Goal: Contribute content: Contribute content

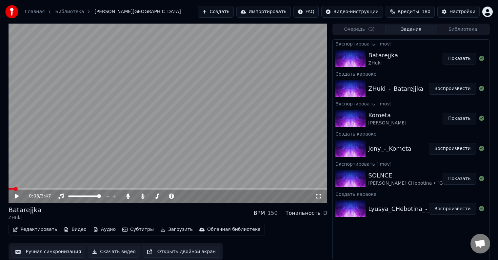
scroll to position [0, 0]
click at [12, 197] on div "0:03 / 3:47" at bounding box center [168, 196] width 314 height 7
click at [14, 197] on icon at bounding box center [21, 196] width 15 height 5
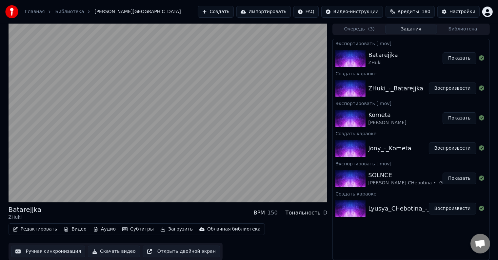
drag, startPoint x: 163, startPoint y: 215, endPoint x: 168, endPoint y: 216, distance: 5.3
click at [168, 216] on div "Batarejjka ZHuki BPM 150 Тональность D" at bounding box center [168, 213] width 319 height 16
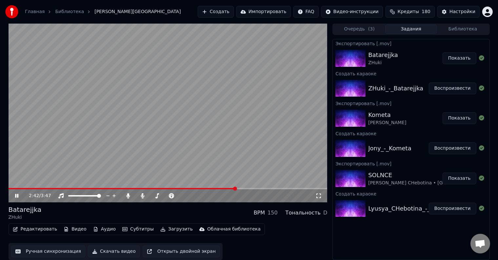
click at [235, 188] on span at bounding box center [168, 188] width 319 height 1
click at [240, 188] on span at bounding box center [168, 188] width 319 height 1
click at [241, 188] on span at bounding box center [240, 189] width 4 height 4
click at [246, 188] on span at bounding box center [168, 188] width 319 height 1
click at [250, 188] on span at bounding box center [168, 188] width 319 height 1
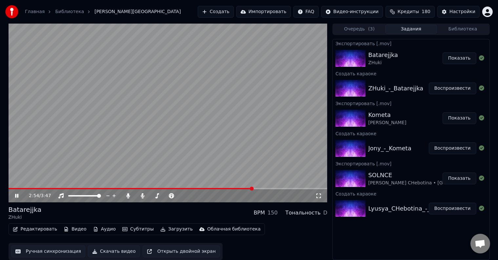
click at [253, 188] on span at bounding box center [168, 188] width 319 height 1
click at [257, 189] on span at bounding box center [168, 188] width 319 height 1
click at [261, 189] on span at bounding box center [168, 188] width 319 height 1
click at [259, 189] on span at bounding box center [134, 188] width 250 height 1
click at [302, 188] on span at bounding box center [168, 188] width 319 height 1
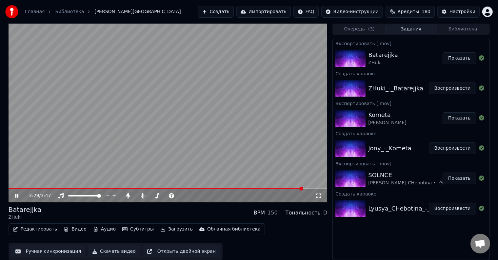
click at [306, 188] on video at bounding box center [168, 112] width 319 height 179
click at [308, 189] on span at bounding box center [168, 188] width 319 height 1
click at [312, 189] on span at bounding box center [168, 188] width 319 height 1
click at [202, 172] on video at bounding box center [168, 112] width 319 height 179
click at [42, 228] on button "Редактировать" at bounding box center [35, 229] width 50 height 9
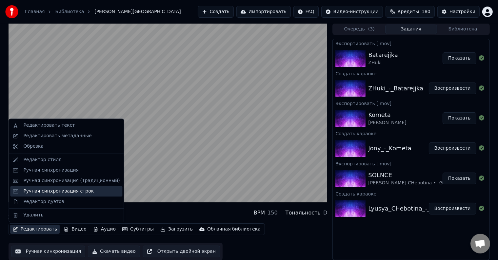
click at [60, 192] on div "Ручная синхронизация строк" at bounding box center [58, 191] width 71 height 7
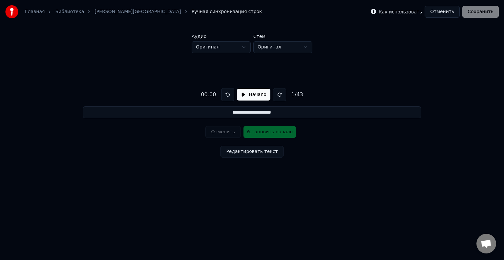
click at [253, 93] on button "Начало" at bounding box center [253, 95] width 33 height 12
click at [306, 48] on html "**********" at bounding box center [252, 100] width 504 height 201
click at [262, 112] on input "**********" at bounding box center [252, 113] width 338 height 12
click at [297, 112] on input "**********" at bounding box center [252, 113] width 338 height 12
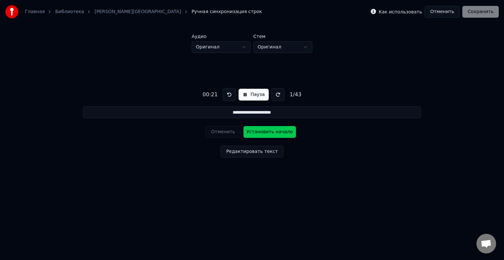
click at [334, 89] on div "**********" at bounding box center [251, 121] width 483 height 137
click at [276, 95] on button at bounding box center [277, 94] width 13 height 13
click at [264, 112] on input "**********" at bounding box center [252, 113] width 338 height 12
click at [219, 73] on div "**********" at bounding box center [251, 121] width 483 height 137
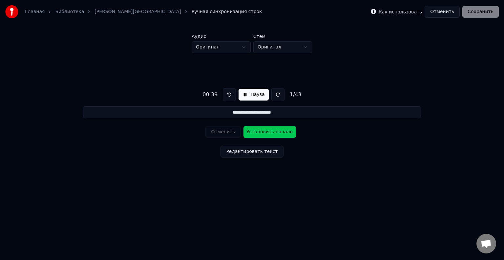
click at [394, 11] on label "Как использовать" at bounding box center [400, 12] width 43 height 5
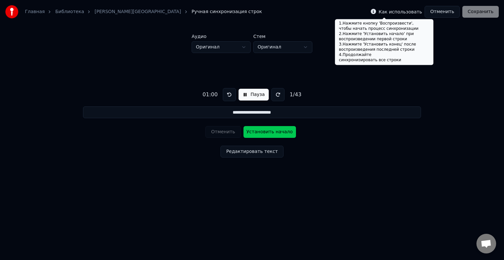
click at [354, 16] on div "Главная Библиотека Batarejjka • ZHuki Ручная синхронизация строк Как использова…" at bounding box center [252, 12] width 504 height 24
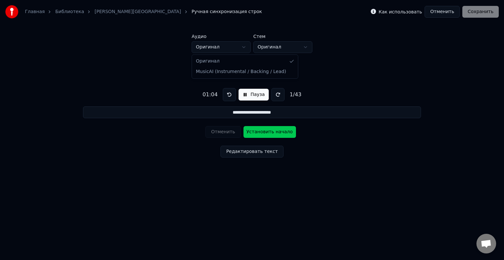
click at [246, 47] on html "**********" at bounding box center [252, 100] width 504 height 201
click at [447, 13] on button "Отменить" at bounding box center [442, 12] width 35 height 12
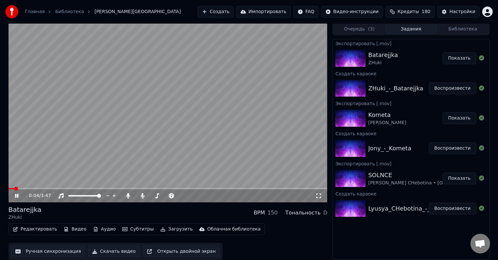
click at [15, 196] on icon at bounding box center [16, 196] width 3 height 4
click at [107, 72] on video at bounding box center [168, 112] width 319 height 179
click at [192, 86] on video at bounding box center [168, 112] width 319 height 179
click at [234, 10] on button "Создать" at bounding box center [216, 12] width 36 height 12
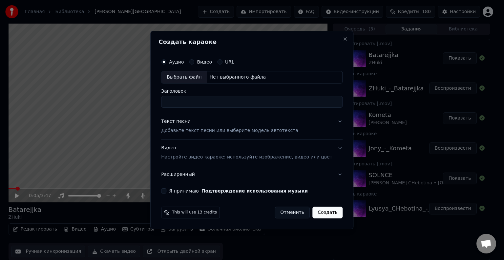
click at [202, 82] on div "Выбрать файл" at bounding box center [183, 78] width 45 height 12
click at [317, 103] on input "**********" at bounding box center [251, 102] width 181 height 12
drag, startPoint x: 319, startPoint y: 102, endPoint x: 256, endPoint y: 104, distance: 63.0
click at [256, 104] on input "**********" at bounding box center [251, 102] width 181 height 12
type input "**********"
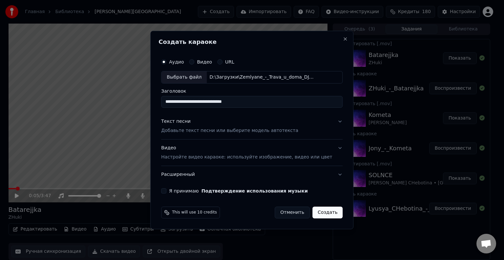
click at [332, 122] on button "Текст песни Добавьте текст песни или выберите модель автотекста" at bounding box center [251, 126] width 181 height 26
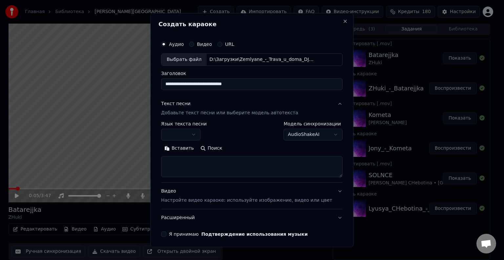
click at [201, 162] on textarea at bounding box center [251, 166] width 181 height 21
paste textarea "**********"
click at [245, 150] on button "Развернуть" at bounding box center [246, 148] width 41 height 10
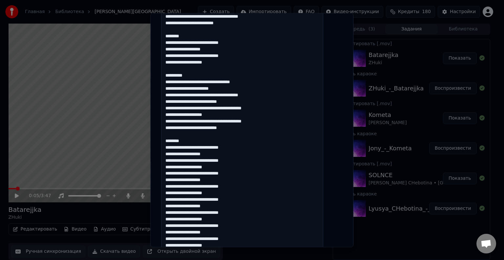
scroll to position [197, 0]
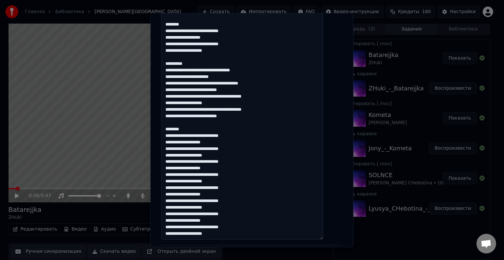
click at [191, 236] on textarea at bounding box center [242, 100] width 162 height 280
click at [190, 236] on textarea at bounding box center [242, 100] width 162 height 280
click at [214, 228] on textarea at bounding box center [242, 100] width 162 height 280
click at [190, 208] on textarea at bounding box center [242, 100] width 162 height 280
click at [214, 202] on textarea at bounding box center [242, 100] width 162 height 280
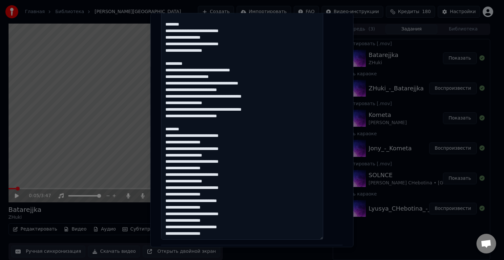
click at [190, 182] on textarea at bounding box center [242, 100] width 162 height 280
click at [214, 175] on textarea at bounding box center [242, 100] width 162 height 280
click at [190, 156] on textarea at bounding box center [242, 100] width 162 height 280
click at [214, 150] on textarea at bounding box center [242, 100] width 162 height 280
drag, startPoint x: 192, startPoint y: 129, endPoint x: 168, endPoint y: 127, distance: 24.4
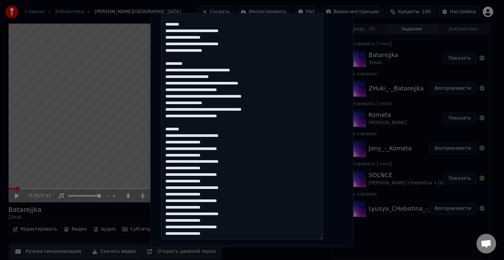
click at [168, 127] on textarea at bounding box center [242, 100] width 162 height 280
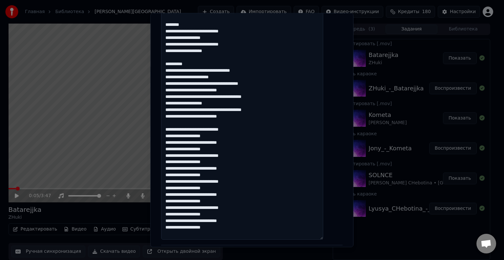
scroll to position [197, 0]
click at [207, 117] on textarea at bounding box center [242, 99] width 162 height 280
click at [223, 110] on textarea at bounding box center [242, 99] width 162 height 280
click at [230, 95] on textarea at bounding box center [242, 99] width 162 height 280
click at [231, 84] on textarea at bounding box center [242, 99] width 162 height 280
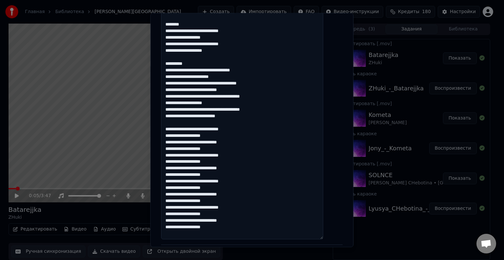
click at [220, 71] on textarea at bounding box center [242, 99] width 162 height 280
drag, startPoint x: 196, startPoint y: 63, endPoint x: 164, endPoint y: 61, distance: 31.6
click at [164, 61] on div "**********" at bounding box center [251, 130] width 203 height 235
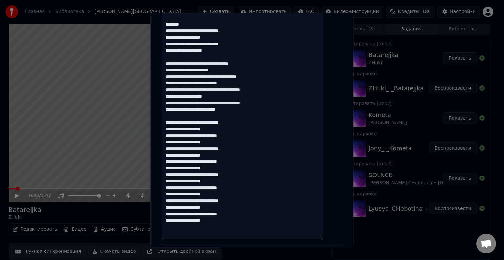
click at [190, 51] on textarea at bounding box center [242, 99] width 162 height 280
click at [191, 50] on textarea at bounding box center [242, 99] width 162 height 280
click at [214, 45] on textarea at bounding box center [242, 99] width 162 height 280
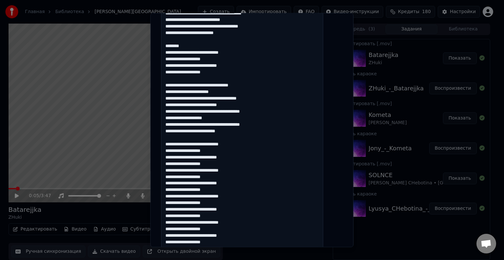
scroll to position [164, 0]
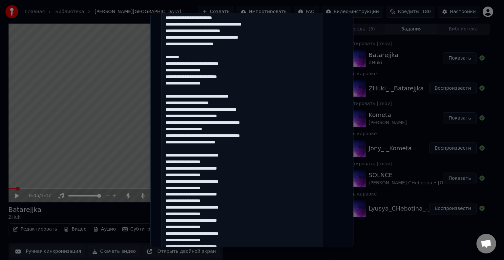
drag, startPoint x: 197, startPoint y: 56, endPoint x: 167, endPoint y: 51, distance: 30.4
click at [167, 51] on div "**********" at bounding box center [251, 103] width 187 height 464
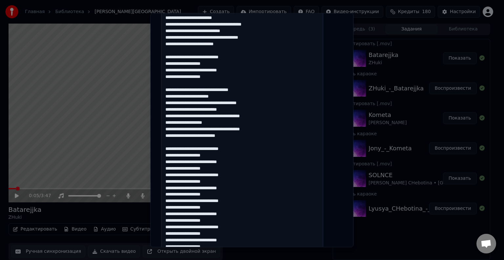
click at [221, 37] on textarea at bounding box center [242, 132] width 162 height 280
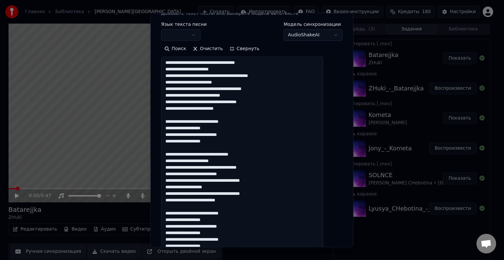
scroll to position [99, 0]
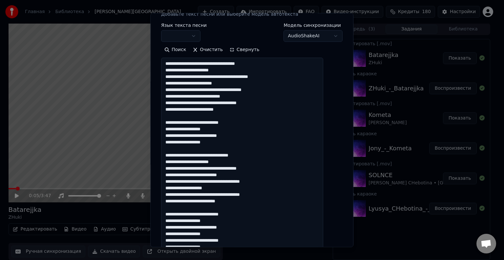
click at [198, 96] on textarea at bounding box center [242, 198] width 162 height 280
click at [223, 90] on textarea at bounding box center [242, 198] width 162 height 280
click at [222, 91] on textarea at bounding box center [242, 198] width 162 height 280
click at [242, 90] on textarea at bounding box center [242, 198] width 162 height 280
click at [217, 84] on textarea at bounding box center [242, 198] width 162 height 280
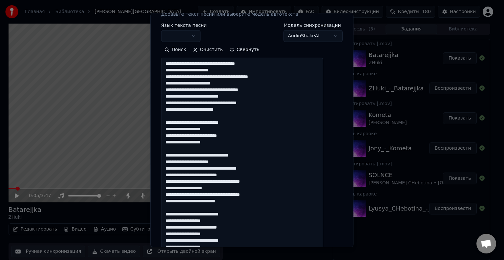
click at [227, 78] on textarea at bounding box center [242, 198] width 162 height 280
click at [223, 63] on textarea at bounding box center [242, 198] width 162 height 280
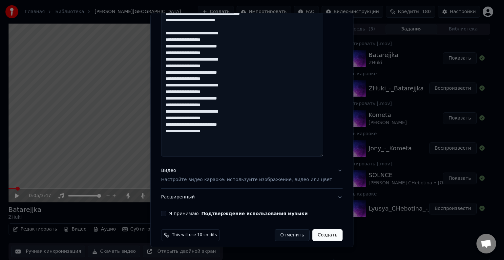
scroll to position [284, 0]
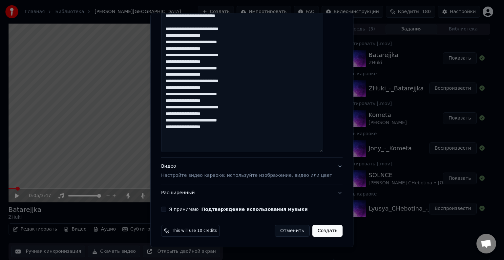
drag, startPoint x: 175, startPoint y: 129, endPoint x: 171, endPoint y: 127, distance: 4.4
click at [171, 127] on textarea at bounding box center [242, 12] width 162 height 280
paste textarea
click at [172, 121] on textarea at bounding box center [242, 12] width 162 height 280
paste textarea
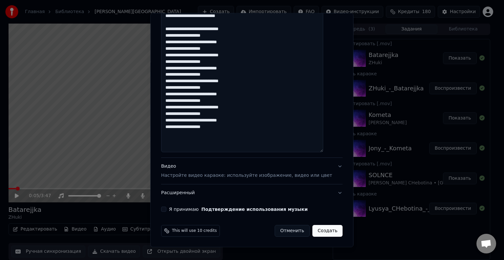
click at [173, 115] on textarea at bounding box center [242, 12] width 162 height 280
paste textarea
drag, startPoint x: 176, startPoint y: 106, endPoint x: 172, endPoint y: 106, distance: 3.9
click at [172, 107] on textarea at bounding box center [242, 12] width 162 height 280
paste textarea
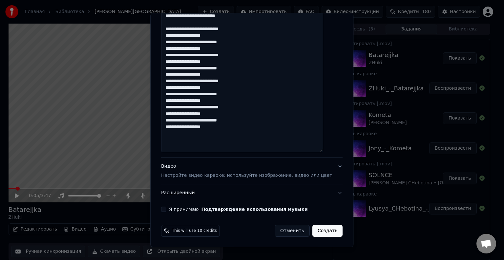
click at [172, 102] on textarea at bounding box center [242, 12] width 162 height 280
paste textarea
click at [173, 95] on textarea at bounding box center [242, 12] width 162 height 280
paste textarea
click at [172, 88] on textarea at bounding box center [242, 12] width 162 height 280
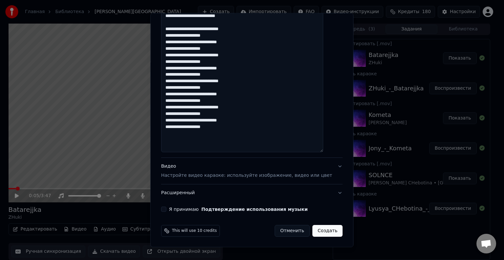
paste textarea
drag, startPoint x: 176, startPoint y: 81, endPoint x: 172, endPoint y: 81, distance: 3.9
click at [172, 81] on textarea at bounding box center [242, 12] width 162 height 280
paste textarea
click at [172, 75] on textarea at bounding box center [242, 12] width 162 height 280
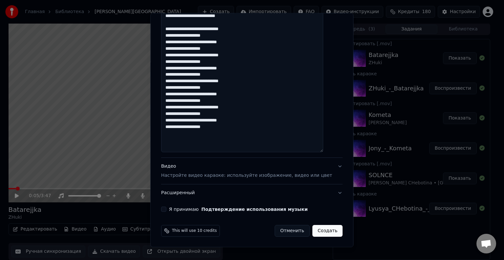
paste textarea
click at [172, 69] on textarea at bounding box center [242, 12] width 162 height 280
paste textarea
drag, startPoint x: 175, startPoint y: 56, endPoint x: 170, endPoint y: 55, distance: 4.8
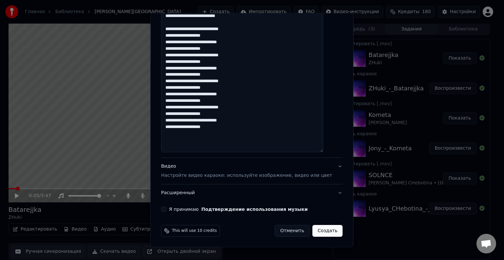
click at [171, 56] on textarea at bounding box center [242, 12] width 162 height 280
paste textarea
click at [171, 49] on textarea at bounding box center [242, 12] width 162 height 280
paste textarea
click at [173, 42] on textarea at bounding box center [242, 12] width 162 height 280
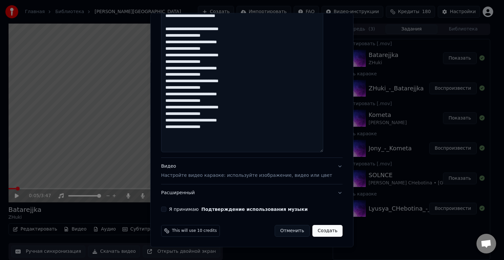
paste textarea
click at [173, 36] on textarea at bounding box center [242, 12] width 162 height 280
paste textarea
click at [173, 30] on textarea at bounding box center [242, 12] width 162 height 280
paste textarea
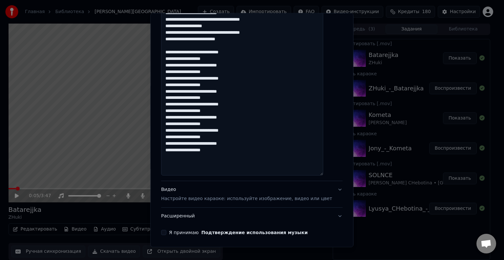
scroll to position [252, 0]
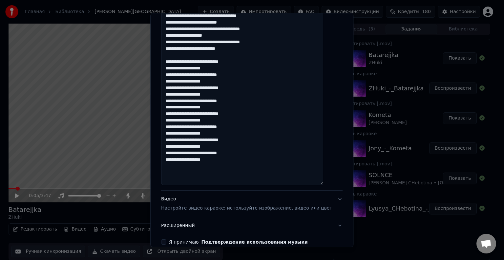
click at [173, 47] on textarea at bounding box center [242, 45] width 162 height 280
paste textarea
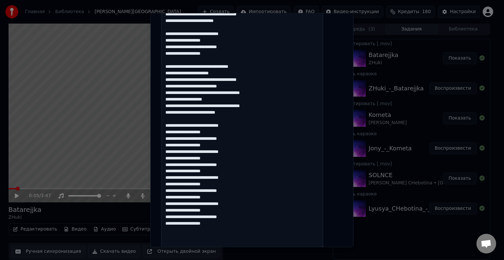
scroll to position [186, 0]
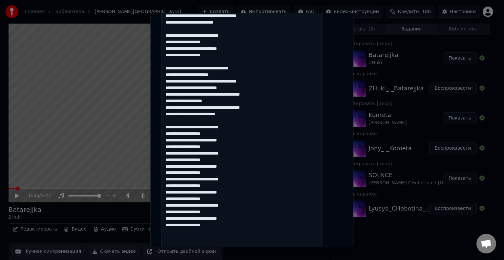
click at [172, 109] on textarea at bounding box center [242, 110] width 162 height 280
paste textarea
click at [172, 101] on textarea at bounding box center [242, 110] width 162 height 280
paste textarea
click at [172, 93] on textarea at bounding box center [242, 110] width 162 height 280
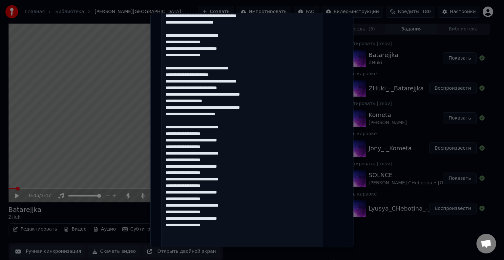
paste textarea
click at [172, 88] on textarea at bounding box center [242, 110] width 162 height 280
paste textarea
click at [172, 81] on textarea at bounding box center [242, 110] width 162 height 280
paste textarea
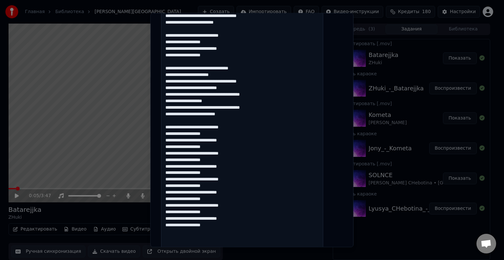
click at [173, 74] on textarea at bounding box center [242, 110] width 162 height 280
paste textarea
click at [173, 68] on textarea at bounding box center [242, 110] width 162 height 280
paste textarea
click at [172, 54] on textarea at bounding box center [242, 110] width 162 height 280
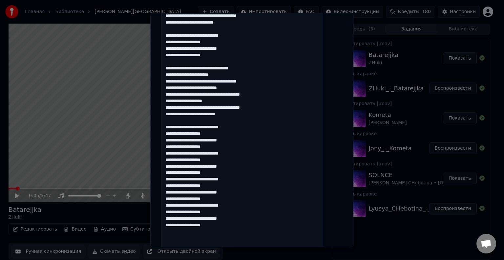
paste textarea
click at [173, 49] on textarea at bounding box center [242, 110] width 162 height 280
paste textarea
click at [173, 42] on textarea at bounding box center [242, 110] width 162 height 280
paste textarea
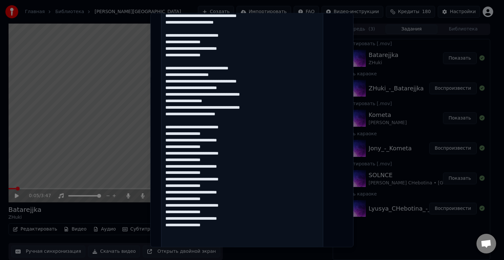
click at [173, 36] on textarea at bounding box center [242, 110] width 162 height 280
paste textarea
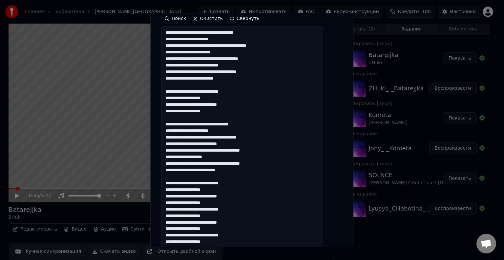
scroll to position [120, 0]
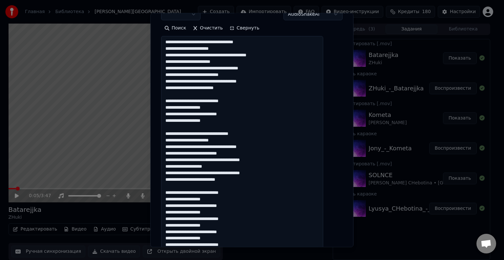
click at [173, 88] on textarea at bounding box center [242, 176] width 162 height 280
paste textarea
click at [173, 80] on textarea at bounding box center [242, 176] width 162 height 280
paste textarea
click at [173, 75] on textarea at bounding box center [242, 176] width 162 height 280
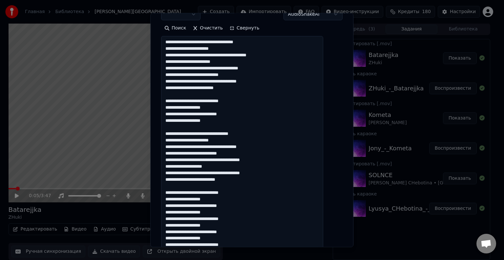
paste
click at [172, 68] on textarea at bounding box center [242, 176] width 162 height 280
click at [192, 70] on textarea at bounding box center [242, 176] width 162 height 280
click at [172, 61] on textarea at bounding box center [242, 176] width 162 height 280
click at [173, 55] on textarea at bounding box center [242, 176] width 162 height 280
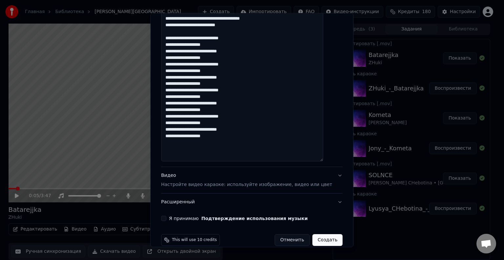
scroll to position [284, 0]
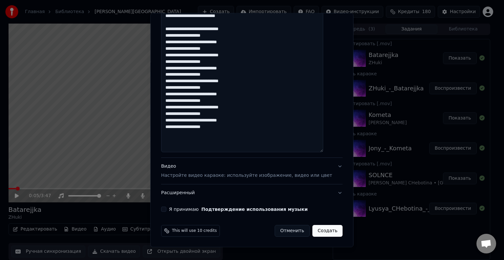
click at [213, 142] on textarea at bounding box center [242, 12] width 162 height 280
type textarea "**********"
click at [328, 166] on button "Видео Настройте видео караоке: используйте изображение, видео или цвет" at bounding box center [251, 171] width 181 height 26
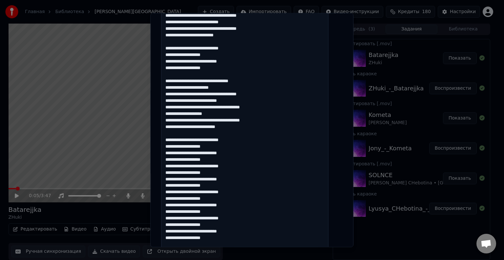
scroll to position [122, 0]
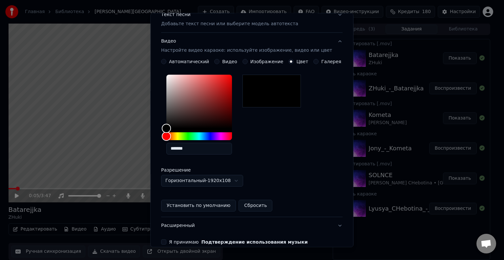
click at [328, 39] on button "Видео Настройте видео караоке: используйте изображение, видео или цвет" at bounding box center [251, 46] width 181 height 26
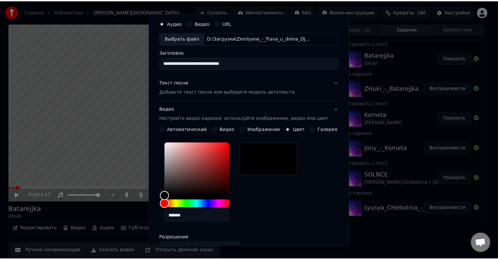
scroll to position [0, 0]
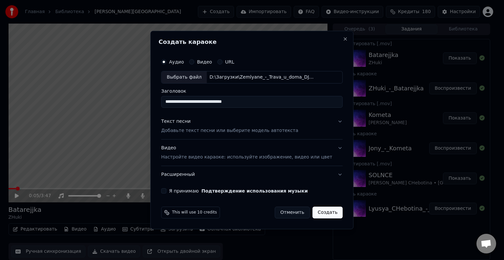
click at [329, 173] on button "Расширенный" at bounding box center [251, 174] width 181 height 17
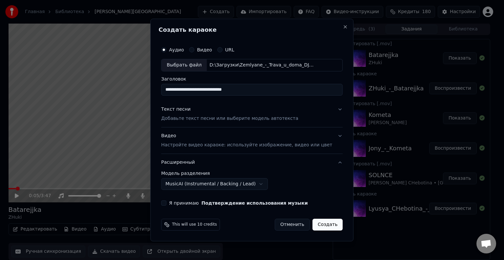
click at [166, 203] on button "Я принимаю Подтверждение использования музыки" at bounding box center [163, 203] width 5 height 5
click at [323, 222] on button "Создать" at bounding box center [327, 225] width 30 height 12
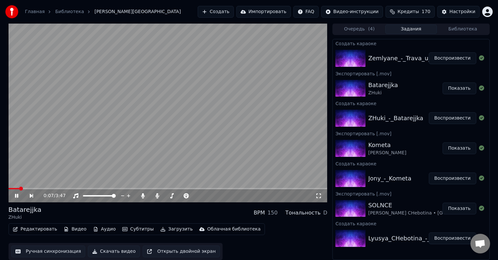
click at [460, 58] on button "Воспроизвести" at bounding box center [453, 58] width 48 height 12
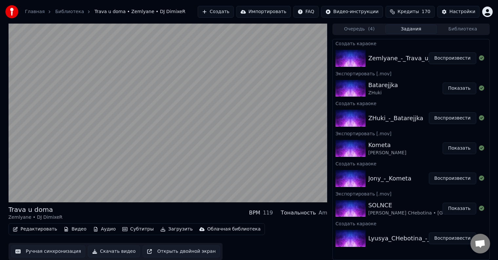
click at [273, 214] on div "119" at bounding box center [268, 213] width 10 height 8
click at [323, 215] on div "Am" at bounding box center [323, 213] width 9 height 8
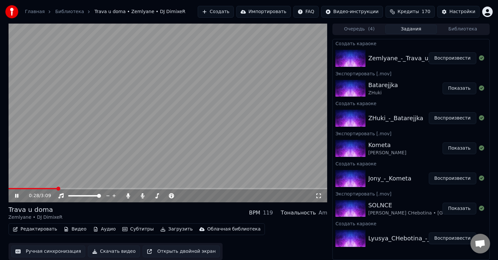
click at [46, 231] on button "Редактировать" at bounding box center [35, 229] width 50 height 9
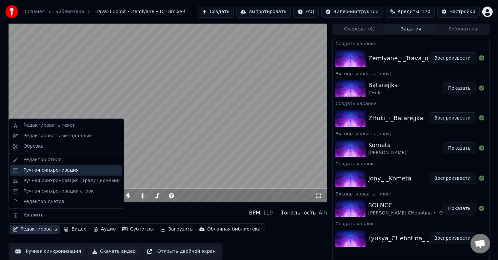
click at [58, 173] on div "Ручная синхронизация" at bounding box center [50, 170] width 55 height 7
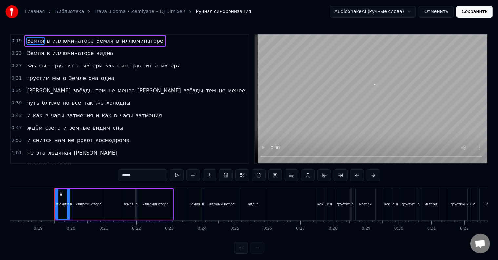
scroll to position [0, 607]
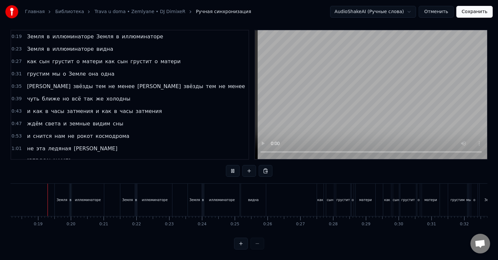
scroll to position [10, 0]
click at [60, 197] on div "Земля" at bounding box center [62, 200] width 14 height 32
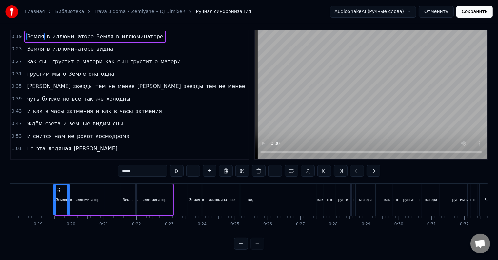
click at [54, 199] on div at bounding box center [54, 200] width 3 height 30
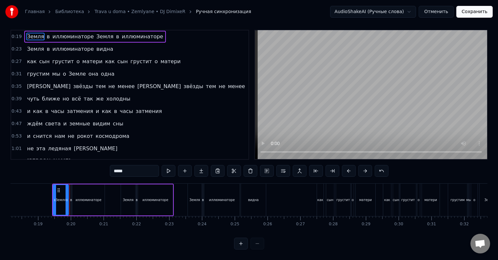
click at [67, 202] on div at bounding box center [67, 200] width 3 height 30
click at [65, 202] on div "Земля" at bounding box center [60, 200] width 15 height 30
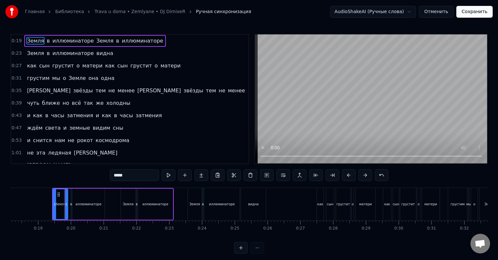
click at [65, 202] on icon at bounding box center [66, 204] width 3 height 5
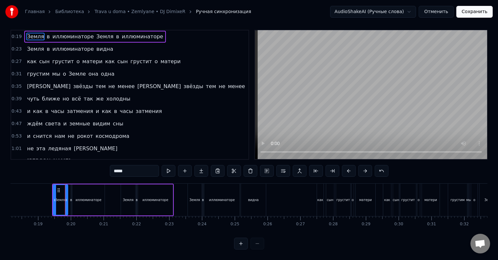
scroll to position [10, 0]
click at [71, 201] on div "в" at bounding box center [71, 200] width 1 height 31
type input "*"
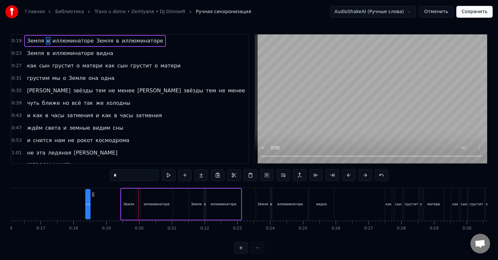
scroll to position [0, 524]
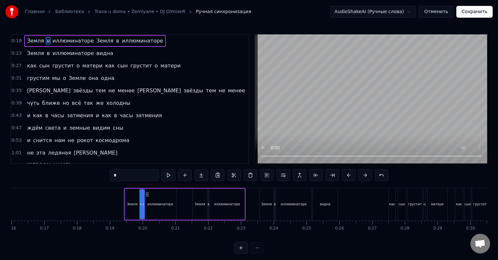
drag, startPoint x: 75, startPoint y: 195, endPoint x: 146, endPoint y: 198, distance: 70.9
click at [146, 198] on div "Земля в иллюминаторе Земля в иллюминаторе" at bounding box center [185, 204] width 122 height 32
click at [138, 201] on div "Земля в иллюминаторе Земля в иллюминаторе" at bounding box center [185, 204] width 122 height 32
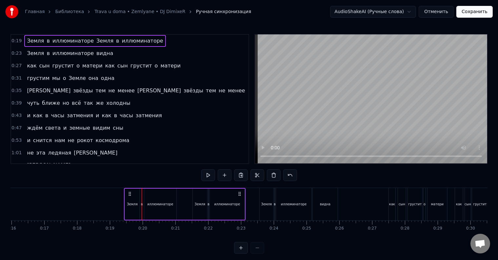
click at [245, 254] on button at bounding box center [241, 248] width 14 height 12
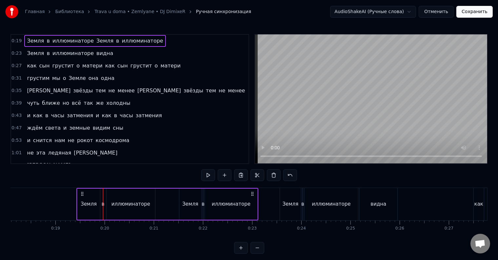
scroll to position [0, 945]
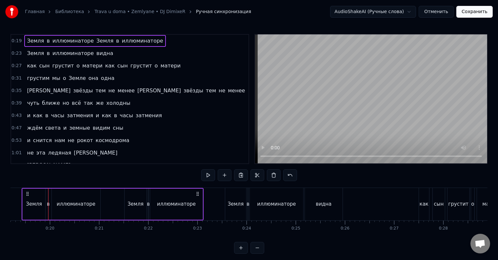
click at [245, 254] on button at bounding box center [241, 248] width 14 height 12
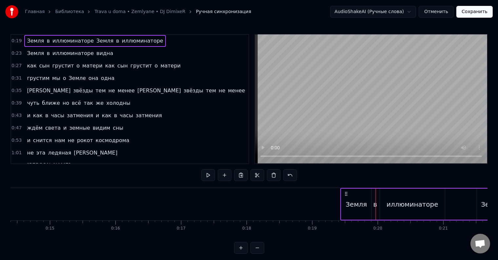
click at [245, 254] on button at bounding box center [241, 248] width 14 height 12
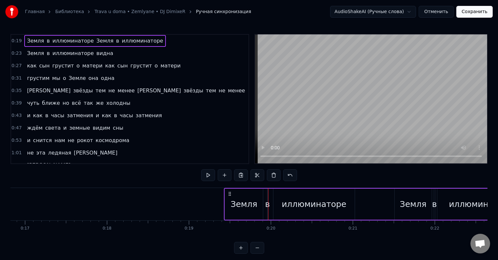
scroll to position [0, 1450]
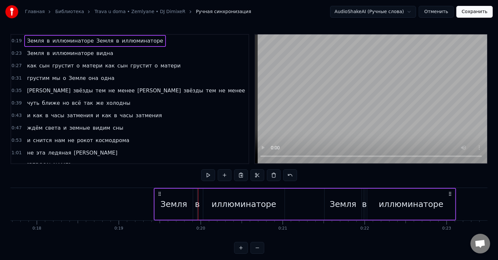
click at [179, 205] on div "Земля" at bounding box center [174, 204] width 27 height 12
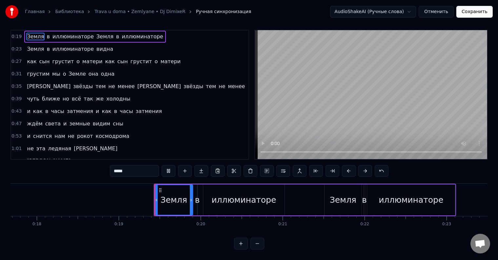
scroll to position [10, 0]
click at [190, 197] on div at bounding box center [190, 200] width 3 height 30
click at [186, 199] on div at bounding box center [186, 200] width 3 height 30
click at [184, 203] on div at bounding box center [184, 200] width 3 height 30
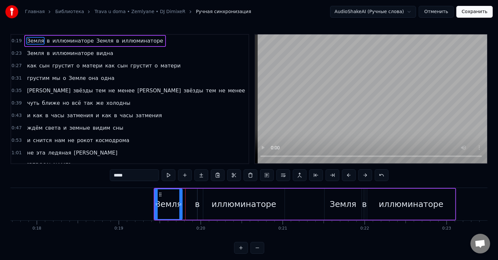
drag, startPoint x: 184, startPoint y: 203, endPoint x: 180, endPoint y: 203, distance: 3.6
click at [180, 203] on icon at bounding box center [180, 204] width 3 height 5
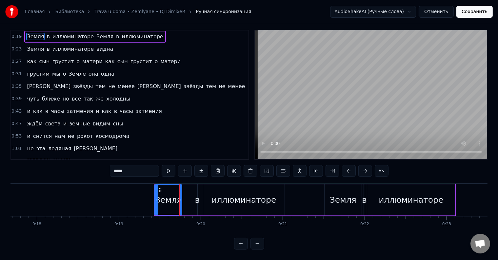
scroll to position [10, 0]
click at [181, 205] on div at bounding box center [181, 200] width 3 height 30
click at [197, 198] on div "в" at bounding box center [197, 200] width 5 height 12
type input "*"
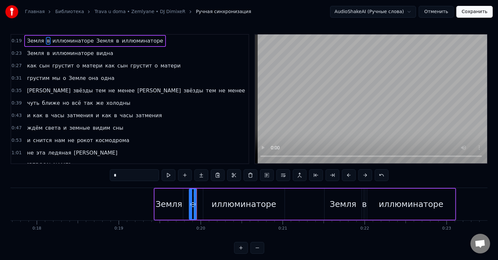
drag, startPoint x: 199, startPoint y: 197, endPoint x: 191, endPoint y: 202, distance: 9.4
click at [191, 202] on div at bounding box center [191, 205] width 3 height 30
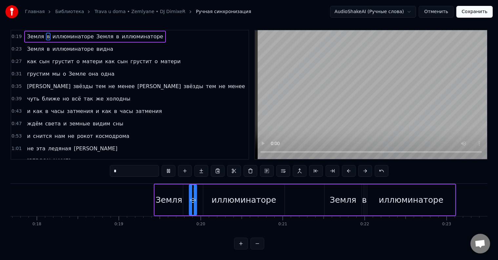
scroll to position [10, 0]
click at [195, 186] on div at bounding box center [196, 200] width 3 height 30
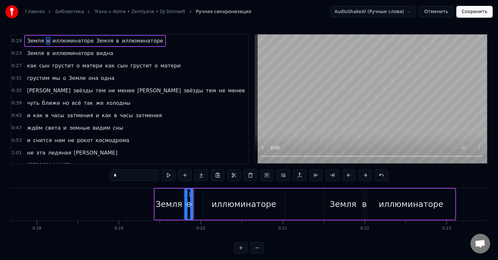
drag, startPoint x: 193, startPoint y: 193, endPoint x: 188, endPoint y: 193, distance: 4.6
click at [188, 193] on icon at bounding box center [190, 194] width 5 height 5
drag, startPoint x: 188, startPoint y: 194, endPoint x: 195, endPoint y: 194, distance: 7.5
click at [195, 194] on div "Земля в иллюминаторе Земля в иллюминаторе" at bounding box center [305, 204] width 302 height 32
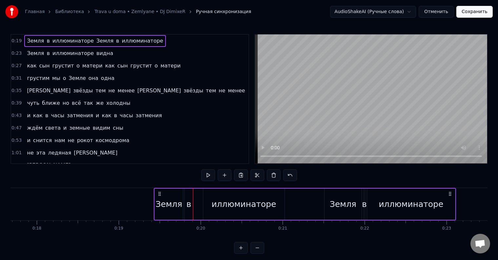
click at [188, 195] on div "в" at bounding box center [189, 204] width 9 height 31
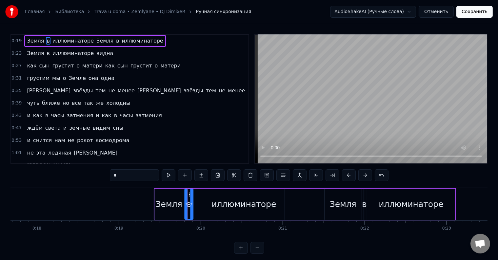
drag, startPoint x: 189, startPoint y: 194, endPoint x: 193, endPoint y: 194, distance: 3.6
click at [193, 194] on div "в" at bounding box center [189, 205] width 8 height 30
drag, startPoint x: 189, startPoint y: 194, endPoint x: 193, endPoint y: 194, distance: 4.3
click at [193, 194] on div "в" at bounding box center [188, 204] width 9 height 31
drag, startPoint x: 192, startPoint y: 197, endPoint x: 197, endPoint y: 198, distance: 5.3
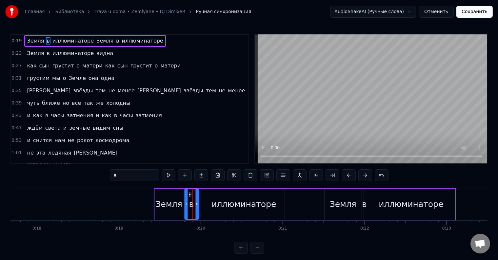
click at [197, 198] on div at bounding box center [197, 205] width 3 height 30
drag, startPoint x: 186, startPoint y: 205, endPoint x: 192, endPoint y: 205, distance: 5.2
click at [192, 205] on icon at bounding box center [191, 204] width 3 height 5
click at [178, 205] on div "Земля" at bounding box center [169, 204] width 27 height 12
drag, startPoint x: 182, startPoint y: 205, endPoint x: 188, endPoint y: 205, distance: 5.6
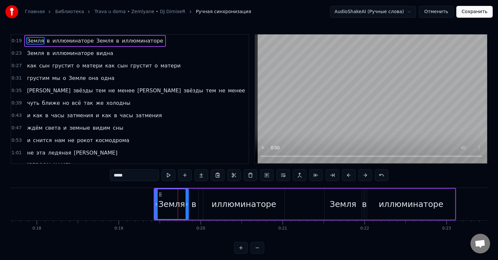
click at [188, 205] on icon at bounding box center [187, 204] width 3 height 5
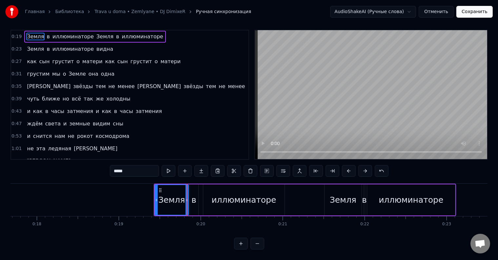
scroll to position [10, 0]
click at [192, 197] on div "в" at bounding box center [194, 200] width 5 height 12
type input "*"
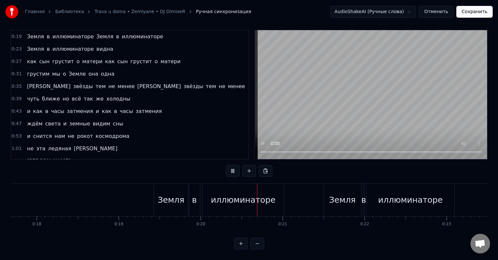
click at [195, 197] on div "в" at bounding box center [194, 200] width 5 height 12
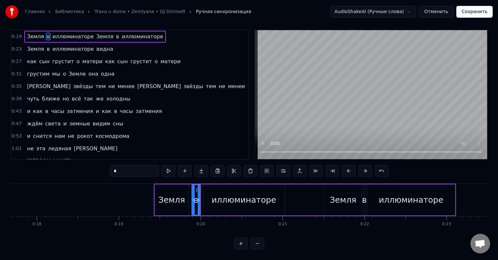
click at [194, 197] on div at bounding box center [193, 200] width 3 height 30
click at [183, 197] on div "Земля" at bounding box center [171, 200] width 33 height 31
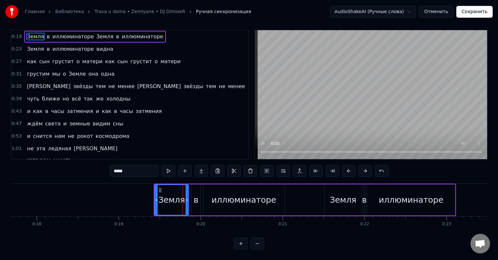
scroll to position [0, 0]
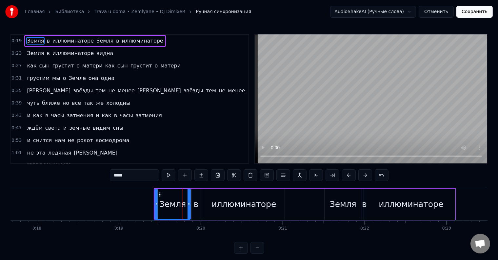
click at [189, 199] on div at bounding box center [189, 205] width 3 height 30
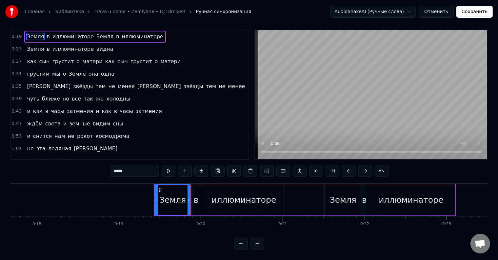
click at [193, 197] on div "в" at bounding box center [196, 200] width 9 height 31
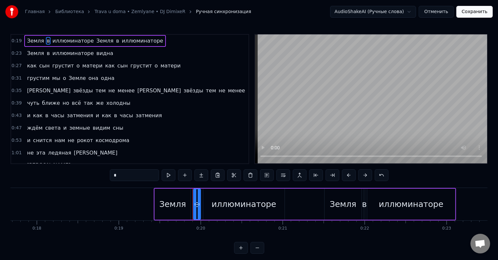
click at [195, 201] on div at bounding box center [195, 205] width 3 height 30
click at [184, 203] on div "Земля" at bounding box center [172, 204] width 27 height 12
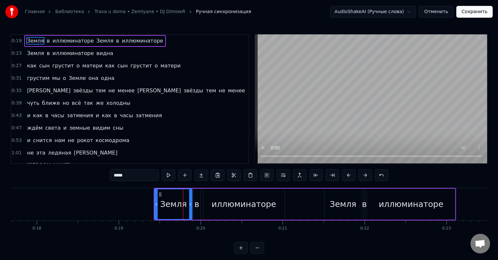
click at [190, 203] on icon at bounding box center [190, 204] width 3 height 5
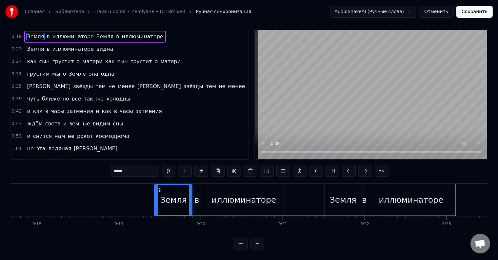
scroll to position [10, 0]
click at [196, 202] on div "в" at bounding box center [197, 200] width 7 height 31
click at [196, 201] on div at bounding box center [197, 200] width 3 height 30
click at [196, 201] on div at bounding box center [196, 200] width 3 height 30
click at [206, 197] on div "иллюминаторе" at bounding box center [243, 200] width 81 height 31
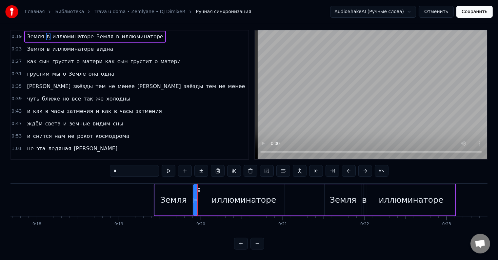
type input "**********"
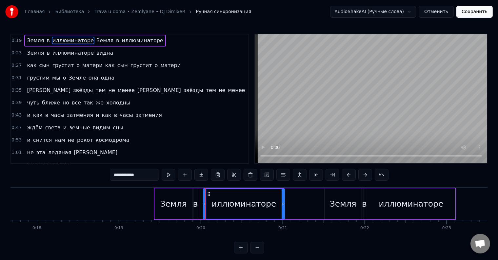
scroll to position [0, 0]
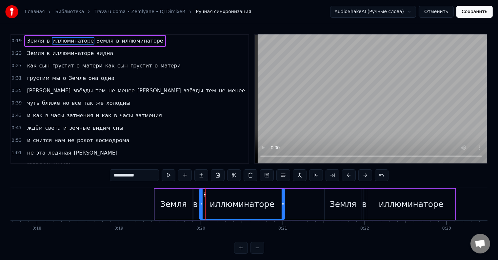
drag, startPoint x: 204, startPoint y: 200, endPoint x: 201, endPoint y: 201, distance: 3.7
click at [201, 201] on div at bounding box center [201, 205] width 3 height 30
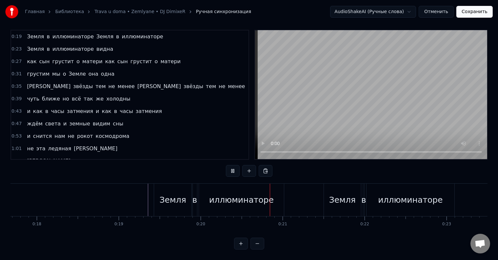
click at [315, 202] on div "Земля в иллюминаторе Земля в иллюминаторе" at bounding box center [305, 200] width 302 height 32
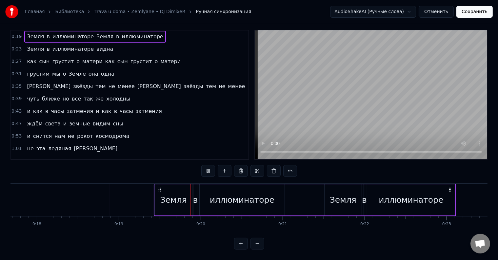
click at [328, 201] on div "Земля" at bounding box center [343, 200] width 37 height 31
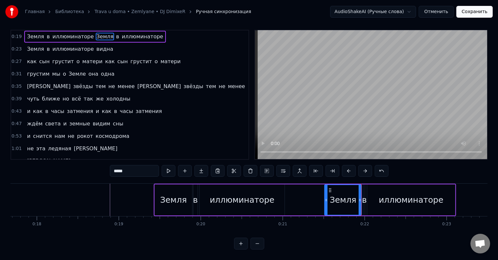
click at [364, 200] on div "в" at bounding box center [364, 200] width 5 height 12
click at [374, 197] on div "иллюминаторе" at bounding box center [411, 200] width 88 height 31
type input "**********"
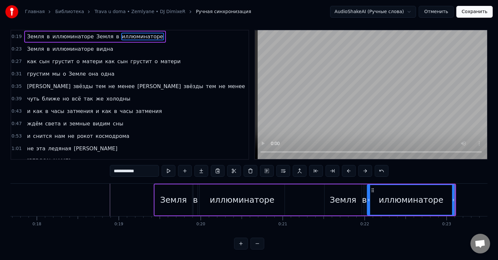
click at [312, 198] on div "Земля в иллюминаторе Земля в иллюминаторе" at bounding box center [305, 200] width 302 height 32
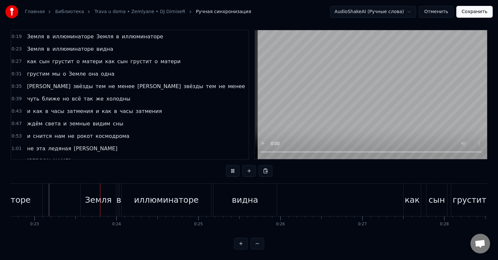
scroll to position [0, 1878]
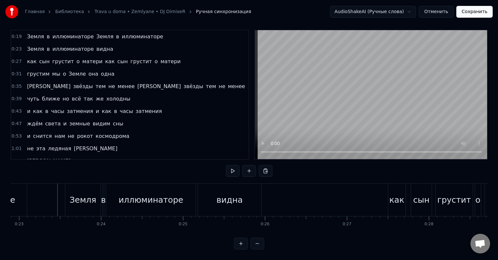
click at [79, 198] on div "Земля" at bounding box center [83, 200] width 27 height 12
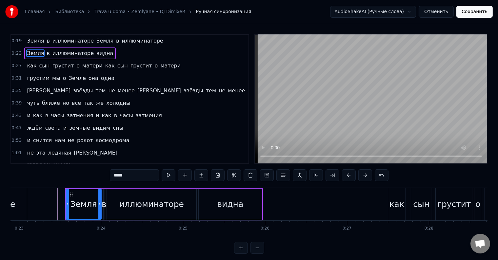
scroll to position [10, 0]
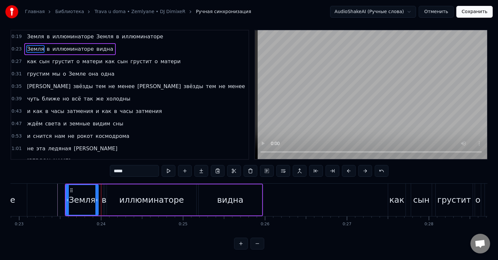
click at [96, 199] on div at bounding box center [96, 200] width 3 height 30
click at [104, 202] on div "в" at bounding box center [104, 200] width 1 height 31
type input "*"
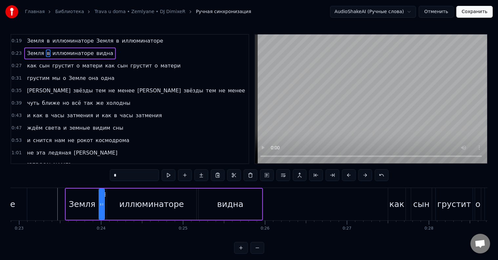
drag, startPoint x: 105, startPoint y: 202, endPoint x: 100, endPoint y: 203, distance: 4.6
click at [100, 203] on icon at bounding box center [100, 204] width 3 height 5
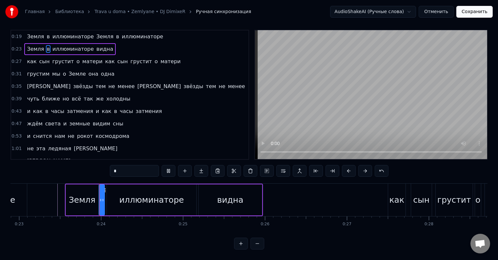
scroll to position [10, 0]
click at [102, 203] on div at bounding box center [102, 200] width 3 height 30
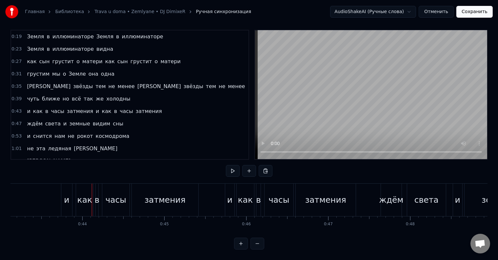
scroll to position [0, 3549]
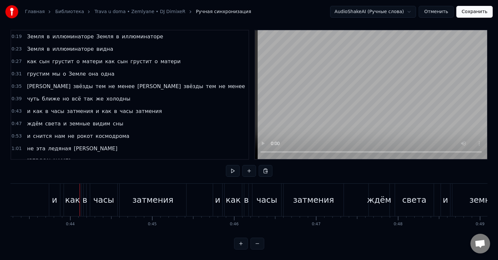
click at [57, 194] on div "и" at bounding box center [54, 200] width 11 height 32
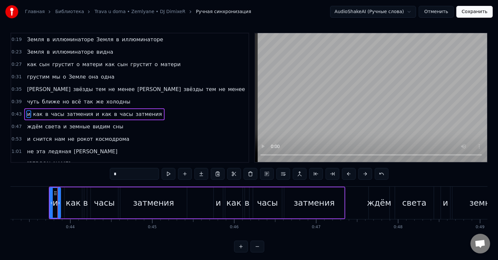
scroll to position [10, 0]
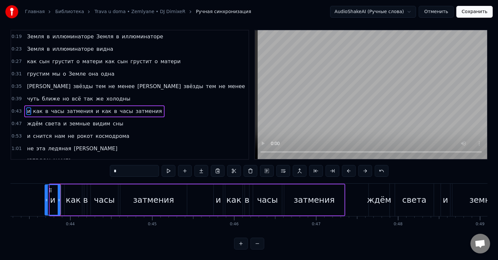
drag, startPoint x: 51, startPoint y: 197, endPoint x: 46, endPoint y: 197, distance: 4.9
click at [46, 197] on div at bounding box center [46, 200] width 3 height 30
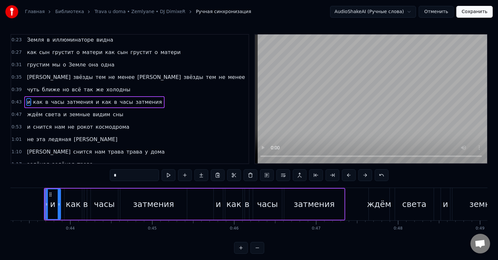
scroll to position [14, 0]
drag, startPoint x: 58, startPoint y: 202, endPoint x: 54, endPoint y: 202, distance: 3.9
click at [54, 202] on icon at bounding box center [55, 204] width 3 height 5
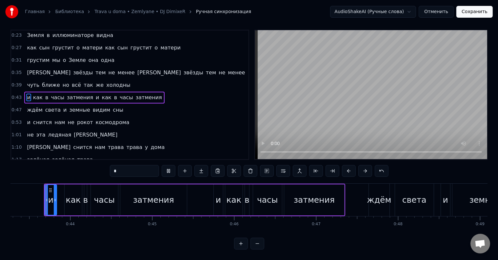
scroll to position [10, 0]
click at [69, 198] on div "как" at bounding box center [73, 200] width 15 height 12
click at [63, 200] on div at bounding box center [64, 200] width 3 height 30
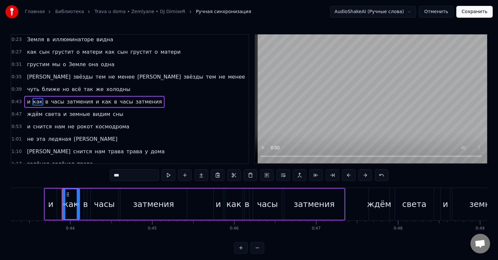
click at [78, 205] on icon at bounding box center [78, 204] width 3 height 5
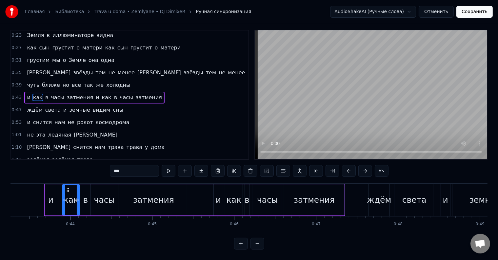
scroll to position [10, 0]
click at [85, 203] on div "в" at bounding box center [85, 200] width 3 height 31
type input "*"
drag, startPoint x: 85, startPoint y: 203, endPoint x: 88, endPoint y: 204, distance: 3.4
click at [88, 204] on div at bounding box center [88, 200] width 3 height 30
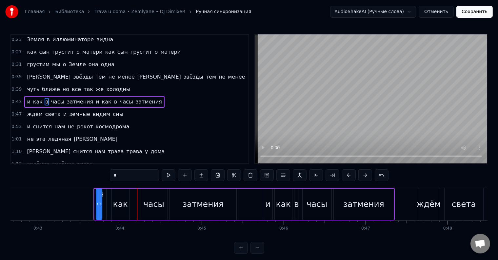
scroll to position [0, 3497]
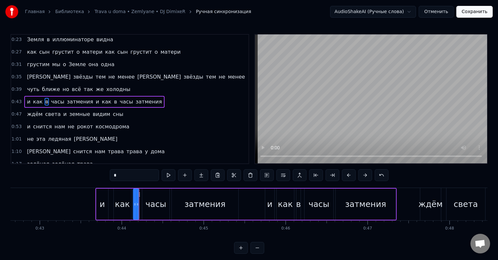
drag, startPoint x: 90, startPoint y: 194, endPoint x: 139, endPoint y: 198, distance: 49.4
click at [136, 204] on icon at bounding box center [136, 204] width 3 height 5
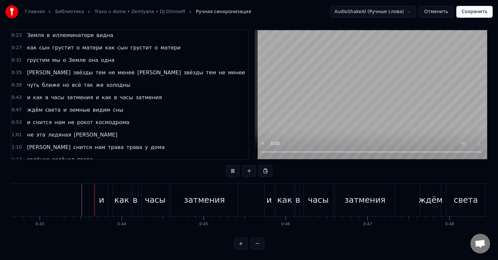
scroll to position [10, 0]
click at [267, 198] on div "и" at bounding box center [269, 200] width 5 height 12
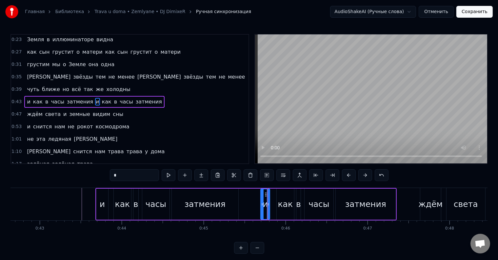
drag, startPoint x: 269, startPoint y: 193, endPoint x: 265, endPoint y: 194, distance: 4.5
click at [265, 194] on icon at bounding box center [266, 194] width 5 height 5
click at [246, 205] on div "и как в часы затмения и как в часы затмения" at bounding box center [245, 204] width 301 height 32
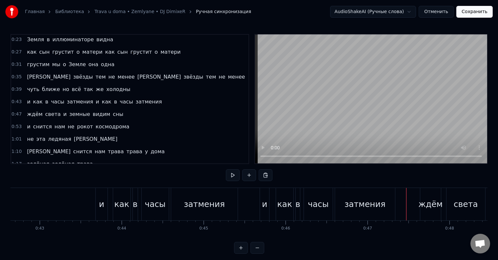
click at [402, 207] on div at bounding box center [402, 204] width 0 height 32
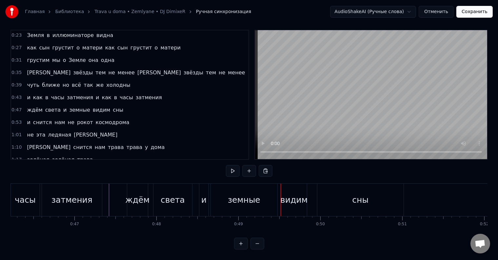
scroll to position [0, 3843]
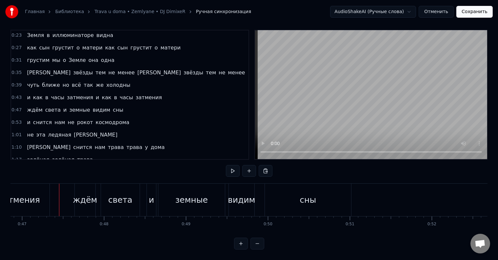
click at [77, 194] on div "ждём" at bounding box center [85, 200] width 24 height 12
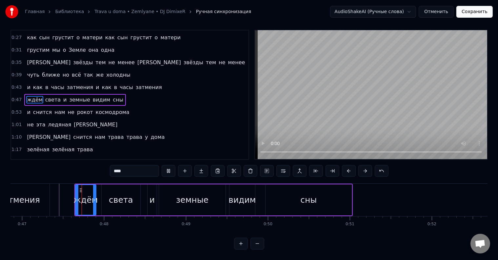
scroll to position [10, 0]
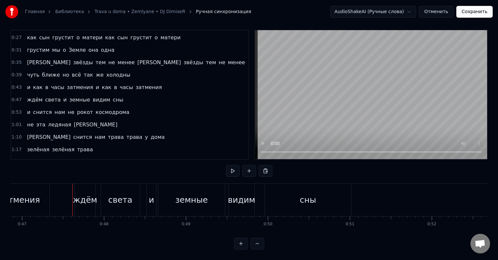
click at [88, 194] on div "ждём" at bounding box center [85, 200] width 24 height 12
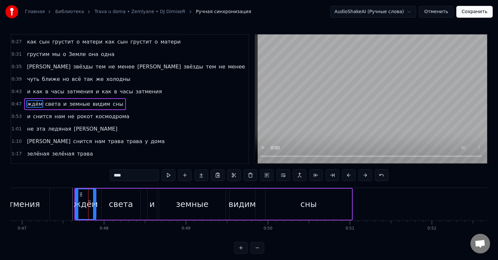
scroll to position [26, 0]
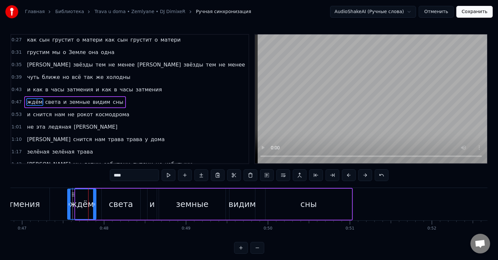
drag, startPoint x: 76, startPoint y: 200, endPoint x: 68, endPoint y: 200, distance: 7.9
click at [68, 200] on div at bounding box center [69, 205] width 3 height 30
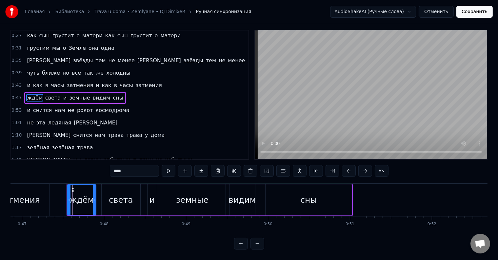
scroll to position [10, 0]
click at [70, 201] on div at bounding box center [71, 200] width 3 height 30
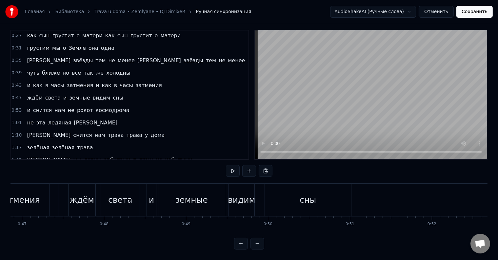
click at [59, 189] on div at bounding box center [59, 200] width 0 height 32
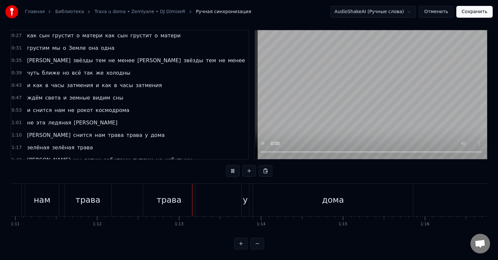
scroll to position [0, 5921]
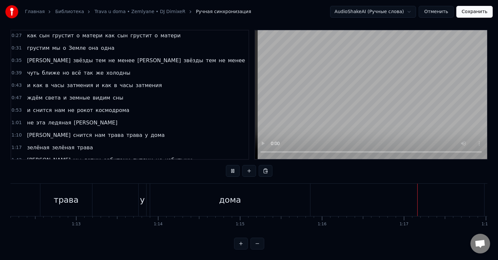
click at [256, 245] on button at bounding box center [258, 244] width 14 height 12
click at [257, 245] on button at bounding box center [258, 244] width 14 height 12
click at [261, 243] on button at bounding box center [258, 244] width 14 height 12
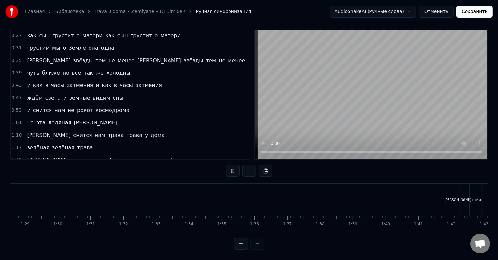
scroll to position [0, 2877]
click at [260, 243] on div at bounding box center [249, 244] width 30 height 12
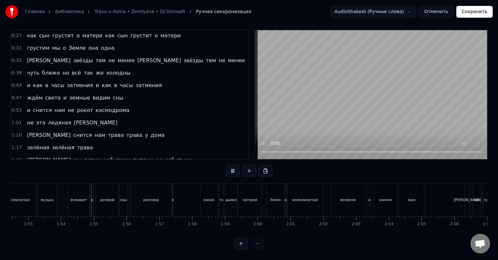
scroll to position [0, 3715]
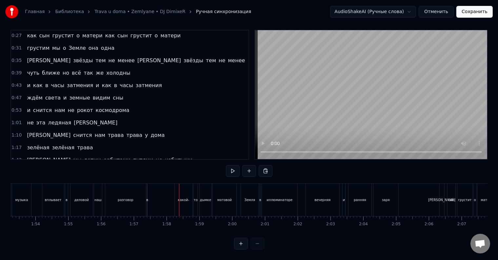
click at [123, 198] on div "разговор" at bounding box center [126, 200] width 16 height 5
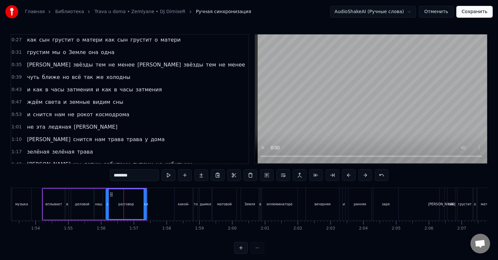
scroll to position [10, 0]
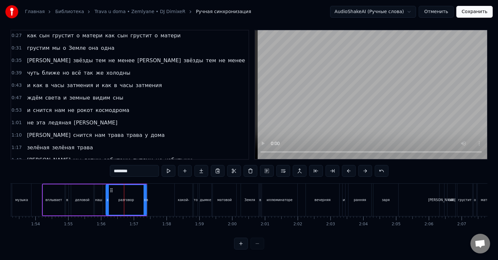
click at [148, 197] on div "в какой- то дымке матовой Земля в иллюминаторе" at bounding box center [223, 200] width 152 height 32
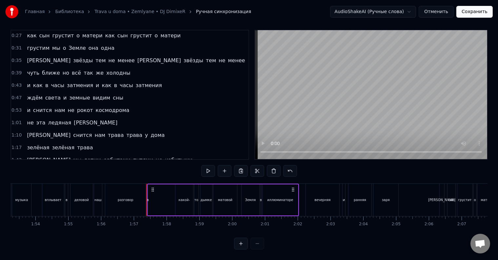
click at [155, 184] on div "в какой- то дымке матовой Земля в иллюминаторе" at bounding box center [223, 200] width 152 height 32
click at [147, 198] on div "в" at bounding box center [148, 200] width 2 height 5
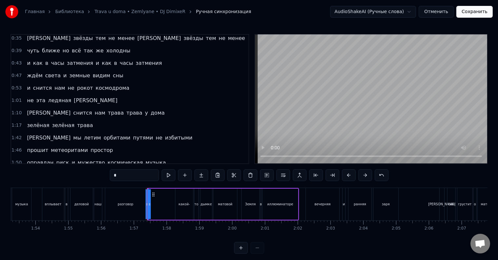
scroll to position [135, 0]
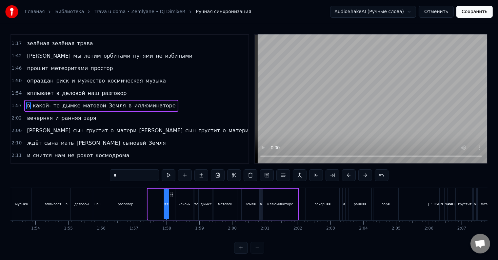
drag, startPoint x: 153, startPoint y: 194, endPoint x: 171, endPoint y: 194, distance: 18.4
click at [171, 194] on icon at bounding box center [171, 194] width 5 height 5
drag, startPoint x: 165, startPoint y: 204, endPoint x: 171, endPoint y: 204, distance: 5.9
click at [171, 204] on icon at bounding box center [170, 204] width 3 height 5
click at [244, 252] on button at bounding box center [241, 248] width 14 height 12
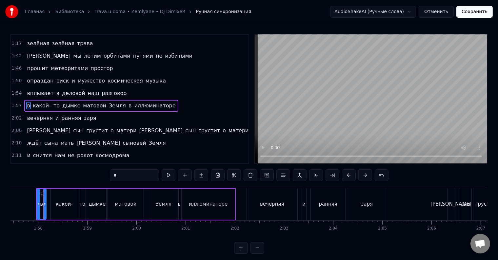
click at [242, 254] on button at bounding box center [241, 248] width 14 height 12
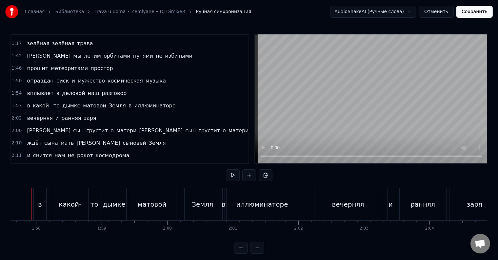
scroll to position [0, 7704]
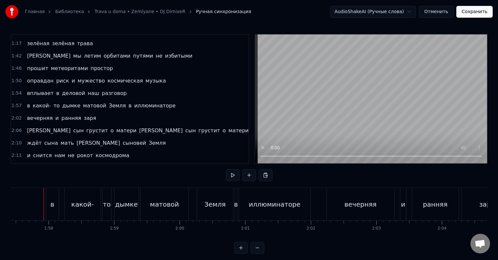
click at [46, 208] on div "в" at bounding box center [52, 204] width 12 height 32
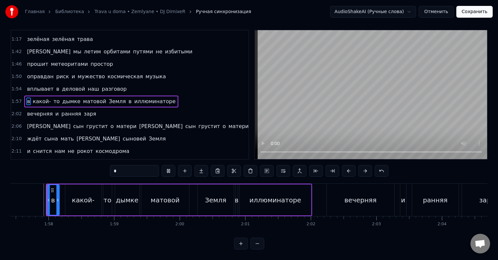
scroll to position [10, 0]
click at [68, 198] on div "какой-" at bounding box center [83, 200] width 36 height 31
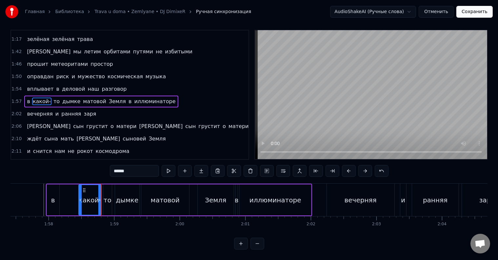
drag, startPoint x: 66, startPoint y: 198, endPoint x: 80, endPoint y: 200, distance: 13.6
click at [80, 200] on div at bounding box center [80, 200] width 3 height 30
click at [55, 200] on div "в" at bounding box center [53, 200] width 12 height 31
type input "*"
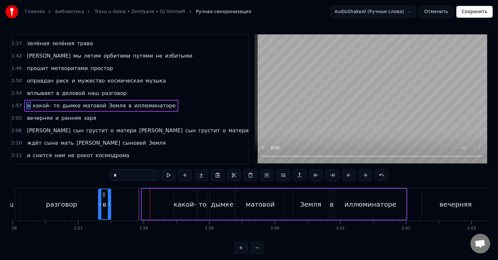
scroll to position [0, 7600]
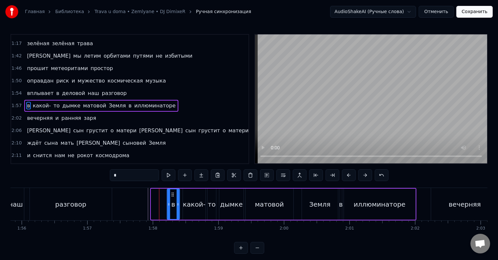
drag, startPoint x: 52, startPoint y: 193, endPoint x: 173, endPoint y: 202, distance: 120.7
click at [173, 202] on div "в" at bounding box center [174, 205] width 12 height 30
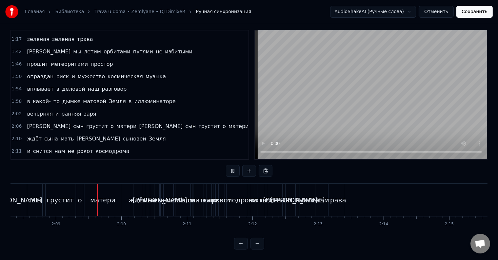
scroll to position [0, 8431]
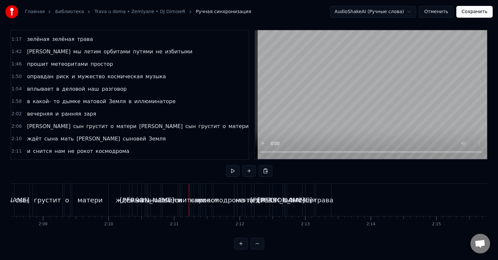
click at [125, 202] on div "ждёт" at bounding box center [125, 200] width 9 height 32
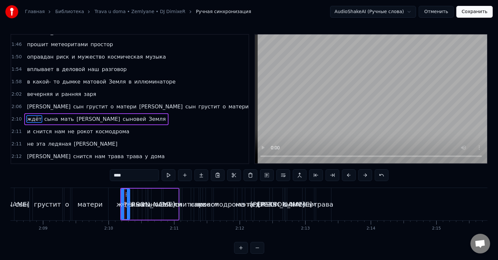
scroll to position [171, 0]
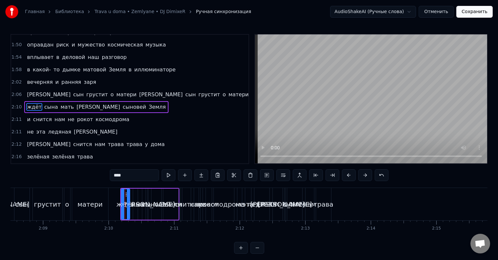
click at [241, 254] on button at bounding box center [241, 248] width 14 height 12
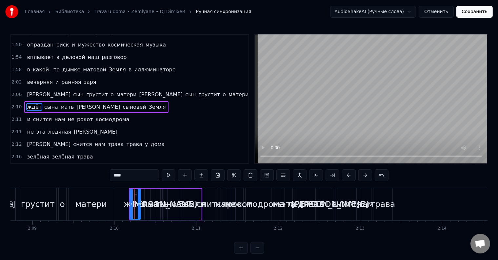
scroll to position [0, 10649]
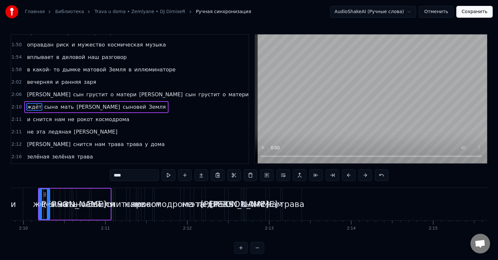
click at [74, 89] on div "а сын грустит о матери а сын грустит о матери" at bounding box center [137, 95] width 227 height 12
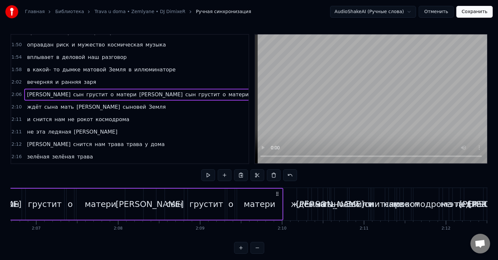
scroll to position [0, 10327]
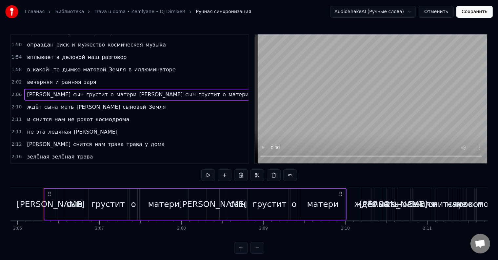
click at [73, 101] on div "ждёт сына мать а сыновей [PERSON_NAME]" at bounding box center [96, 107] width 144 height 12
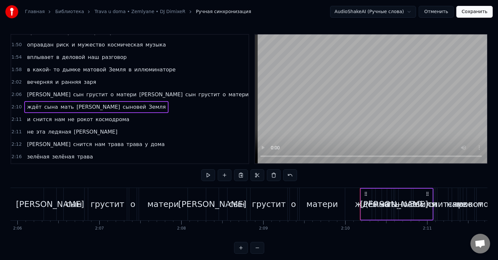
click at [73, 114] on div "и снится нам не рокот космодрома" at bounding box center [78, 120] width 108 height 12
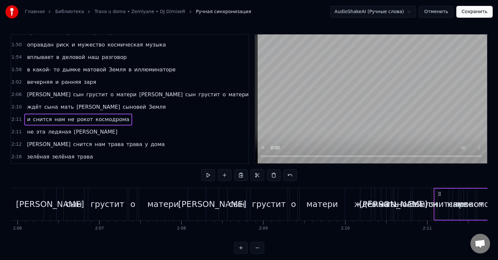
click at [75, 101] on div "ждёт сына мать а сыновей [PERSON_NAME]" at bounding box center [96, 107] width 144 height 12
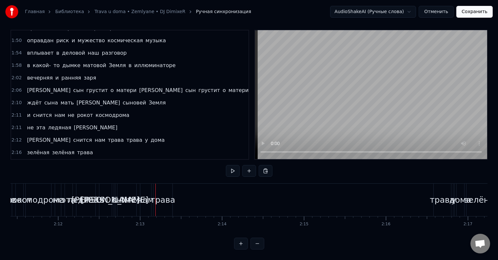
scroll to position [0, 10796]
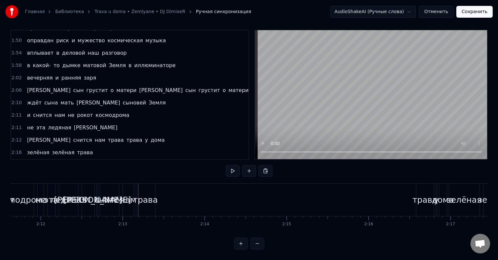
click at [320, 191] on div "а снится нам трава трава у дома" at bounding box center [272, 200] width 352 height 32
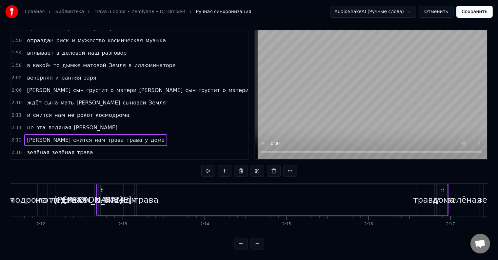
click at [422, 186] on div "трава" at bounding box center [425, 200] width 17 height 31
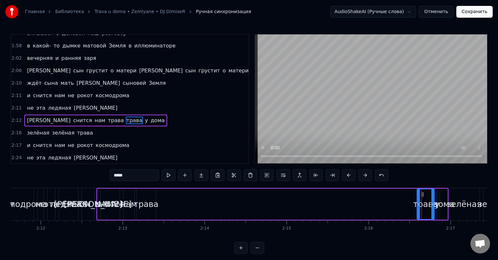
scroll to position [207, 0]
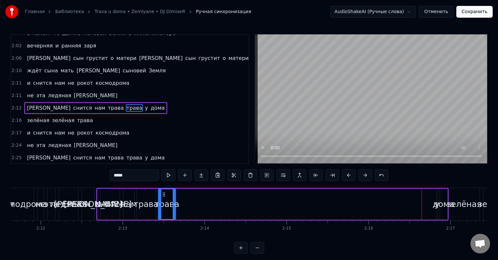
drag, startPoint x: 422, startPoint y: 194, endPoint x: 162, endPoint y: 198, distance: 259.5
click at [162, 198] on div "трава" at bounding box center [167, 205] width 17 height 30
click at [427, 193] on div "а снится нам трава трава у дома" at bounding box center [272, 204] width 352 height 32
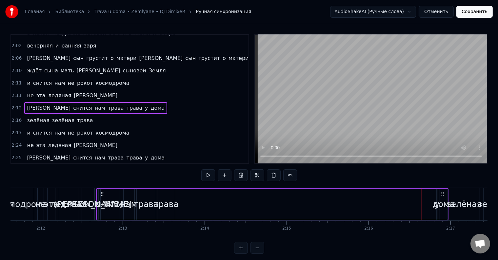
click at [437, 196] on div "у" at bounding box center [437, 204] width 1 height 31
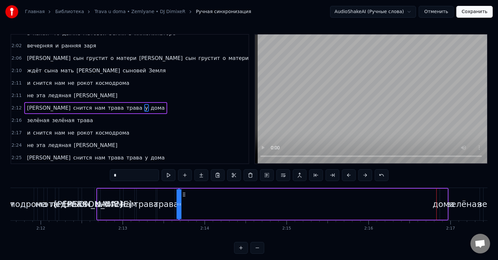
drag, startPoint x: 442, startPoint y: 194, endPoint x: 184, endPoint y: 200, distance: 258.6
click at [184, 200] on div "а снится нам трава трава у дома" at bounding box center [272, 204] width 352 height 32
click at [443, 195] on div "дома" at bounding box center [444, 204] width 8 height 31
type input "****"
click at [446, 196] on div at bounding box center [447, 205] width 3 height 30
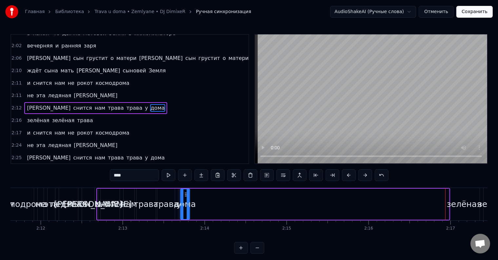
drag, startPoint x: 444, startPoint y: 194, endPoint x: 185, endPoint y: 205, distance: 259.7
click at [185, 205] on div "дома" at bounding box center [185, 205] width 9 height 30
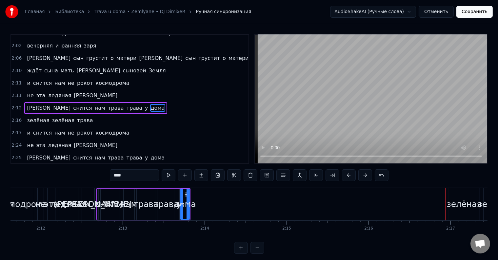
click at [66, 102] on div "а снится нам трава трава у дома" at bounding box center [95, 108] width 143 height 12
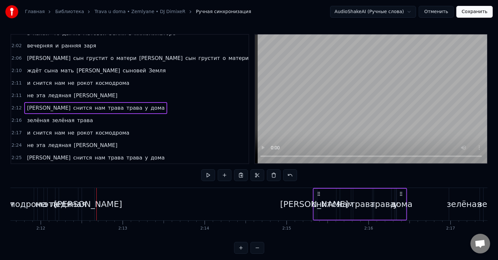
drag, startPoint x: 103, startPoint y: 193, endPoint x: 320, endPoint y: 196, distance: 216.9
click at [320, 196] on icon at bounding box center [318, 194] width 5 height 5
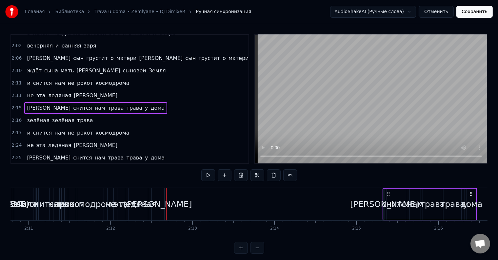
scroll to position [0, 10700]
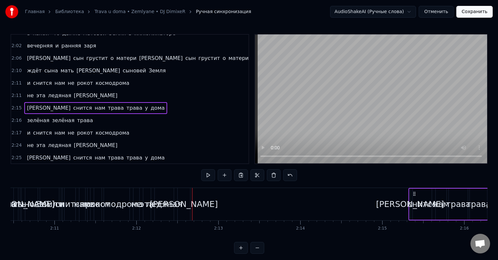
click at [81, 90] on div "не эта ледяная синева" at bounding box center [72, 96] width 96 height 12
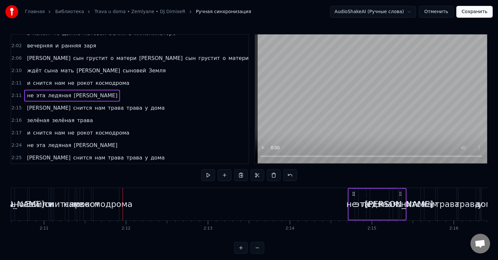
scroll to position [0, 10714]
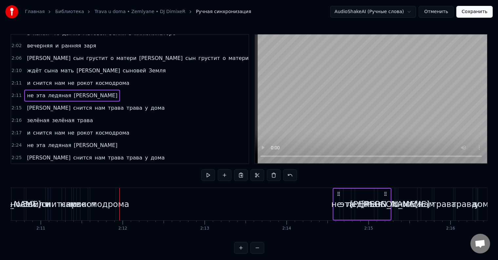
drag, startPoint x: 186, startPoint y: 193, endPoint x: 386, endPoint y: 198, distance: 200.2
click at [386, 198] on div "не эта ледяная синева" at bounding box center [362, 204] width 59 height 32
click at [68, 77] on div "и снится нам не рокот космодрома" at bounding box center [78, 83] width 108 height 12
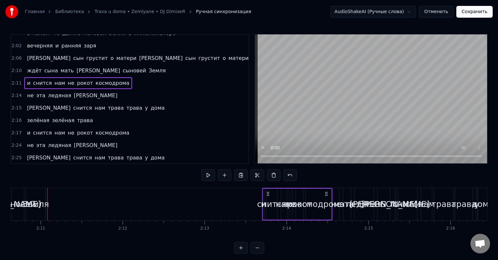
drag, startPoint x: 112, startPoint y: 193, endPoint x: 327, endPoint y: 196, distance: 215.2
click at [327, 196] on icon at bounding box center [326, 194] width 5 height 5
click at [52, 52] on div "а сын грустит о матери а сын грустит о матери" at bounding box center [137, 58] width 227 height 12
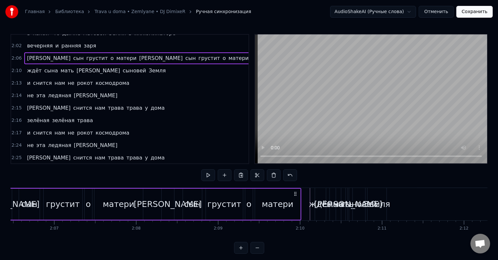
scroll to position [0, 10327]
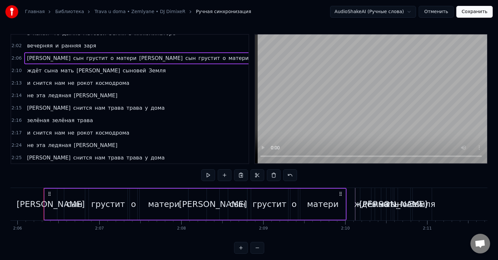
click at [98, 65] on div "ждёт сына мать а сыновей [PERSON_NAME]" at bounding box center [96, 71] width 144 height 12
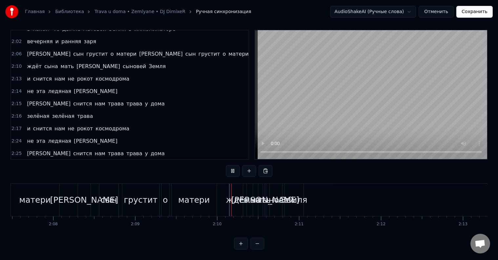
scroll to position [10, 0]
click at [292, 199] on div "Земля" at bounding box center [294, 200] width 27 height 12
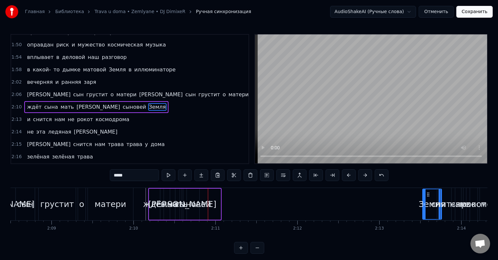
scroll to position [0, 10554]
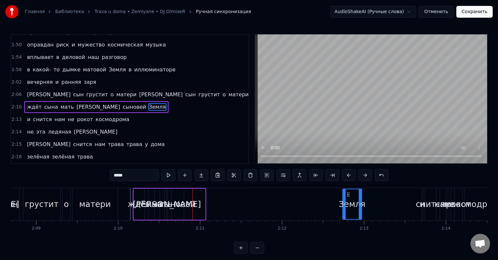
drag, startPoint x: 290, startPoint y: 194, endPoint x: 348, endPoint y: 193, distance: 57.7
click at [348, 193] on icon at bounding box center [348, 194] width 5 height 5
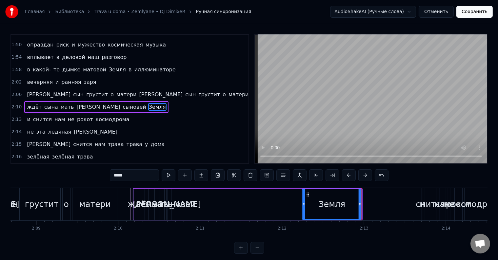
drag, startPoint x: 343, startPoint y: 201, endPoint x: 303, endPoint y: 202, distance: 40.4
click at [303, 202] on div at bounding box center [304, 205] width 3 height 30
click at [304, 209] on div at bounding box center [305, 205] width 3 height 30
drag, startPoint x: 361, startPoint y: 207, endPoint x: 378, endPoint y: 207, distance: 17.4
click at [378, 207] on div at bounding box center [377, 205] width 3 height 30
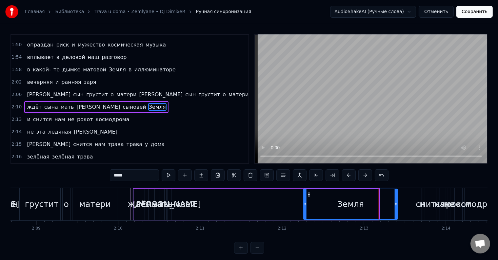
drag, startPoint x: 378, startPoint y: 207, endPoint x: 397, endPoint y: 207, distance: 18.7
click at [397, 207] on div at bounding box center [396, 205] width 3 height 30
drag, startPoint x: 397, startPoint y: 207, endPoint x: 400, endPoint y: 207, distance: 3.6
click at [400, 207] on div at bounding box center [400, 205] width 3 height 30
click at [303, 206] on icon at bounding box center [304, 204] width 3 height 5
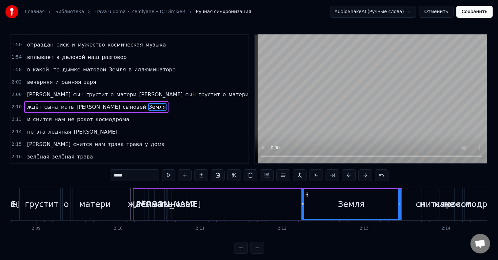
click at [303, 208] on div at bounding box center [303, 205] width 3 height 30
click at [180, 207] on div "сыновей" at bounding box center [177, 204] width 37 height 12
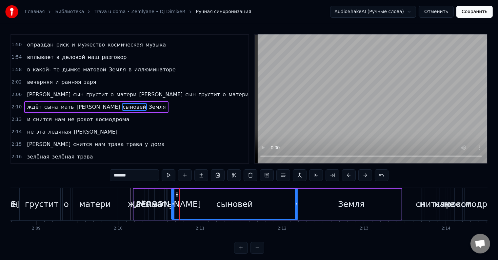
drag, startPoint x: 181, startPoint y: 198, endPoint x: 296, endPoint y: 196, distance: 114.2
click at [296, 196] on div at bounding box center [296, 205] width 3 height 30
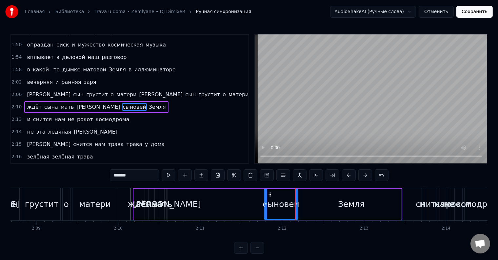
drag, startPoint x: 171, startPoint y: 201, endPoint x: 264, endPoint y: 197, distance: 92.9
click at [265, 197] on div at bounding box center [266, 205] width 3 height 30
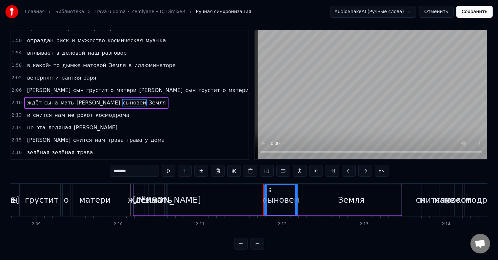
scroll to position [10, 0]
drag, startPoint x: 265, startPoint y: 200, endPoint x: 261, endPoint y: 200, distance: 3.9
click at [261, 200] on div at bounding box center [262, 200] width 3 height 30
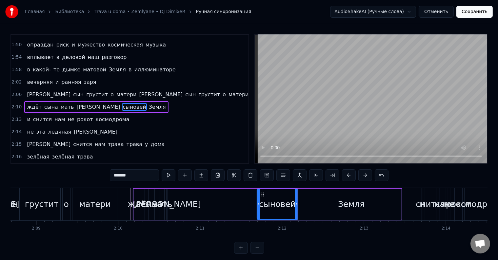
drag, startPoint x: 261, startPoint y: 200, endPoint x: 258, endPoint y: 201, distance: 3.3
click at [258, 201] on div at bounding box center [259, 205] width 3 height 30
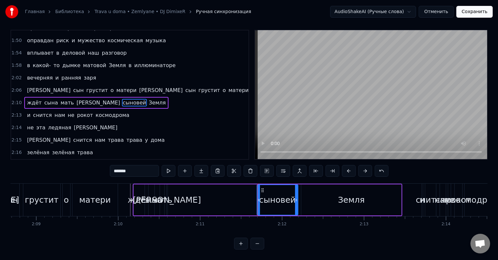
scroll to position [10, 0]
drag, startPoint x: 258, startPoint y: 201, endPoint x: 250, endPoint y: 202, distance: 7.6
click at [250, 202] on div at bounding box center [251, 200] width 3 height 30
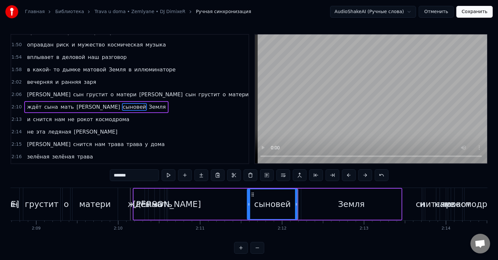
click at [248, 202] on icon at bounding box center [249, 204] width 3 height 5
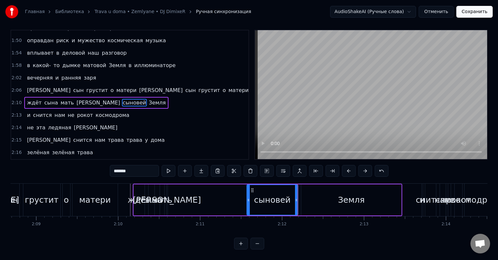
click at [247, 203] on div at bounding box center [248, 200] width 3 height 30
click at [167, 194] on div "[PERSON_NAME]" at bounding box center [167, 200] width 68 height 12
type input "*"
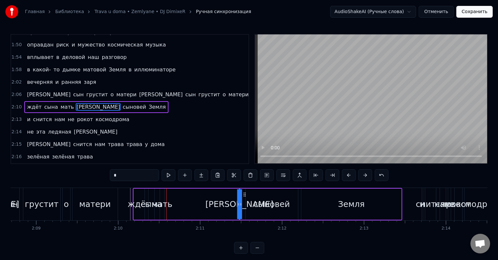
drag, startPoint x: 172, startPoint y: 193, endPoint x: 244, endPoint y: 192, distance: 72.5
click at [244, 192] on icon at bounding box center [244, 194] width 5 height 5
drag, startPoint x: 239, startPoint y: 205, endPoint x: 230, endPoint y: 206, distance: 8.9
click at [230, 206] on icon at bounding box center [231, 204] width 3 height 5
drag, startPoint x: 238, startPoint y: 207, endPoint x: 242, endPoint y: 207, distance: 4.6
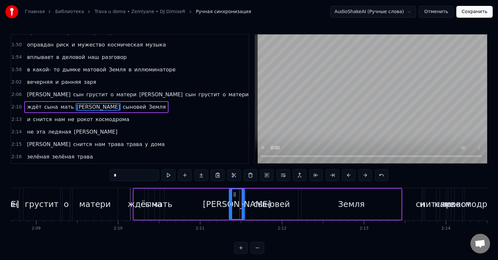
click at [242, 207] on div at bounding box center [243, 205] width 3 height 30
drag, startPoint x: 230, startPoint y: 209, endPoint x: 225, endPoint y: 210, distance: 4.6
click at [225, 210] on div at bounding box center [226, 205] width 3 height 30
drag, startPoint x: 225, startPoint y: 210, endPoint x: 218, endPoint y: 211, distance: 6.9
click at [218, 211] on div at bounding box center [219, 205] width 3 height 30
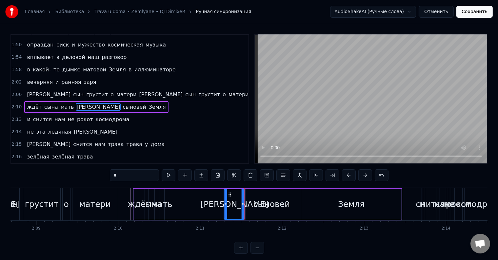
drag, startPoint x: 218, startPoint y: 211, endPoint x: 225, endPoint y: 212, distance: 6.6
click at [225, 212] on div at bounding box center [226, 205] width 3 height 30
click at [219, 212] on div "ждёт сына мать а сыновей [PERSON_NAME]" at bounding box center [268, 204] width 270 height 32
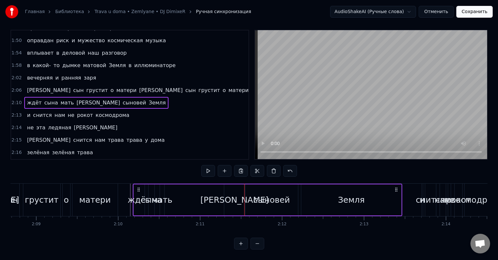
scroll to position [10, 0]
click at [161, 197] on div "мать" at bounding box center [162, 200] width 21 height 12
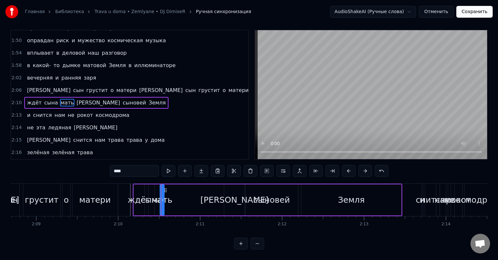
scroll to position [0, 0]
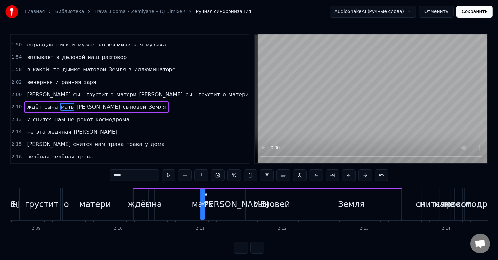
drag, startPoint x: 165, startPoint y: 192, endPoint x: 206, endPoint y: 195, distance: 40.4
click at [206, 195] on icon at bounding box center [205, 194] width 5 height 5
drag, startPoint x: 202, startPoint y: 204, endPoint x: 213, endPoint y: 205, distance: 10.5
click at [213, 205] on icon at bounding box center [213, 204] width 3 height 5
drag, startPoint x: 201, startPoint y: 209, endPoint x: 197, endPoint y: 209, distance: 3.6
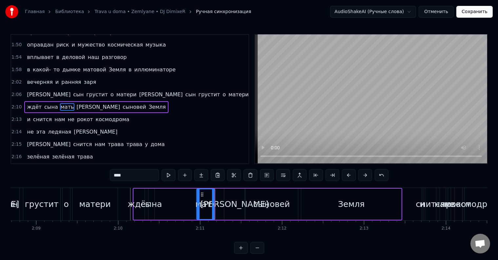
click at [197, 209] on div at bounding box center [198, 205] width 3 height 30
click at [196, 211] on div at bounding box center [195, 205] width 3 height 30
click at [193, 211] on div at bounding box center [193, 205] width 3 height 30
click at [191, 212] on div at bounding box center [191, 205] width 3 height 30
click at [190, 212] on div at bounding box center [189, 205] width 3 height 30
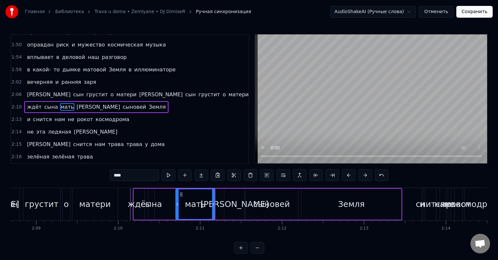
drag, startPoint x: 188, startPoint y: 213, endPoint x: 176, endPoint y: 214, distance: 12.2
click at [176, 214] on div at bounding box center [177, 205] width 3 height 30
drag, startPoint x: 176, startPoint y: 214, endPoint x: 180, endPoint y: 215, distance: 3.7
click at [180, 215] on div at bounding box center [181, 205] width 3 height 30
drag, startPoint x: 180, startPoint y: 215, endPoint x: 184, endPoint y: 215, distance: 3.9
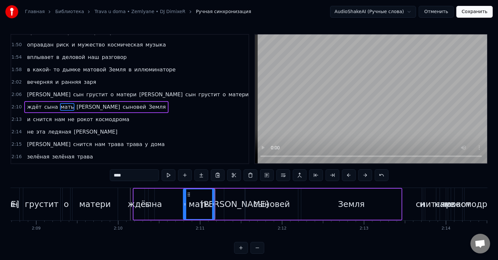
click at [184, 215] on div at bounding box center [185, 205] width 3 height 30
click at [186, 215] on div at bounding box center [187, 205] width 3 height 30
click at [187, 216] on div at bounding box center [188, 205] width 3 height 30
click at [152, 213] on div "сына" at bounding box center [152, 204] width 6 height 31
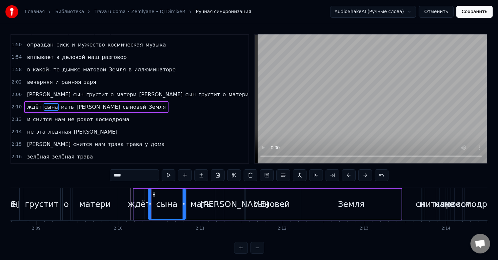
drag, startPoint x: 154, startPoint y: 193, endPoint x: 185, endPoint y: 194, distance: 31.2
click at [185, 194] on div at bounding box center [184, 205] width 3 height 30
drag, startPoint x: 150, startPoint y: 206, endPoint x: 164, endPoint y: 207, distance: 14.4
click at [164, 207] on icon at bounding box center [164, 204] width 3 height 5
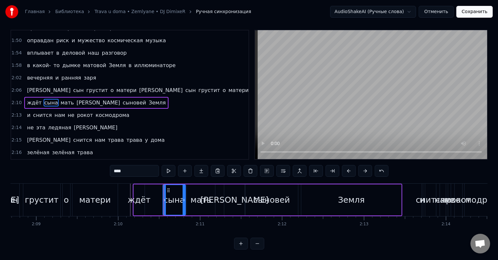
scroll to position [10, 0]
click at [164, 202] on div at bounding box center [164, 200] width 3 height 30
click at [142, 204] on div "ждёт" at bounding box center [139, 200] width 11 height 31
type input "****"
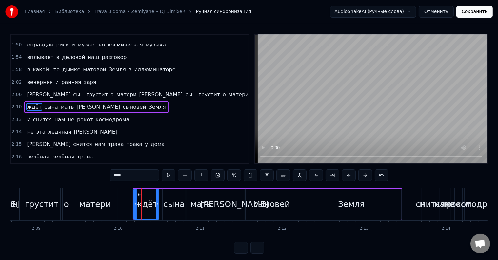
drag, startPoint x: 143, startPoint y: 203, endPoint x: 158, endPoint y: 202, distance: 14.5
click at [158, 202] on icon at bounding box center [157, 204] width 3 height 5
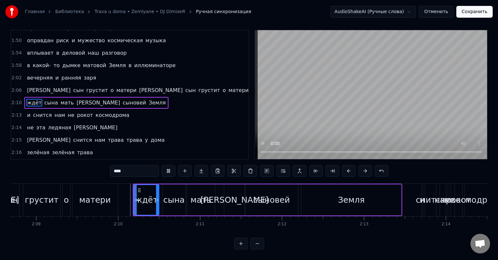
scroll to position [10, 0]
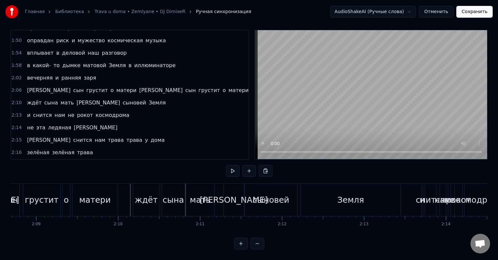
click at [142, 200] on div "ждёт" at bounding box center [146, 200] width 23 height 12
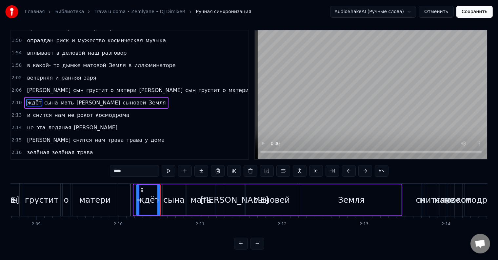
click at [138, 199] on div at bounding box center [138, 200] width 3 height 30
click at [138, 200] on div at bounding box center [138, 200] width 3 height 30
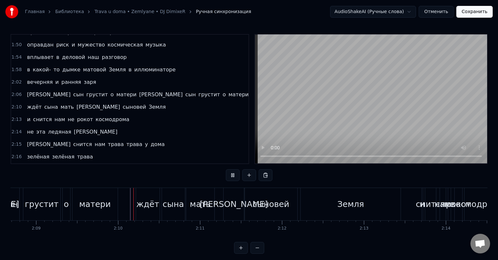
scroll to position [10, 0]
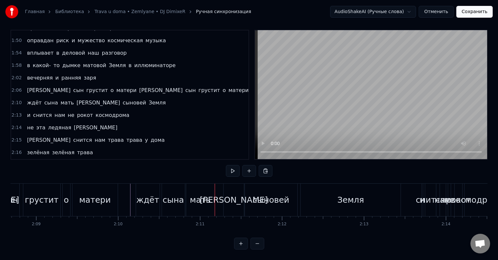
click at [110, 197] on div "матери" at bounding box center [95, 200] width 45 height 32
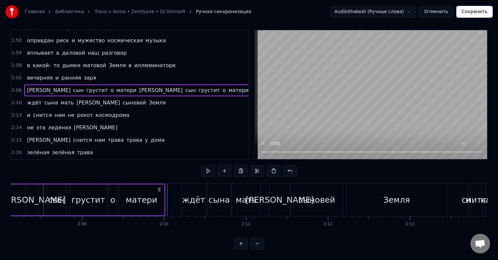
click at [41, 194] on div "а сын грустит о матери а сын грустит о матери" at bounding box center [13, 200] width 303 height 32
click at [41, 194] on div "[PERSON_NAME]" at bounding box center [34, 200] width 13 height 31
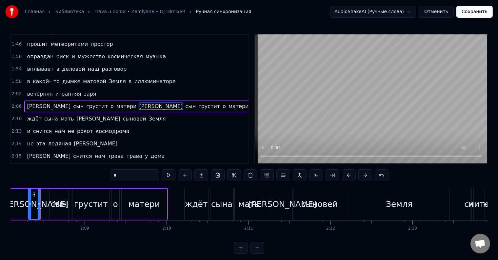
scroll to position [0, 10502]
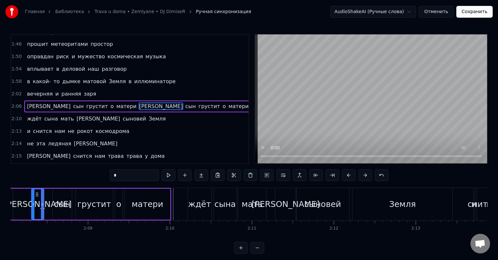
click at [50, 199] on div "а сын грустит о матери а сын грустит о матери" at bounding box center [19, 204] width 303 height 32
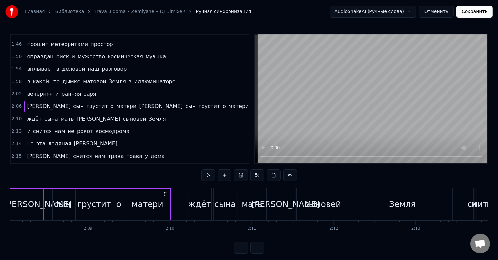
click at [50, 199] on div "а сын грустит о матери а сын грустит о матери" at bounding box center [19, 204] width 303 height 32
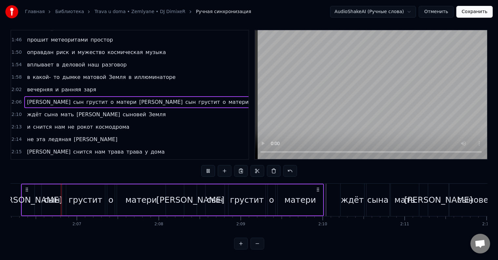
scroll to position [0, 10343]
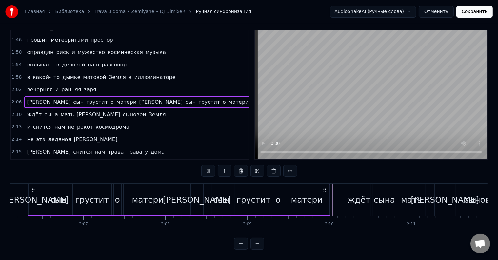
click at [177, 196] on div "а сын грустит о матери а сын грустит о матери" at bounding box center [179, 200] width 303 height 32
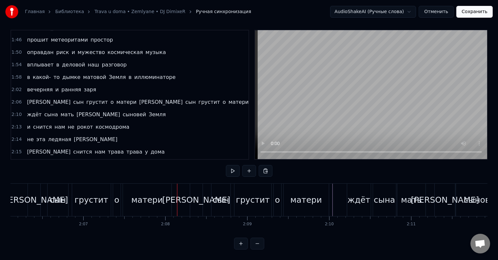
click at [177, 196] on div at bounding box center [177, 200] width 0 height 32
click at [331, 199] on div at bounding box center [331, 200] width 0 height 32
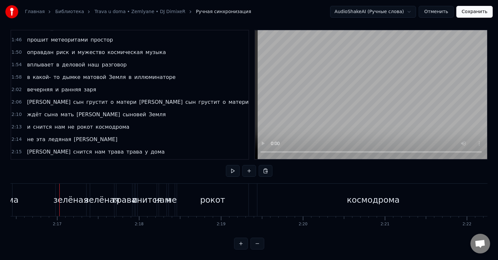
scroll to position [0, 11189]
click at [70, 194] on div "зелёная" at bounding box center [70, 200] width 35 height 12
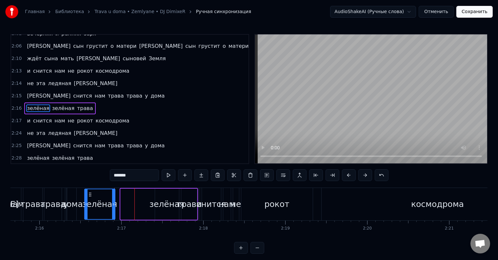
scroll to position [0, 11124]
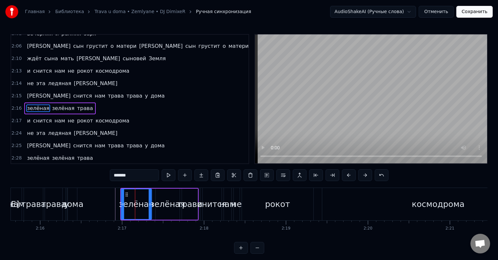
drag, startPoint x: 61, startPoint y: 194, endPoint x: 126, endPoint y: 200, distance: 65.3
click at [126, 200] on div "зелёная" at bounding box center [137, 205] width 30 height 30
drag, startPoint x: 52, startPoint y: 93, endPoint x: 52, endPoint y: 96, distance: 3.3
click at [52, 96] on div "0:19 Земля в иллюминаторе Земля в иллюминаторе 0:23 Земля в иллюминаторе видна …" at bounding box center [129, 99] width 239 height 130
click at [52, 103] on div "зелёная зелёная трава" at bounding box center [59, 109] width 71 height 12
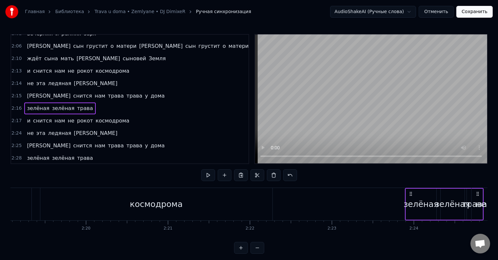
scroll to position [0, 11408]
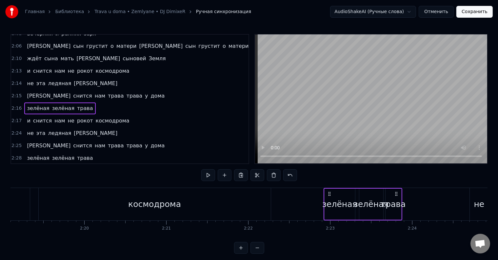
drag, startPoint x: 126, startPoint y: 194, endPoint x: 329, endPoint y: 205, distance: 203.7
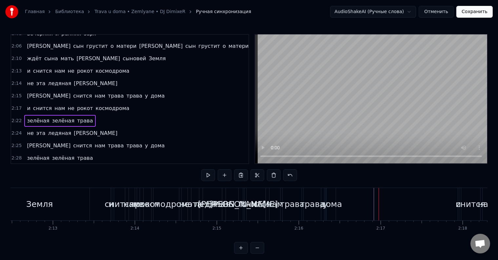
scroll to position [0, 10848]
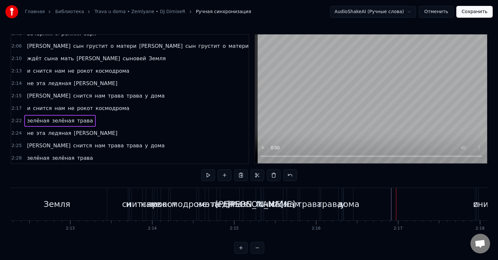
click at [43, 105] on span "снится" at bounding box center [42, 109] width 20 height 8
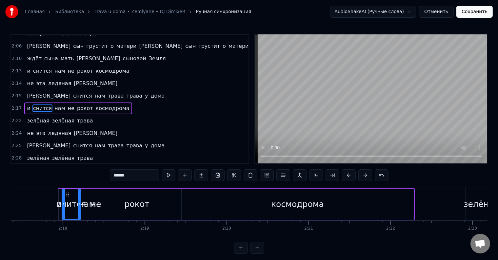
click at [49, 103] on div "и снится нам не рокот космодрома" at bounding box center [78, 109] width 108 height 12
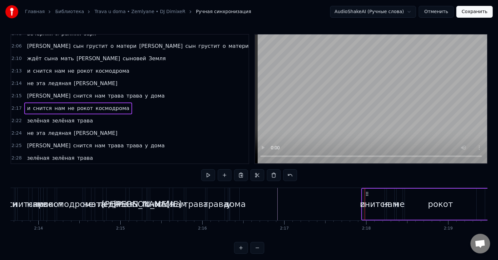
scroll to position [0, 11006]
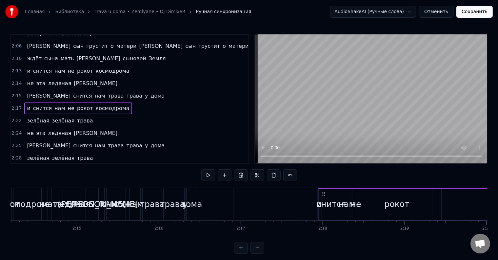
click at [320, 202] on div "снится" at bounding box center [332, 204] width 30 height 12
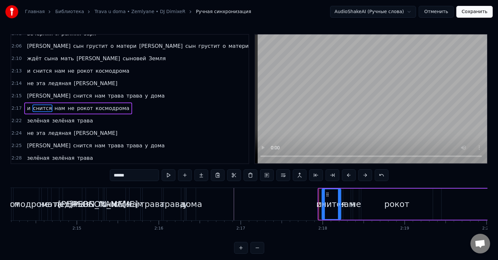
click at [319, 204] on div "и" at bounding box center [319, 204] width 5 height 12
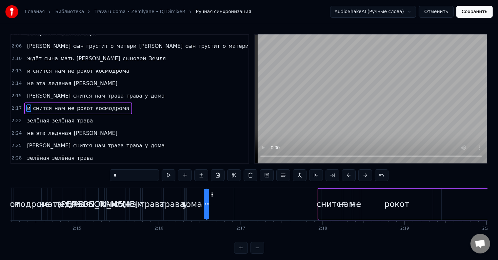
drag, startPoint x: 323, startPoint y: 195, endPoint x: 211, endPoint y: 197, distance: 112.2
drag, startPoint x: 205, startPoint y: 202, endPoint x: 224, endPoint y: 202, distance: 18.4
click at [224, 202] on icon at bounding box center [224, 204] width 3 height 5
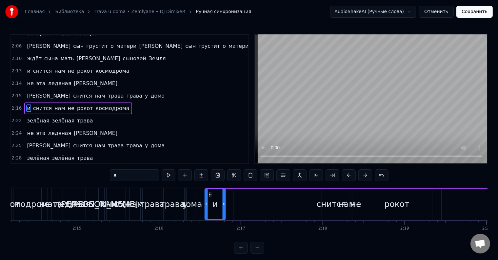
click at [206, 211] on div at bounding box center [206, 205] width 3 height 30
drag, startPoint x: 223, startPoint y: 210, endPoint x: 216, endPoint y: 210, distance: 6.9
click at [216, 210] on div at bounding box center [217, 205] width 3 height 30
click at [217, 211] on div at bounding box center [217, 205] width 3 height 30
click at [331, 199] on div "снится" at bounding box center [332, 204] width 30 height 12
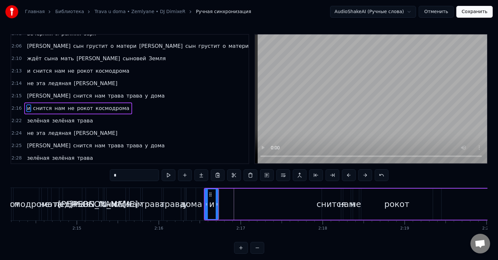
type input "******"
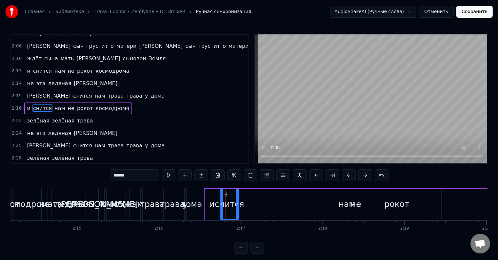
drag, startPoint x: 327, startPoint y: 193, endPoint x: 225, endPoint y: 198, distance: 101.8
click at [225, 198] on div "снится" at bounding box center [229, 205] width 18 height 30
drag, startPoint x: 238, startPoint y: 205, endPoint x: 257, endPoint y: 205, distance: 19.7
click at [257, 205] on icon at bounding box center [257, 204] width 3 height 5
click at [223, 209] on div at bounding box center [223, 205] width 3 height 30
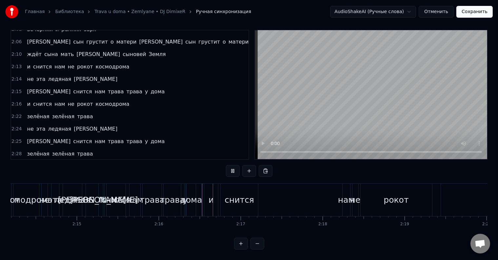
scroll to position [10, 0]
click at [347, 194] on div "нам" at bounding box center [346, 200] width 17 height 12
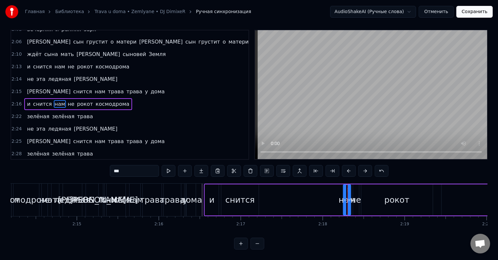
scroll to position [0, 0]
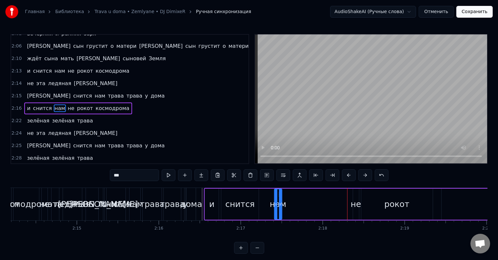
drag, startPoint x: 346, startPoint y: 195, endPoint x: 278, endPoint y: 201, distance: 68.8
click at [278, 201] on div "нам" at bounding box center [278, 205] width 7 height 30
drag, startPoint x: 281, startPoint y: 204, endPoint x: 299, endPoint y: 204, distance: 17.4
click at [299, 204] on icon at bounding box center [298, 204] width 3 height 5
drag, startPoint x: 276, startPoint y: 207, endPoint x: 281, endPoint y: 207, distance: 5.6
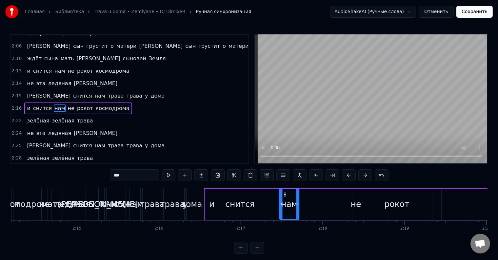
click at [281, 207] on div at bounding box center [281, 205] width 3 height 30
drag, startPoint x: 298, startPoint y: 207, endPoint x: 302, endPoint y: 207, distance: 3.6
click at [302, 207] on div at bounding box center [301, 205] width 3 height 30
click at [276, 203] on div "и снится нам не рокот космодрома" at bounding box center [439, 204] width 471 height 32
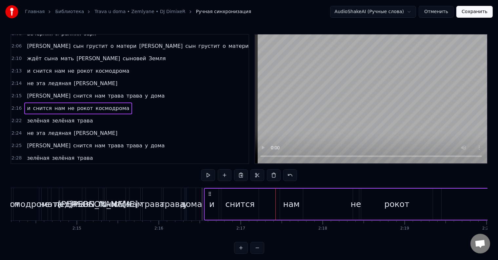
click at [269, 199] on div "и снится нам не рокот космодрома" at bounding box center [439, 204] width 471 height 32
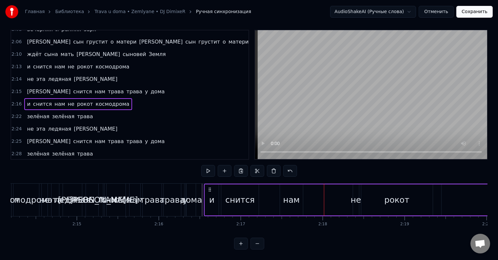
click at [265, 190] on div "и снится нам не рокот космодрома" at bounding box center [439, 200] width 471 height 32
click at [251, 194] on div "снится" at bounding box center [240, 200] width 30 height 12
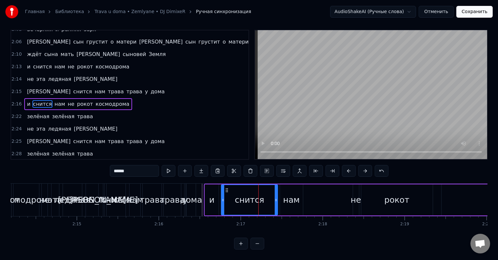
drag, startPoint x: 258, startPoint y: 196, endPoint x: 277, endPoint y: 199, distance: 19.2
click at [277, 199] on div at bounding box center [276, 200] width 3 height 30
click at [285, 198] on div "нам" at bounding box center [291, 200] width 17 height 12
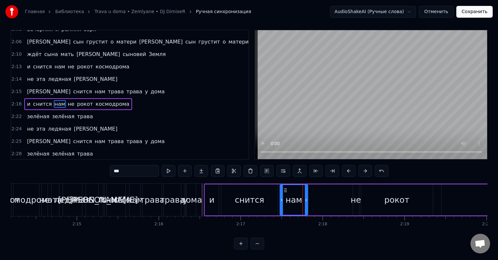
drag, startPoint x: 301, startPoint y: 197, endPoint x: 306, endPoint y: 198, distance: 5.1
click at [306, 198] on div at bounding box center [306, 200] width 3 height 30
click at [283, 198] on icon at bounding box center [283, 200] width 3 height 5
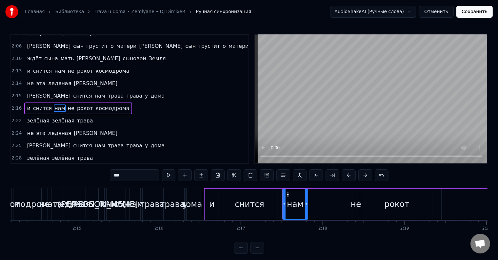
click at [273, 198] on div "снится" at bounding box center [249, 204] width 56 height 31
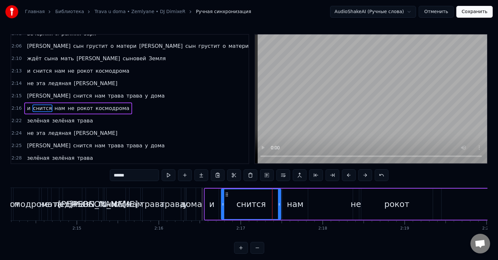
drag, startPoint x: 276, startPoint y: 201, endPoint x: 280, endPoint y: 202, distance: 3.4
click at [280, 202] on div at bounding box center [279, 205] width 3 height 30
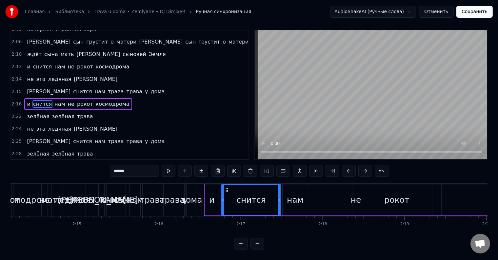
click at [287, 195] on div "нам" at bounding box center [295, 200] width 25 height 31
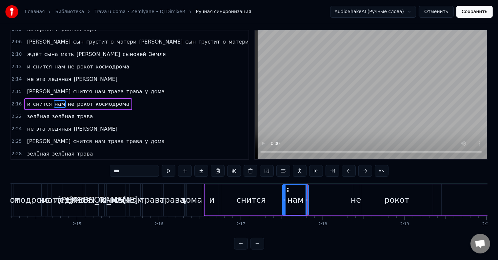
click at [307, 198] on icon at bounding box center [307, 200] width 3 height 5
click at [356, 195] on div "не" at bounding box center [356, 200] width 10 height 12
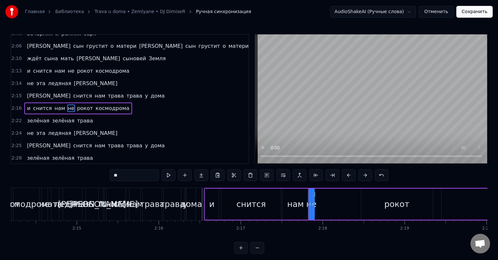
drag, startPoint x: 359, startPoint y: 195, endPoint x: 314, endPoint y: 198, distance: 44.4
click at [314, 198] on div "не" at bounding box center [311, 205] width 5 height 30
drag, startPoint x: 312, startPoint y: 205, endPoint x: 319, endPoint y: 204, distance: 6.6
click at [319, 204] on icon at bounding box center [319, 204] width 3 height 5
drag, startPoint x: 319, startPoint y: 207, endPoint x: 327, endPoint y: 208, distance: 8.0
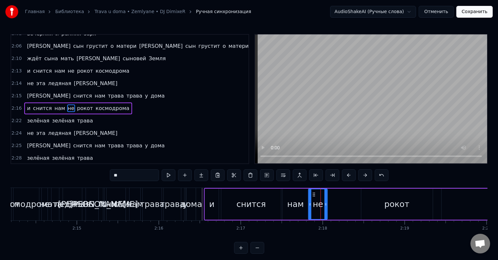
click at [326, 208] on div at bounding box center [326, 205] width 3 height 30
drag, startPoint x: 327, startPoint y: 208, endPoint x: 341, endPoint y: 209, distance: 14.4
click at [341, 209] on div at bounding box center [342, 205] width 3 height 30
drag, startPoint x: 310, startPoint y: 206, endPoint x: 335, endPoint y: 206, distance: 24.9
click at [335, 206] on icon at bounding box center [335, 204] width 3 height 5
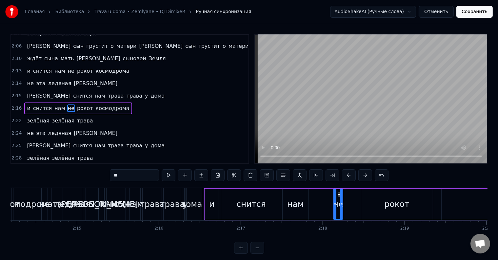
click at [302, 208] on div "нам" at bounding box center [295, 204] width 17 height 12
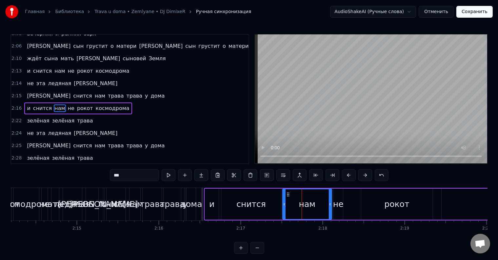
drag, startPoint x: 307, startPoint y: 205, endPoint x: 331, endPoint y: 205, distance: 23.3
click at [331, 205] on icon at bounding box center [330, 204] width 3 height 5
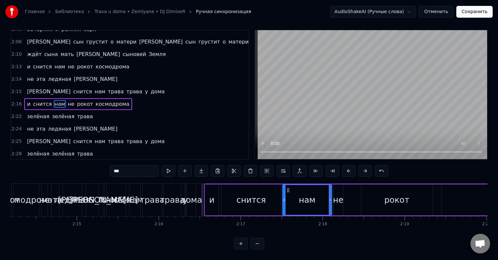
scroll to position [10, 0]
click at [337, 196] on div "не" at bounding box center [338, 200] width 10 height 12
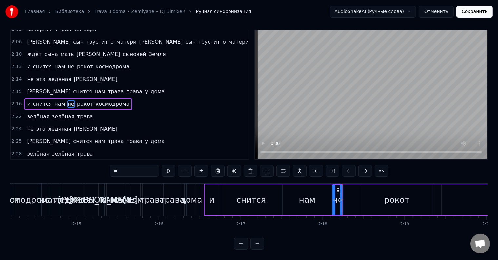
click at [334, 197] on div at bounding box center [334, 200] width 3 height 30
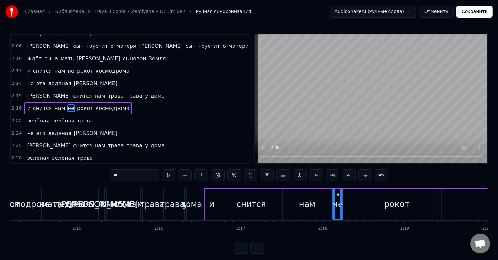
click at [381, 200] on div "рокот" at bounding box center [398, 204] width 72 height 31
type input "*****"
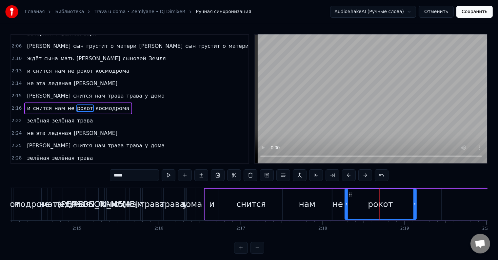
drag, startPoint x: 366, startPoint y: 194, endPoint x: 350, endPoint y: 194, distance: 16.1
click at [350, 194] on icon at bounding box center [350, 194] width 5 height 5
drag, startPoint x: 416, startPoint y: 206, endPoint x: 424, endPoint y: 205, distance: 8.3
click at [424, 205] on icon at bounding box center [423, 204] width 3 height 5
click at [430, 204] on div "и снится нам не рокот космодрома" at bounding box center [439, 204] width 471 height 32
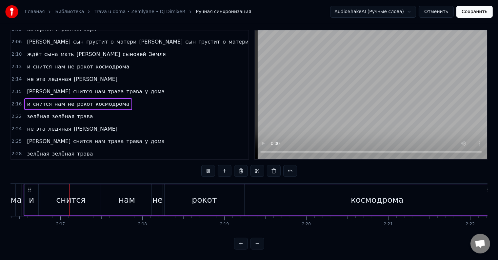
scroll to position [0, 11183]
click at [269, 197] on div "космодрома" at bounding box center [381, 200] width 232 height 31
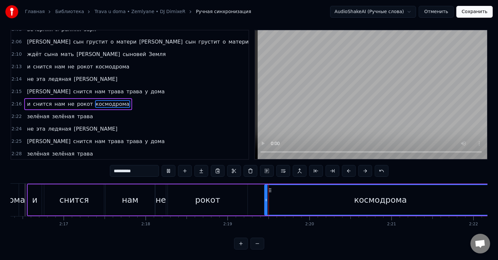
scroll to position [0, 0]
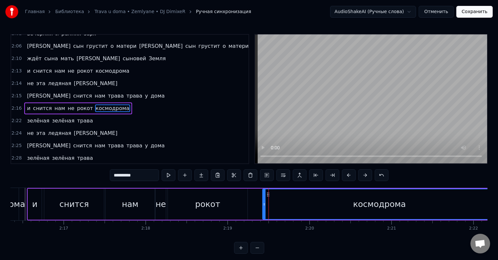
click at [263, 203] on icon at bounding box center [264, 204] width 3 height 5
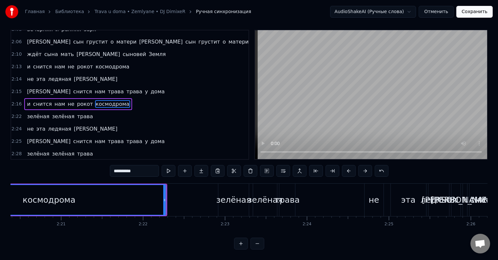
scroll to position [0, 11614]
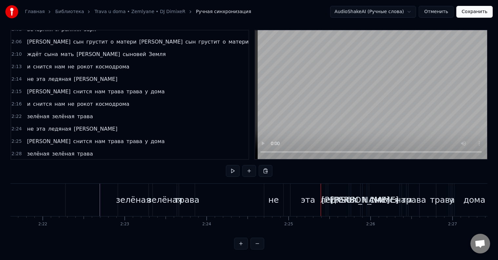
click at [269, 198] on div "не" at bounding box center [274, 200] width 10 height 12
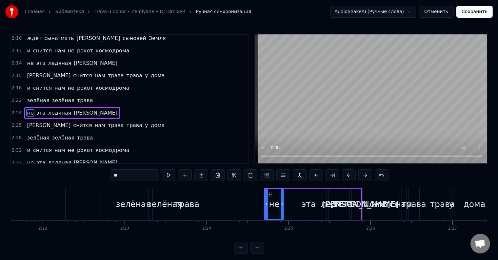
scroll to position [243, 0]
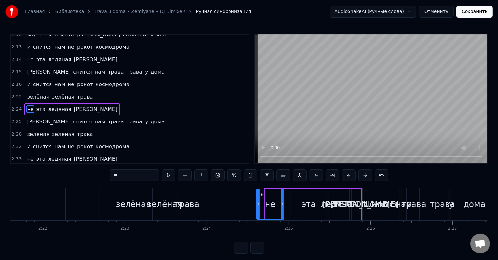
drag, startPoint x: 265, startPoint y: 199, endPoint x: 257, endPoint y: 199, distance: 8.2
click at [257, 199] on div at bounding box center [258, 205] width 3 height 30
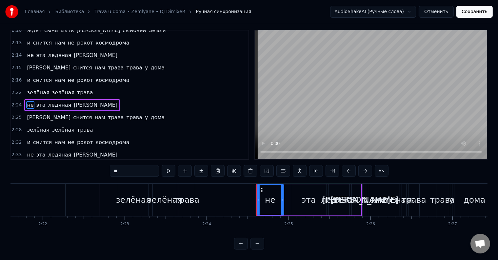
scroll to position [10, 0]
drag, startPoint x: 299, startPoint y: 196, endPoint x: 295, endPoint y: 196, distance: 3.6
click at [299, 196] on div "эта" at bounding box center [308, 200] width 35 height 31
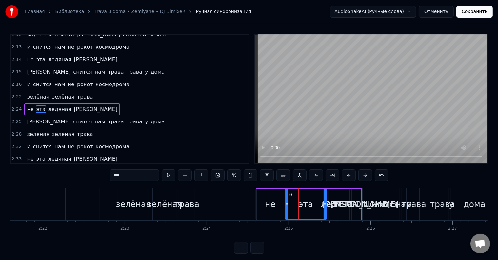
drag, startPoint x: 292, startPoint y: 204, endPoint x: 286, endPoint y: 204, distance: 5.9
click at [286, 204] on icon at bounding box center [287, 204] width 3 height 5
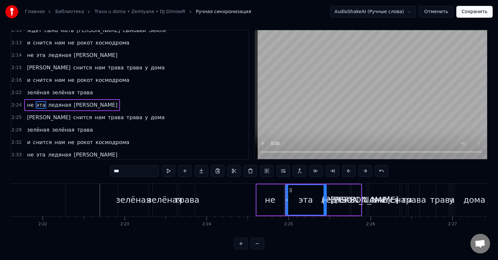
scroll to position [10, 0]
drag, startPoint x: 325, startPoint y: 201, endPoint x: 321, endPoint y: 201, distance: 4.3
click at [321, 201] on div at bounding box center [321, 200] width 3 height 30
click at [330, 199] on div "ледяная" at bounding box center [339, 200] width 36 height 12
type input "*******"
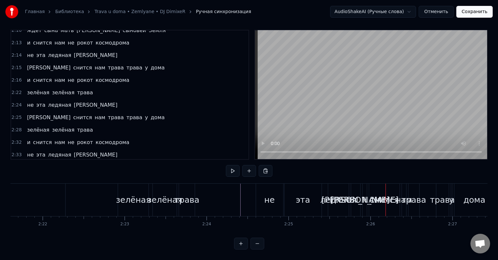
click at [335, 194] on div "ледяная" at bounding box center [339, 200] width 36 height 12
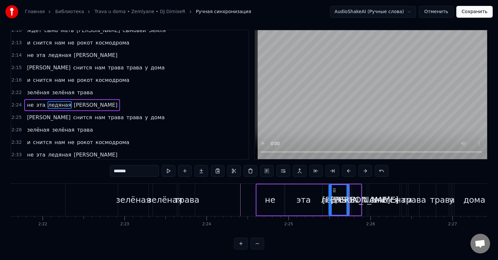
click at [354, 195] on div "[PERSON_NAME]" at bounding box center [356, 200] width 68 height 12
type input "******"
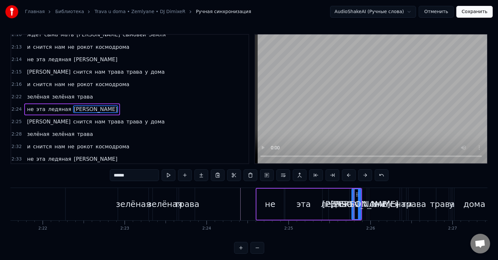
click at [49, 116] on div "а снится нам трава трава у дома" at bounding box center [95, 122] width 143 height 12
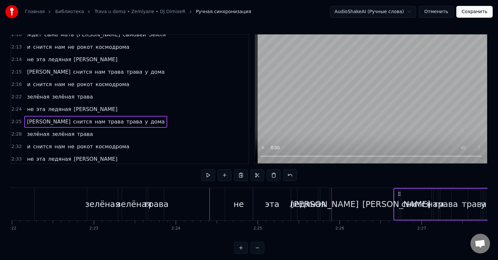
scroll to position [0, 11648]
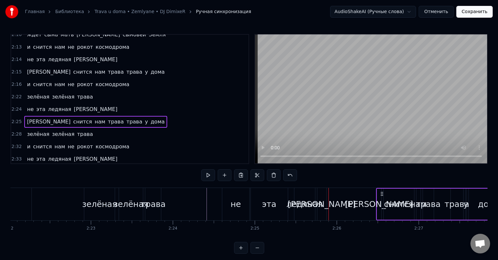
drag, startPoint x: 369, startPoint y: 192, endPoint x: 382, endPoint y: 191, distance: 13.5
click at [382, 191] on div "а снится нам трава трава у дома" at bounding box center [443, 204] width 134 height 32
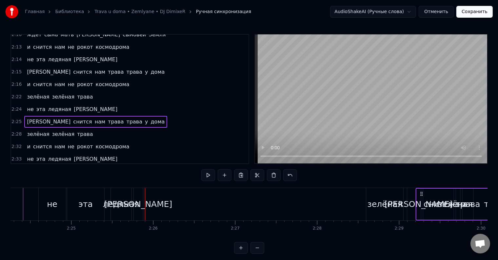
scroll to position [0, 11841]
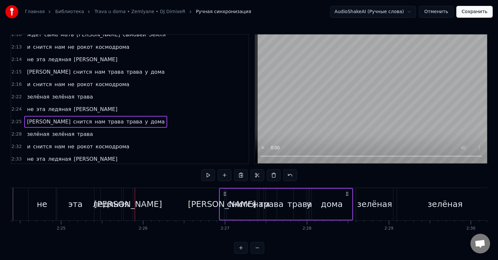
drag, startPoint x: 335, startPoint y: 193, endPoint x: 225, endPoint y: 200, distance: 109.5
click at [225, 200] on div "а снится нам трава трава у дома" at bounding box center [286, 204] width 134 height 32
click at [127, 203] on div "[PERSON_NAME]" at bounding box center [128, 204] width 68 height 12
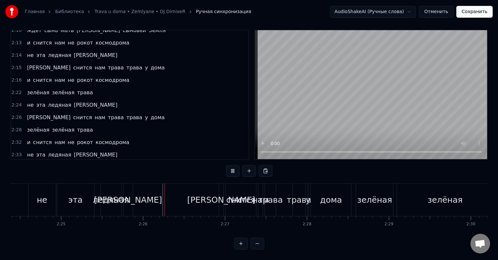
scroll to position [10, 0]
click at [136, 195] on div "[PERSON_NAME]" at bounding box center [128, 200] width 68 height 12
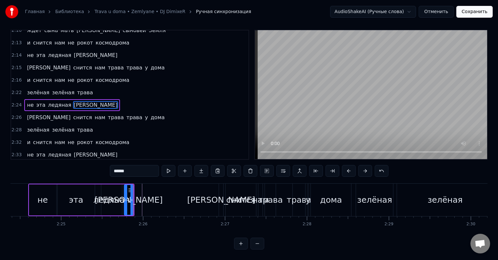
click at [113, 196] on div "ледяная" at bounding box center [111, 200] width 36 height 12
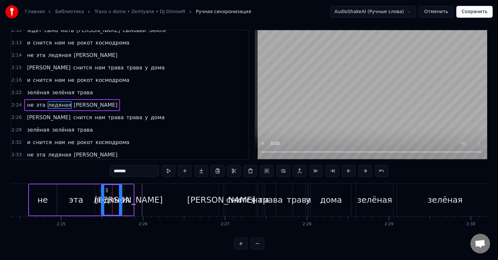
scroll to position [0, 0]
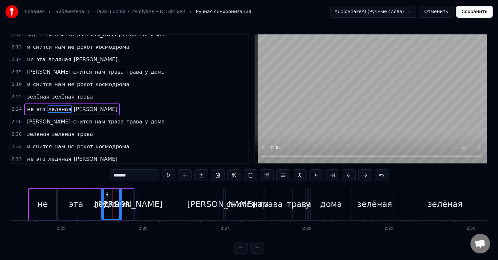
click at [128, 196] on div "[PERSON_NAME]" at bounding box center [128, 204] width 9 height 31
type input "******"
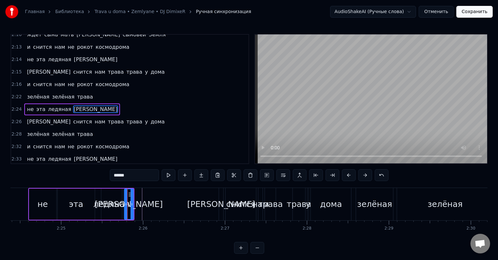
click at [129, 193] on icon at bounding box center [129, 194] width 5 height 5
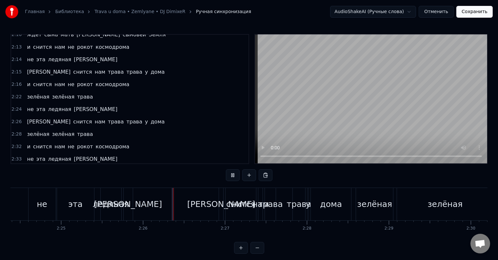
scroll to position [10, 0]
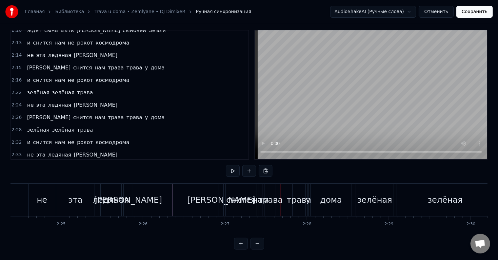
click at [315, 184] on div "дома" at bounding box center [331, 200] width 40 height 32
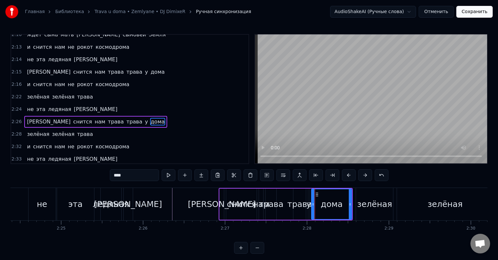
scroll to position [255, 0]
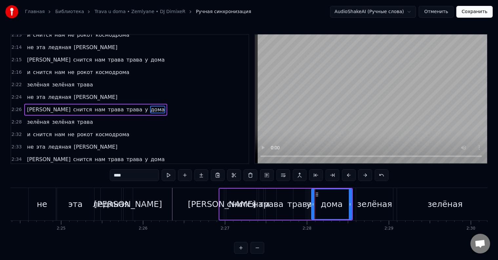
click at [359, 192] on div "зелёная" at bounding box center [374, 204] width 37 height 32
type input "*******"
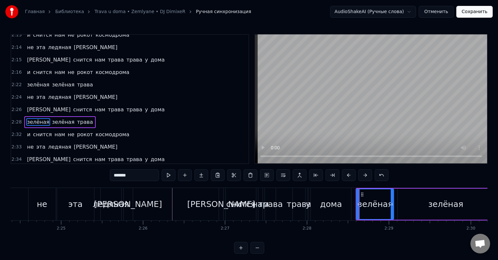
scroll to position [267, 0]
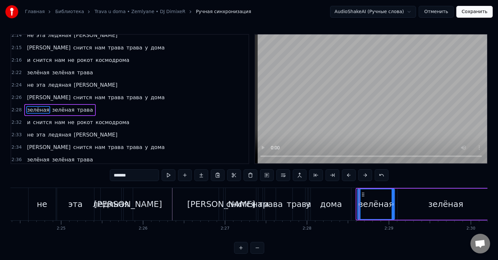
click at [362, 196] on icon at bounding box center [363, 194] width 5 height 5
click at [72, 104] on div "зелёная зелёная трава" at bounding box center [59, 110] width 71 height 12
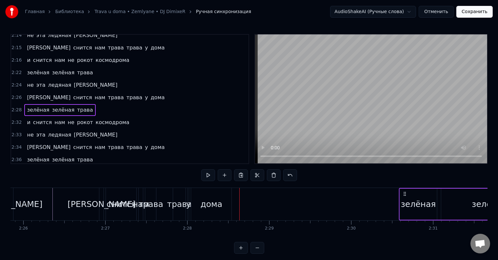
scroll to position [0, 11971]
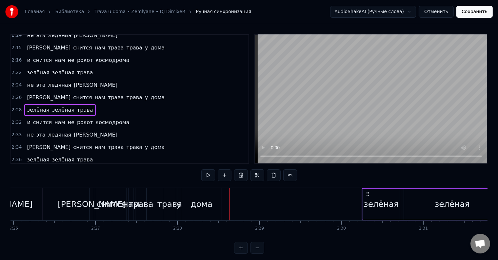
drag, startPoint x: 361, startPoint y: 193, endPoint x: 367, endPoint y: 194, distance: 6.3
click at [367, 194] on icon at bounding box center [367, 194] width 5 height 5
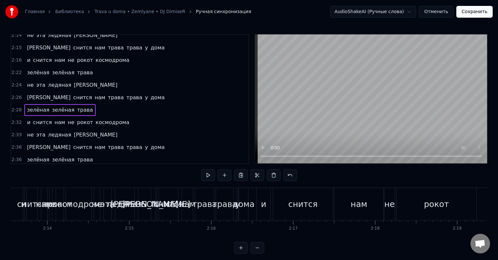
scroll to position [0, 10988]
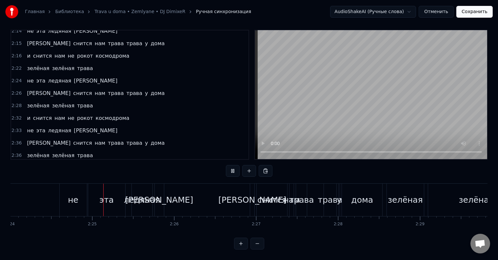
scroll to position [0, 11822]
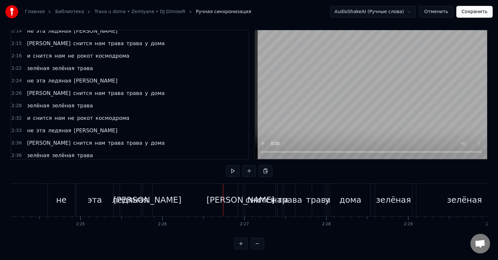
click at [130, 201] on div "ледяная" at bounding box center [130, 200] width 21 height 32
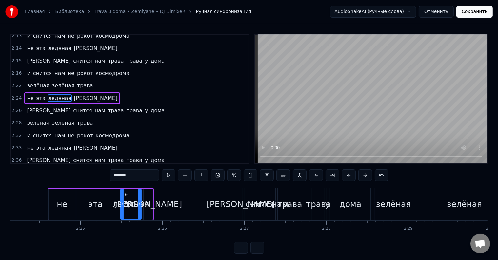
scroll to position [243, 0]
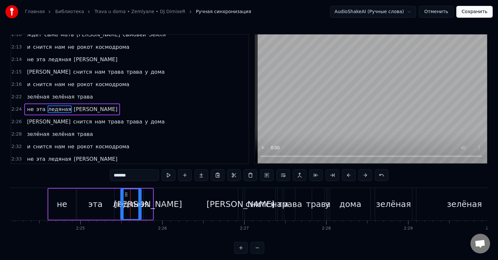
click at [146, 194] on div "[PERSON_NAME]" at bounding box center [148, 204] width 9 height 31
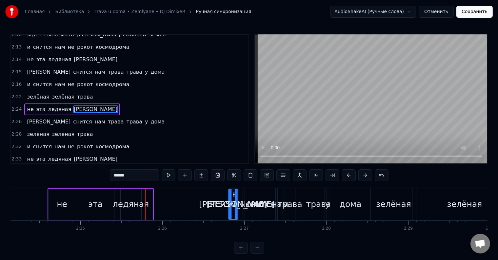
drag, startPoint x: 148, startPoint y: 194, endPoint x: 234, endPoint y: 194, distance: 85.3
click at [234, 194] on icon at bounding box center [234, 194] width 5 height 5
click at [125, 196] on div "ледяная" at bounding box center [131, 204] width 21 height 31
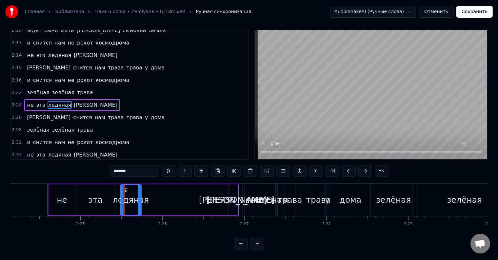
scroll to position [10, 0]
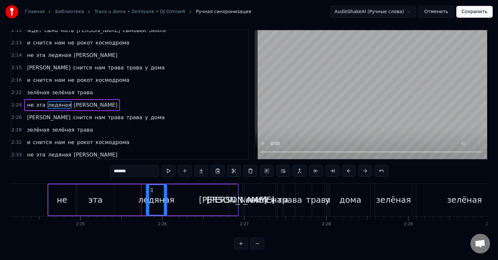
drag, startPoint x: 125, startPoint y: 185, endPoint x: 150, endPoint y: 185, distance: 25.6
click at [150, 188] on icon at bounding box center [151, 190] width 5 height 5
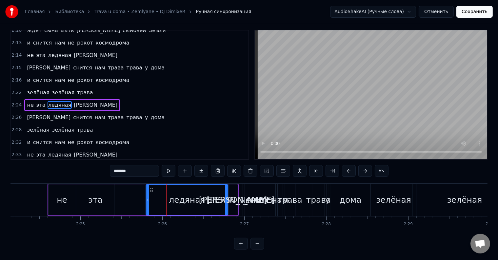
drag, startPoint x: 167, startPoint y: 196, endPoint x: 225, endPoint y: 195, distance: 58.1
click at [225, 198] on icon at bounding box center [226, 200] width 3 height 5
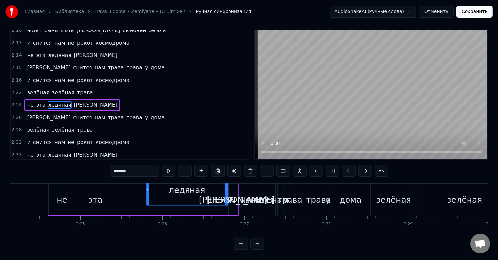
scroll to position [0, 0]
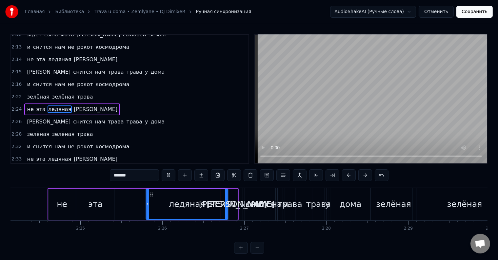
click at [100, 204] on div "эта" at bounding box center [95, 204] width 14 height 12
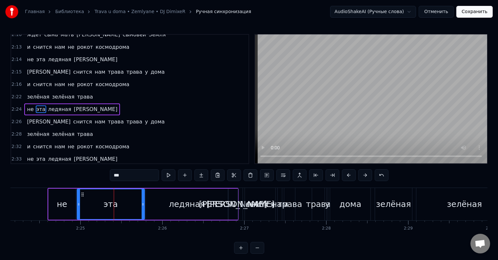
drag, startPoint x: 112, startPoint y: 205, endPoint x: 142, endPoint y: 206, distance: 30.5
click at [142, 206] on icon at bounding box center [143, 204] width 3 height 5
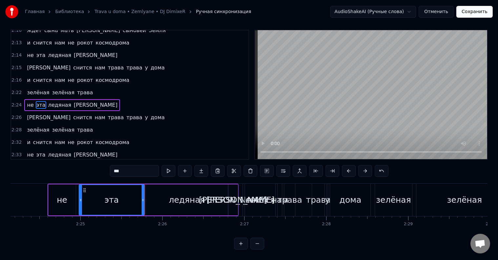
click at [80, 197] on div at bounding box center [80, 200] width 3 height 30
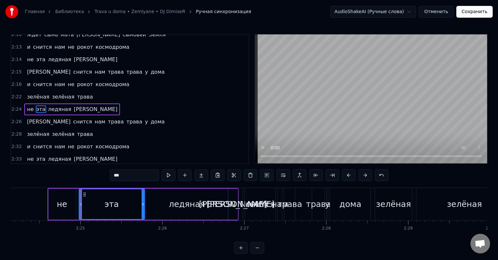
click at [62, 200] on div "не" at bounding box center [62, 204] width 10 height 12
type input "**"
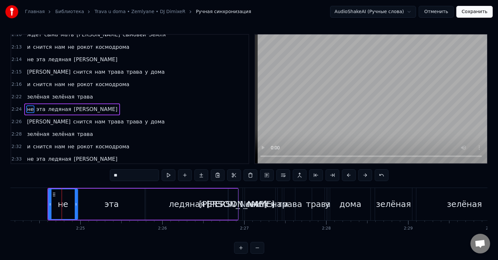
click at [75, 205] on icon at bounding box center [76, 204] width 3 height 5
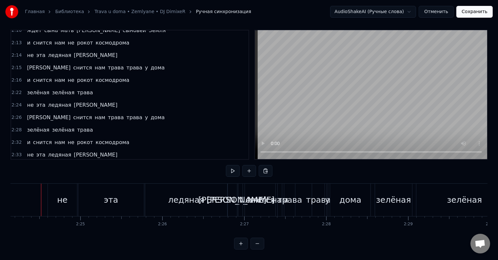
scroll to position [0, 11819]
click at [254, 194] on div "снится" at bounding box center [263, 200] width 30 height 12
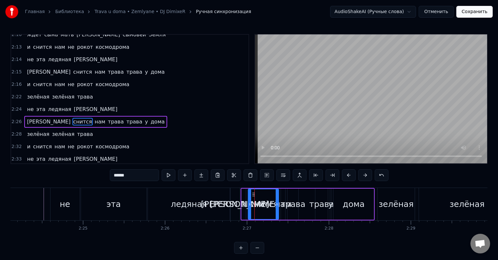
scroll to position [255, 0]
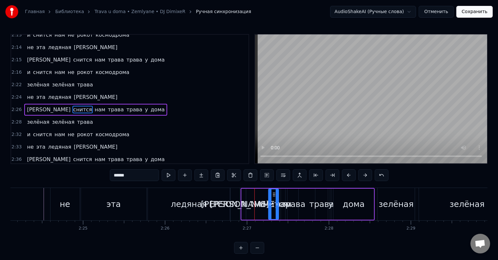
drag, startPoint x: 249, startPoint y: 201, endPoint x: 270, endPoint y: 202, distance: 20.4
click at [270, 202] on div at bounding box center [270, 205] width 3 height 30
click at [243, 203] on div "[PERSON_NAME]" at bounding box center [244, 204] width 68 height 12
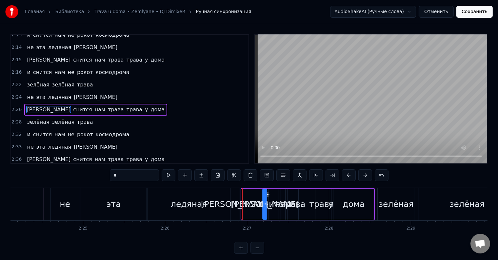
drag, startPoint x: 247, startPoint y: 194, endPoint x: 268, endPoint y: 194, distance: 21.0
click at [268, 194] on icon at bounding box center [268, 194] width 5 height 5
click at [344, 202] on div "дома" at bounding box center [354, 204] width 22 height 12
type input "****"
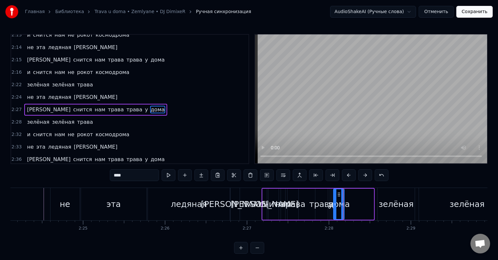
drag, startPoint x: 372, startPoint y: 203, endPoint x: 342, endPoint y: 205, distance: 29.6
click at [342, 205] on icon at bounding box center [343, 204] width 3 height 5
click at [64, 93] on div "не эта ледяная синева" at bounding box center [72, 98] width 96 height 12
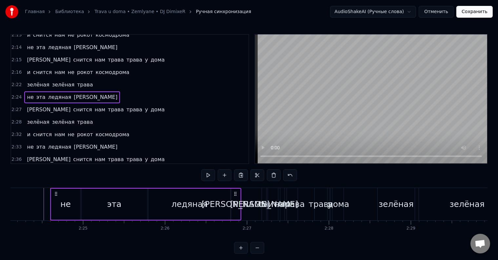
click at [65, 104] on div "а снится нам трава трава у дома" at bounding box center [95, 110] width 143 height 12
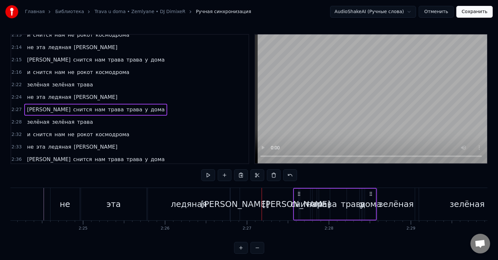
drag, startPoint x: 268, startPoint y: 192, endPoint x: 299, endPoint y: 193, distance: 31.5
click at [299, 193] on icon at bounding box center [299, 194] width 5 height 5
click at [242, 200] on div "[PERSON_NAME]" at bounding box center [235, 204] width 68 height 12
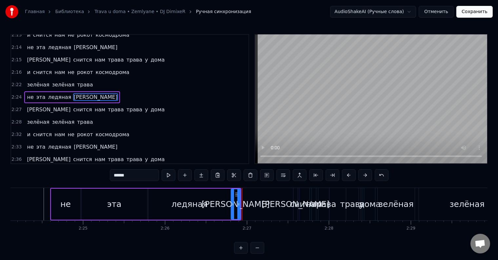
scroll to position [243, 0]
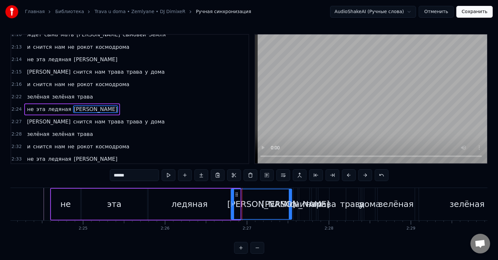
drag, startPoint x: 238, startPoint y: 205, endPoint x: 290, endPoint y: 204, distance: 51.5
click at [290, 204] on icon at bounding box center [290, 204] width 3 height 5
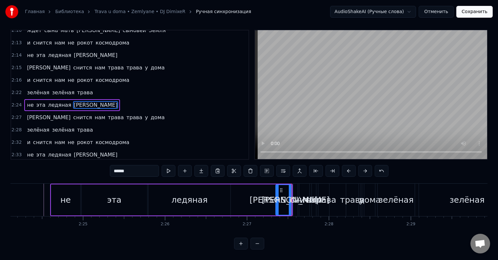
drag, startPoint x: 232, startPoint y: 193, endPoint x: 277, endPoint y: 196, distance: 44.7
click at [277, 198] on icon at bounding box center [277, 200] width 3 height 5
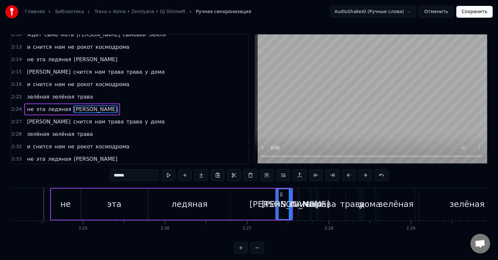
click at [220, 199] on div "ледяная" at bounding box center [190, 204] width 82 height 31
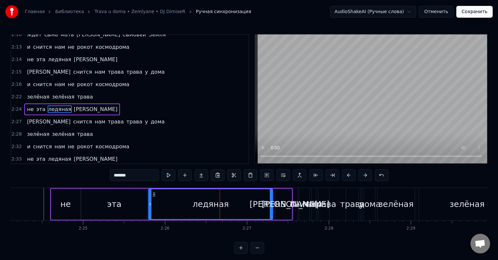
drag, startPoint x: 230, startPoint y: 203, endPoint x: 272, endPoint y: 203, distance: 42.3
click at [272, 203] on icon at bounding box center [271, 204] width 3 height 5
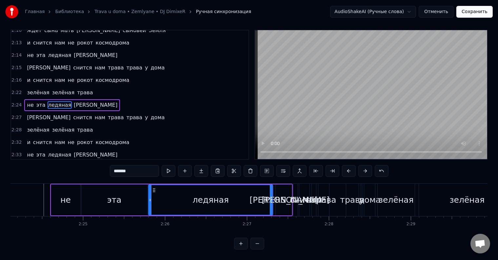
click at [276, 194] on div "[PERSON_NAME]" at bounding box center [284, 200] width 68 height 12
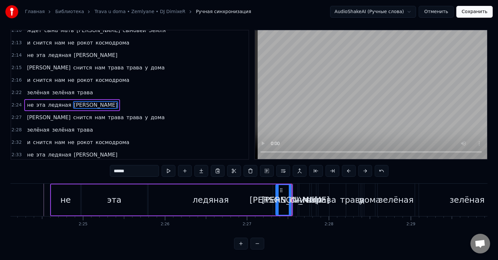
click at [326, 187] on div "трава" at bounding box center [324, 200] width 11 height 32
type input "*****"
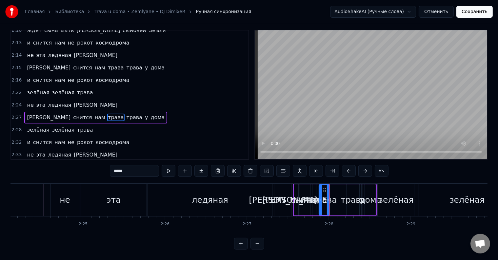
click at [87, 112] on div "2:27 а снится нам трава трава у дома" at bounding box center [130, 118] width 238 height 12
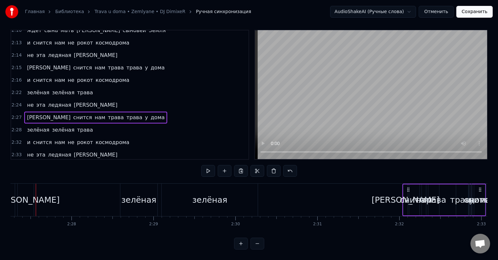
scroll to position [0, 12079]
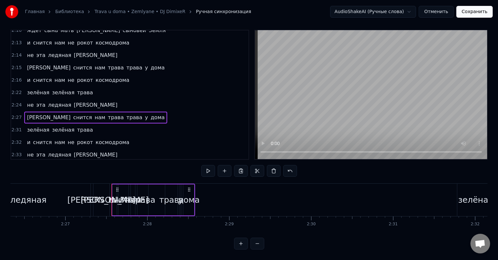
scroll to position [0, 11949]
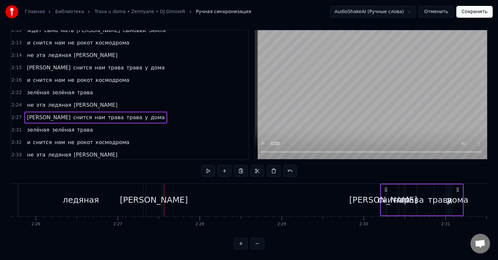
drag, startPoint x: 169, startPoint y: 183, endPoint x: 381, endPoint y: 187, distance: 212.3
click at [381, 187] on div "а снится нам трава трава у дома" at bounding box center [423, 200] width 84 height 32
click at [153, 194] on div "[PERSON_NAME]" at bounding box center [154, 200] width 68 height 12
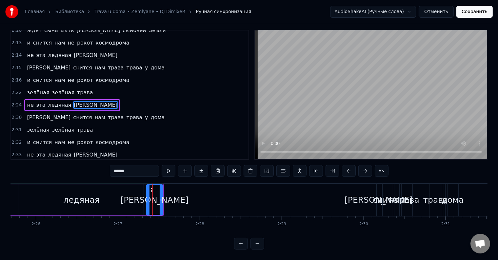
scroll to position [0, 0]
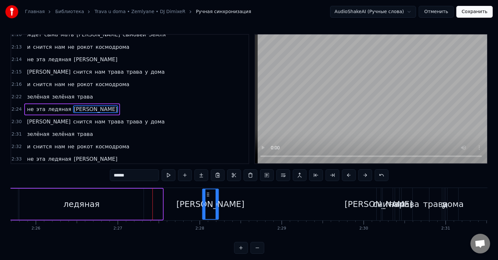
drag, startPoint x: 150, startPoint y: 194, endPoint x: 206, endPoint y: 196, distance: 55.8
click at [206, 196] on icon at bounding box center [207, 194] width 5 height 5
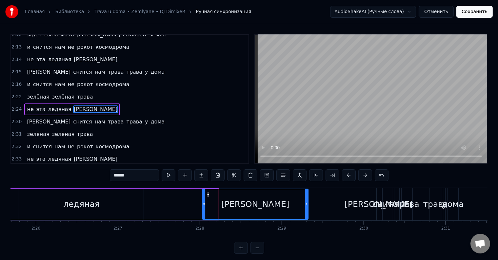
drag, startPoint x: 216, startPoint y: 205, endPoint x: 306, endPoint y: 204, distance: 89.9
click at [306, 204] on icon at bounding box center [306, 204] width 3 height 5
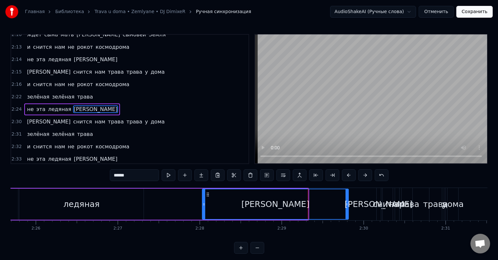
drag, startPoint x: 307, startPoint y: 207, endPoint x: 347, endPoint y: 206, distance: 40.4
click at [347, 206] on div at bounding box center [347, 205] width 3 height 30
click at [348, 206] on icon at bounding box center [347, 204] width 3 height 5
click at [107, 205] on div "ледяная" at bounding box center [81, 204] width 124 height 31
type input "*******"
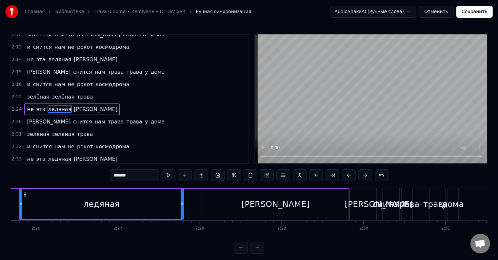
drag, startPoint x: 142, startPoint y: 206, endPoint x: 182, endPoint y: 208, distance: 40.1
click at [182, 208] on div at bounding box center [182, 205] width 3 height 30
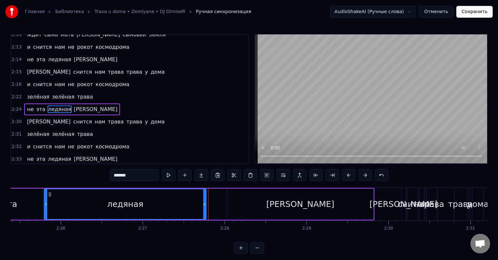
drag, startPoint x: 208, startPoint y: 206, endPoint x: 204, endPoint y: 206, distance: 3.9
click at [204, 206] on icon at bounding box center [204, 204] width 3 height 5
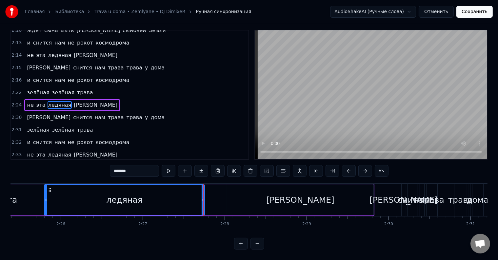
scroll to position [10, 0]
click at [214, 197] on div "не эта ледяная синева" at bounding box center [160, 200] width 429 height 32
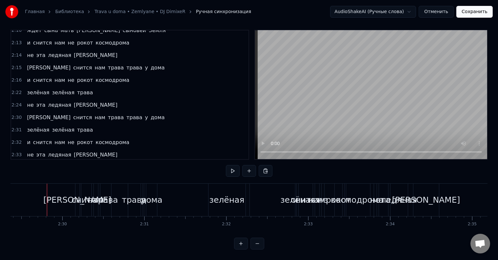
scroll to position [0, 12253]
click at [85, 112] on div "а снится нам трава трава у дома" at bounding box center [95, 118] width 143 height 12
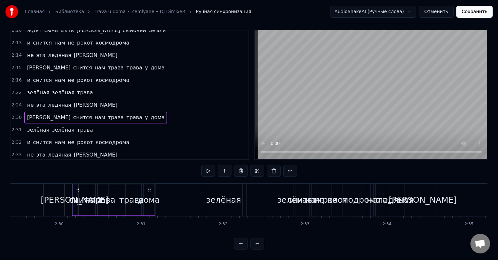
click at [66, 124] on div "зелёная зелёная трава" at bounding box center [59, 130] width 71 height 12
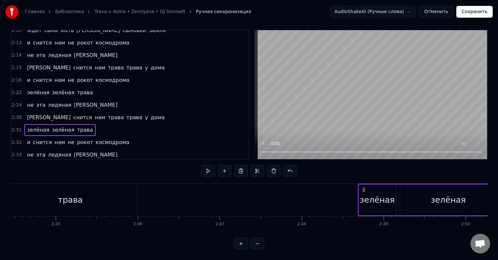
scroll to position [0, 13492]
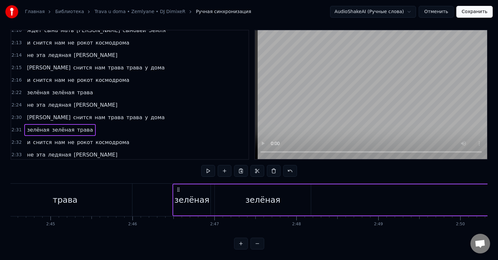
drag, startPoint x: 210, startPoint y: 184, endPoint x: 182, endPoint y: 218, distance: 43.9
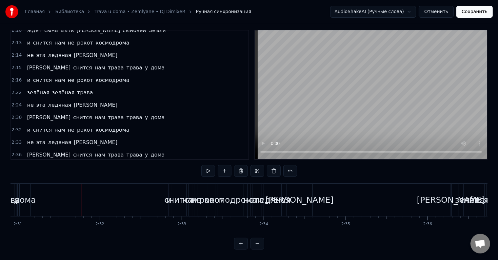
scroll to position [0, 12351]
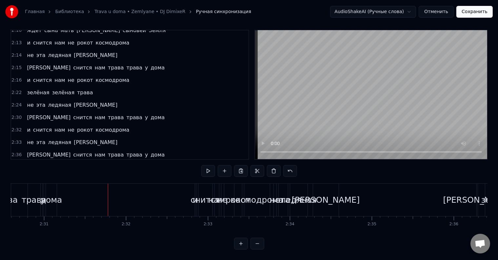
click at [68, 62] on div "а снится нам трава трава у дома" at bounding box center [95, 68] width 143 height 12
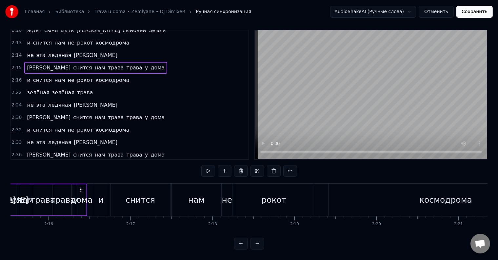
scroll to position [0, 11065]
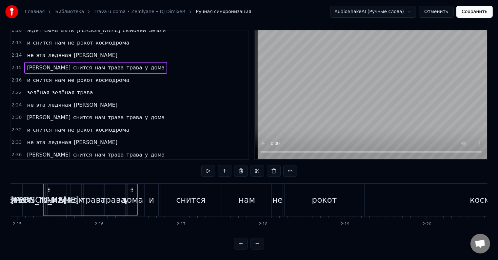
click at [54, 52] on span "ледяная" at bounding box center [60, 56] width 25 height 8
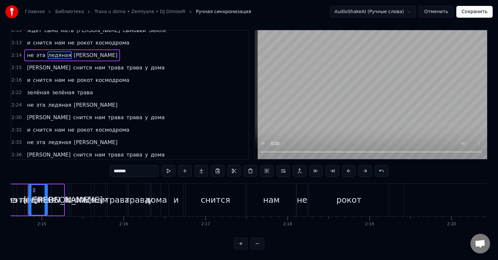
scroll to position [0, 11025]
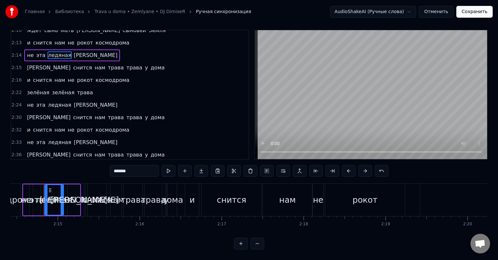
click at [68, 50] on div "не эта ледяная синева" at bounding box center [72, 56] width 96 height 12
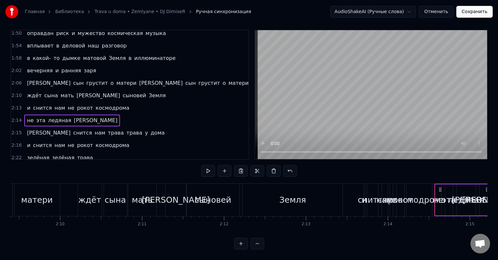
scroll to position [177, 0]
click at [60, 92] on span "мать" at bounding box center [67, 96] width 15 height 8
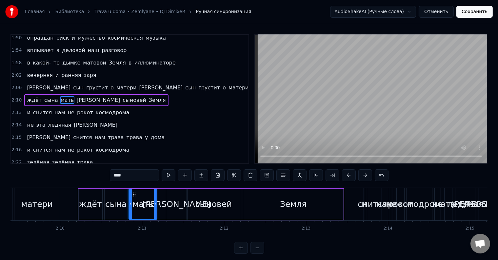
scroll to position [171, 0]
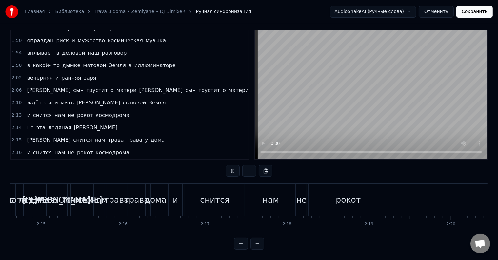
scroll to position [0, 11042]
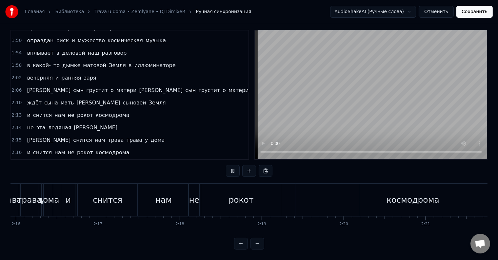
click at [332, 197] on div "и снится нам не рокот космодрома" at bounding box center [296, 200] width 471 height 32
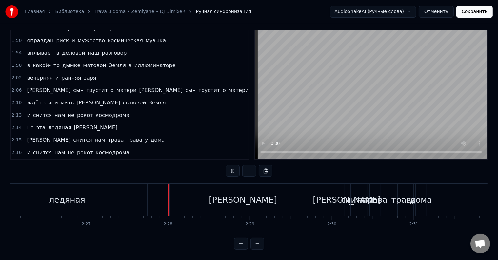
scroll to position [0, 12066]
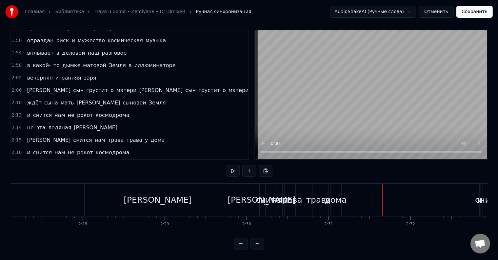
click at [260, 188] on div "[PERSON_NAME]" at bounding box center [262, 200] width 4 height 32
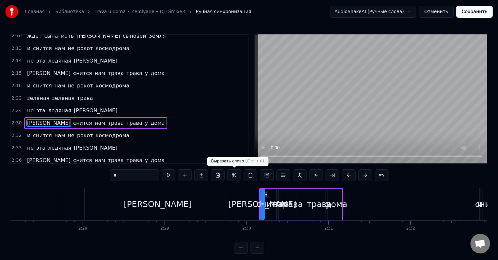
scroll to position [255, 0]
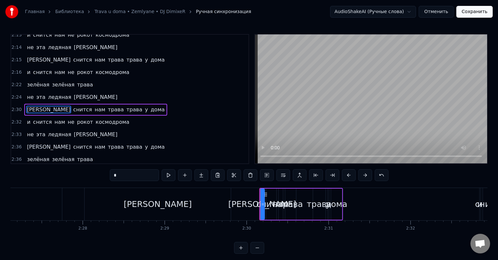
click at [73, 106] on span "снится" at bounding box center [83, 110] width 20 height 8
type input "******"
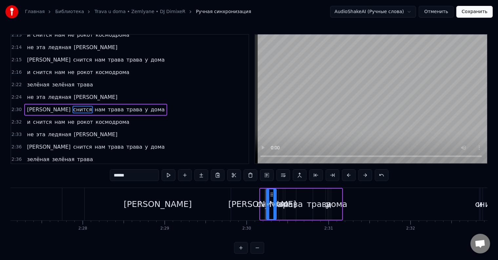
click at [44, 104] on div "а снится нам трава трава у дома" at bounding box center [95, 110] width 143 height 12
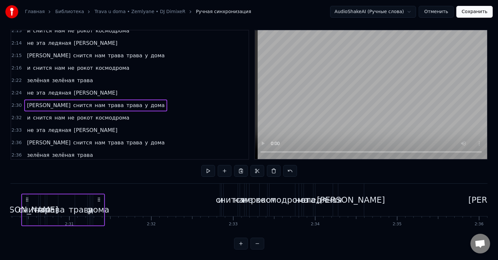
scroll to position [0, 12280]
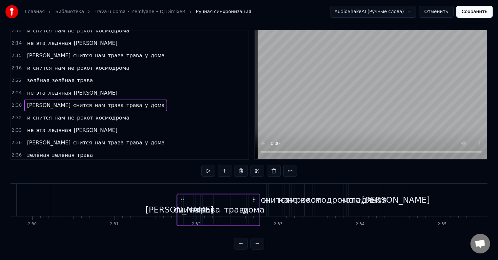
drag, startPoint x: 264, startPoint y: 193, endPoint x: 181, endPoint y: 178, distance: 84.4
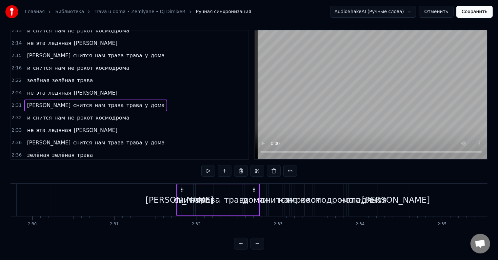
click at [270, 184] on div "снится" at bounding box center [276, 200] width 14 height 32
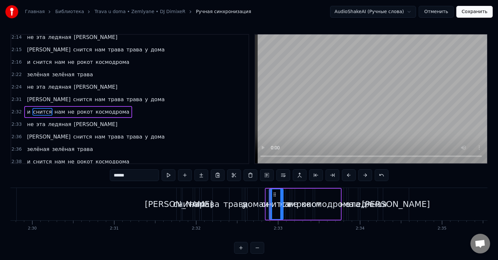
scroll to position [267, 0]
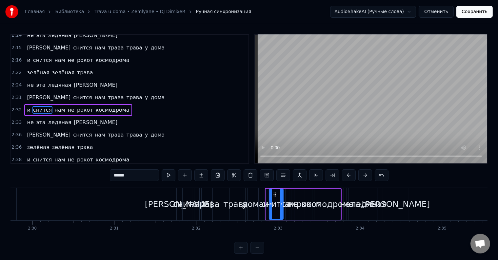
click at [60, 104] on div "и снится нам не рокот космодрома" at bounding box center [78, 110] width 108 height 12
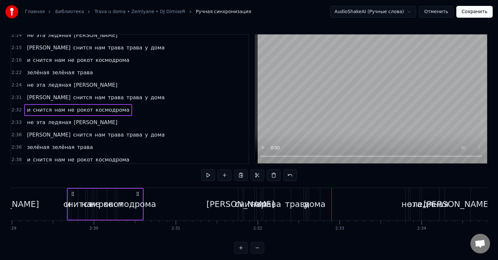
scroll to position [0, 12196]
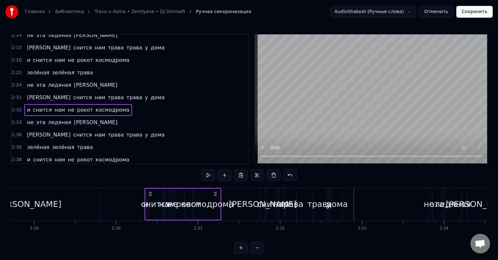
drag, startPoint x: 271, startPoint y: 193, endPoint x: 150, endPoint y: 203, distance: 120.8
click at [150, 203] on div "и снится нам не рокот космодрома" at bounding box center [182, 204] width 77 height 32
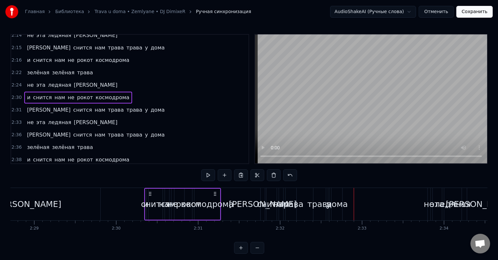
click at [429, 194] on div "не" at bounding box center [429, 204] width 3 height 32
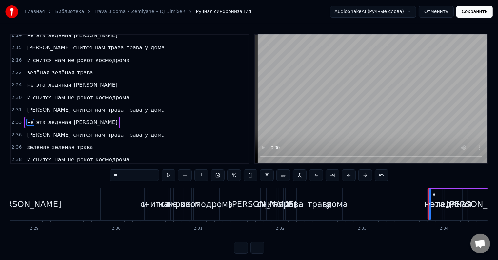
scroll to position [280, 0]
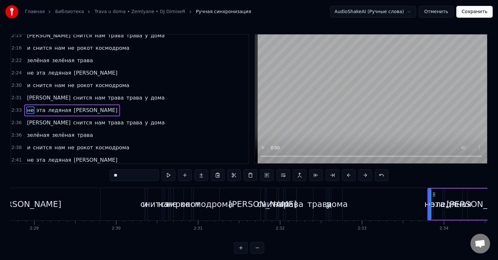
click at [60, 107] on span "ледяная" at bounding box center [60, 111] width 25 height 8
type input "*******"
click at [67, 105] on div "не эта ледяная синева" at bounding box center [72, 111] width 96 height 12
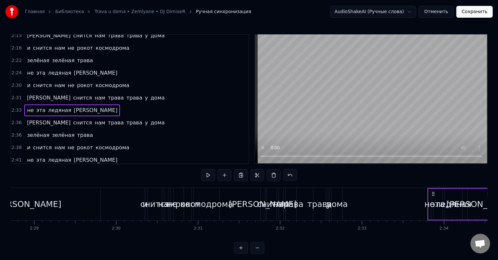
click at [264, 198] on div "а снится нам трава трава у дома" at bounding box center [302, 204] width 84 height 32
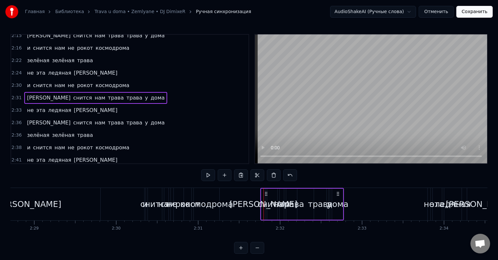
click at [94, 94] on span "нам" at bounding box center [100, 98] width 12 height 8
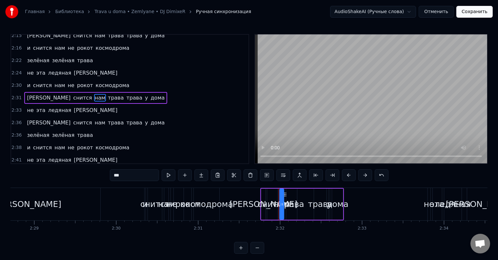
scroll to position [267, 0]
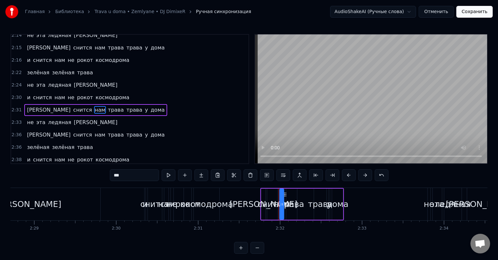
click at [44, 93] on div "2:30 и снится нам не рокот космодрома" at bounding box center [130, 98] width 238 height 12
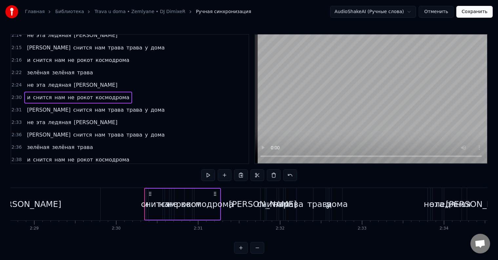
click at [44, 104] on div "а снится нам трава трава у дома" at bounding box center [95, 110] width 143 height 12
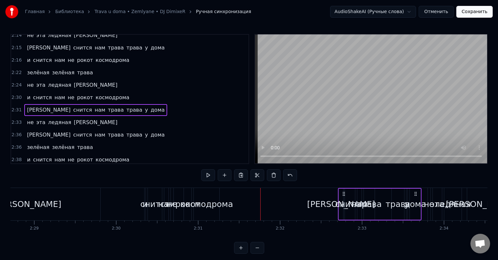
drag, startPoint x: 266, startPoint y: 194, endPoint x: 344, endPoint y: 196, distance: 77.8
click at [344, 196] on icon at bounding box center [344, 194] width 5 height 5
click at [54, 92] on div "и снится нам не рокот космодрома" at bounding box center [78, 98] width 108 height 12
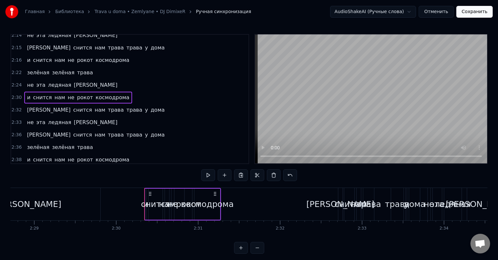
click at [49, 117] on div "не эта ледяная синева" at bounding box center [72, 123] width 96 height 12
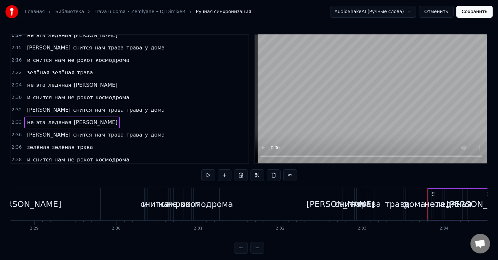
click at [37, 92] on div "и снится нам не рокот космодрома" at bounding box center [78, 98] width 108 height 12
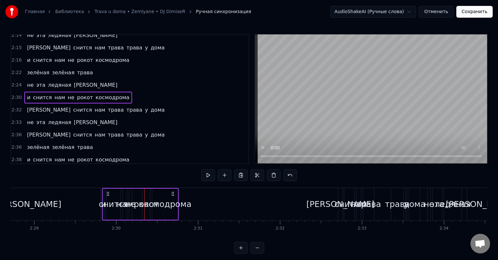
drag, startPoint x: 150, startPoint y: 193, endPoint x: 108, endPoint y: 196, distance: 42.4
click at [108, 196] on icon at bounding box center [108, 194] width 5 height 5
click at [52, 119] on span "ледяная" at bounding box center [60, 123] width 25 height 8
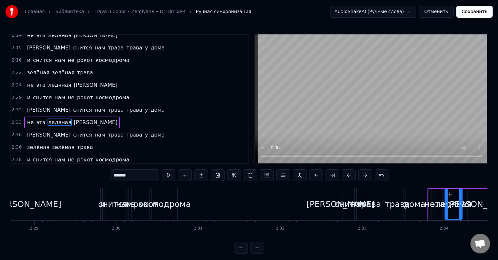
scroll to position [280, 0]
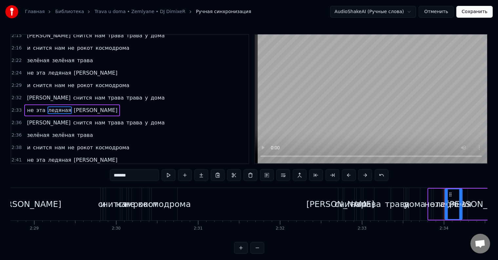
click at [66, 105] on div "не эта ледяная синева" at bounding box center [72, 111] width 96 height 12
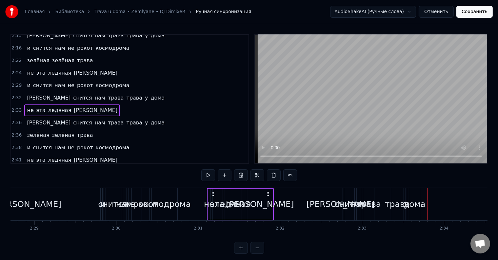
drag, startPoint x: 433, startPoint y: 194, endPoint x: 212, endPoint y: 194, distance: 220.8
click at [212, 194] on icon at bounding box center [212, 194] width 5 height 5
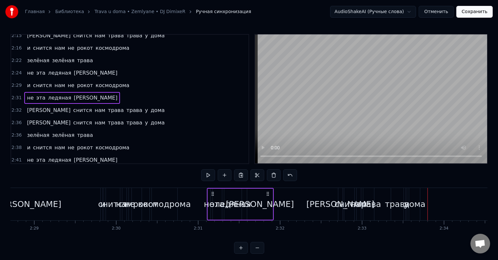
click at [62, 67] on div "не эта ледяная синева" at bounding box center [72, 73] width 96 height 12
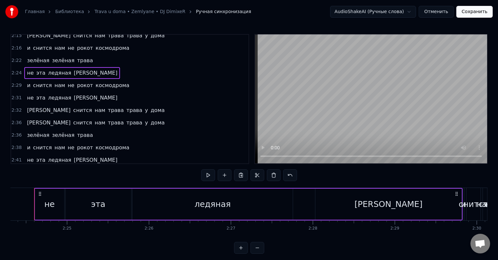
scroll to position [0, 11826]
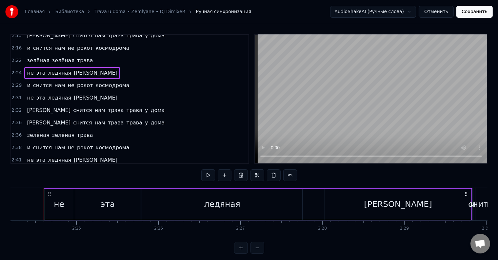
click at [61, 55] on div "зелёная зелёная трава" at bounding box center [59, 61] width 71 height 12
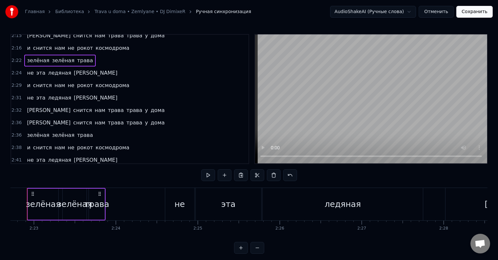
scroll to position [0, 11688]
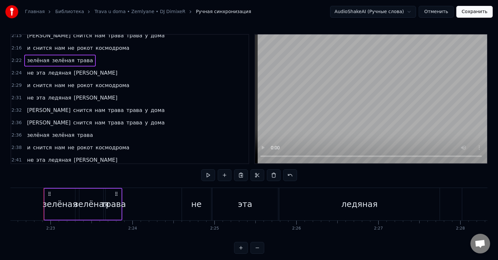
click at [60, 69] on span "ледяная" at bounding box center [60, 73] width 25 height 8
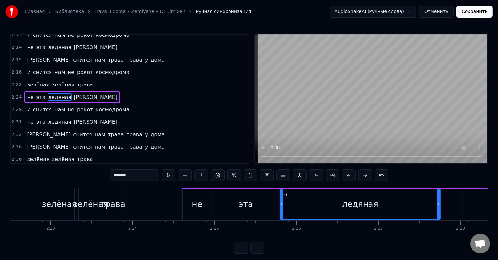
scroll to position [243, 0]
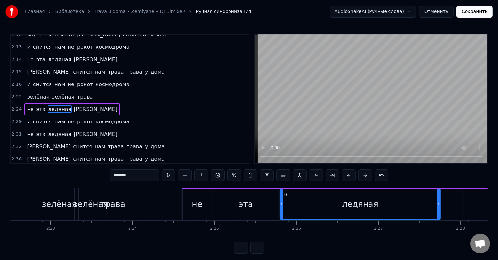
click at [64, 104] on div "не эта ледяная синева" at bounding box center [72, 110] width 96 height 12
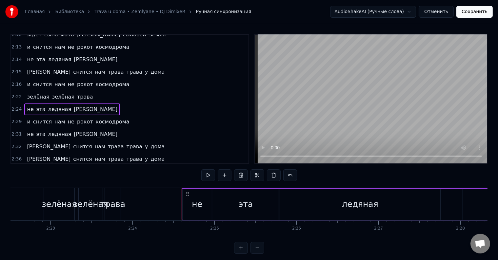
click at [62, 141] on div "а снится нам трава трава у дома" at bounding box center [95, 147] width 143 height 12
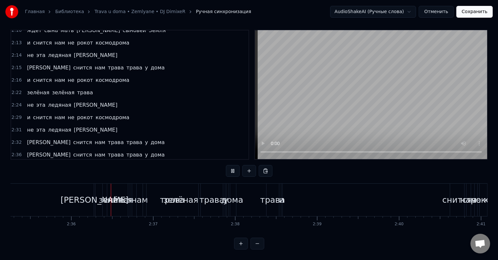
scroll to position [0, 12758]
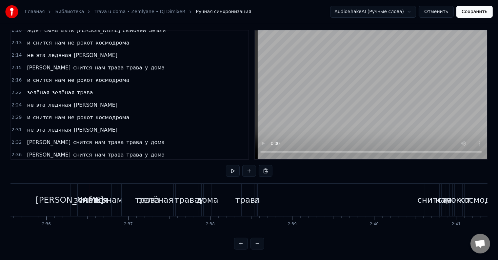
click at [69, 184] on div "[PERSON_NAME]" at bounding box center [70, 200] width 2 height 32
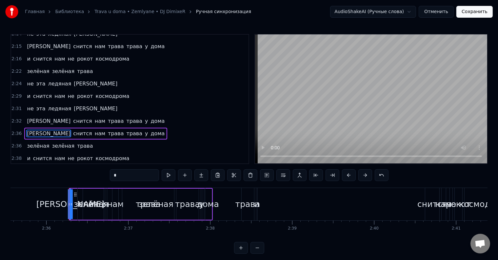
scroll to position [291, 0]
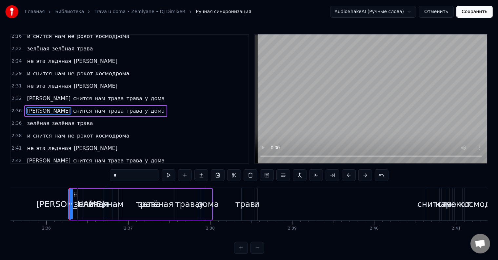
click at [48, 105] on div "а снится нам трава трава у дома" at bounding box center [95, 111] width 143 height 12
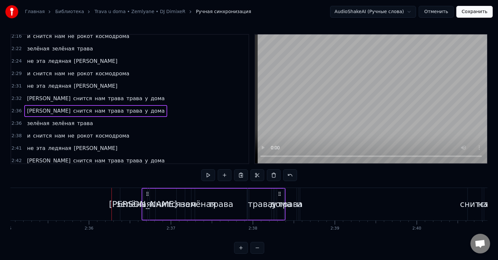
scroll to position [0, 12714]
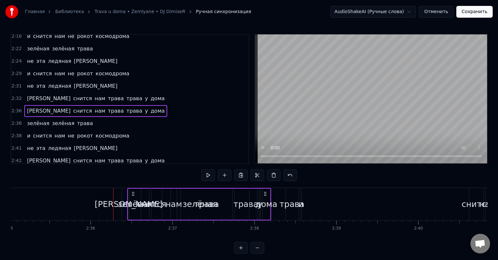
drag, startPoint x: 74, startPoint y: 192, endPoint x: 133, endPoint y: 211, distance: 61.5
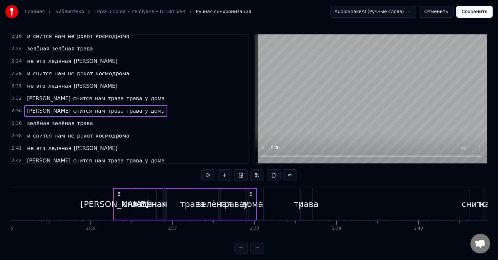
click at [297, 199] on div "трава" at bounding box center [306, 204] width 25 height 12
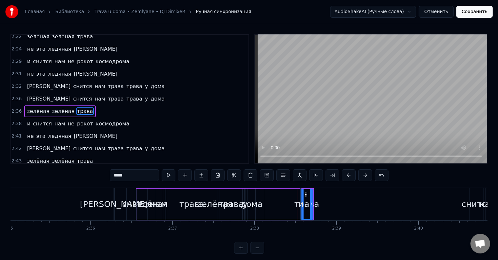
click at [52, 106] on div "зелёная зелёная трава" at bounding box center [59, 112] width 71 height 12
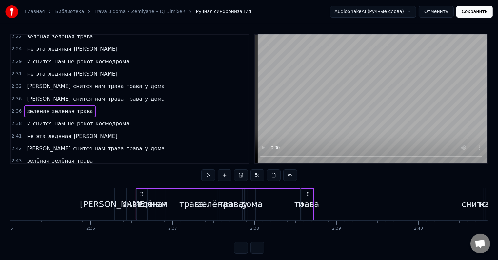
drag, startPoint x: 308, startPoint y: 193, endPoint x: 324, endPoint y: 197, distance: 16.2
click at [362, 196] on div "и снится нам не рокот космодрома" at bounding box center [426, 204] width 252 height 32
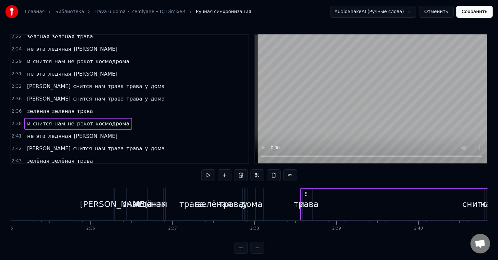
click at [52, 108] on span "зелёная" at bounding box center [64, 112] width 24 height 8
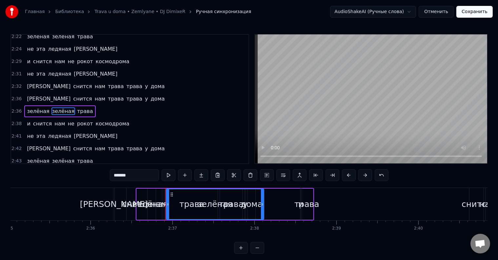
click at [42, 106] on div "зелёная зелёная трава" at bounding box center [59, 112] width 71 height 12
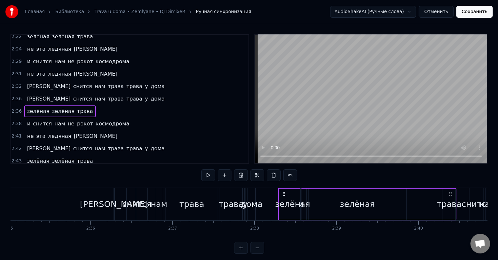
drag, startPoint x: 140, startPoint y: 194, endPoint x: 282, endPoint y: 198, distance: 142.4
click at [282, 198] on div "зелёная зелёная трава" at bounding box center [367, 204] width 178 height 32
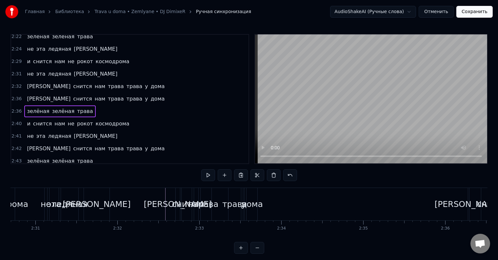
scroll to position [0, 12333]
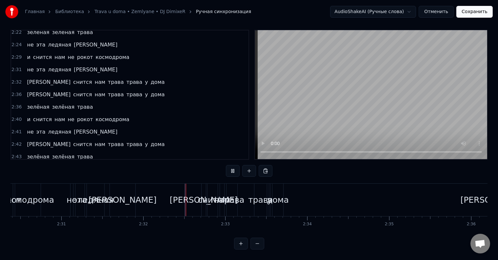
scroll to position [10, 0]
click at [282, 198] on div "дома" at bounding box center [278, 200] width 22 height 12
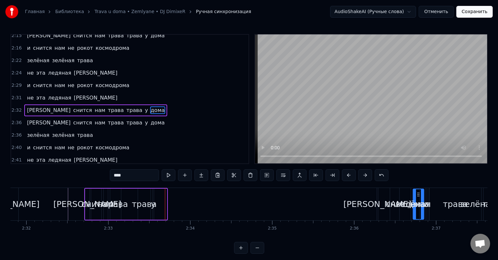
scroll to position [0, 12460]
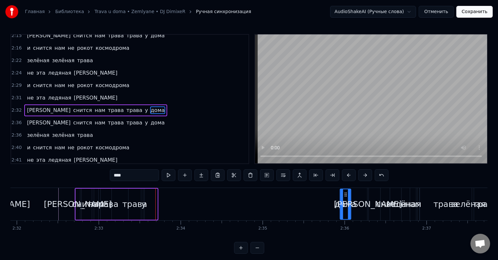
drag, startPoint x: 278, startPoint y: 194, endPoint x: 345, endPoint y: 199, distance: 67.2
click at [345, 199] on div "дома" at bounding box center [346, 205] width 10 height 30
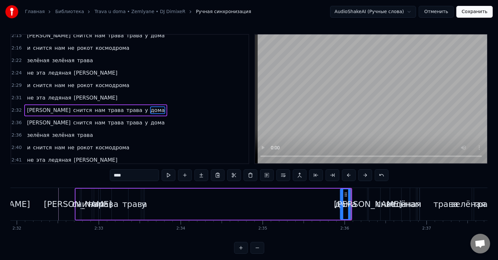
click at [136, 197] on div "трава" at bounding box center [135, 204] width 12 height 31
type input "*****"
click at [141, 198] on div "а снится нам трава трава у дома" at bounding box center [214, 204] width 278 height 32
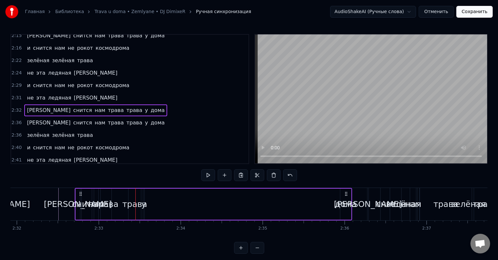
click at [143, 199] on div "у" at bounding box center [143, 204] width 5 height 12
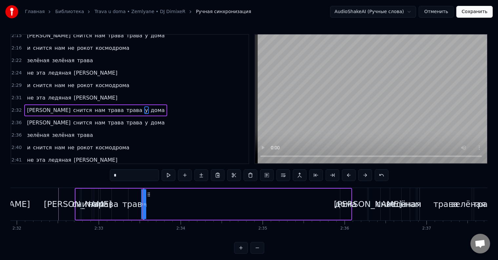
drag, startPoint x: 148, startPoint y: 195, endPoint x: 219, endPoint y: 200, distance: 70.7
click at [279, 198] on div "а снится нам трава трава у дома" at bounding box center [214, 204] width 278 height 32
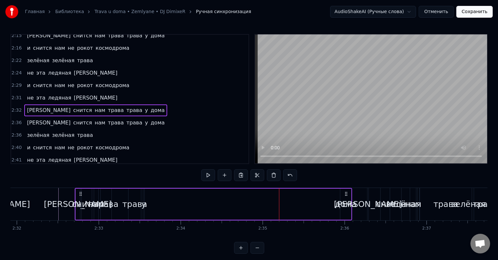
click at [144, 197] on div "а снится нам трава трава у дома" at bounding box center [214, 204] width 278 height 32
click at [143, 197] on div "у" at bounding box center [143, 204] width 1 height 31
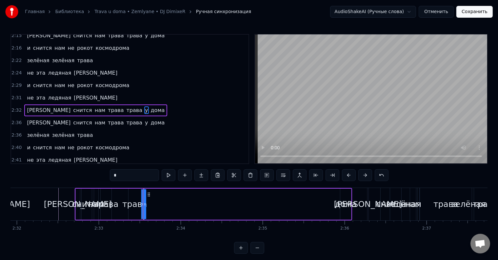
drag, startPoint x: 148, startPoint y: 194, endPoint x: 163, endPoint y: 197, distance: 14.6
click at [249, 196] on div "а снится нам трава трава у дома" at bounding box center [214, 204] width 278 height 32
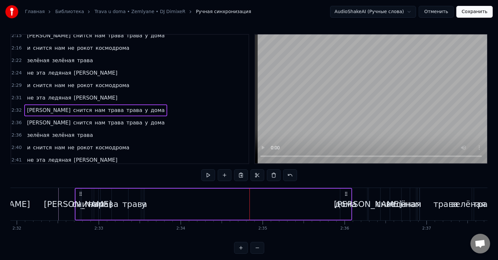
click at [143, 198] on div "у" at bounding box center [143, 204] width 5 height 12
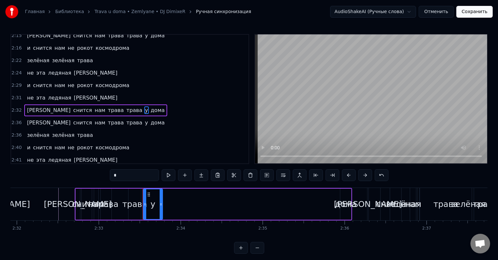
drag, startPoint x: 142, startPoint y: 200, endPoint x: 156, endPoint y: 200, distance: 14.1
click at [160, 201] on div at bounding box center [161, 205] width 3 height 30
drag, startPoint x: 148, startPoint y: 194, endPoint x: 164, endPoint y: 197, distance: 16.0
click at [203, 197] on div "а снится нам трава трава у дома" at bounding box center [214, 204] width 278 height 32
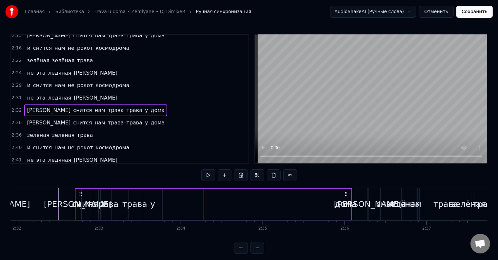
click at [150, 196] on div "у" at bounding box center [152, 204] width 19 height 31
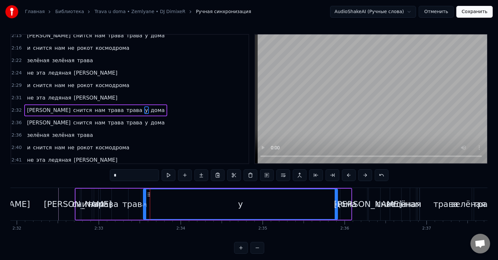
drag, startPoint x: 160, startPoint y: 199, endPoint x: 336, endPoint y: 200, distance: 175.5
click at [336, 200] on div at bounding box center [336, 205] width 3 height 30
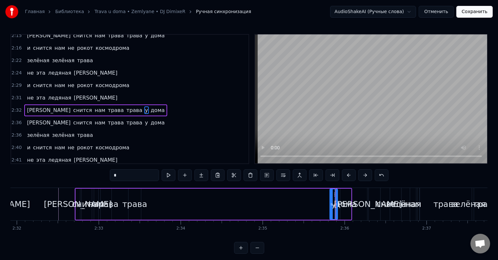
drag, startPoint x: 145, startPoint y: 203, endPoint x: 331, endPoint y: 206, distance: 186.7
click at [331, 206] on icon at bounding box center [331, 204] width 3 height 5
click at [131, 202] on div "трава" at bounding box center [134, 204] width 25 height 12
type input "*****"
drag, startPoint x: 134, startPoint y: 194, endPoint x: 226, endPoint y: 199, distance: 92.0
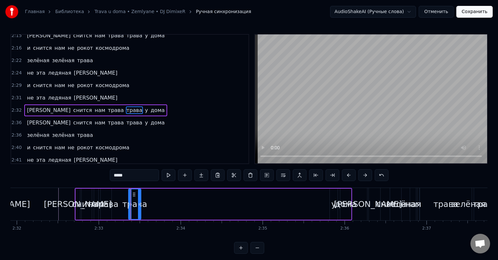
click at [248, 199] on div "а снится нам трава трава у дома" at bounding box center [214, 204] width 278 height 32
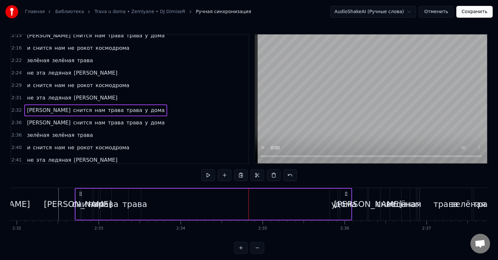
click at [134, 197] on div "трава" at bounding box center [135, 204] width 12 height 31
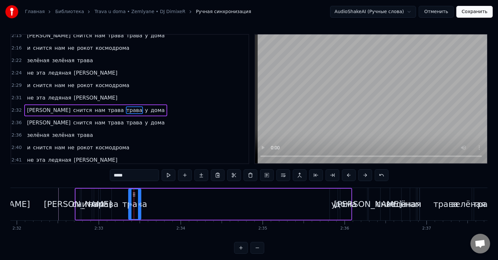
click at [130, 194] on div "трава" at bounding box center [135, 205] width 12 height 30
click at [135, 198] on div "трава" at bounding box center [134, 204] width 25 height 12
click at [132, 195] on icon at bounding box center [134, 194] width 5 height 5
drag, startPoint x: 134, startPoint y: 195, endPoint x: 140, endPoint y: 195, distance: 6.2
click at [140, 195] on div "трава" at bounding box center [135, 205] width 12 height 30
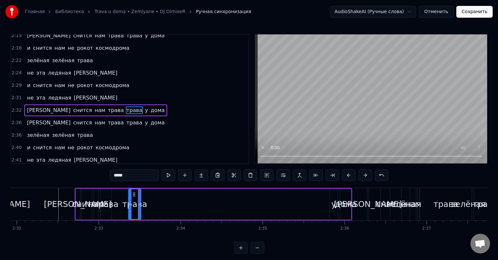
drag, startPoint x: 139, startPoint y: 197, endPoint x: 173, endPoint y: 203, distance: 34.1
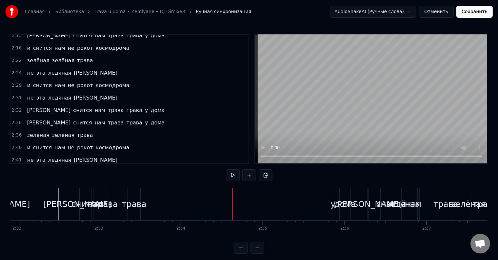
click at [132, 203] on div "трава" at bounding box center [134, 204] width 25 height 12
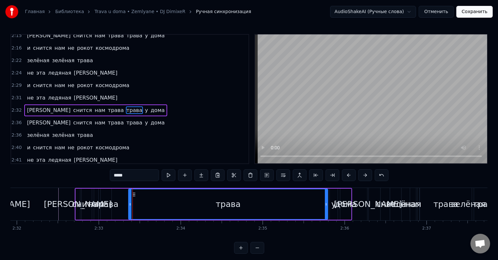
drag, startPoint x: 139, startPoint y: 203, endPoint x: 326, endPoint y: 200, distance: 187.0
click at [326, 200] on div at bounding box center [326, 205] width 3 height 30
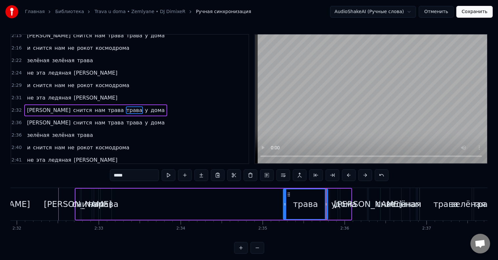
drag, startPoint x: 130, startPoint y: 202, endPoint x: 285, endPoint y: 209, distance: 155.0
click at [285, 209] on div at bounding box center [285, 205] width 3 height 30
click at [342, 203] on div "дома" at bounding box center [346, 204] width 22 height 12
type input "****"
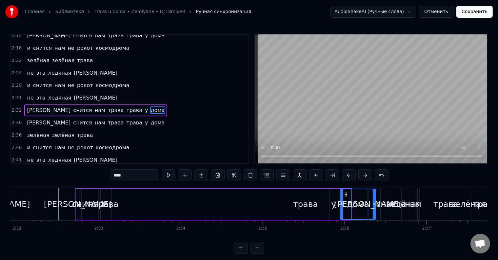
drag, startPoint x: 350, startPoint y: 205, endPoint x: 375, endPoint y: 203, distance: 24.7
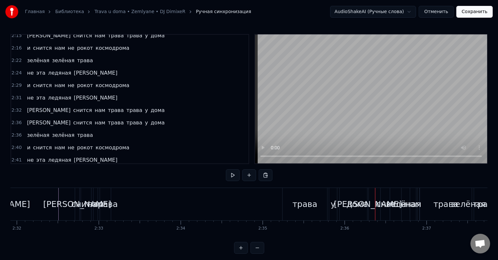
click at [350, 203] on div "дома" at bounding box center [358, 204] width 22 height 12
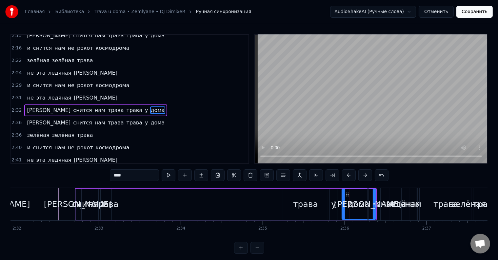
click at [344, 205] on icon at bounding box center [343, 204] width 3 height 5
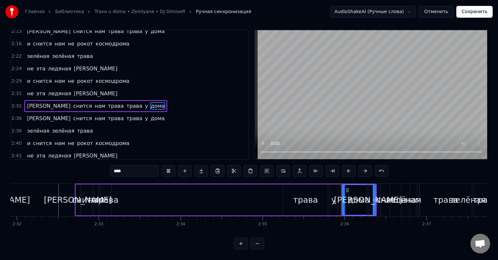
scroll to position [10, 0]
drag, startPoint x: 342, startPoint y: 202, endPoint x: 348, endPoint y: 202, distance: 5.9
click at [348, 202] on div at bounding box center [349, 200] width 3 height 30
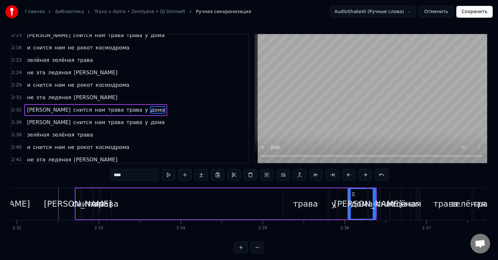
scroll to position [0, 0]
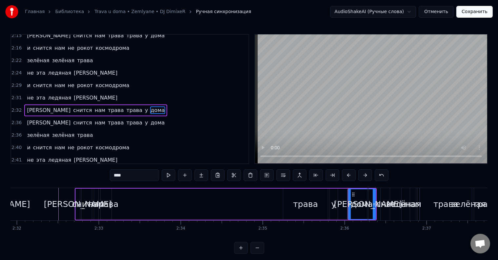
click at [394, 193] on div "зелёная" at bounding box center [403, 204] width 27 height 32
type input "*******"
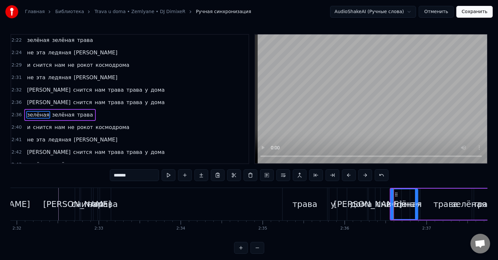
scroll to position [303, 0]
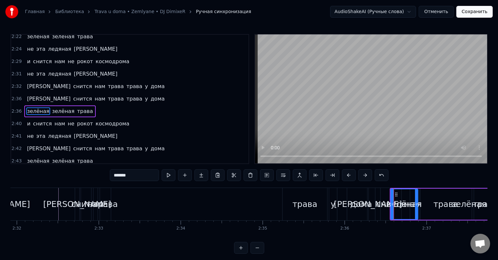
click at [62, 106] on div "зелёная зелёная трава" at bounding box center [59, 112] width 71 height 12
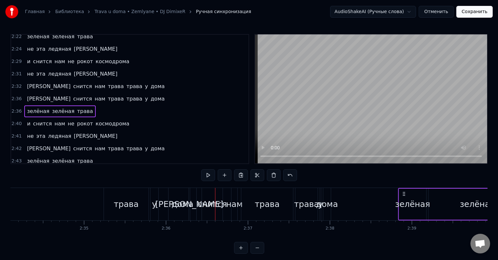
drag, startPoint x: 395, startPoint y: 193, endPoint x: 404, endPoint y: 197, distance: 9.8
click at [404, 197] on div "зелёная зелёная трава" at bounding box center [487, 204] width 178 height 32
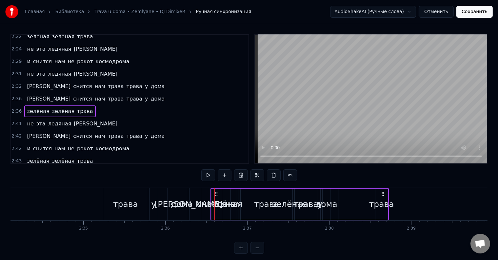
click at [137, 205] on div "трава" at bounding box center [125, 204] width 45 height 32
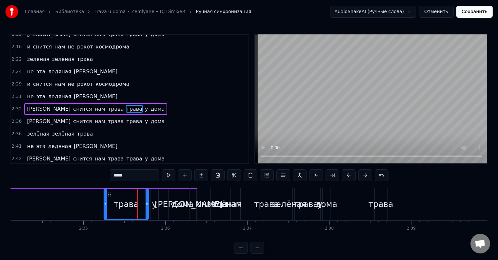
scroll to position [280, 0]
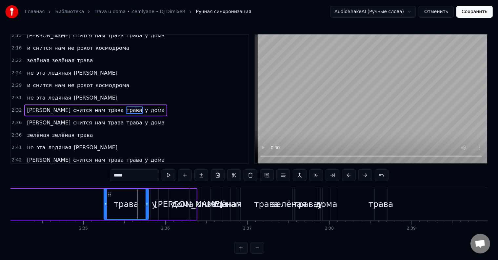
click at [211, 203] on div "зелёная" at bounding box center [224, 204] width 35 height 12
type input "*******"
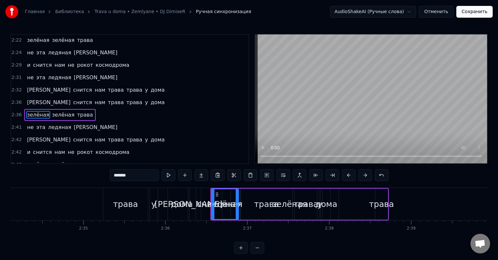
scroll to position [303, 0]
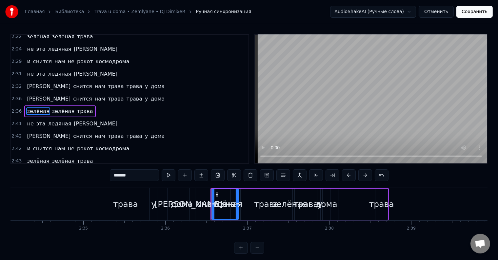
click at [66, 106] on div "зелёная зелёная трава" at bounding box center [59, 112] width 71 height 12
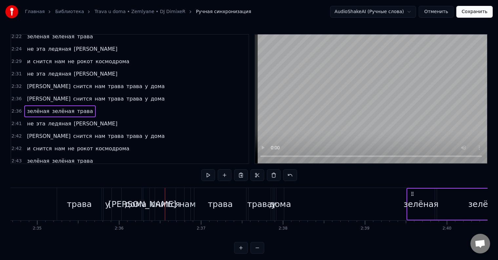
scroll to position [0, 12692]
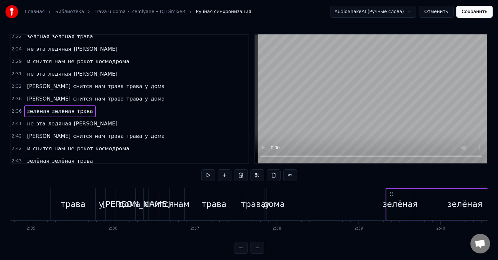
drag, startPoint x: 215, startPoint y: 194, endPoint x: 390, endPoint y: 209, distance: 175.8
click at [390, 209] on div "зелёная зелёная трава" at bounding box center [475, 204] width 178 height 32
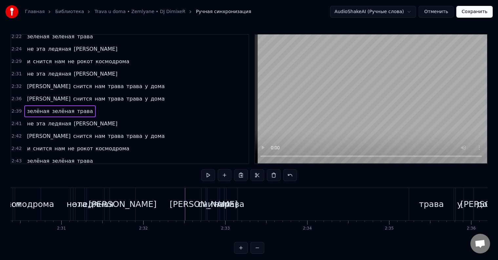
scroll to position [0, 12324]
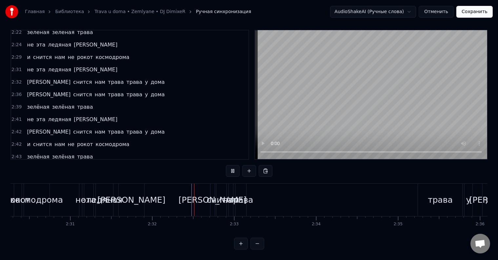
scroll to position [10, 0]
click at [239, 195] on div "трава" at bounding box center [241, 200] width 25 height 12
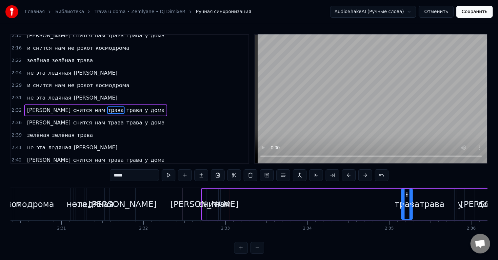
scroll to position [0, 12340]
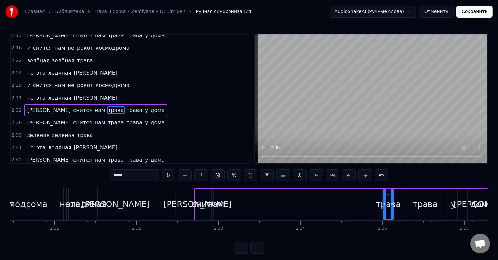
drag, startPoint x: 241, startPoint y: 195, endPoint x: 388, endPoint y: 202, distance: 146.8
click at [388, 202] on div "трава" at bounding box center [388, 205] width 10 height 30
click at [214, 199] on div "нам" at bounding box center [216, 204] width 17 height 12
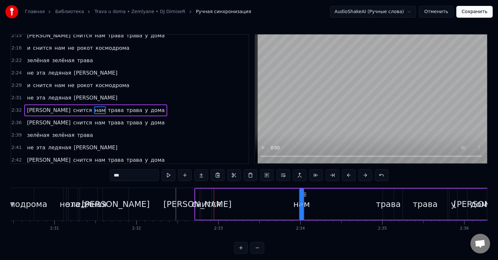
drag, startPoint x: 220, startPoint y: 193, endPoint x: 306, endPoint y: 198, distance: 86.1
click at [306, 198] on div "а снится нам трава трава у дома" at bounding box center [346, 204] width 302 height 32
click at [208, 200] on div "снится" at bounding box center [207, 204] width 30 height 12
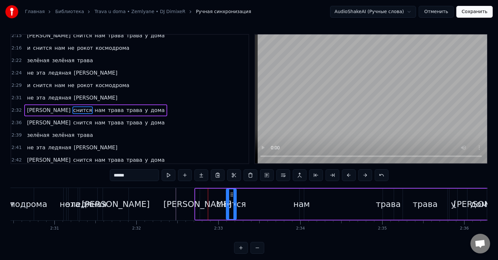
drag, startPoint x: 206, startPoint y: 194, endPoint x: 231, endPoint y: 194, distance: 24.9
click at [231, 194] on icon at bounding box center [231, 194] width 5 height 5
drag, startPoint x: 235, startPoint y: 204, endPoint x: 247, endPoint y: 204, distance: 11.8
click at [247, 204] on icon at bounding box center [246, 204] width 3 height 5
drag, startPoint x: 246, startPoint y: 209, endPoint x: 287, endPoint y: 209, distance: 41.0
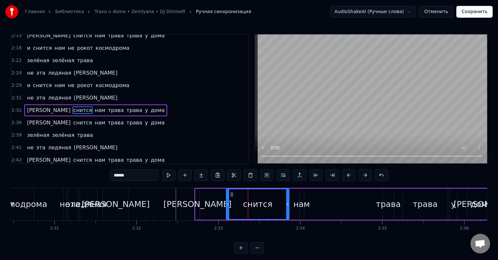
click at [287, 209] on div at bounding box center [287, 205] width 3 height 30
drag, startPoint x: 287, startPoint y: 209, endPoint x: 280, endPoint y: 210, distance: 7.0
click at [280, 210] on div at bounding box center [281, 205] width 3 height 30
drag, startPoint x: 280, startPoint y: 210, endPoint x: 277, endPoint y: 211, distance: 4.1
click at [277, 211] on div at bounding box center [277, 205] width 3 height 30
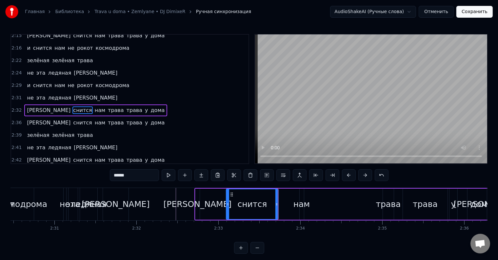
click at [197, 207] on div "[PERSON_NAME]" at bounding box center [198, 204] width 68 height 12
type input "*"
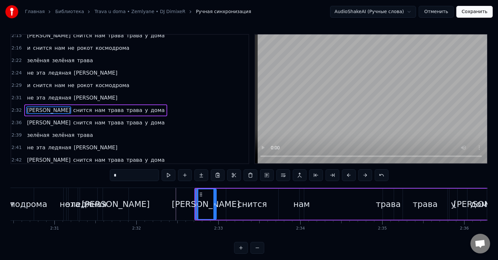
drag, startPoint x: 198, startPoint y: 209, endPoint x: 215, endPoint y: 209, distance: 16.7
click at [215, 209] on div at bounding box center [215, 205] width 3 height 30
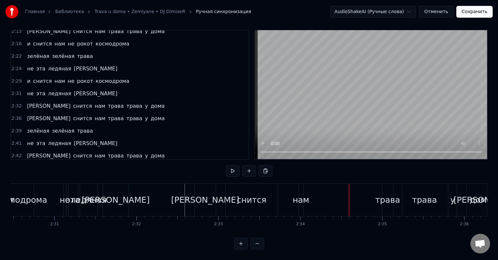
click at [299, 194] on div "нам" at bounding box center [301, 200] width 17 height 12
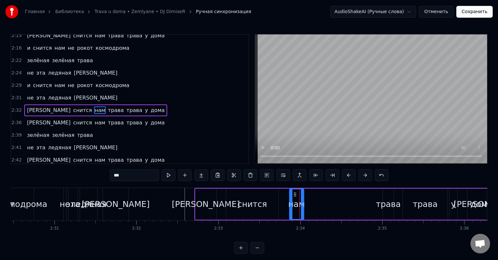
drag, startPoint x: 300, startPoint y: 203, endPoint x: 290, endPoint y: 205, distance: 10.4
click at [290, 205] on icon at bounding box center [291, 204] width 3 height 5
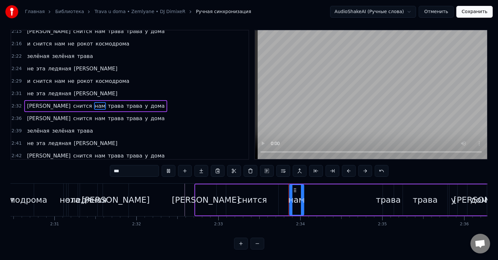
scroll to position [10, 0]
drag, startPoint x: 302, startPoint y: 200, endPoint x: 319, endPoint y: 200, distance: 17.1
click at [319, 200] on div at bounding box center [319, 200] width 3 height 30
drag, startPoint x: 289, startPoint y: 202, endPoint x: 280, endPoint y: 201, distance: 9.6
click at [280, 201] on div "нам" at bounding box center [300, 200] width 41 height 31
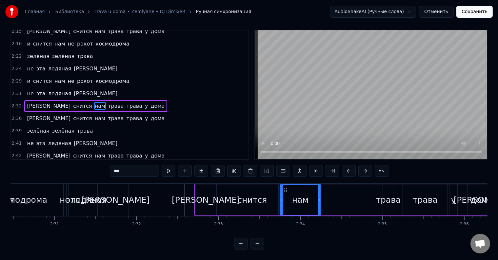
scroll to position [0, 0]
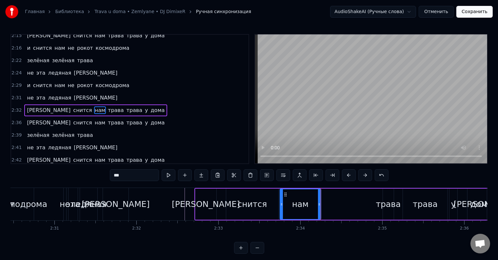
click at [386, 204] on div "трава" at bounding box center [388, 204] width 25 height 12
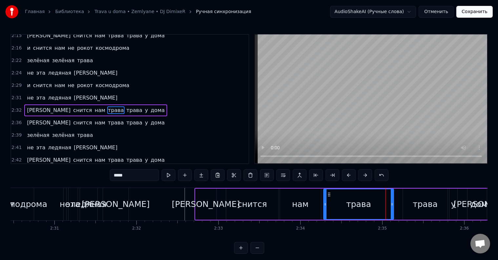
drag, startPoint x: 384, startPoint y: 209, endPoint x: 324, endPoint y: 210, distance: 59.4
click at [324, 210] on div at bounding box center [325, 205] width 3 height 30
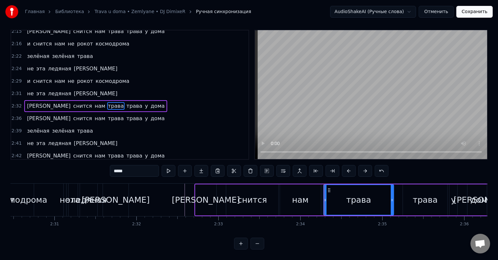
scroll to position [10, 0]
drag, startPoint x: 392, startPoint y: 198, endPoint x: 398, endPoint y: 199, distance: 6.0
click at [398, 199] on div at bounding box center [398, 200] width 3 height 30
click at [409, 196] on div "трава" at bounding box center [425, 200] width 45 height 31
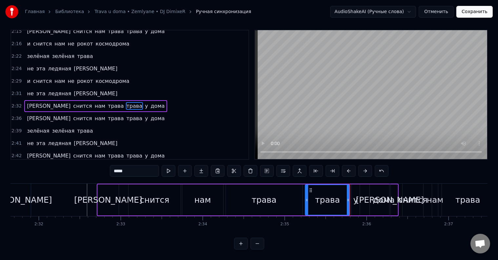
scroll to position [0, 12455]
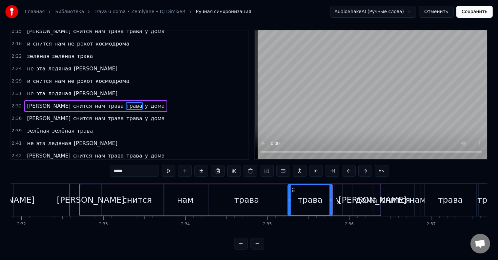
click at [321, 196] on div "трава" at bounding box center [310, 200] width 44 height 30
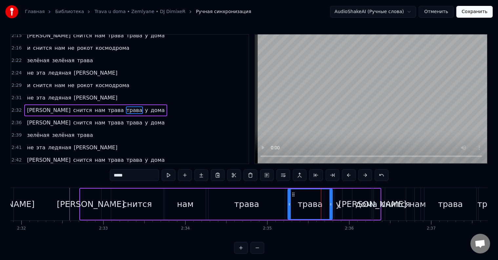
scroll to position [10, 0]
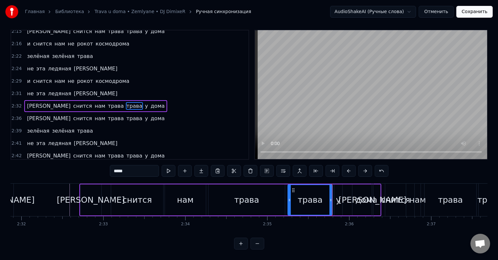
click at [339, 196] on div "у" at bounding box center [338, 200] width 5 height 12
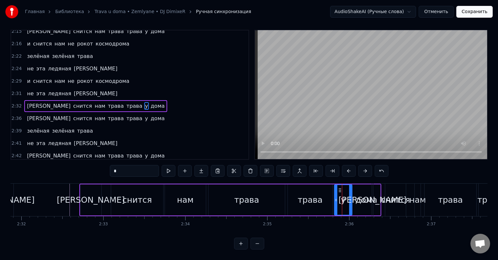
drag, startPoint x: 341, startPoint y: 198, endPoint x: 349, endPoint y: 200, distance: 8.4
click at [349, 200] on div at bounding box center [350, 200] width 3 height 30
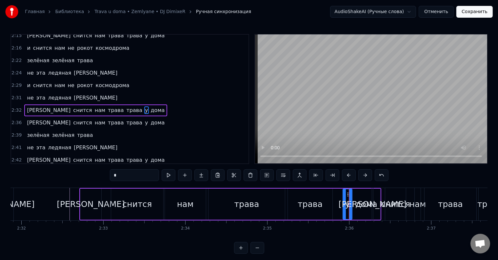
drag, startPoint x: 336, startPoint y: 200, endPoint x: 345, endPoint y: 201, distance: 9.0
click at [345, 201] on div at bounding box center [344, 205] width 3 height 30
click at [328, 207] on div "трава" at bounding box center [310, 204] width 45 height 31
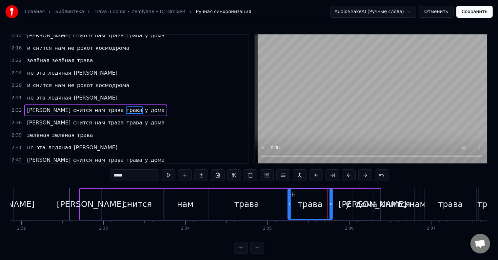
click at [331, 207] on div at bounding box center [331, 205] width 3 height 30
drag, startPoint x: 332, startPoint y: 207, endPoint x: 337, endPoint y: 208, distance: 5.3
click at [337, 208] on div at bounding box center [338, 205] width 3 height 30
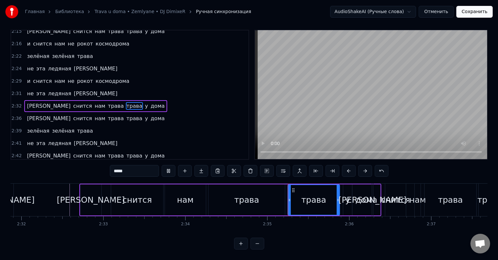
scroll to position [10, 0]
click at [345, 199] on div "у" at bounding box center [347, 200] width 5 height 12
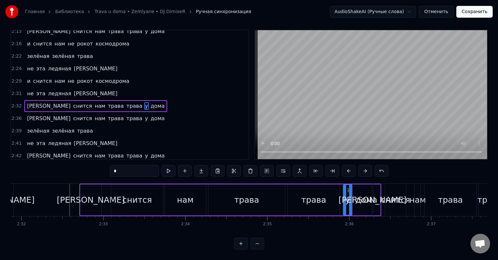
click at [358, 196] on div "дома" at bounding box center [367, 200] width 22 height 12
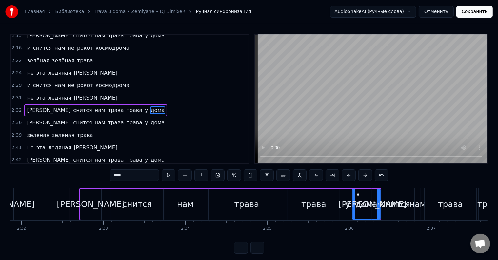
click at [403, 194] on div "снится" at bounding box center [395, 204] width 21 height 32
type input "******"
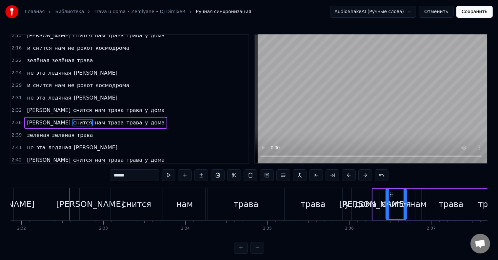
scroll to position [291, 0]
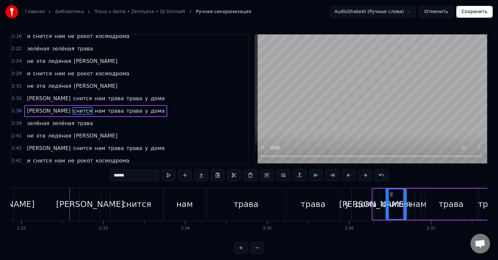
click at [65, 105] on div "а снится нам трава трава у дома" at bounding box center [95, 111] width 143 height 12
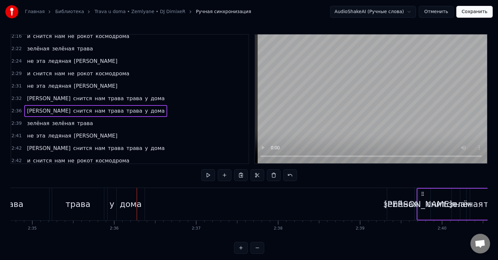
scroll to position [0, 12696]
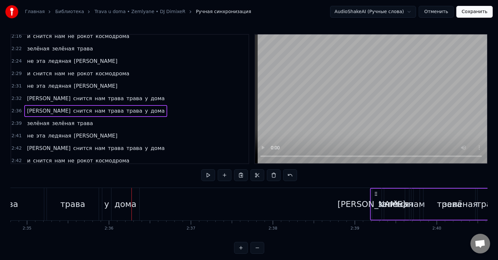
drag, startPoint x: 377, startPoint y: 194, endPoint x: 375, endPoint y: 197, distance: 3.7
click at [375, 197] on div "а снится нам трава трава у дома" at bounding box center [442, 204] width 144 height 32
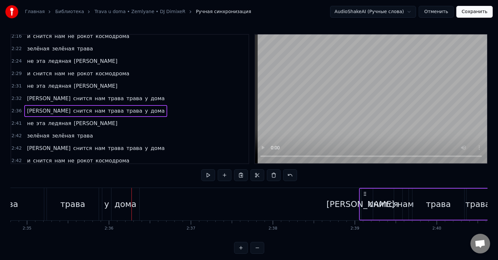
drag, startPoint x: 135, startPoint y: 193, endPoint x: 363, endPoint y: 199, distance: 228.1
click at [363, 199] on div "а снится нам трава трава у дома" at bounding box center [431, 204] width 144 height 32
click at [115, 204] on div "дома" at bounding box center [126, 204] width 28 height 32
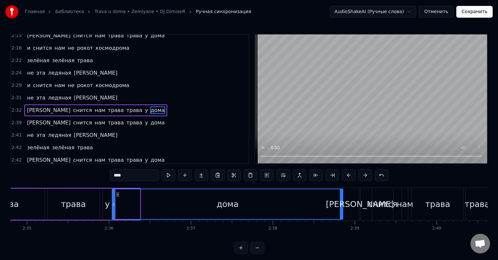
drag, startPoint x: 138, startPoint y: 205, endPoint x: 342, endPoint y: 205, distance: 204.1
click at [342, 205] on icon at bounding box center [341, 204] width 3 height 5
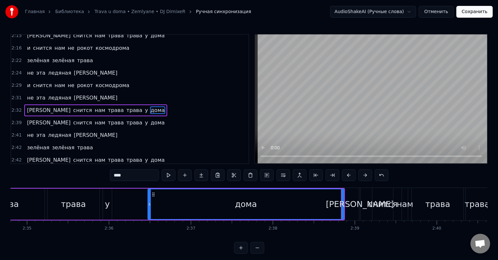
drag, startPoint x: 113, startPoint y: 205, endPoint x: 149, endPoint y: 206, distance: 36.4
click at [149, 206] on icon at bounding box center [149, 204] width 3 height 5
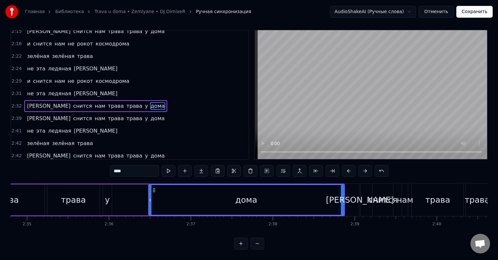
scroll to position [10, 0]
drag, startPoint x: 150, startPoint y: 203, endPoint x: 160, endPoint y: 203, distance: 9.8
click at [160, 203] on div at bounding box center [160, 200] width 3 height 30
click at [108, 198] on div "у" at bounding box center [107, 200] width 5 height 12
type input "*"
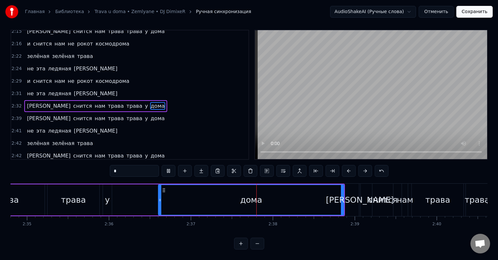
scroll to position [0, 0]
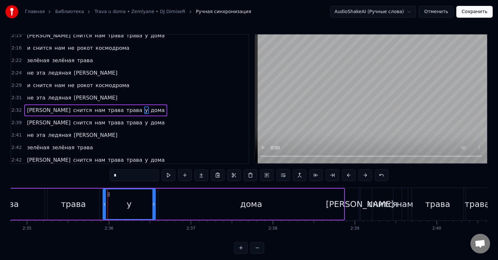
drag, startPoint x: 109, startPoint y: 198, endPoint x: 153, endPoint y: 202, distance: 43.8
click at [153, 202] on div at bounding box center [154, 205] width 3 height 30
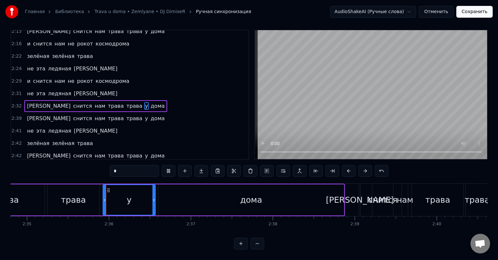
scroll to position [10, 0]
drag, startPoint x: 104, startPoint y: 197, endPoint x: 139, endPoint y: 199, distance: 35.5
click at [139, 199] on div at bounding box center [140, 200] width 3 height 30
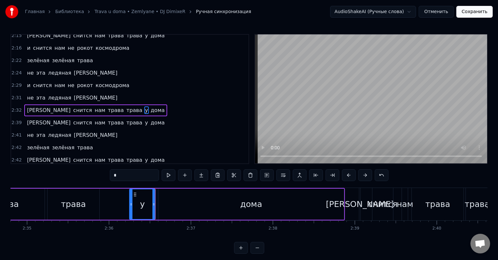
drag, startPoint x: 139, startPoint y: 201, endPoint x: 130, endPoint y: 202, distance: 8.9
click at [130, 202] on div at bounding box center [131, 205] width 3 height 30
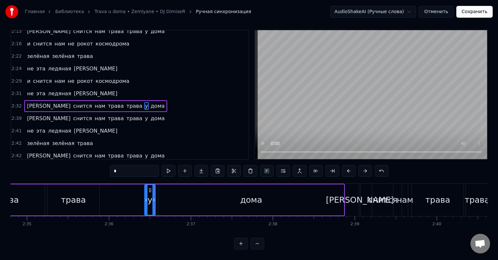
drag, startPoint x: 130, startPoint y: 202, endPoint x: 145, endPoint y: 203, distance: 15.1
click at [145, 203] on div at bounding box center [146, 200] width 3 height 30
click at [156, 203] on div at bounding box center [156, 200] width 3 height 30
click at [141, 199] on div "а снится нам трава трава у дома" at bounding box center [92, 200] width 506 height 32
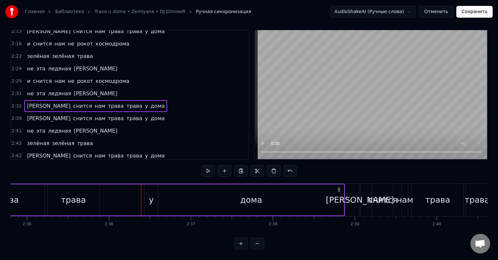
click at [146, 200] on div "у" at bounding box center [151, 200] width 13 height 31
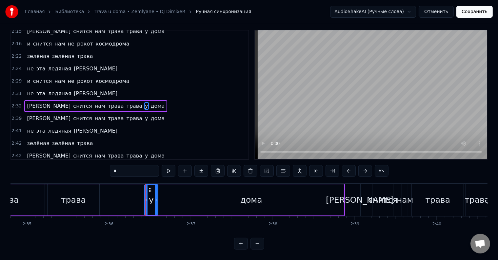
scroll to position [0, 0]
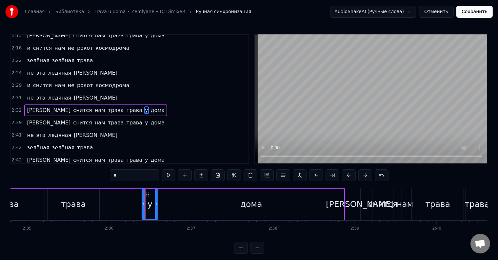
click at [142, 203] on icon at bounding box center [143, 204] width 3 height 5
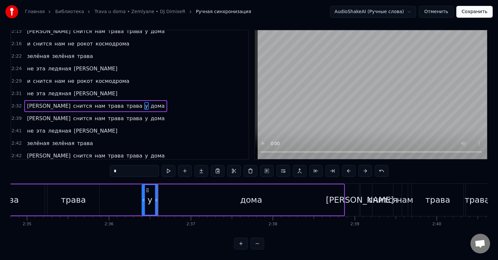
click at [85, 194] on div "трава" at bounding box center [74, 200] width 52 height 31
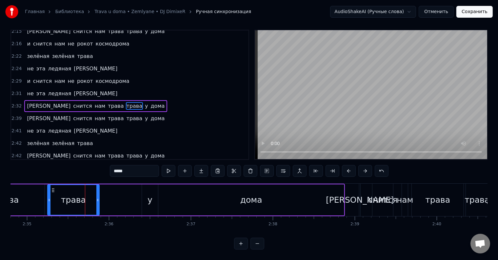
scroll to position [0, 0]
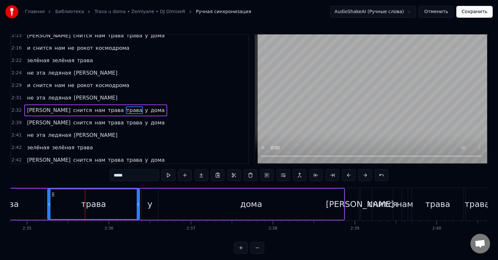
drag, startPoint x: 97, startPoint y: 199, endPoint x: 137, endPoint y: 202, distance: 40.4
click at [137, 202] on div at bounding box center [138, 205] width 3 height 30
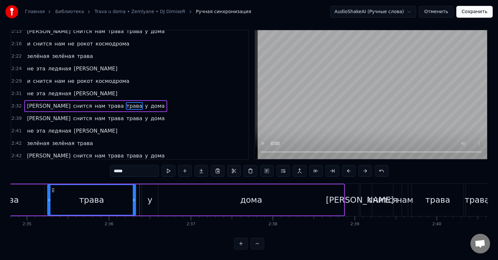
drag, startPoint x: 138, startPoint y: 199, endPoint x: 134, endPoint y: 199, distance: 3.9
click at [134, 199] on div at bounding box center [134, 200] width 3 height 30
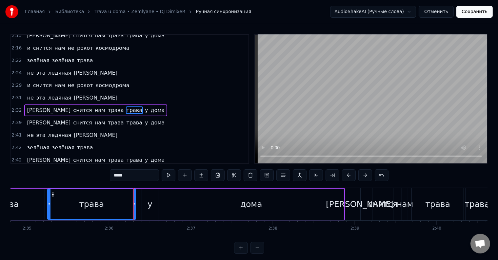
click at [142, 199] on div "у" at bounding box center [150, 204] width 16 height 31
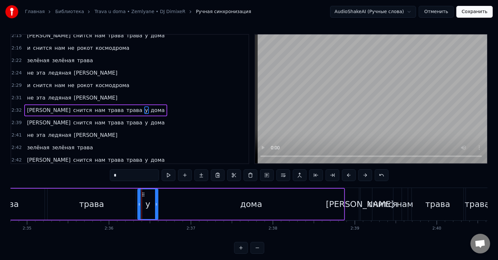
drag, startPoint x: 142, startPoint y: 205, endPoint x: 138, endPoint y: 205, distance: 4.3
click at [138, 205] on icon at bounding box center [139, 204] width 3 height 5
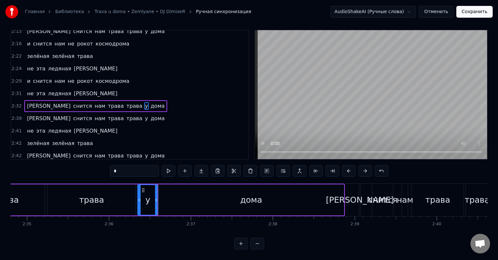
click at [165, 199] on div "дома" at bounding box center [251, 200] width 186 height 31
type input "****"
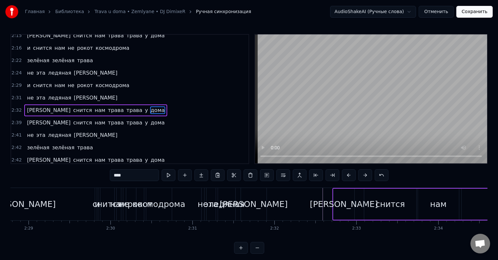
scroll to position [0, 12185]
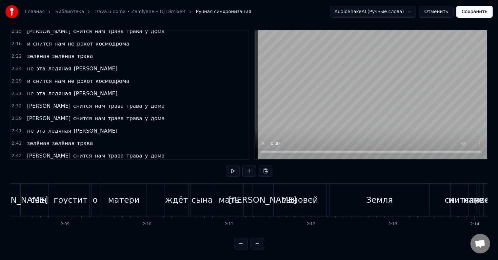
scroll to position [0, 10507]
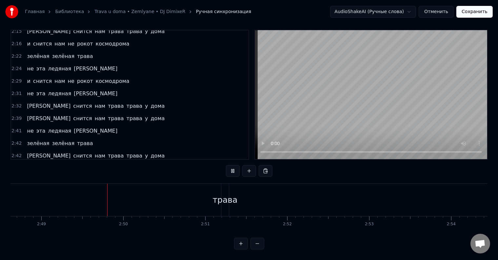
scroll to position [0, 13841]
click at [215, 206] on div "трава" at bounding box center [214, 200] width 8 height 32
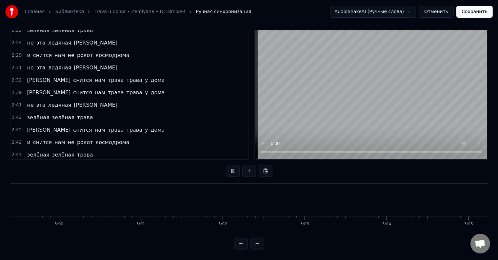
scroll to position [0, 14706]
click at [251, 242] on button at bounding box center [258, 244] width 14 height 12
click at [257, 244] on button at bounding box center [258, 244] width 14 height 12
click at [257, 244] on div at bounding box center [249, 244] width 30 height 12
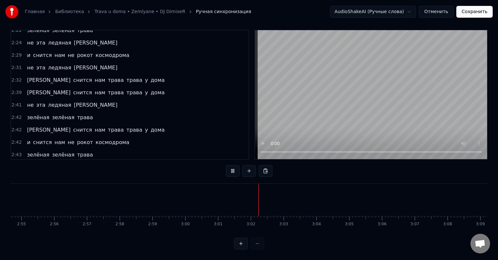
scroll to position [0, 5730]
click at [257, 244] on div at bounding box center [249, 244] width 30 height 12
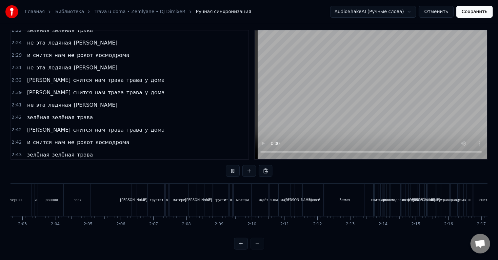
scroll to position [0, 4036]
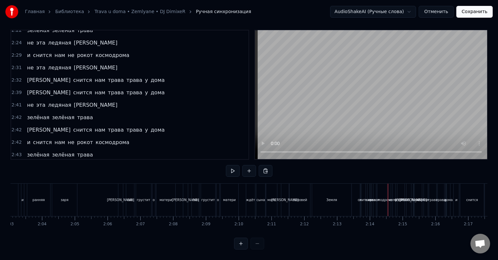
click at [361, 198] on div "снится" at bounding box center [364, 200] width 12 height 5
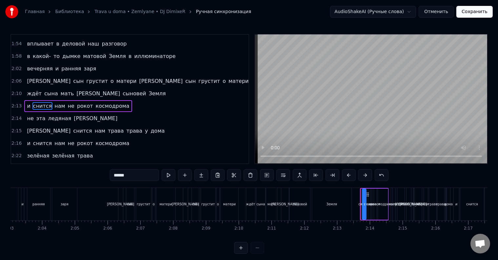
scroll to position [183, 0]
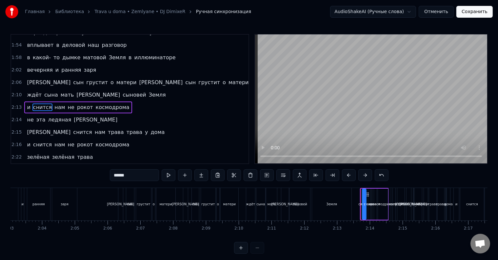
click at [78, 102] on div "и снится нам не рокот космодрома" at bounding box center [78, 108] width 108 height 12
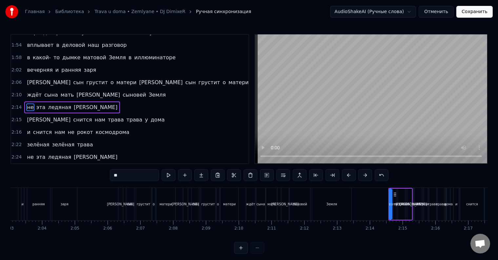
click at [78, 102] on div "не эта ледяная синева" at bounding box center [72, 108] width 96 height 12
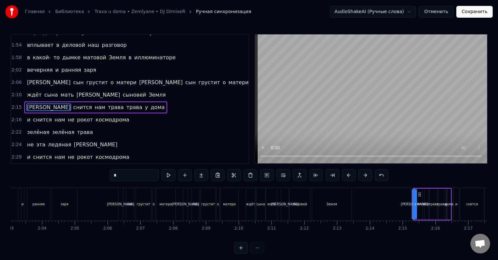
click at [78, 102] on div "а снится нам трава трава у дома" at bounding box center [95, 108] width 143 height 12
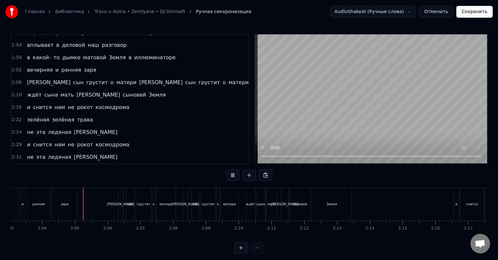
scroll to position [10, 0]
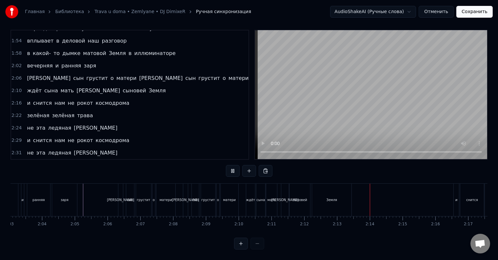
click at [345, 199] on div "Земля" at bounding box center [332, 200] width 40 height 32
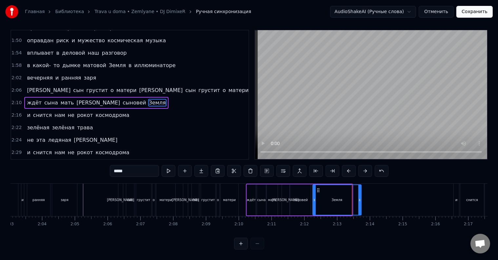
drag, startPoint x: 352, startPoint y: 205, endPoint x: 361, endPoint y: 205, distance: 9.2
click at [361, 205] on div at bounding box center [360, 200] width 3 height 30
drag, startPoint x: 360, startPoint y: 205, endPoint x: 355, endPoint y: 205, distance: 5.0
click at [355, 205] on div at bounding box center [356, 200] width 3 height 30
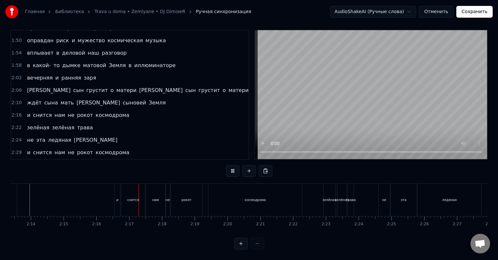
scroll to position [0, 4451]
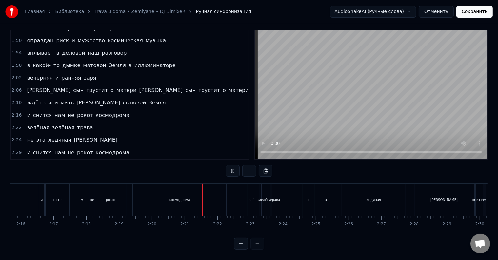
click at [253, 191] on div "зелёная" at bounding box center [254, 200] width 12 height 32
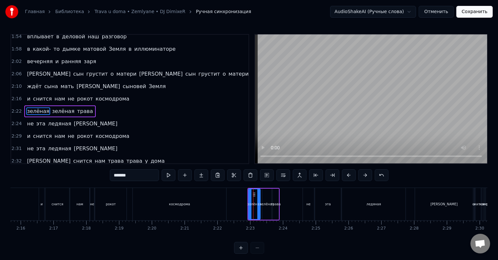
scroll to position [195, 0]
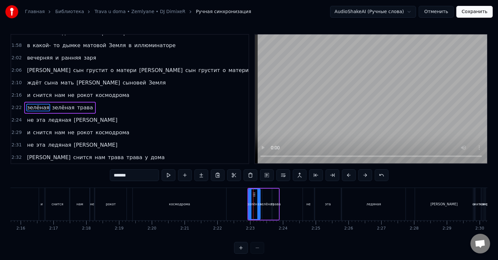
click at [59, 102] on div "зелёная зелёная трава" at bounding box center [59, 108] width 71 height 12
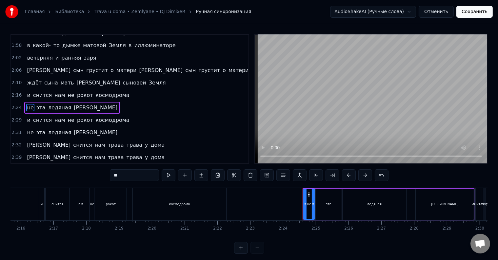
click at [209, 207] on div "космодрома" at bounding box center [179, 204] width 93 height 32
type input "**********"
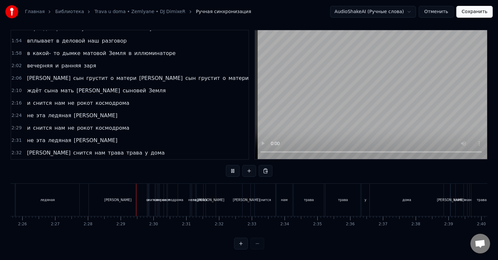
scroll to position [0, 4854]
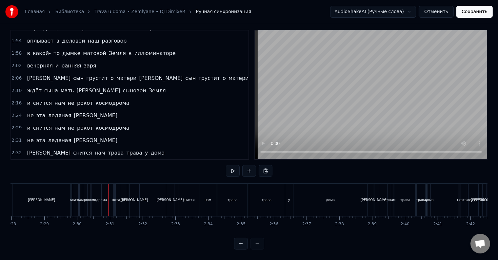
click at [122, 198] on div "ледяная" at bounding box center [123, 200] width 14 height 5
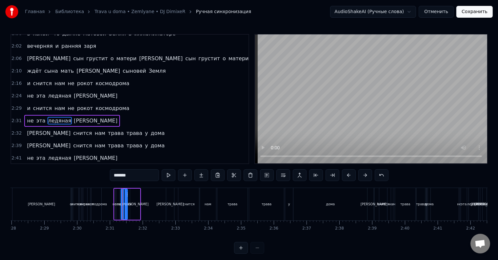
scroll to position [219, 0]
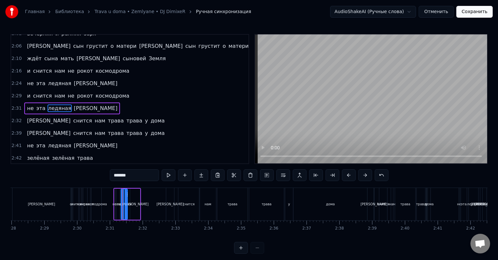
click at [81, 202] on div "не" at bounding box center [83, 204] width 4 height 5
type input "**"
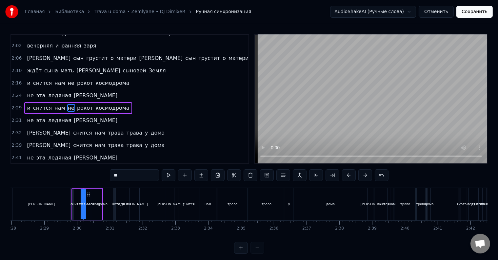
click at [76, 102] on div "и снится нам не рокот космодрома" at bounding box center [78, 108] width 108 height 12
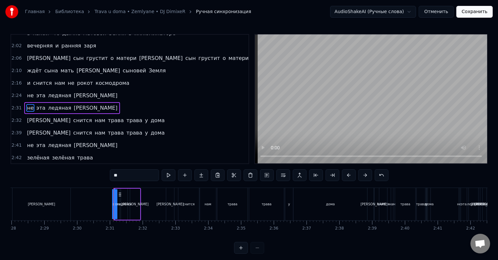
click at [61, 102] on div "не эта ледяная синева" at bounding box center [72, 108] width 96 height 12
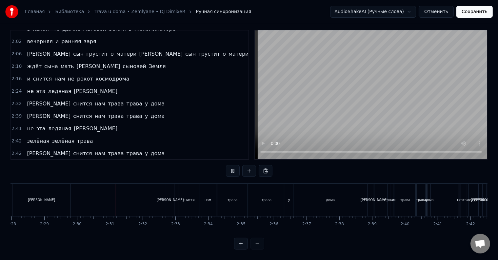
scroll to position [10, 0]
click at [374, 198] on div "[PERSON_NAME]" at bounding box center [374, 200] width 1 height 32
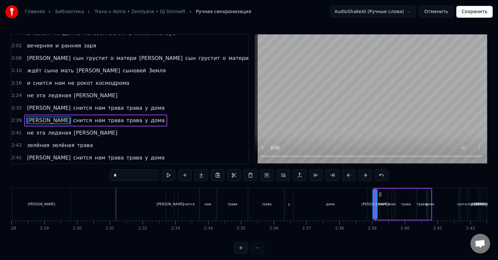
scroll to position [219, 0]
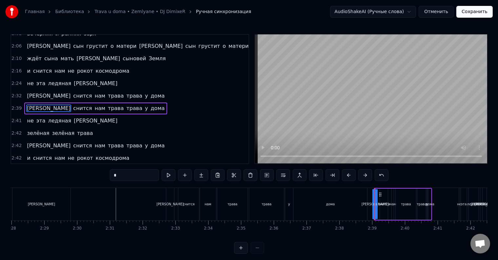
click at [93, 103] on div "а снится нам трава трава у дома" at bounding box center [95, 109] width 143 height 12
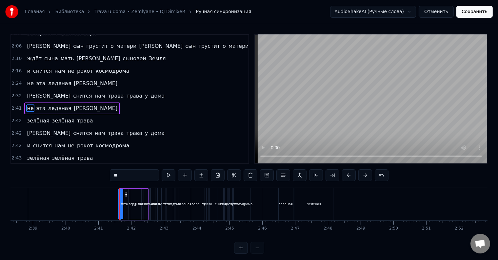
scroll to position [0, 5270]
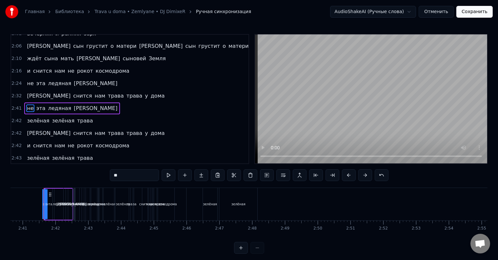
click at [75, 103] on div "не эта ледяная синева" at bounding box center [72, 109] width 96 height 12
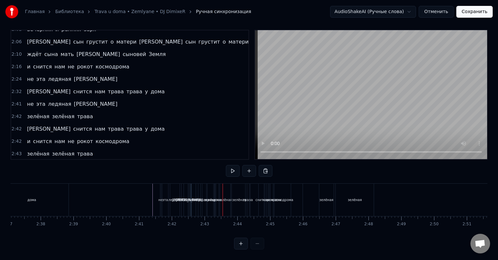
scroll to position [0, 5139]
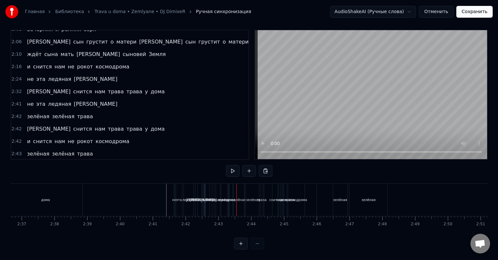
click at [174, 198] on div "не" at bounding box center [174, 200] width 4 height 5
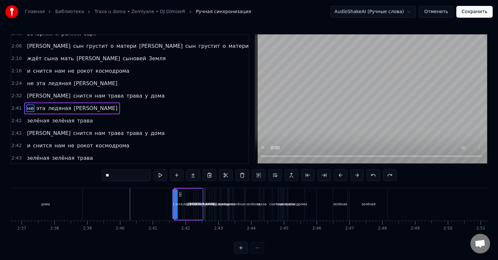
click at [73, 105] on span "[PERSON_NAME]" at bounding box center [95, 109] width 45 height 8
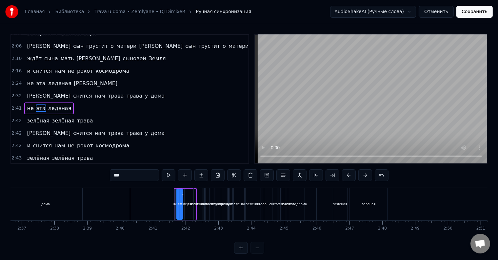
click at [60, 105] on span "ледяная" at bounding box center [60, 109] width 25 height 8
type input "*******"
click at [59, 103] on div "не эта ледяная" at bounding box center [49, 109] width 50 height 12
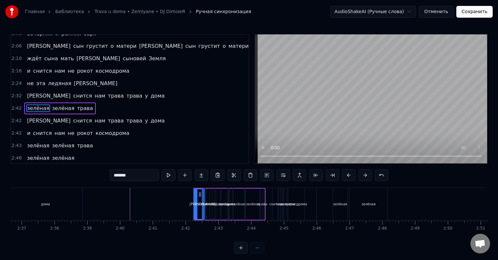
scroll to position [209, 0]
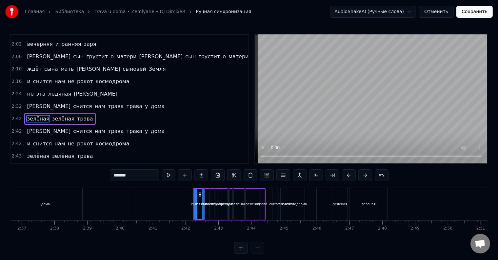
click at [61, 101] on div "а снится нам трава трава у дома" at bounding box center [95, 107] width 143 height 12
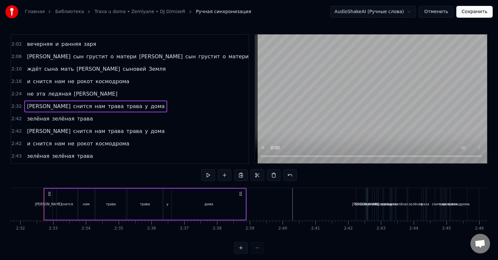
scroll to position [197, 0]
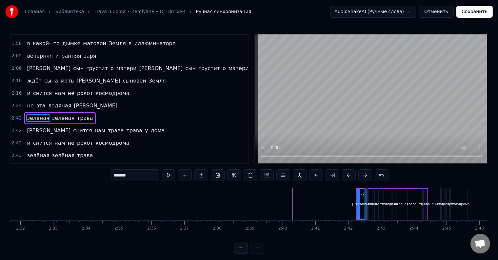
click at [63, 100] on div "не эта ледяная синева" at bounding box center [72, 106] width 96 height 12
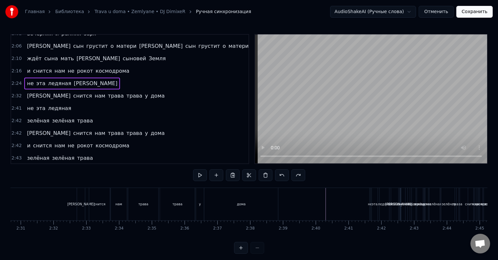
scroll to position [0, 5003]
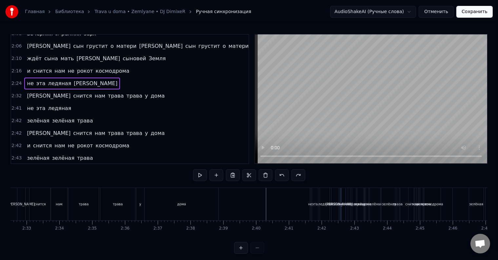
click at [67, 78] on div "не эта ледяная синева" at bounding box center [72, 84] width 96 height 12
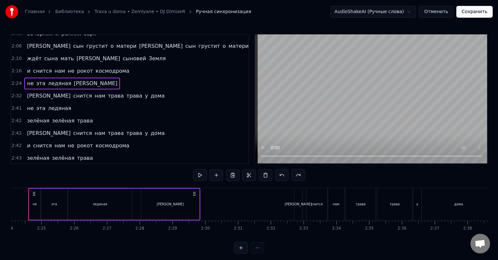
scroll to position [0, 4711]
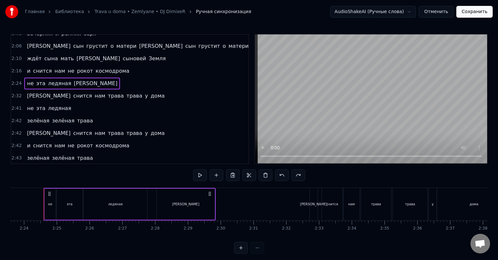
click at [144, 92] on span "у" at bounding box center [146, 96] width 4 height 8
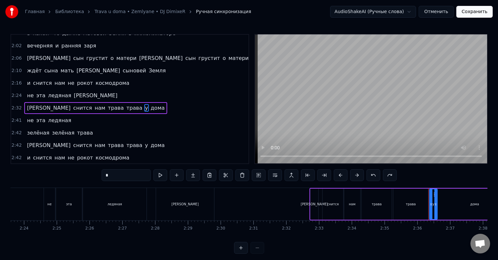
click at [98, 102] on div "а снится нам трава трава у дома" at bounding box center [95, 108] width 143 height 12
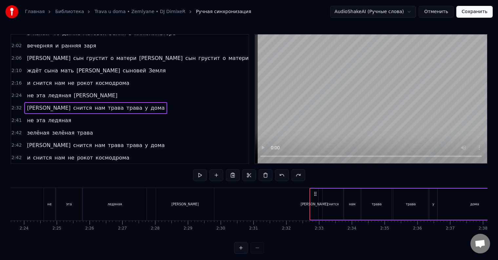
click at [62, 115] on div "не эта ледяная" at bounding box center [49, 121] width 50 height 12
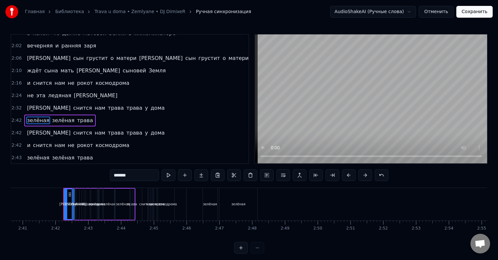
scroll to position [209, 0]
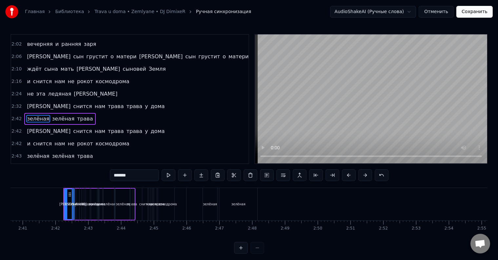
click at [88, 126] on div "а снится нам трава трава у дома" at bounding box center [95, 132] width 143 height 12
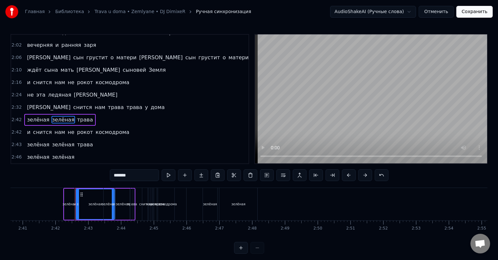
scroll to position [197, 0]
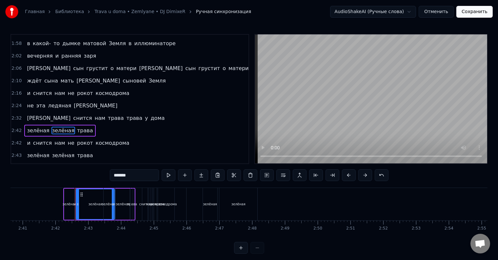
click at [89, 113] on div "а снится нам трава трава у дома" at bounding box center [95, 119] width 143 height 12
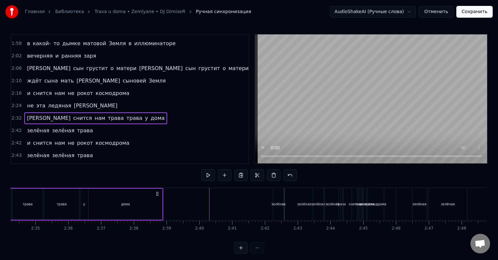
scroll to position [0, 4977]
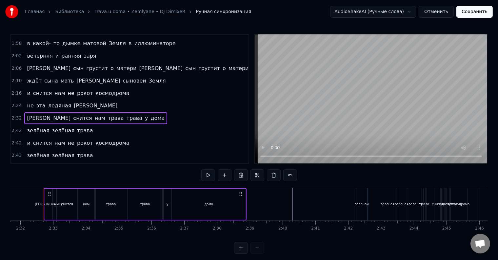
click at [73, 125] on div "зелёная зелёная трава" at bounding box center [59, 131] width 71 height 12
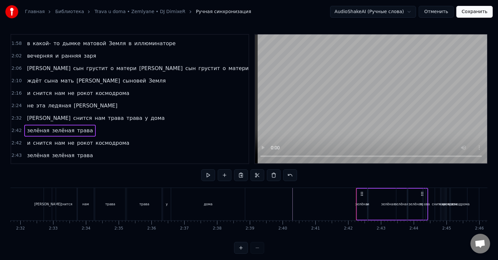
click at [81, 125] on div "зелёная зелёная трава" at bounding box center [59, 131] width 71 height 12
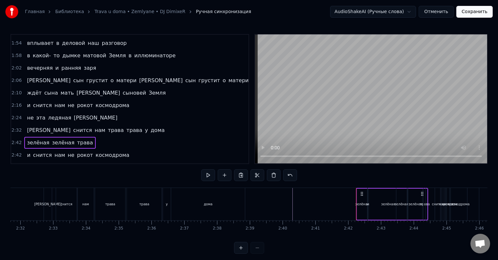
scroll to position [3, 0]
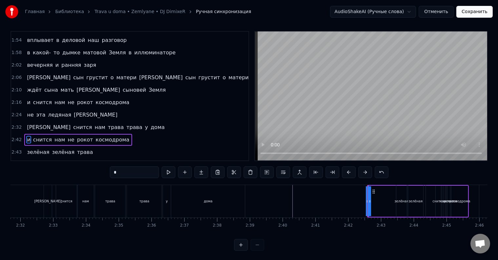
click at [102, 122] on div "а снится нам трава трава у дома" at bounding box center [95, 128] width 143 height 12
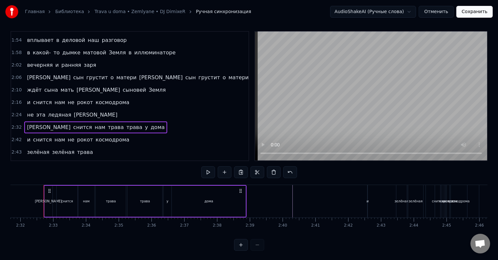
click at [104, 134] on div "и снится нам не рокот космодрома" at bounding box center [78, 140] width 108 height 12
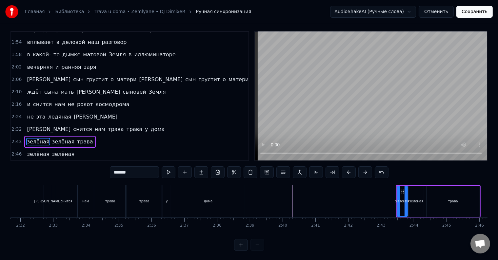
scroll to position [10, 0]
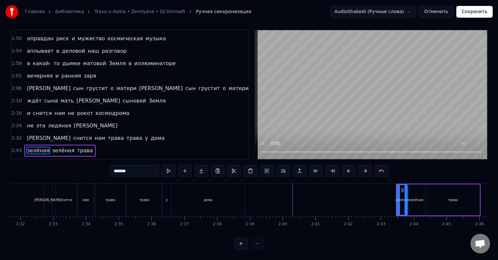
click at [64, 159] on span "зелёная" at bounding box center [64, 163] width 24 height 8
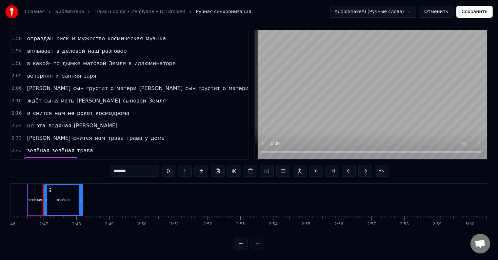
click at [64, 157] on div "зелёная зелёная" at bounding box center [50, 163] width 53 height 12
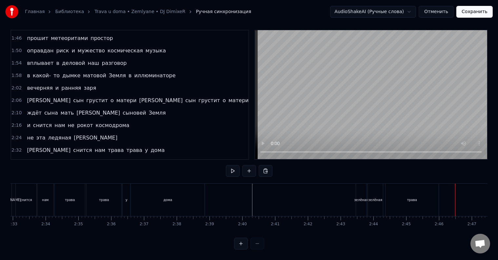
scroll to position [0, 5031]
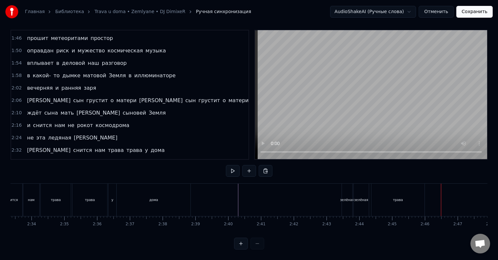
click at [348, 189] on div "зелёная" at bounding box center [347, 200] width 10 height 32
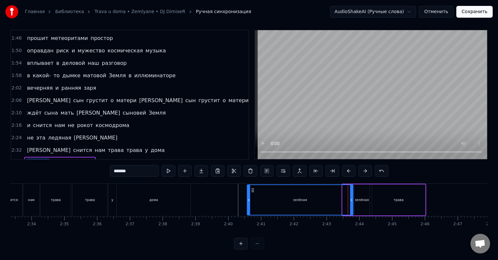
drag, startPoint x: 342, startPoint y: 193, endPoint x: 247, endPoint y: 194, distance: 95.5
click at [248, 198] on icon at bounding box center [249, 200] width 3 height 5
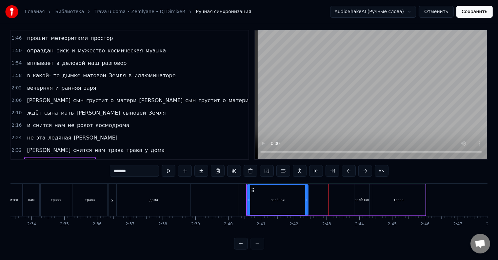
drag, startPoint x: 351, startPoint y: 197, endPoint x: 306, endPoint y: 203, distance: 45.4
click at [306, 203] on div at bounding box center [306, 200] width 3 height 30
click at [365, 198] on div "зелёная" at bounding box center [362, 200] width 14 height 5
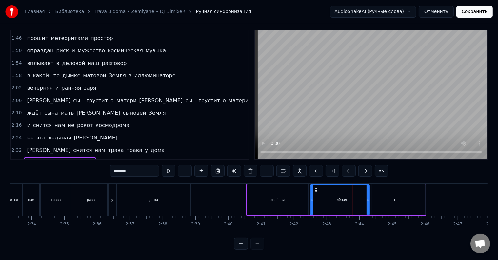
drag, startPoint x: 354, startPoint y: 191, endPoint x: 310, endPoint y: 193, distance: 44.0
click at [311, 193] on div at bounding box center [312, 200] width 3 height 30
drag, startPoint x: 369, startPoint y: 199, endPoint x: 357, endPoint y: 201, distance: 12.0
click at [357, 201] on div at bounding box center [356, 200] width 3 height 30
drag, startPoint x: 355, startPoint y: 201, endPoint x: 366, endPoint y: 202, distance: 11.5
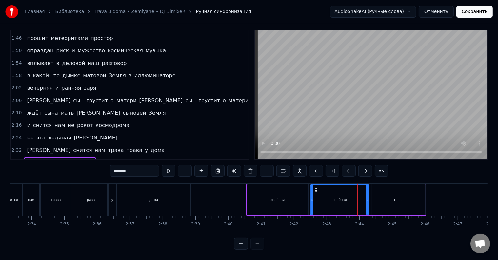
click at [366, 202] on div at bounding box center [367, 200] width 3 height 30
click at [378, 200] on div "трава" at bounding box center [398, 200] width 53 height 31
type input "*****"
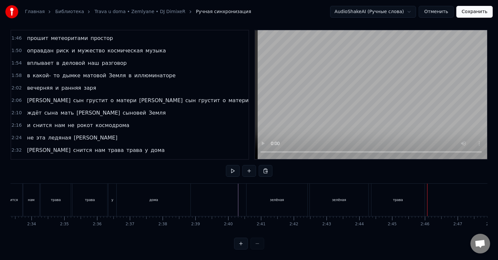
click at [423, 198] on div "трава" at bounding box center [398, 200] width 53 height 32
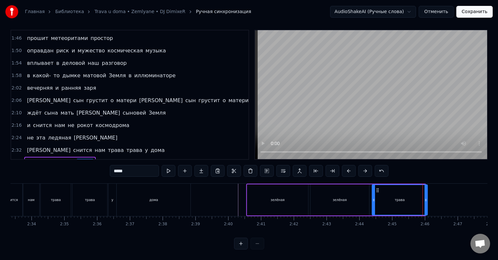
click at [426, 198] on div at bounding box center [426, 200] width 3 height 30
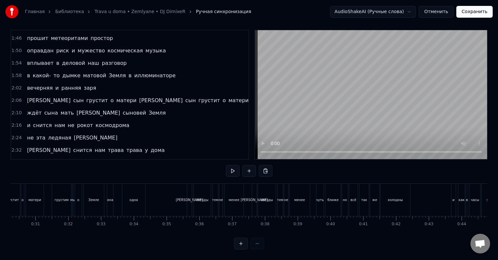
scroll to position [0, 0]
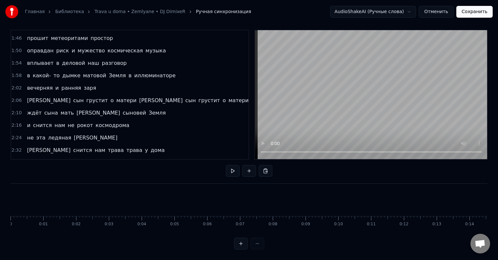
click at [476, 10] on button "Сохранить" at bounding box center [475, 12] width 36 height 12
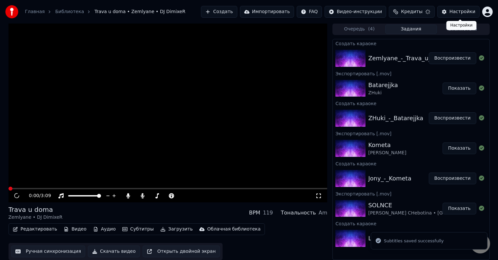
scroll to position [0, 0]
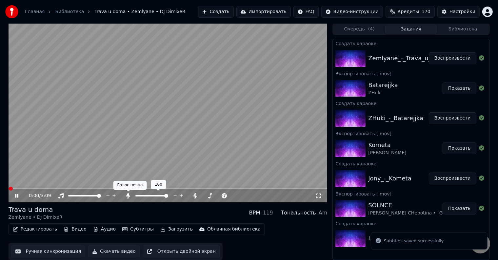
click at [129, 194] on icon at bounding box center [128, 196] width 7 height 5
click at [127, 197] on icon at bounding box center [128, 196] width 7 height 5
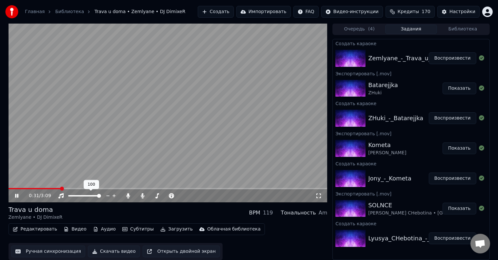
click at [60, 189] on span at bounding box center [168, 188] width 319 height 1
click at [29, 187] on video at bounding box center [168, 112] width 319 height 179
click at [27, 188] on span at bounding box center [36, 188] width 54 height 1
click at [16, 196] on icon at bounding box center [17, 196] width 4 height 5
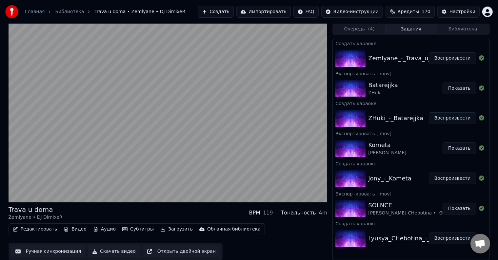
click at [39, 228] on button "Редактировать" at bounding box center [35, 229] width 50 height 9
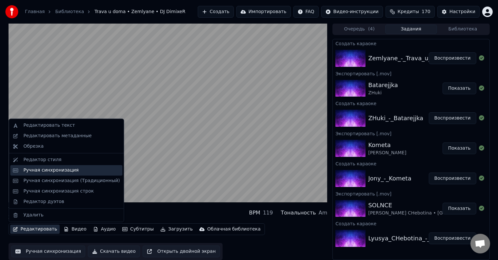
click at [52, 173] on div "Ручная синхронизация" at bounding box center [50, 170] width 55 height 7
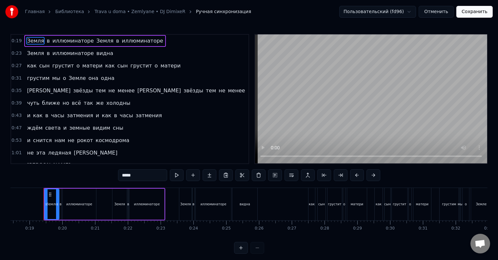
scroll to position [0, 346]
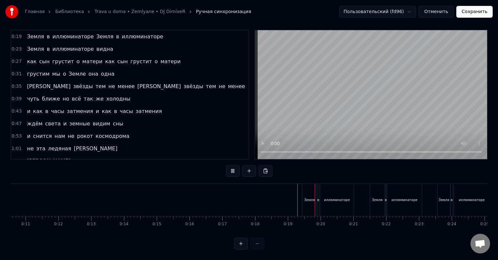
click at [309, 202] on div "Земля" at bounding box center [309, 200] width 14 height 32
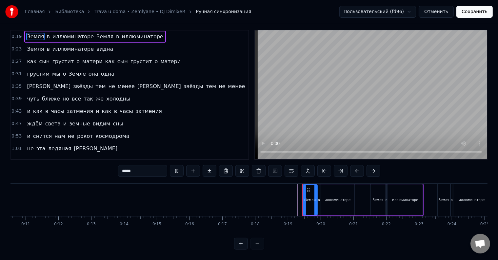
scroll to position [10, 0]
click at [325, 198] on div "иллюминаторе" at bounding box center [337, 200] width 33 height 31
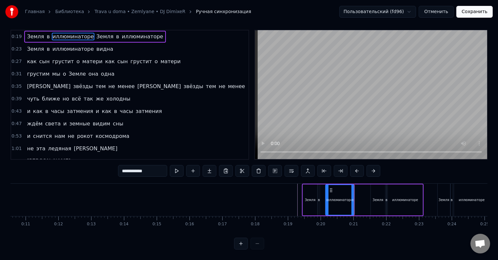
drag, startPoint x: 322, startPoint y: 203, endPoint x: 327, endPoint y: 203, distance: 4.6
click at [327, 203] on div at bounding box center [327, 200] width 3 height 30
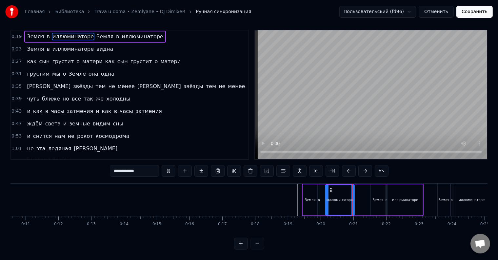
click at [319, 203] on div "в" at bounding box center [319, 200] width 1 height 31
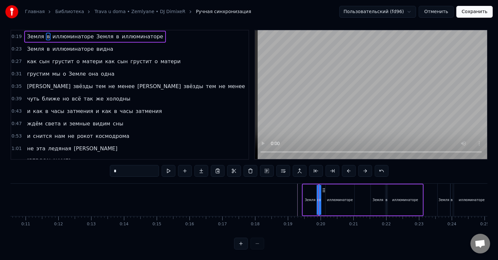
scroll to position [0, 0]
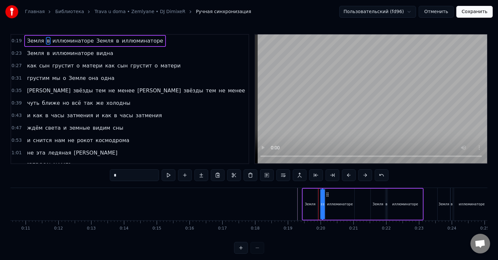
click at [325, 195] on icon at bounding box center [327, 194] width 5 height 5
click at [308, 206] on div "Земля" at bounding box center [310, 204] width 11 height 5
type input "*****"
click at [318, 209] on div at bounding box center [318, 205] width 3 height 30
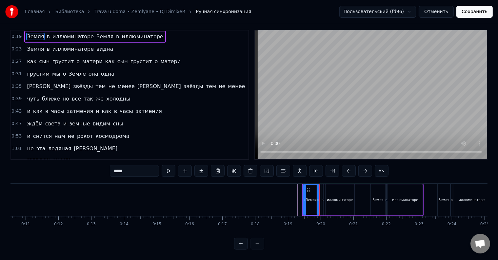
click at [470, 12] on button "Сохранить" at bounding box center [475, 12] width 36 height 12
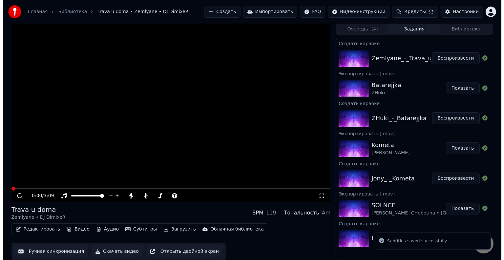
scroll to position [0, 0]
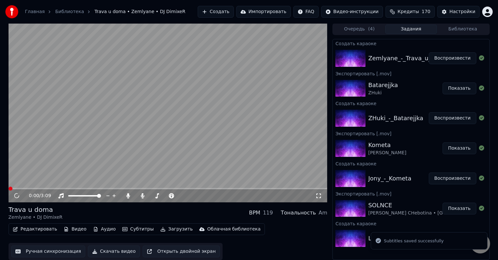
click at [51, 189] on span at bounding box center [168, 188] width 319 height 1
click at [46, 189] on span at bounding box center [168, 188] width 319 height 1
click at [40, 188] on span at bounding box center [28, 188] width 38 height 1
click at [37, 189] on span at bounding box center [23, 188] width 29 height 1
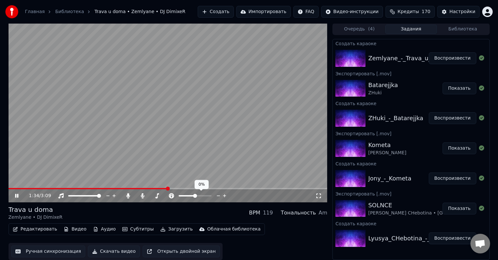
click at [175, 188] on video at bounding box center [168, 112] width 319 height 179
click at [175, 188] on span at bounding box center [168, 188] width 319 height 1
click at [16, 194] on icon at bounding box center [21, 196] width 15 height 5
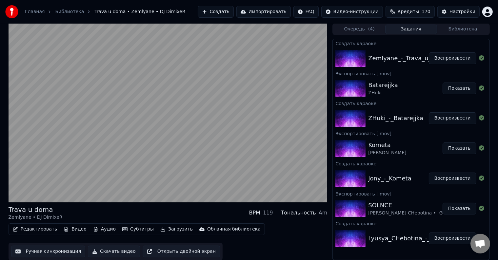
click at [171, 231] on button "Загрузить" at bounding box center [177, 229] width 38 height 9
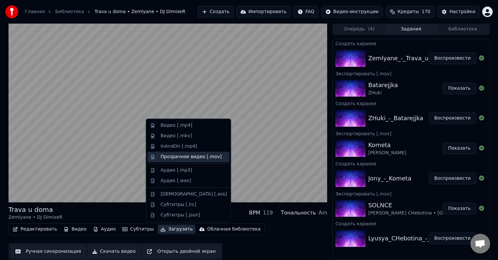
click at [185, 157] on div "Прозрачное видео [.mov]" at bounding box center [191, 157] width 61 height 7
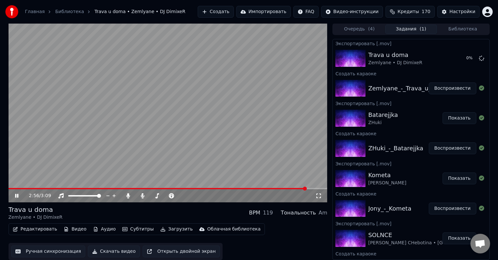
click at [213, 121] on video at bounding box center [168, 112] width 319 height 179
click at [226, 12] on button "Создать" at bounding box center [216, 12] width 36 height 12
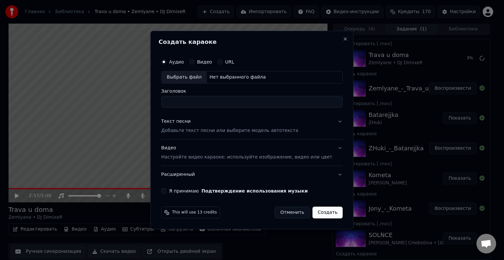
click at [194, 76] on div "Выбрать файл" at bounding box center [183, 78] width 45 height 12
drag, startPoint x: 297, startPoint y: 101, endPoint x: 263, endPoint y: 103, distance: 33.5
click at [263, 103] on input "**********" at bounding box center [251, 102] width 181 height 12
type input "**********"
click at [200, 120] on div "Текст песни Добавьте текст песни или выберите модель автотекста" at bounding box center [229, 126] width 137 height 16
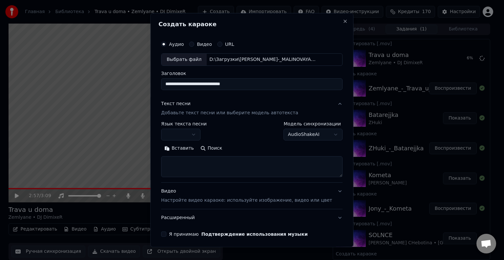
drag, startPoint x: 211, startPoint y: 138, endPoint x: 206, endPoint y: 137, distance: 5.0
click at [210, 138] on div "**********" at bounding box center [251, 131] width 181 height 19
click at [206, 137] on body "Главная Библиотека Trava u doma • Zemlyane • DJ DimixeR Создать Импортировать F…" at bounding box center [249, 130] width 498 height 260
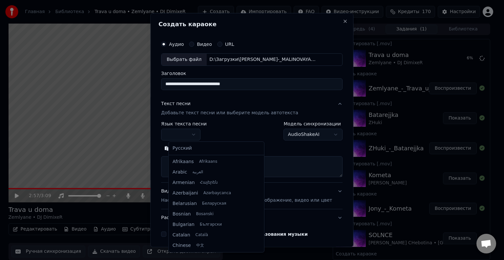
select select "**"
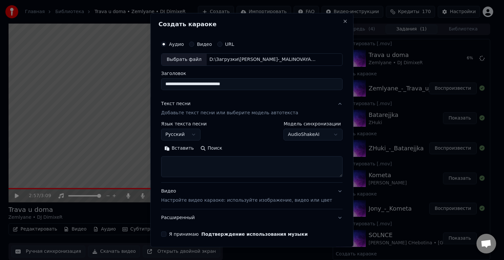
click at [189, 160] on textarea at bounding box center [251, 166] width 181 height 21
paste textarea "**********"
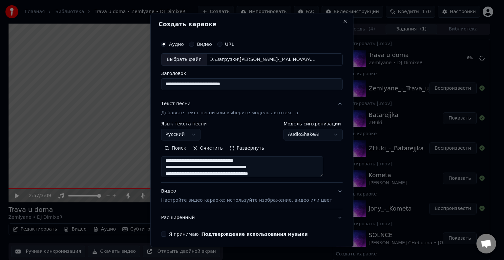
click at [254, 146] on button "Развернуть" at bounding box center [246, 148] width 41 height 10
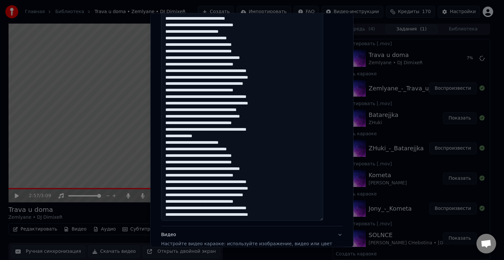
scroll to position [295, 0]
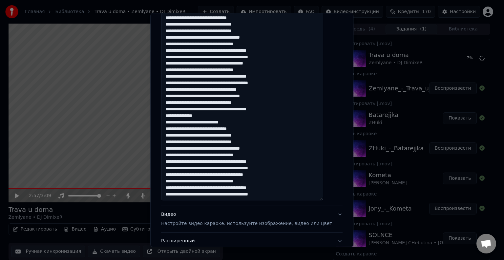
click at [235, 197] on textarea at bounding box center [242, 31] width 162 height 340
click at [208, 196] on textarea at bounding box center [242, 31] width 162 height 340
click at [235, 189] on textarea at bounding box center [242, 31] width 162 height 340
click at [202, 181] on textarea at bounding box center [242, 31] width 162 height 340
click at [236, 175] on textarea at bounding box center [242, 31] width 162 height 340
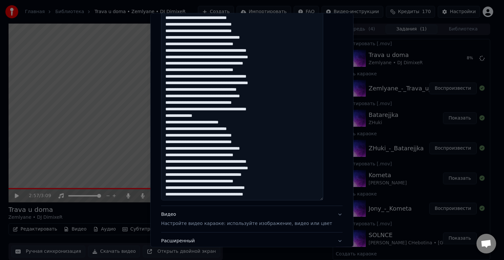
click at [235, 170] on textarea at bounding box center [242, 31] width 162 height 340
click at [209, 168] on textarea at bounding box center [242, 31] width 162 height 340
click at [235, 163] on textarea at bounding box center [242, 31] width 162 height 340
click at [201, 157] on textarea at bounding box center [242, 31] width 162 height 340
click at [232, 151] on textarea at bounding box center [242, 31] width 162 height 340
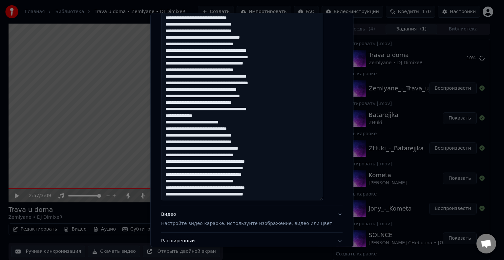
click at [221, 144] on textarea at bounding box center [242, 31] width 162 height 340
click at [220, 143] on textarea at bounding box center [242, 31] width 162 height 340
click at [220, 137] on textarea at bounding box center [242, 31] width 162 height 340
click at [242, 136] on textarea at bounding box center [242, 31] width 162 height 340
click at [212, 130] on textarea at bounding box center [242, 31] width 162 height 340
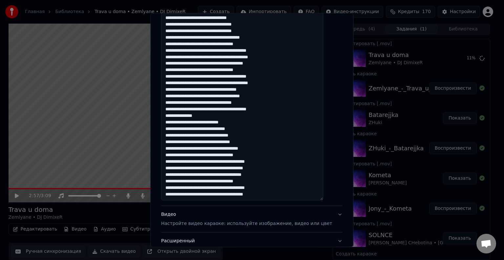
click at [196, 138] on textarea at bounding box center [242, 31] width 162 height 340
click at [195, 136] on textarea at bounding box center [242, 31] width 162 height 340
drag, startPoint x: 211, startPoint y: 116, endPoint x: 171, endPoint y: 117, distance: 40.0
click at [171, 117] on textarea at bounding box center [242, 31] width 162 height 340
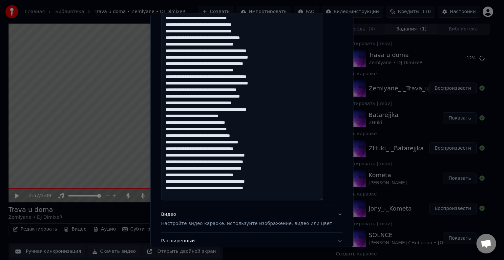
scroll to position [296, 0]
click at [229, 110] on textarea at bounding box center [242, 31] width 162 height 340
click at [199, 110] on textarea at bounding box center [242, 31] width 162 height 340
click at [200, 110] on textarea at bounding box center [242, 31] width 162 height 340
click at [218, 91] on textarea at bounding box center [242, 31] width 162 height 340
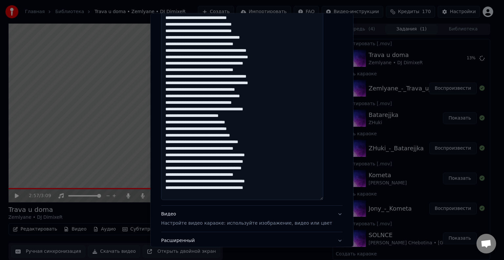
click at [209, 84] on textarea at bounding box center [242, 31] width 162 height 340
click at [228, 83] on textarea at bounding box center [242, 31] width 162 height 340
click at [229, 84] on textarea at bounding box center [242, 31] width 162 height 340
click at [236, 77] on textarea at bounding box center [242, 31] width 162 height 340
click at [200, 70] on textarea at bounding box center [242, 31] width 162 height 340
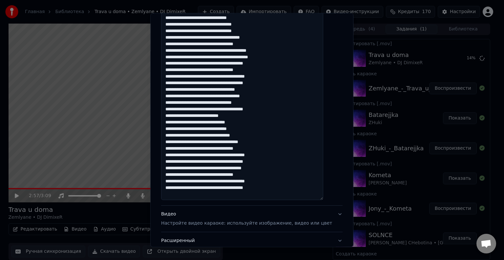
click at [237, 64] on textarea at bounding box center [242, 31] width 162 height 340
click at [236, 64] on textarea at bounding box center [242, 31] width 162 height 340
click at [234, 58] on textarea at bounding box center [242, 31] width 162 height 340
click at [235, 58] on textarea at bounding box center [242, 31] width 162 height 340
click at [209, 58] on textarea at bounding box center [242, 31] width 162 height 340
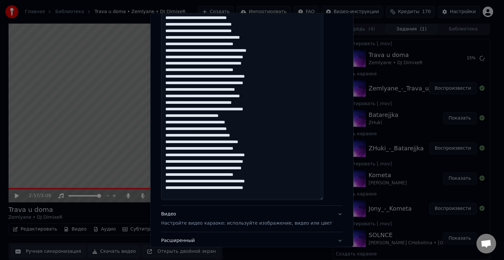
click at [235, 52] on textarea at bounding box center [242, 31] width 162 height 340
click at [202, 45] on textarea at bounding box center [242, 31] width 162 height 340
click at [232, 38] on textarea at bounding box center [242, 31] width 162 height 340
click at [220, 32] on textarea at bounding box center [242, 31] width 162 height 340
click at [219, 25] on textarea at bounding box center [242, 31] width 162 height 340
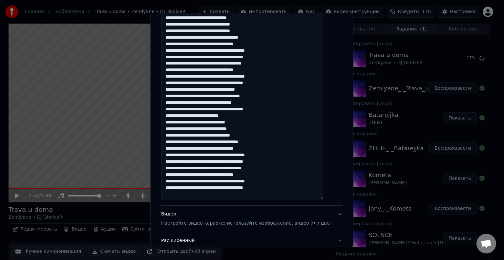
click at [241, 25] on textarea at bounding box center [242, 31] width 162 height 340
click at [195, 24] on textarea at bounding box center [242, 31] width 162 height 340
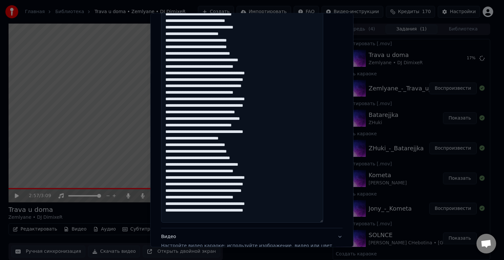
scroll to position [263, 0]
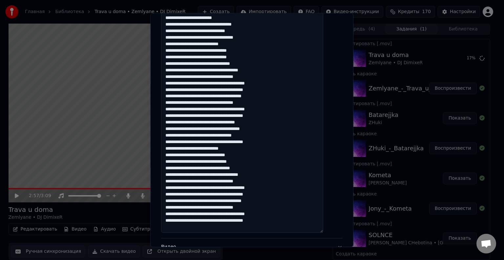
click at [211, 51] on textarea at bounding box center [242, 64] width 162 height 340
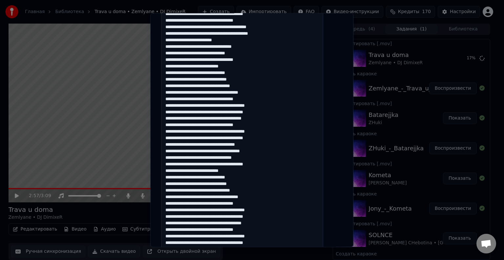
scroll to position [230, 0]
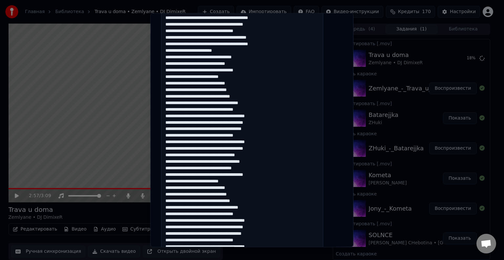
click at [211, 71] on textarea at bounding box center [242, 97] width 162 height 340
click at [193, 72] on textarea at bounding box center [242, 97] width 162 height 340
click at [208, 63] on textarea at bounding box center [242, 97] width 162 height 340
click at [215, 58] on textarea at bounding box center [242, 97] width 162 height 340
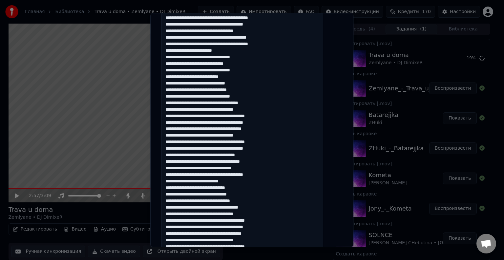
click at [195, 57] on textarea at bounding box center [242, 97] width 162 height 340
click at [235, 45] on textarea at bounding box center [242, 97] width 162 height 340
click at [209, 45] on textarea at bounding box center [242, 97] width 162 height 340
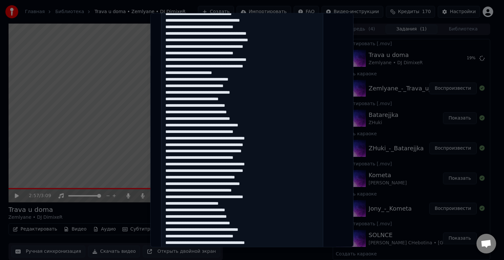
scroll to position [197, 0]
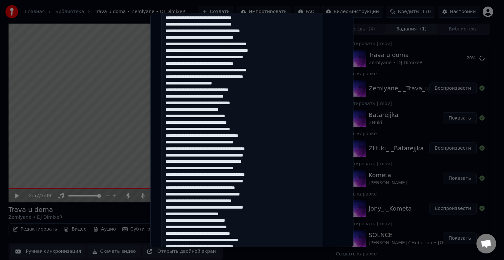
click at [236, 71] on textarea at bounding box center [242, 129] width 162 height 340
click at [201, 64] on textarea at bounding box center [242, 129] width 162 height 340
click at [236, 57] on textarea at bounding box center [242, 129] width 162 height 340
click at [235, 51] on textarea at bounding box center [242, 129] width 162 height 340
click at [209, 51] on textarea at bounding box center [242, 129] width 162 height 340
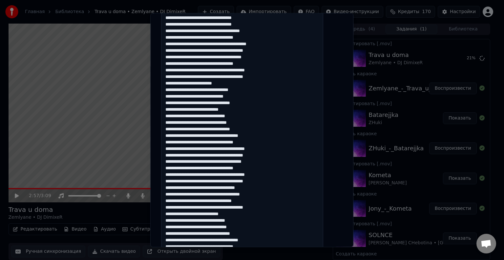
click at [236, 46] on textarea at bounding box center [242, 129] width 162 height 340
click at [202, 37] on textarea at bounding box center [242, 129] width 162 height 340
click at [233, 32] on textarea at bounding box center [242, 129] width 162 height 340
click at [232, 32] on textarea at bounding box center [242, 129] width 162 height 340
click at [221, 25] on textarea at bounding box center [242, 129] width 162 height 340
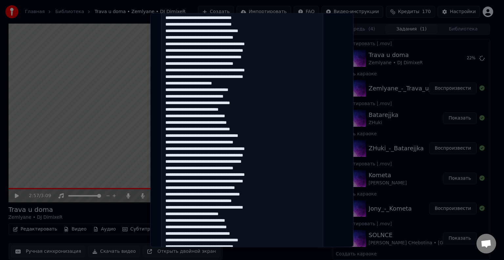
click at [219, 25] on textarea at bounding box center [242, 129] width 162 height 340
click at [220, 25] on textarea at bounding box center [242, 129] width 162 height 340
click at [243, 18] on textarea at bounding box center [242, 129] width 162 height 340
click at [220, 18] on textarea at bounding box center [242, 129] width 162 height 340
click at [195, 19] on textarea at bounding box center [242, 129] width 162 height 340
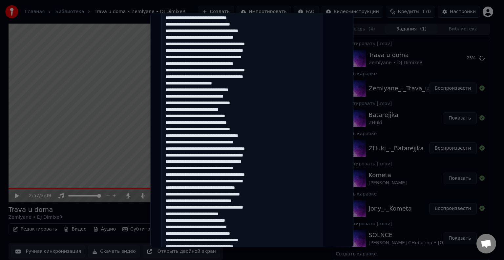
scroll to position [164, 0]
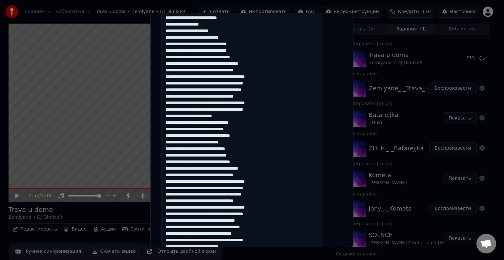
click at [212, 43] on textarea at bounding box center [242, 162] width 162 height 340
click at [211, 45] on textarea at bounding box center [242, 162] width 162 height 340
click at [207, 32] on textarea at bounding box center [242, 162] width 162 height 340
click at [186, 31] on textarea at bounding box center [242, 162] width 162 height 340
click at [188, 31] on textarea at bounding box center [242, 162] width 162 height 340
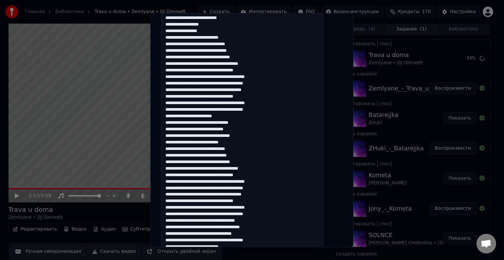
click at [186, 31] on textarea at bounding box center [242, 162] width 162 height 340
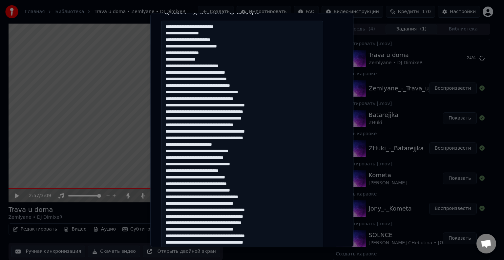
scroll to position [132, 0]
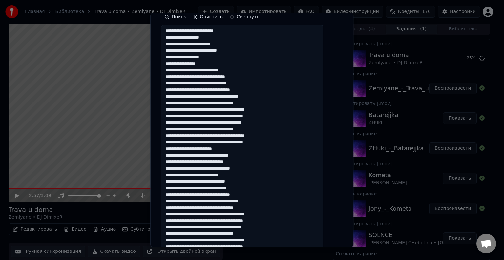
click at [199, 51] on textarea at bounding box center [242, 195] width 162 height 340
click at [209, 45] on textarea at bounding box center [242, 195] width 162 height 340
click at [189, 44] on textarea at bounding box center [242, 195] width 162 height 340
click at [200, 31] on textarea at bounding box center [242, 195] width 162 height 340
click at [172, 31] on textarea at bounding box center [242, 195] width 162 height 340
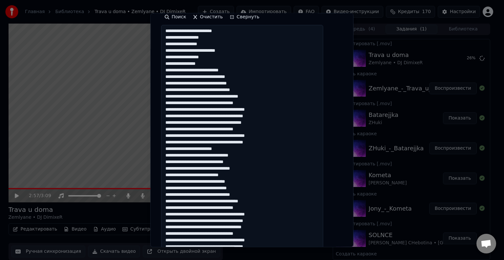
paste textarea
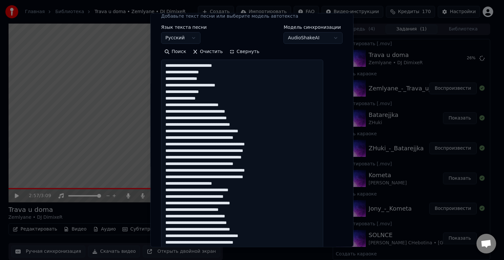
scroll to position [99, 0]
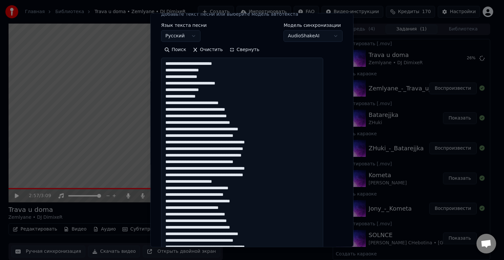
click at [173, 69] on textarea at bounding box center [242, 228] width 162 height 340
paste textarea
click at [172, 76] on textarea at bounding box center [242, 228] width 162 height 340
paste textarea
click at [172, 82] on textarea at bounding box center [242, 228] width 162 height 340
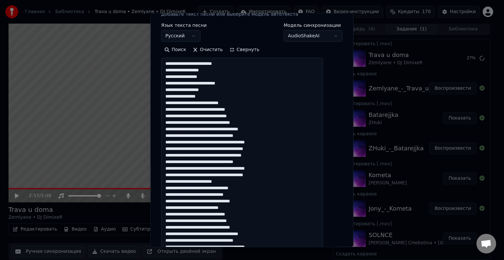
paste textarea
click at [173, 89] on textarea at bounding box center [242, 228] width 162 height 340
paste textarea
click at [173, 96] on textarea at bounding box center [242, 228] width 162 height 340
paste textarea
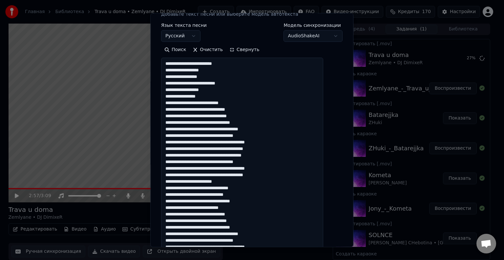
click at [173, 103] on textarea at bounding box center [242, 228] width 162 height 340
paste textarea
click at [173, 109] on textarea at bounding box center [242, 228] width 162 height 340
paste textarea
click at [172, 116] on textarea at bounding box center [242, 228] width 162 height 340
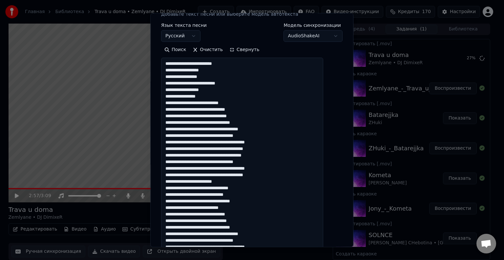
paste textarea
click at [173, 122] on textarea at bounding box center [242, 228] width 162 height 340
paste textarea
click at [172, 129] on textarea at bounding box center [242, 228] width 162 height 340
paste textarea
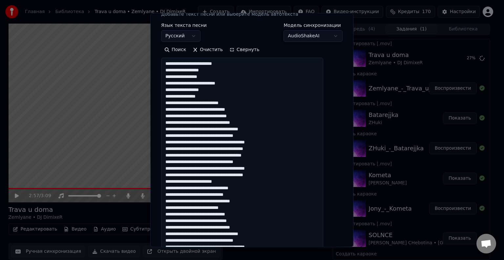
click at [173, 135] on textarea at bounding box center [242, 228] width 162 height 340
paste textarea
click at [172, 144] on textarea at bounding box center [242, 228] width 162 height 340
paste textarea
click at [173, 149] on textarea at bounding box center [242, 228] width 162 height 340
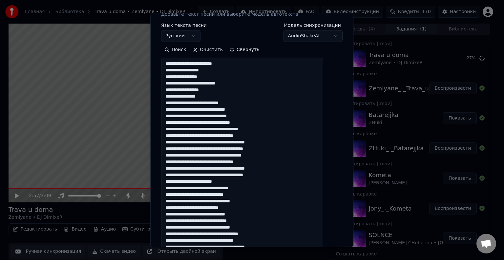
paste textarea
click at [173, 155] on textarea at bounding box center [242, 228] width 162 height 340
paste textarea
click at [172, 162] on textarea at bounding box center [242, 228] width 162 height 340
paste textarea
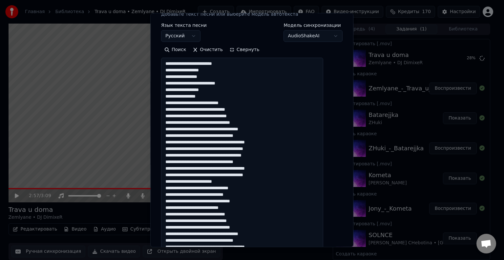
click at [173, 168] on textarea at bounding box center [242, 228] width 162 height 340
paste textarea
click at [173, 176] on textarea at bounding box center [242, 228] width 162 height 340
paste textarea
click at [172, 181] on textarea at bounding box center [242, 228] width 162 height 340
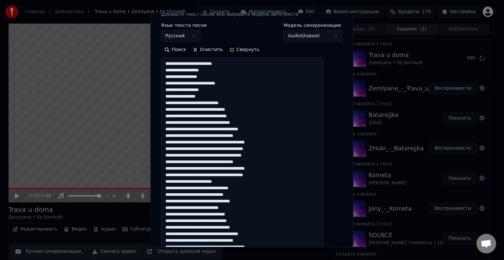
paste textarea
click at [172, 188] on textarea at bounding box center [242, 228] width 162 height 340
paste textarea
click at [173, 194] on textarea at bounding box center [242, 228] width 162 height 340
paste textarea
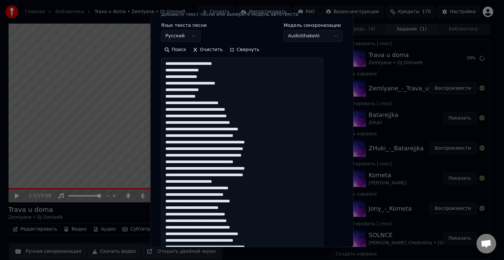
drag, startPoint x: 175, startPoint y: 201, endPoint x: 172, endPoint y: 201, distance: 3.3
click at [172, 201] on textarea at bounding box center [242, 228] width 162 height 340
paste textarea
drag, startPoint x: 175, startPoint y: 208, endPoint x: 172, endPoint y: 206, distance: 3.4
click at [172, 206] on textarea at bounding box center [242, 228] width 162 height 340
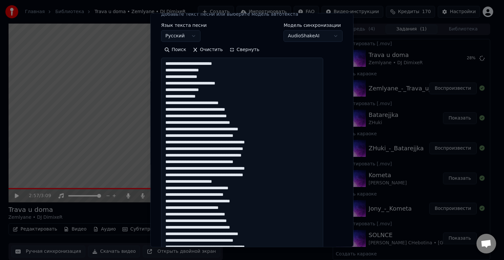
paste textarea
click at [173, 212] on textarea at bounding box center [242, 228] width 162 height 340
paste textarea
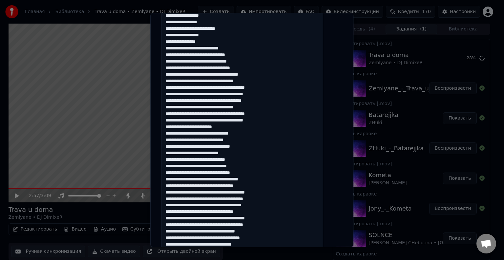
scroll to position [164, 0]
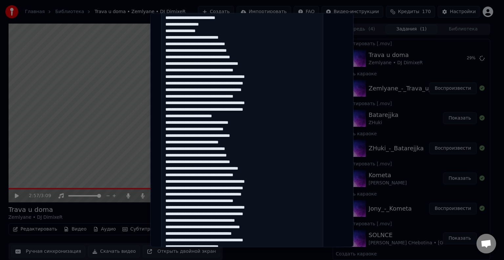
click at [172, 155] on textarea at bounding box center [242, 162] width 162 height 340
paste textarea
click at [172, 162] on textarea at bounding box center [242, 162] width 162 height 340
paste textarea
click at [173, 168] on textarea at bounding box center [242, 162] width 162 height 340
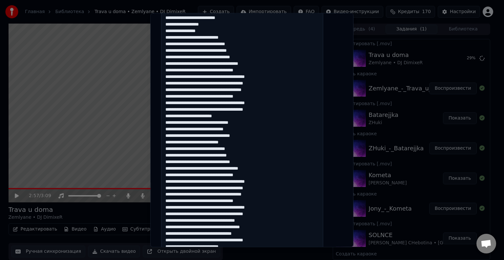
paste textarea
click at [172, 174] on textarea at bounding box center [242, 162] width 162 height 340
click at [174, 174] on textarea at bounding box center [242, 162] width 162 height 340
click at [172, 174] on textarea at bounding box center [242, 162] width 162 height 340
click at [174, 181] on textarea at bounding box center [242, 162] width 162 height 340
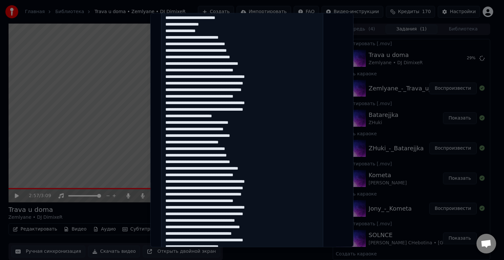
paste textarea
click at [173, 181] on textarea at bounding box center [242, 162] width 162 height 340
paste textarea
click at [173, 187] on textarea at bounding box center [242, 162] width 162 height 340
click at [174, 190] on textarea at bounding box center [242, 162] width 162 height 340
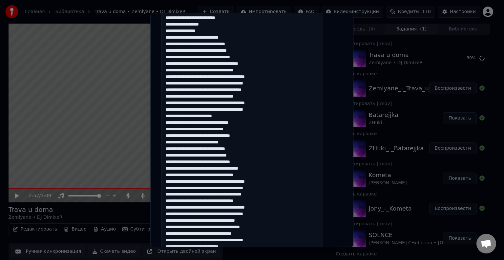
drag, startPoint x: 168, startPoint y: 180, endPoint x: 175, endPoint y: 191, distance: 13.1
click at [175, 191] on textarea at bounding box center [242, 162] width 162 height 340
drag, startPoint x: 179, startPoint y: 190, endPoint x: 176, endPoint y: 188, distance: 3.8
click at [177, 190] on textarea at bounding box center [242, 162] width 162 height 340
click at [173, 186] on textarea at bounding box center [242, 162] width 162 height 340
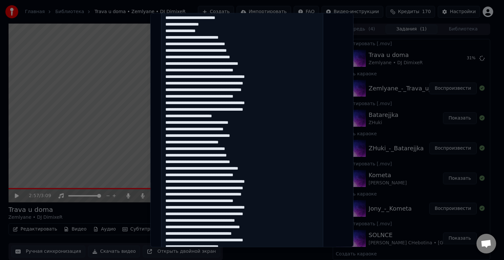
paste textarea
drag, startPoint x: 176, startPoint y: 194, endPoint x: 171, endPoint y: 193, distance: 4.5
click at [171, 193] on textarea at bounding box center [242, 162] width 162 height 340
paste textarea
click at [173, 200] on textarea at bounding box center [242, 162] width 162 height 340
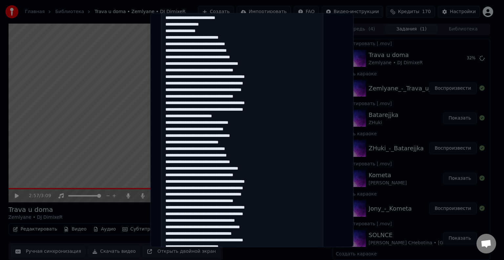
click at [173, 207] on textarea at bounding box center [242, 162] width 162 height 340
click at [173, 214] on textarea at bounding box center [242, 162] width 162 height 340
click at [173, 221] on textarea at bounding box center [242, 162] width 162 height 340
click at [173, 228] on textarea at bounding box center [242, 162] width 162 height 340
click at [173, 232] on textarea at bounding box center [242, 162] width 162 height 340
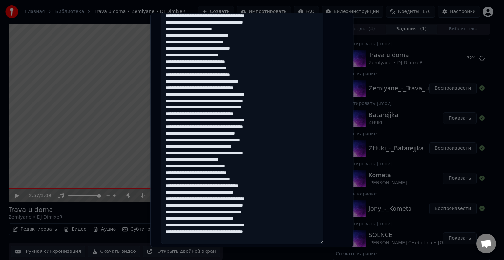
scroll to position [263, 0]
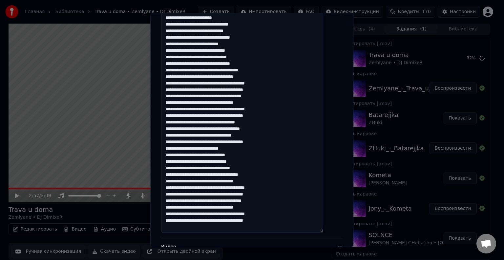
click at [173, 142] on textarea at bounding box center [242, 64] width 162 height 340
click at [174, 150] on textarea at bounding box center [242, 64] width 162 height 340
click at [173, 156] on textarea at bounding box center [242, 64] width 162 height 340
click at [174, 162] on textarea at bounding box center [242, 64] width 162 height 340
click at [172, 161] on textarea at bounding box center [242, 64] width 162 height 340
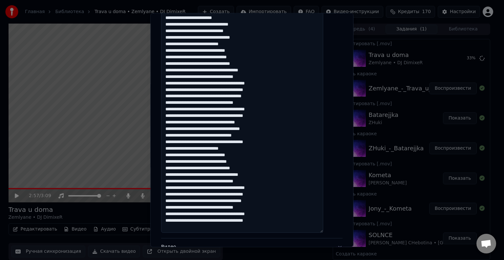
paste textarea
click at [173, 168] on textarea at bounding box center [242, 64] width 162 height 340
paste textarea
click at [172, 175] on textarea at bounding box center [242, 64] width 162 height 340
paste textarea
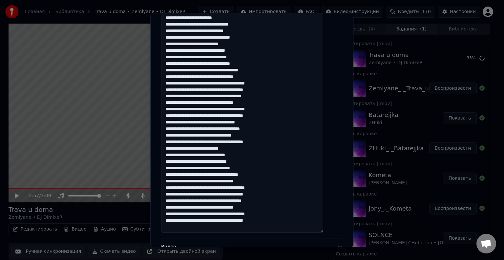
click at [173, 181] on textarea at bounding box center [242, 64] width 162 height 340
paste textarea
click at [174, 187] on textarea at bounding box center [242, 64] width 162 height 340
click at [173, 189] on textarea at bounding box center [242, 64] width 162 height 340
paste textarea
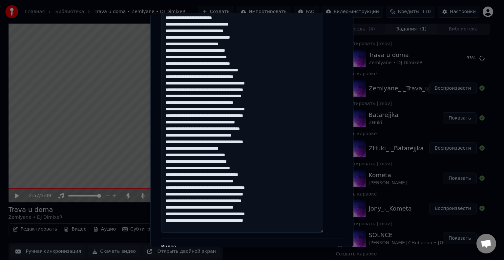
click at [173, 194] on textarea at bounding box center [242, 64] width 162 height 340
paste textarea
click at [174, 201] on textarea at bounding box center [242, 64] width 162 height 340
paste textarea
click at [173, 207] on textarea at bounding box center [242, 64] width 162 height 340
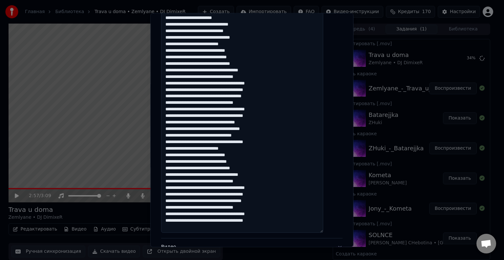
paste textarea
click at [172, 214] on textarea at bounding box center [242, 64] width 162 height 340
paste textarea
click at [173, 220] on textarea at bounding box center [242, 64] width 162 height 340
paste textarea
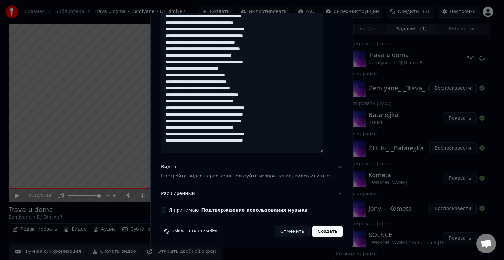
scroll to position [343, 0]
type textarea "**********"
click at [327, 165] on button "Видео Настройте видео караоке: используйте изображение, видео или цвет" at bounding box center [251, 171] width 181 height 26
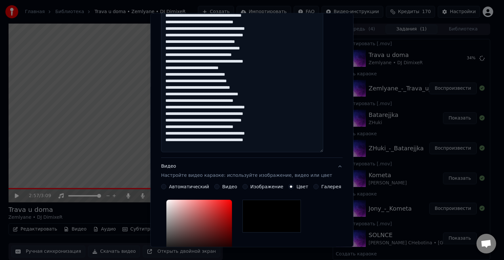
scroll to position [122, 0]
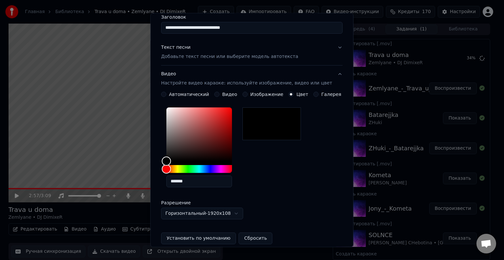
click at [329, 72] on button "Видео Настройте видео караоке: используйте изображение, видео или цвет" at bounding box center [251, 79] width 181 height 26
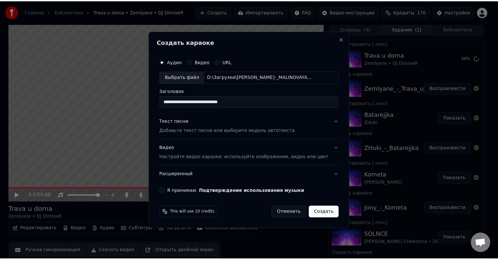
scroll to position [0, 0]
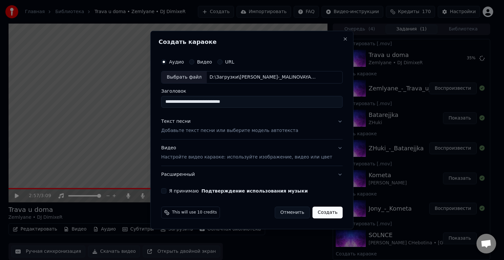
click at [332, 174] on button "Расширенный" at bounding box center [251, 174] width 181 height 17
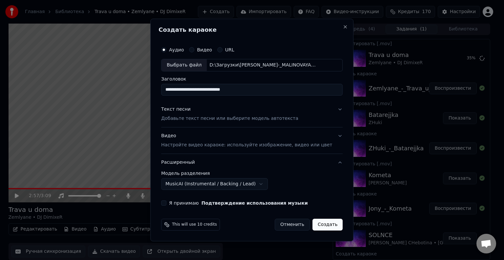
click at [166, 203] on button "Я принимаю Подтверждение использования музыки" at bounding box center [163, 203] width 5 height 5
click at [318, 224] on button "Создать" at bounding box center [327, 225] width 30 height 12
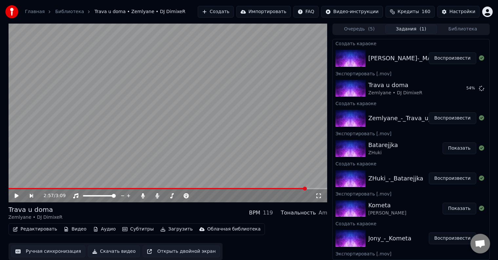
click at [441, 58] on button "Воспроизвести" at bounding box center [453, 58] width 48 height 12
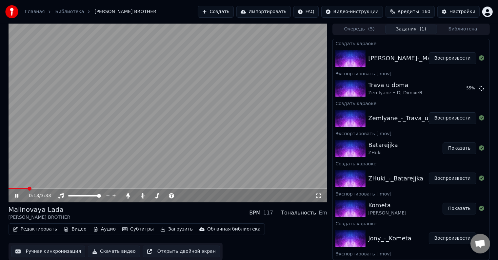
click at [20, 189] on span at bounding box center [18, 188] width 19 height 1
click at [17, 190] on div "0:09 / 3:33" at bounding box center [168, 196] width 319 height 13
click at [16, 188] on video at bounding box center [168, 112] width 319 height 179
click at [14, 188] on span at bounding box center [17, 188] width 16 height 1
click at [16, 196] on icon at bounding box center [17, 196] width 4 height 5
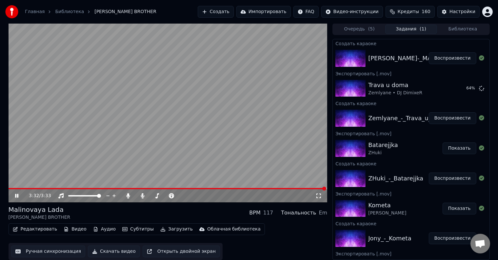
click at [36, 228] on button "Редактировать" at bounding box center [35, 229] width 50 height 9
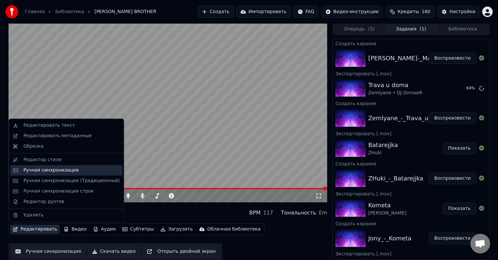
click at [49, 170] on div "Ручная синхронизация" at bounding box center [50, 170] width 55 height 7
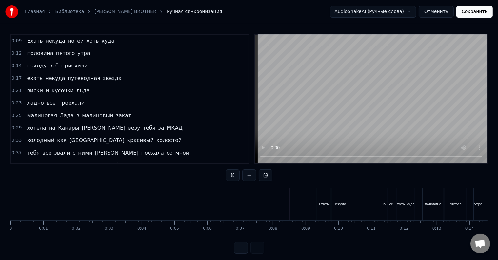
scroll to position [10, 0]
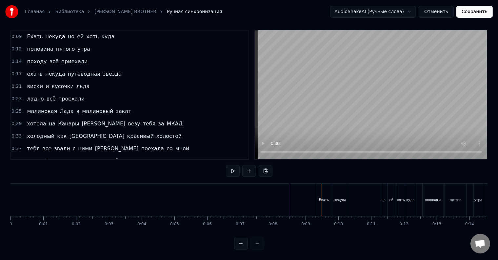
click at [321, 197] on div "Ехать" at bounding box center [324, 200] width 14 height 32
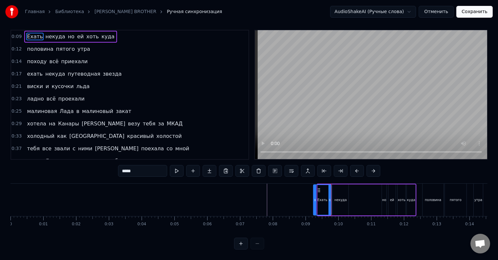
drag, startPoint x: 318, startPoint y: 200, endPoint x: 314, endPoint y: 200, distance: 4.3
click at [314, 200] on div at bounding box center [315, 200] width 3 height 30
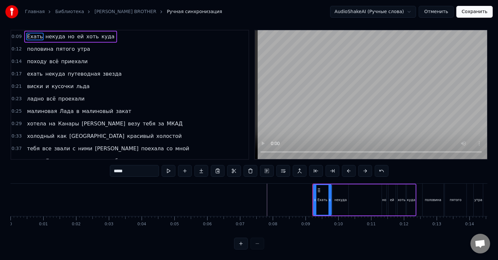
scroll to position [0, 0]
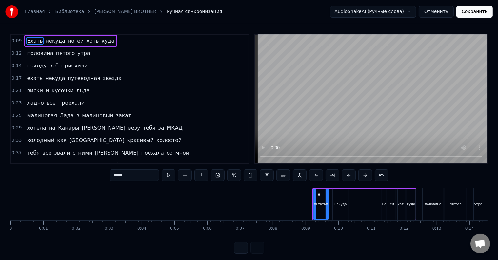
click at [326, 212] on div at bounding box center [327, 205] width 3 height 30
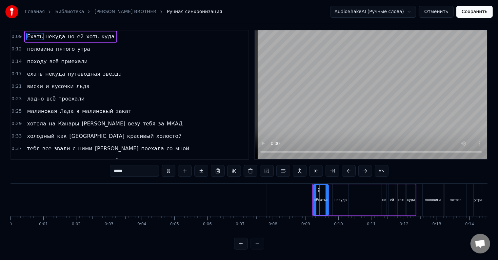
scroll to position [10, 0]
click at [333, 201] on div "некуда" at bounding box center [341, 200] width 16 height 31
type input "******"
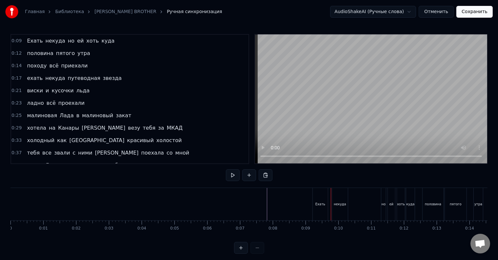
drag, startPoint x: 335, startPoint y: 205, endPoint x: 332, endPoint y: 207, distance: 3.5
click at [335, 205] on div "некуда" at bounding box center [340, 204] width 12 height 5
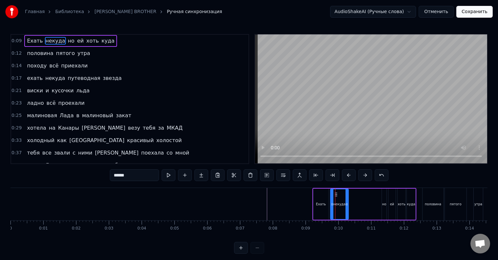
click at [331, 208] on div at bounding box center [332, 205] width 3 height 30
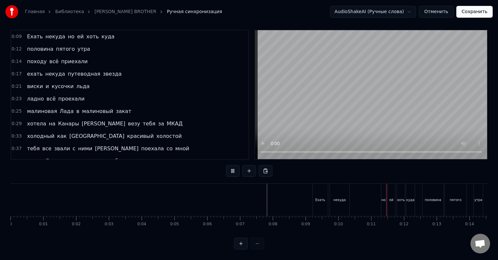
click at [338, 200] on div "некуда" at bounding box center [340, 200] width 20 height 32
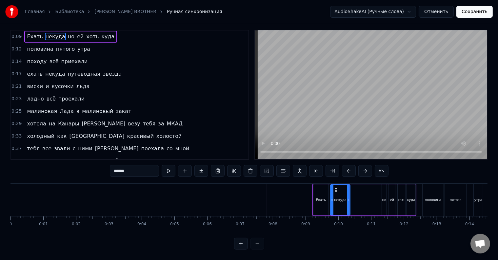
click at [353, 196] on div "Ехать некуда но ей хоть куда" at bounding box center [365, 200] width 104 height 32
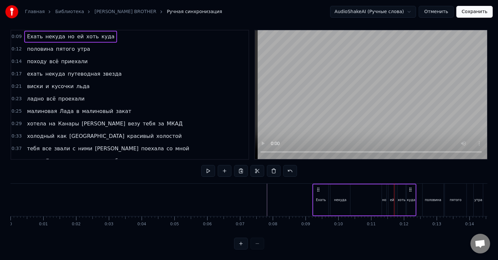
click at [383, 197] on div "но" at bounding box center [384, 200] width 5 height 31
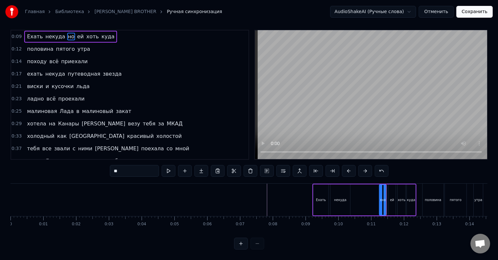
click at [380, 201] on div at bounding box center [381, 200] width 3 height 30
click at [383, 199] on div at bounding box center [384, 200] width 3 height 30
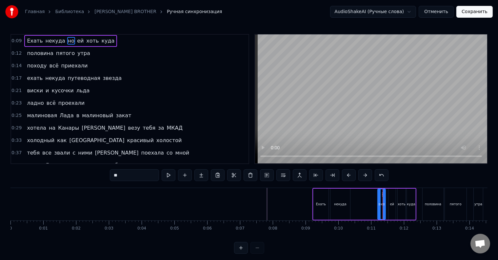
click at [380, 204] on icon at bounding box center [379, 204] width 3 height 5
click at [240, 252] on button at bounding box center [241, 248] width 14 height 12
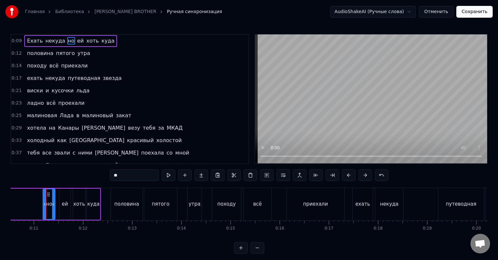
scroll to position [0, 520]
click at [234, 242] on button at bounding box center [241, 248] width 14 height 12
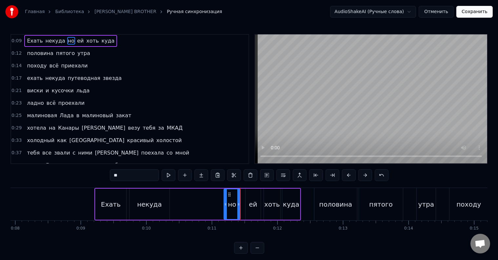
click at [234, 242] on button at bounding box center [241, 248] width 14 height 12
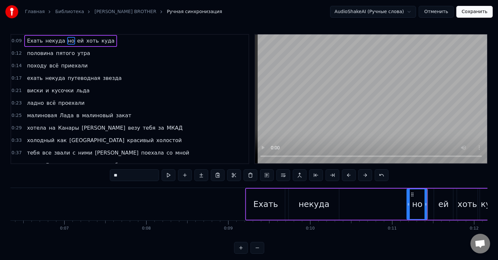
click at [234, 242] on button at bounding box center [241, 248] width 14 height 12
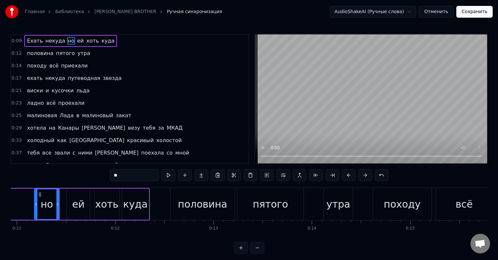
scroll to position [0, 1092]
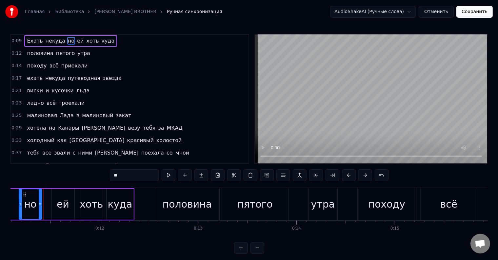
click at [39, 211] on div at bounding box center [40, 205] width 3 height 30
click at [234, 242] on button at bounding box center [241, 248] width 14 height 12
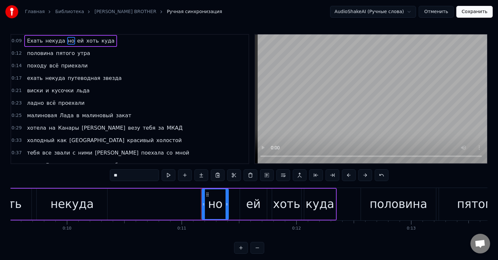
click at [258, 252] on button at bounding box center [258, 248] width 14 height 12
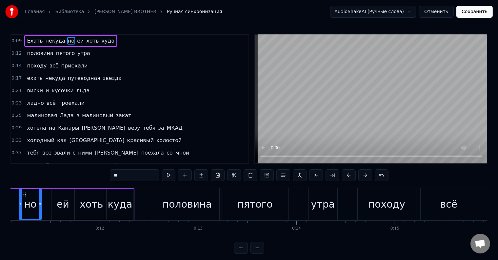
click at [251, 242] on button at bounding box center [258, 248] width 14 height 12
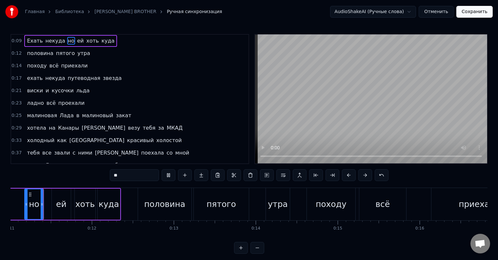
scroll to position [0, 902]
click at [31, 205] on div "но" at bounding box center [34, 204] width 10 height 12
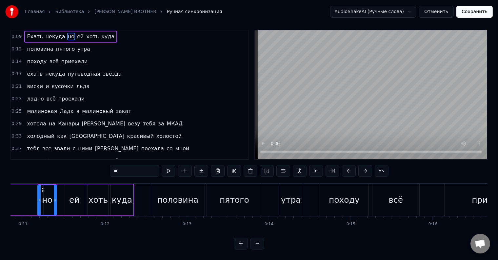
scroll to position [0, 883]
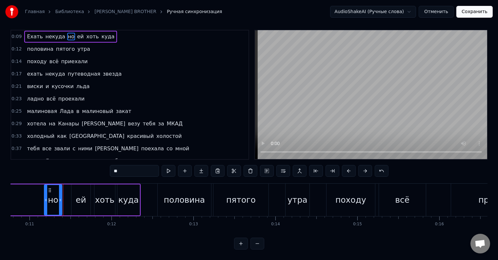
click at [60, 200] on div at bounding box center [60, 200] width 3 height 30
click at [73, 197] on div "ей" at bounding box center [81, 200] width 19 height 31
type input "**"
drag, startPoint x: 72, startPoint y: 197, endPoint x: 63, endPoint y: 196, distance: 9.0
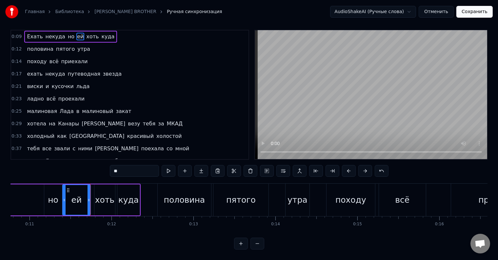
click at [63, 196] on div at bounding box center [64, 200] width 3 height 30
drag, startPoint x: 88, startPoint y: 197, endPoint x: 84, endPoint y: 197, distance: 3.6
click at [84, 197] on div at bounding box center [85, 200] width 3 height 30
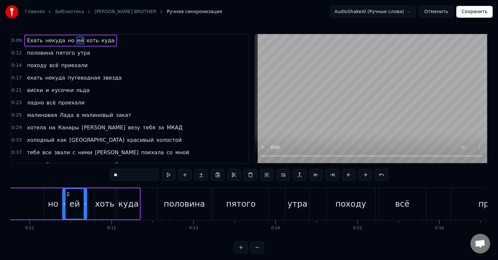
scroll to position [0, 0]
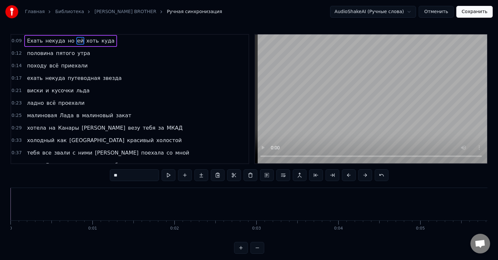
scroll to position [0, 883]
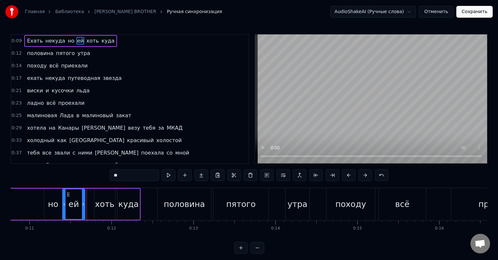
click at [83, 202] on icon at bounding box center [83, 204] width 3 height 5
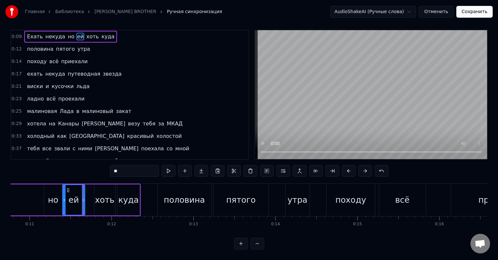
scroll to position [10, 0]
click at [82, 199] on div at bounding box center [82, 200] width 3 height 30
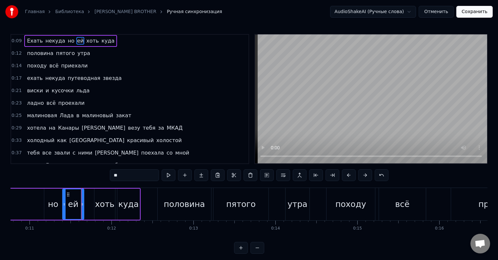
click at [97, 201] on div "хоть" at bounding box center [104, 204] width 19 height 12
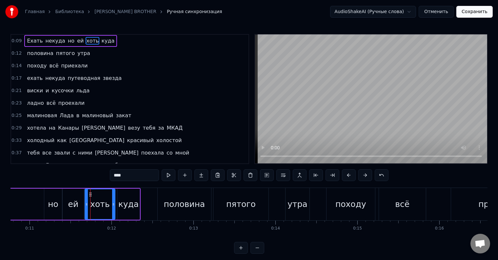
drag, startPoint x: 96, startPoint y: 204, endPoint x: 86, endPoint y: 204, distance: 9.5
click at [86, 204] on icon at bounding box center [86, 204] width 3 height 5
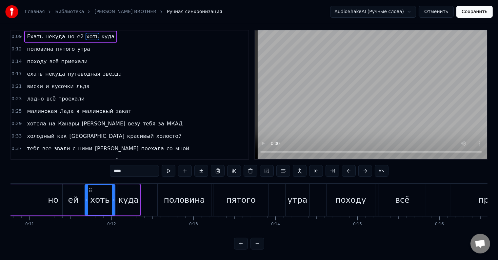
click at [81, 198] on div "ей" at bounding box center [73, 200] width 21 height 31
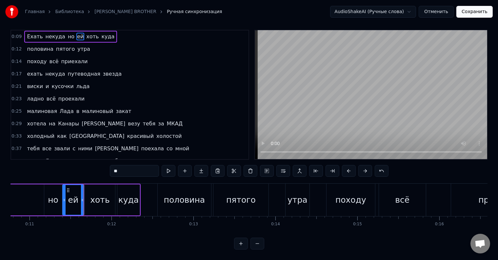
click at [91, 197] on div "хоть" at bounding box center [100, 200] width 30 height 31
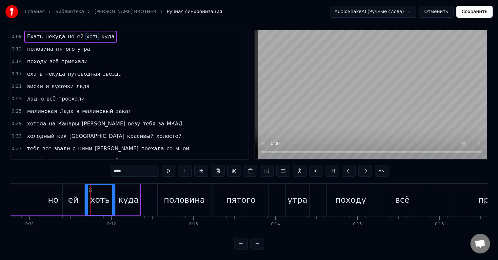
scroll to position [0, 0]
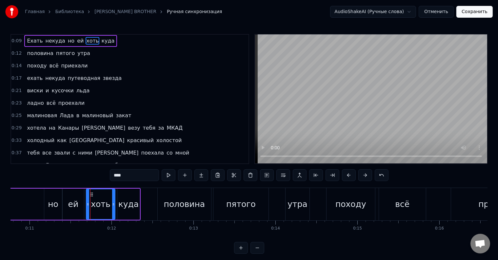
click at [88, 202] on icon at bounding box center [88, 204] width 3 height 5
click at [73, 205] on div "ей" at bounding box center [73, 204] width 10 height 12
type input "**"
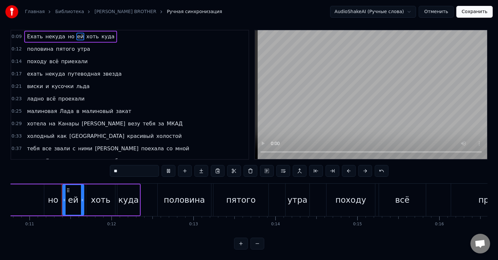
scroll to position [10, 0]
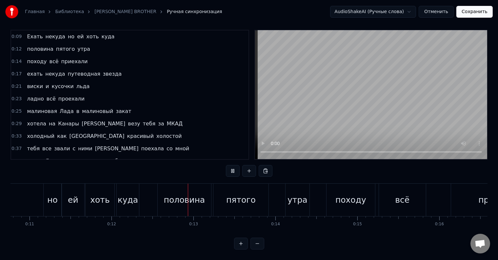
click at [94, 201] on div "хоть" at bounding box center [100, 200] width 29 height 32
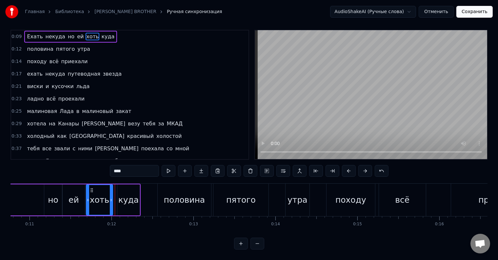
click at [111, 198] on div at bounding box center [111, 200] width 3 height 30
click at [122, 197] on div "куда" at bounding box center [128, 200] width 21 height 12
type input "****"
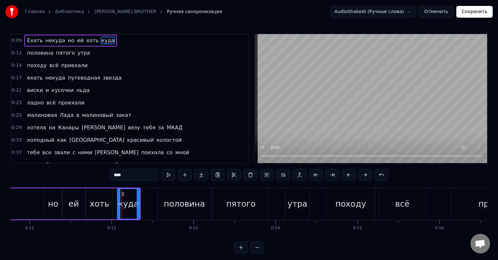
scroll to position [0, 0]
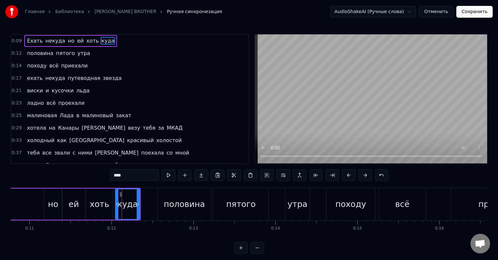
click at [117, 202] on icon at bounding box center [117, 204] width 3 height 5
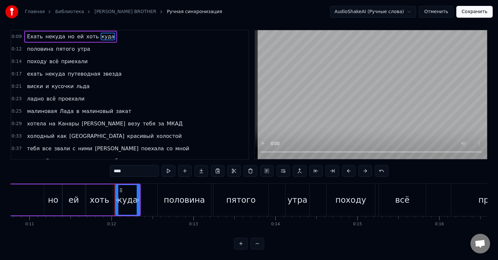
scroll to position [10, 0]
click at [35, 194] on div "Ехать некуда но ей хоть куда" at bounding box center [12, 200] width 258 height 32
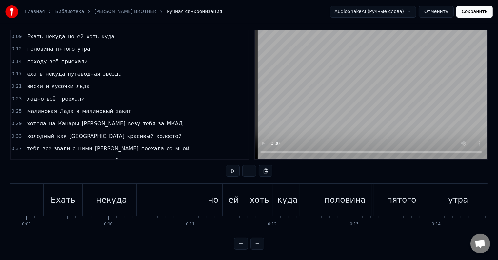
scroll to position [0, 722]
click at [194, 195] on div "Ехать некуда но ей хоть куда" at bounding box center [173, 200] width 258 height 32
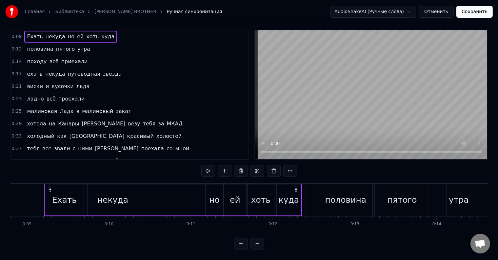
click at [194, 195] on div "Ехать некуда но ей хоть куда" at bounding box center [173, 200] width 258 height 32
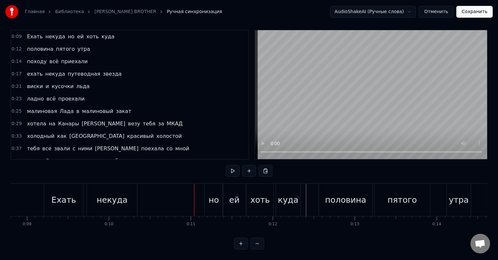
click at [194, 195] on div at bounding box center [194, 200] width 0 height 32
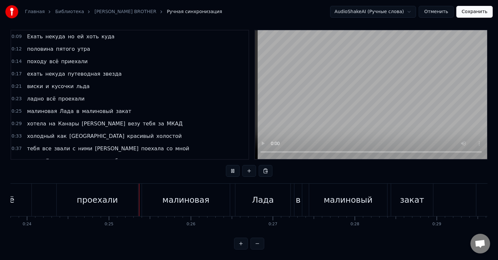
scroll to position [0, 1996]
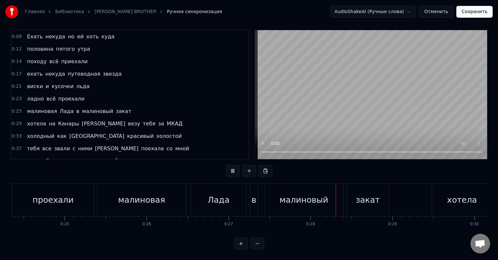
click at [259, 244] on button at bounding box center [258, 244] width 14 height 12
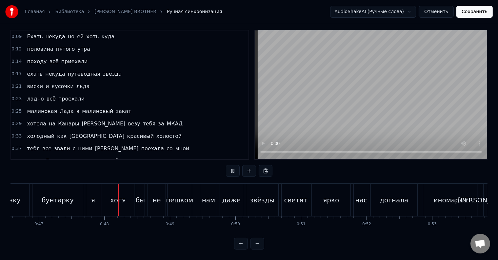
scroll to position [0, 3097]
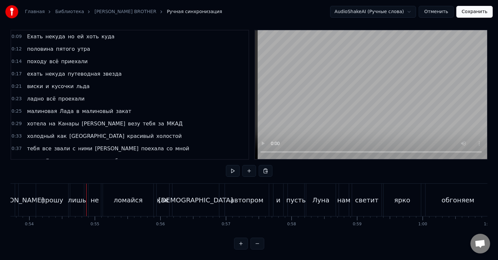
click at [251, 238] on button at bounding box center [258, 244] width 14 height 12
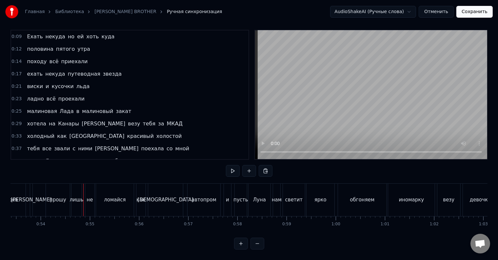
scroll to position [0, 2586]
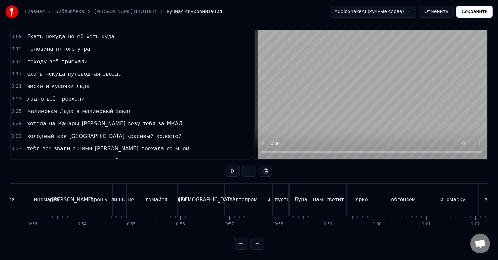
click at [73, 199] on div "[PERSON_NAME]" at bounding box center [72, 200] width 3 height 32
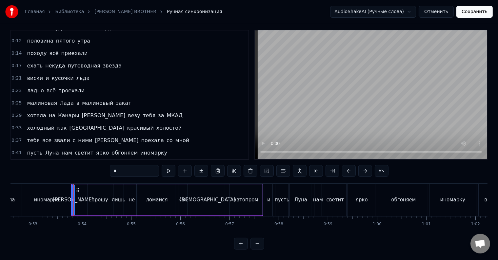
scroll to position [10, 0]
drag, startPoint x: 119, startPoint y: 168, endPoint x: 114, endPoint y: 166, distance: 5.6
click at [114, 166] on input "*" at bounding box center [134, 171] width 49 height 12
type input "*"
click at [80, 197] on div "Я прошу лишь не ломайся как российский автопром" at bounding box center [167, 200] width 192 height 32
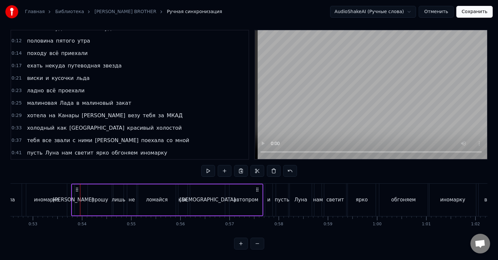
click at [72, 198] on div "Я" at bounding box center [73, 200] width 2 height 31
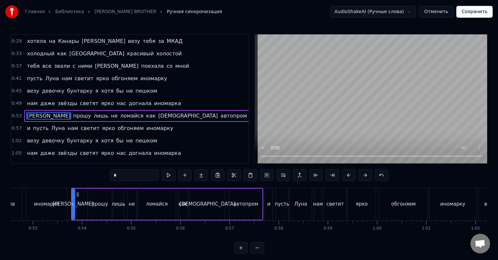
scroll to position [98, 0]
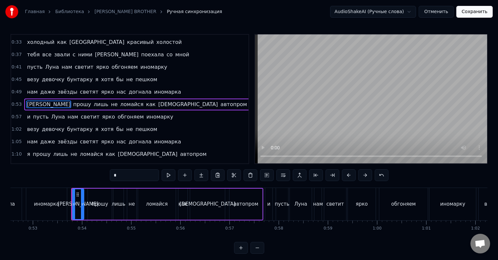
drag, startPoint x: 73, startPoint y: 200, endPoint x: 83, endPoint y: 203, distance: 10.0
click at [83, 203] on div at bounding box center [82, 205] width 3 height 30
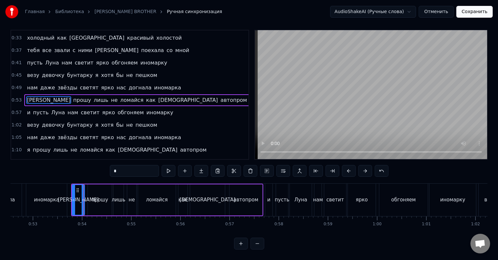
click at [83, 205] on div at bounding box center [83, 200] width 3 height 30
click at [75, 203] on div at bounding box center [76, 200] width 3 height 30
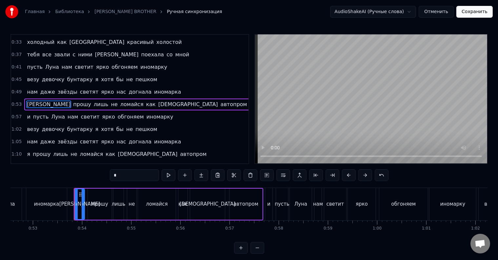
click at [53, 201] on div "иномарка" at bounding box center [46, 205] width 25 height 8
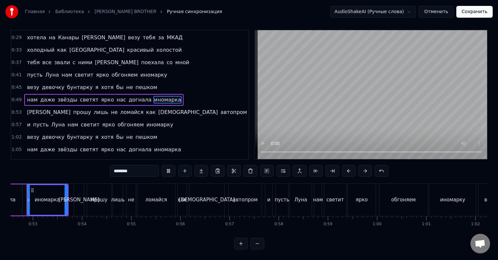
scroll to position [0, 2568]
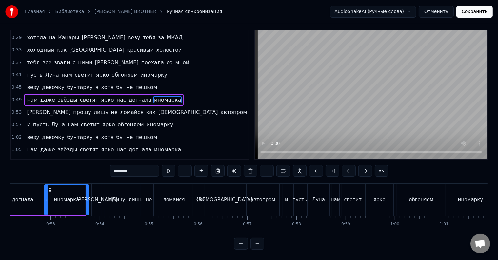
drag, startPoint x: 83, startPoint y: 199, endPoint x: 87, endPoint y: 200, distance: 3.7
click at [87, 200] on div at bounding box center [87, 200] width 3 height 30
drag, startPoint x: 87, startPoint y: 201, endPoint x: 80, endPoint y: 201, distance: 6.2
click at [80, 201] on div at bounding box center [81, 200] width 3 height 30
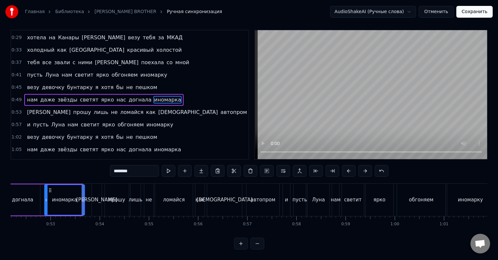
click at [82, 202] on div at bounding box center [83, 200] width 3 height 30
click at [84, 202] on div at bounding box center [85, 200] width 3 height 30
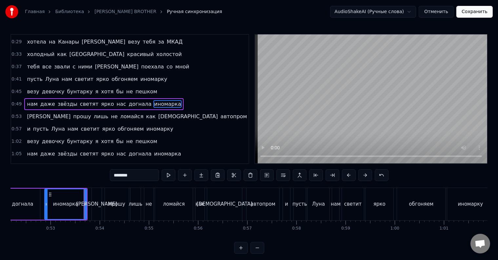
click at [84, 202] on div at bounding box center [85, 205] width 3 height 30
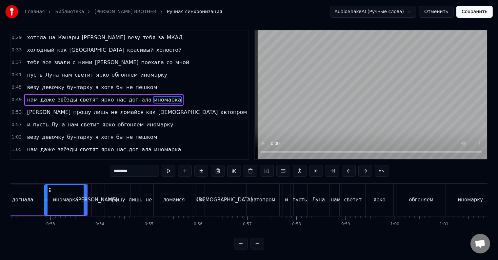
scroll to position [10, 0]
click at [94, 199] on div "Я" at bounding box center [97, 200] width 10 height 32
type input "*"
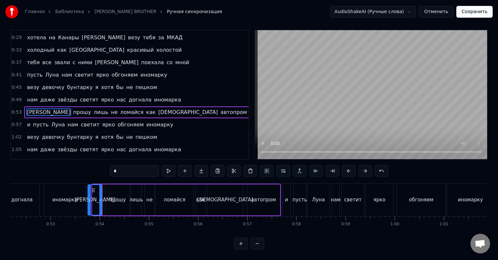
click at [88, 203] on div at bounding box center [89, 200] width 3 height 30
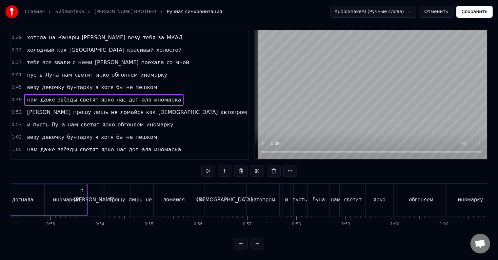
scroll to position [0, 2565]
click at [41, 197] on div "догнала" at bounding box center [25, 200] width 35 height 31
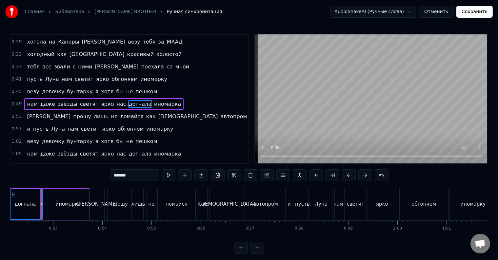
scroll to position [0, 0]
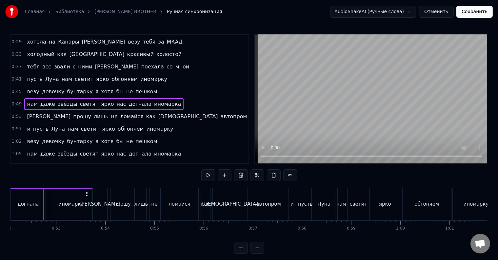
click at [42, 203] on div "догнала" at bounding box center [28, 204] width 35 height 31
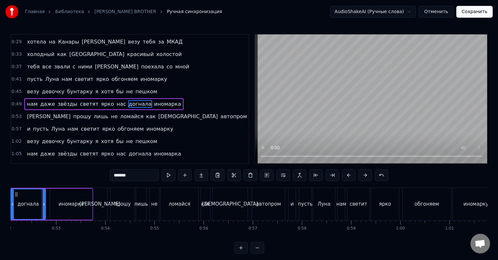
click at [42, 203] on div "догнала" at bounding box center [28, 205] width 34 height 30
click at [42, 203] on div "догнала" at bounding box center [30, 205] width 34 height 30
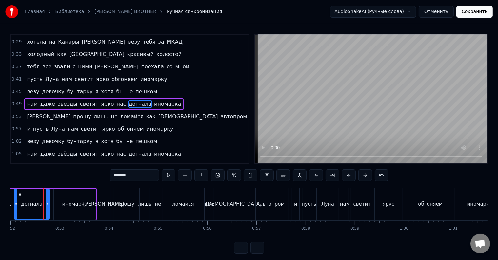
click at [42, 203] on div "догнала" at bounding box center [32, 205] width 34 height 30
click at [42, 203] on div "догнала" at bounding box center [33, 205] width 21 height 8
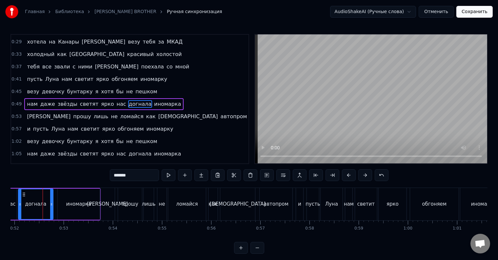
click at [42, 203] on div "догнала" at bounding box center [35, 205] width 21 height 8
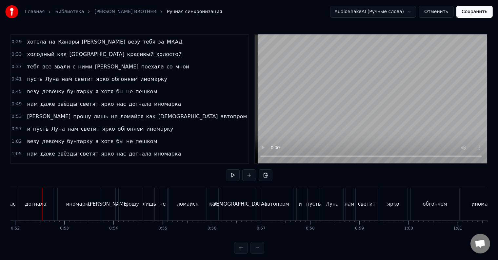
click at [42, 203] on div at bounding box center [42, 204] width 0 height 32
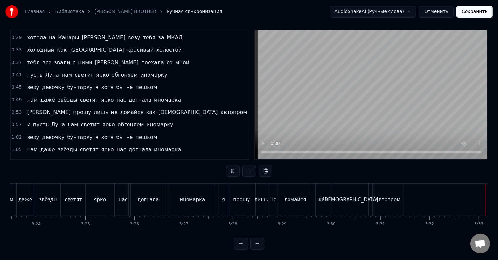
scroll to position [0, 10013]
click at [476, 13] on button "Сохранить" at bounding box center [475, 12] width 36 height 12
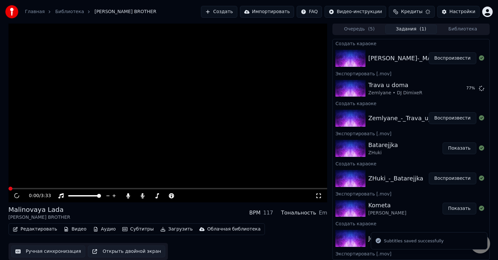
scroll to position [0, 0]
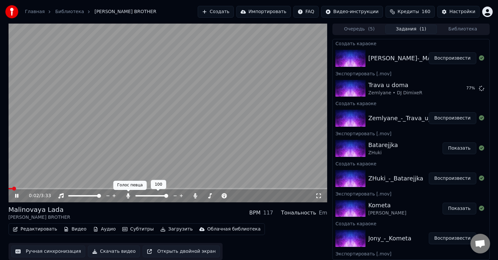
click at [130, 194] on icon at bounding box center [128, 196] width 7 height 5
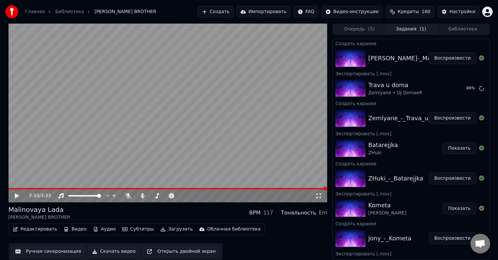
click at [158, 230] on button "Загрузить" at bounding box center [177, 229] width 38 height 9
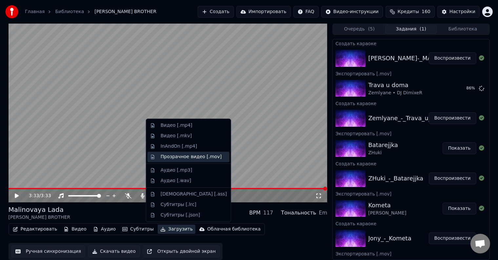
click at [172, 155] on div "Прозрачное видео [.mov]" at bounding box center [191, 157] width 61 height 7
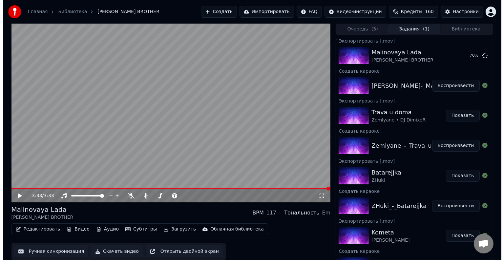
scroll to position [0, 0]
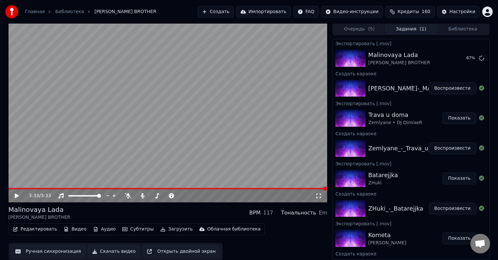
click at [227, 9] on button "Создать" at bounding box center [216, 12] width 36 height 12
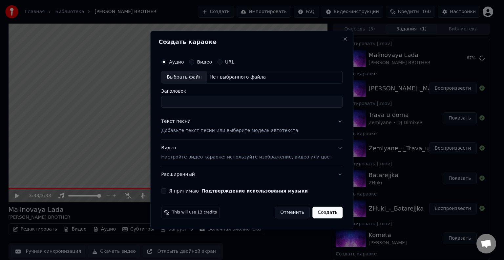
click at [191, 76] on div "Выбрать файл" at bounding box center [183, 78] width 45 height 12
drag, startPoint x: 290, startPoint y: 100, endPoint x: 259, endPoint y: 105, distance: 30.8
click at [259, 105] on input "**********" at bounding box center [251, 102] width 181 height 12
click at [228, 103] on input "**********" at bounding box center [251, 102] width 181 height 12
type input "**********"
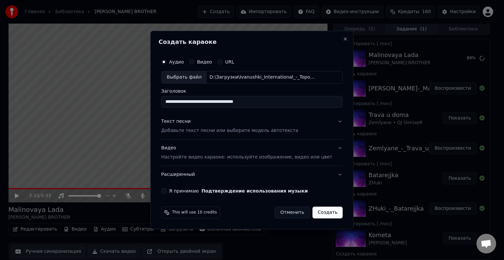
click at [217, 123] on div "Текст песни Добавьте текст песни или выберите модель автотекста" at bounding box center [229, 126] width 137 height 16
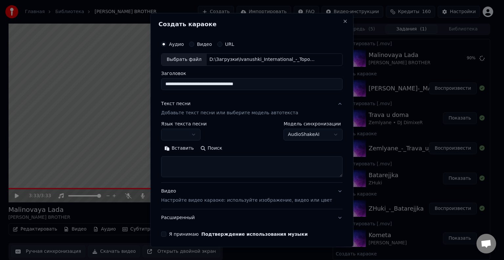
click at [200, 132] on button "button" at bounding box center [180, 135] width 39 height 12
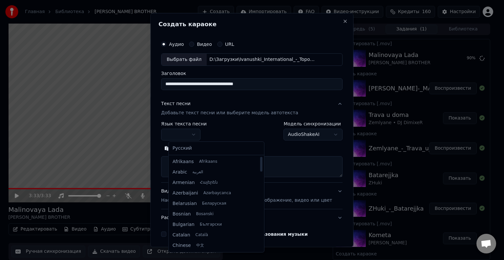
select select "**"
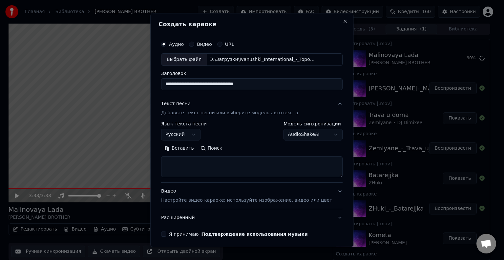
click at [183, 163] on textarea at bounding box center [251, 166] width 181 height 21
paste textarea "**********"
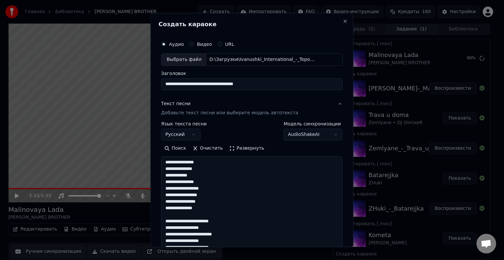
scroll to position [270, 0]
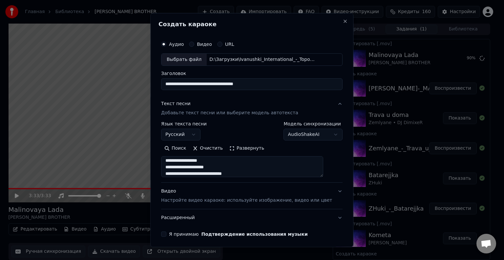
click at [252, 148] on button "Развернуть" at bounding box center [246, 148] width 41 height 10
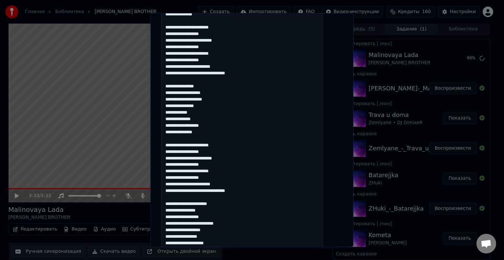
scroll to position [230, 0]
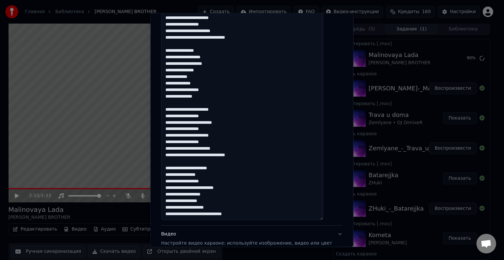
click at [235, 216] on textarea "**********" at bounding box center [242, 74] width 162 height 294
click at [234, 215] on textarea "**********" at bounding box center [242, 74] width 162 height 294
click at [219, 215] on textarea "**********" at bounding box center [242, 74] width 162 height 294
click at [229, 206] on textarea "**********" at bounding box center [242, 74] width 162 height 294
click at [216, 202] on textarea "**********" at bounding box center [242, 74] width 162 height 294
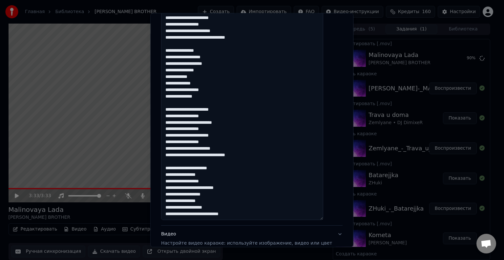
click at [222, 196] on textarea "**********" at bounding box center [242, 74] width 162 height 294
click at [205, 196] on textarea "**********" at bounding box center [242, 74] width 162 height 294
click at [206, 197] on textarea "**********" at bounding box center [242, 74] width 162 height 294
click at [241, 190] on textarea "**********" at bounding box center [242, 74] width 162 height 294
click at [219, 182] on textarea "**********" at bounding box center [242, 74] width 162 height 294
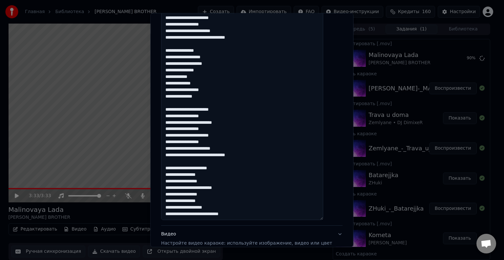
click at [216, 176] on textarea "**********" at bounding box center [242, 74] width 162 height 294
click at [233, 170] on textarea "**********" at bounding box center [242, 74] width 162 height 294
click at [237, 157] on textarea "**********" at bounding box center [242, 74] width 162 height 294
click at [223, 156] on textarea "**********" at bounding box center [242, 74] width 162 height 294
click at [236, 150] on textarea "**********" at bounding box center [242, 74] width 162 height 294
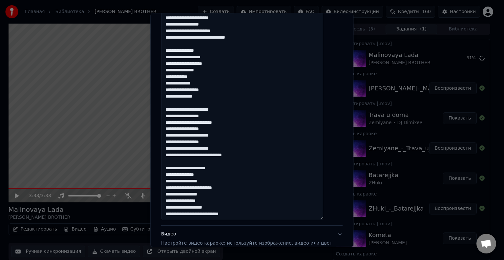
click at [218, 143] on textarea "**********" at bounding box center [242, 74] width 162 height 294
click at [234, 138] on textarea "**********" at bounding box center [242, 74] width 162 height 294
click at [218, 136] on textarea "**********" at bounding box center [242, 74] width 162 height 294
click at [206, 136] on textarea "**********" at bounding box center [242, 74] width 162 height 294
click at [194, 124] on textarea "**********" at bounding box center [242, 74] width 162 height 294
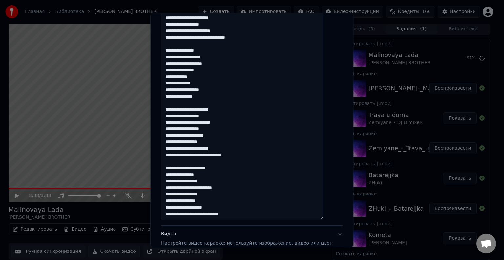
click at [218, 116] on textarea "**********" at bounding box center [242, 74] width 162 height 294
click at [234, 110] on textarea "**********" at bounding box center [242, 74] width 162 height 294
click at [219, 110] on textarea "**********" at bounding box center [242, 74] width 162 height 294
click at [206, 110] on textarea "**********" at bounding box center [242, 74] width 162 height 294
click at [210, 98] on textarea "**********" at bounding box center [242, 74] width 162 height 294
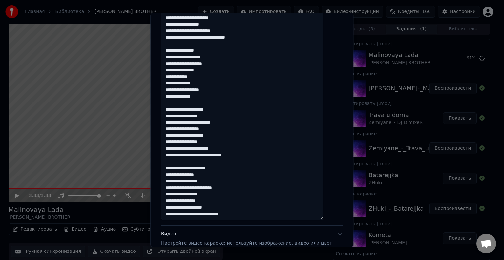
click at [208, 83] on textarea "**********" at bounding box center [242, 74] width 162 height 294
click at [189, 77] on textarea "**********" at bounding box center [242, 74] width 162 height 294
click at [214, 71] on textarea "**********" at bounding box center [242, 74] width 162 height 294
click at [218, 58] on textarea "**********" at bounding box center [242, 74] width 162 height 294
click at [212, 52] on textarea "**********" at bounding box center [242, 74] width 162 height 294
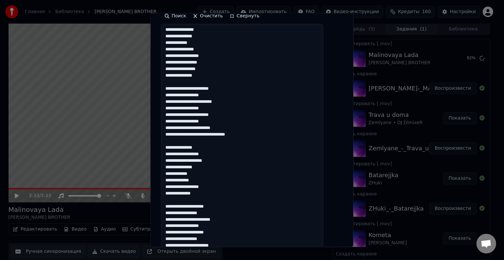
scroll to position [131, 0]
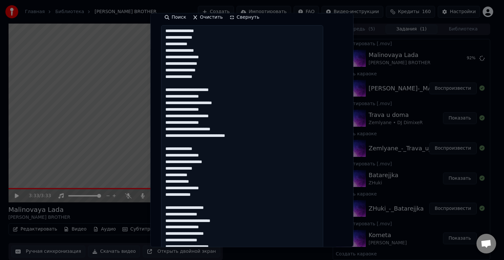
click at [236, 137] on textarea "**********" at bounding box center [242, 172] width 162 height 294
click at [223, 136] on textarea "**********" at bounding box center [242, 172] width 162 height 294
click at [238, 129] on textarea "**********" at bounding box center [242, 172] width 162 height 294
click at [218, 123] on textarea "**********" at bounding box center [242, 172] width 162 height 294
click at [232, 117] on textarea "**********" at bounding box center [242, 172] width 162 height 294
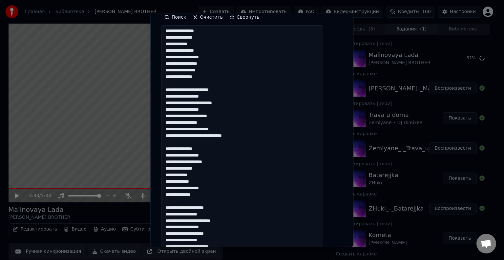
click at [219, 117] on textarea "**********" at bounding box center [242, 172] width 162 height 294
click at [206, 116] on textarea "**********" at bounding box center [242, 172] width 162 height 294
click at [195, 103] on textarea "**********" at bounding box center [242, 172] width 162 height 294
click at [219, 96] on textarea "**********" at bounding box center [242, 172] width 162 height 294
click at [234, 91] on textarea "**********" at bounding box center [242, 172] width 162 height 294
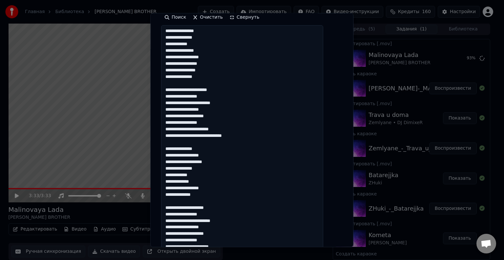
click at [218, 92] on textarea "**********" at bounding box center [242, 172] width 162 height 294
click at [205, 91] on textarea "**********" at bounding box center [242, 172] width 162 height 294
click at [210, 77] on textarea "**********" at bounding box center [242, 172] width 162 height 294
click at [214, 64] on textarea "**********" at bounding box center [242, 172] width 162 height 294
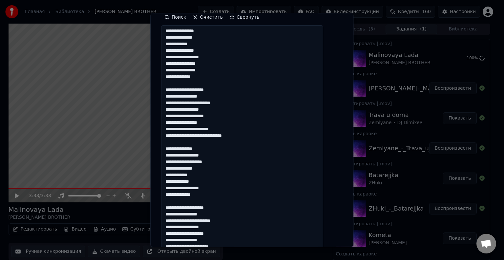
click at [178, 63] on textarea "**********" at bounding box center [242, 172] width 162 height 294
click at [218, 58] on textarea "**********" at bounding box center [242, 172] width 162 height 294
click at [200, 58] on textarea "**********" at bounding box center [242, 172] width 162 height 294
click at [183, 58] on textarea "**********" at bounding box center [242, 172] width 162 height 294
click at [215, 52] on textarea "**********" at bounding box center [242, 172] width 162 height 294
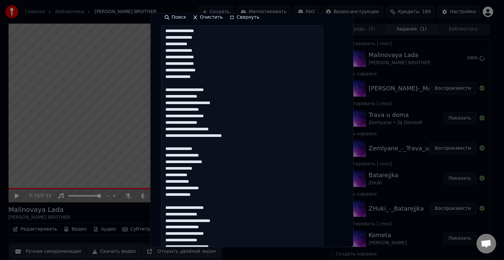
click at [212, 37] on textarea "**********" at bounding box center [242, 172] width 162 height 294
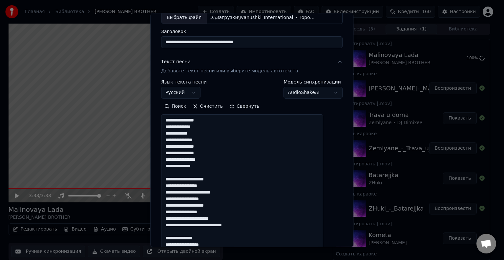
scroll to position [33, 0]
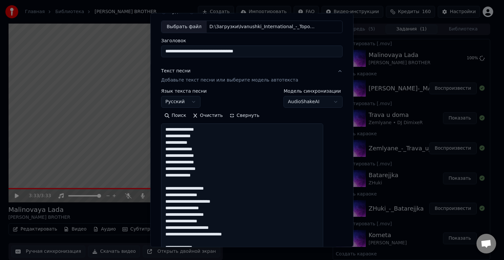
paste textarea
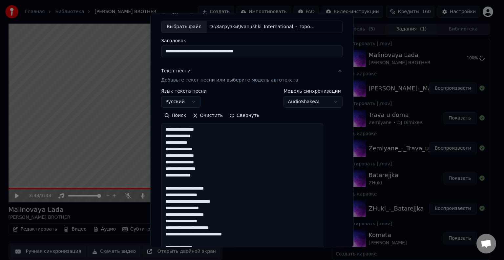
paste textarea
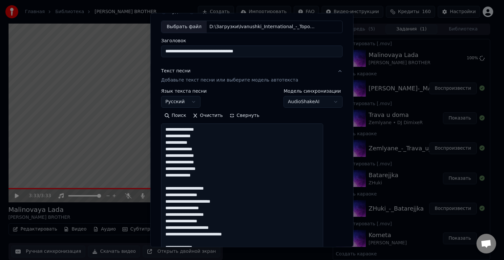
paste textarea
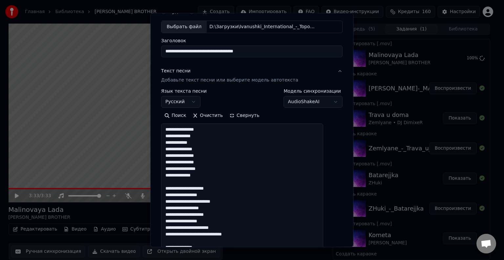
paste textarea
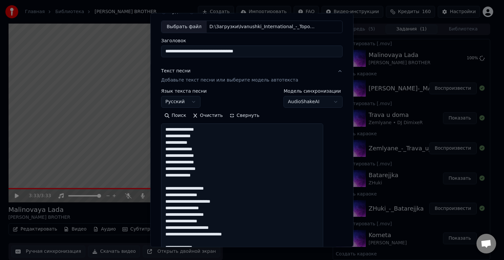
paste textarea
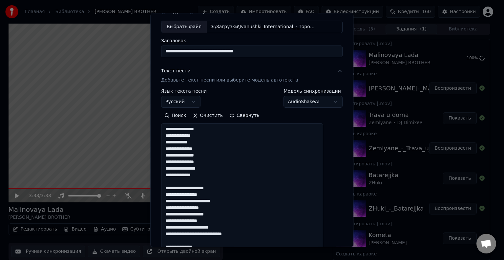
paste textarea
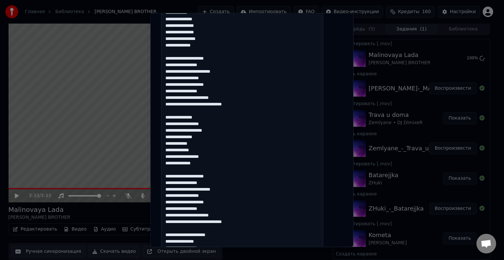
scroll to position [164, 0]
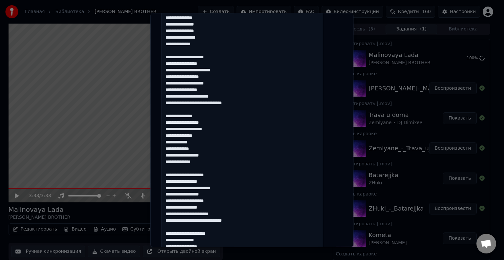
click at [172, 97] on textarea "**********" at bounding box center [242, 139] width 162 height 294
paste textarea
click at [174, 102] on textarea "**********" at bounding box center [242, 139] width 162 height 294
paste textarea
click at [173, 115] on textarea "**********" at bounding box center [242, 139] width 162 height 294
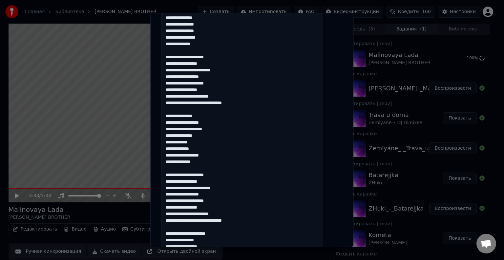
paste textarea
click at [173, 122] on textarea "**********" at bounding box center [242, 139] width 162 height 294
paste textarea
click at [173, 128] on textarea "**********" at bounding box center [242, 139] width 162 height 294
paste textarea
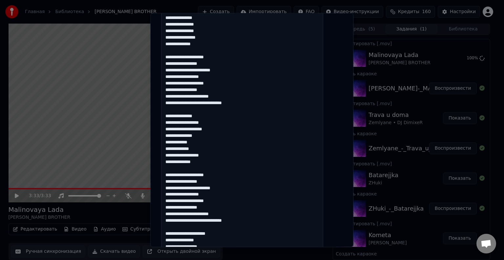
click at [174, 135] on textarea "**********" at bounding box center [242, 139] width 162 height 294
paste textarea
click at [173, 141] on textarea "**********" at bounding box center [242, 139] width 162 height 294
paste textarea
click at [173, 148] on textarea "**********" at bounding box center [242, 139] width 162 height 294
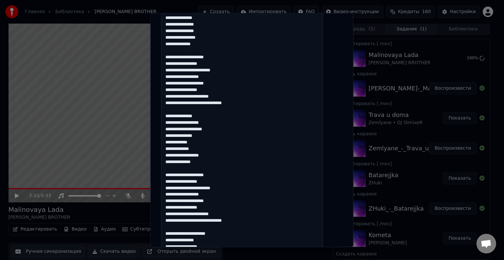
paste textarea
click at [172, 155] on textarea "**********" at bounding box center [242, 139] width 162 height 294
paste textarea
click at [173, 161] on textarea "**********" at bounding box center [242, 139] width 162 height 294
paste textarea
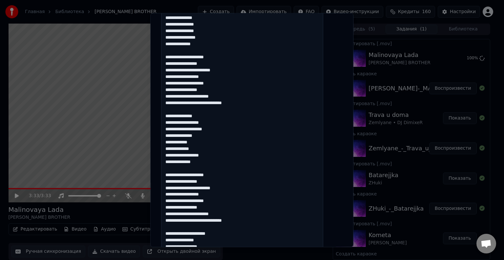
click at [173, 174] on textarea "**********" at bounding box center [242, 139] width 162 height 294
paste textarea
click at [173, 181] on textarea "**********" at bounding box center [242, 139] width 162 height 294
paste textarea
click at [173, 188] on textarea "**********" at bounding box center [242, 139] width 162 height 294
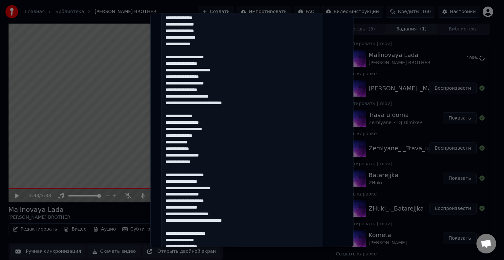
paste textarea
click at [173, 194] on textarea "**********" at bounding box center [242, 139] width 162 height 294
paste textarea
click at [172, 200] on textarea "**********" at bounding box center [242, 139] width 162 height 294
paste textarea
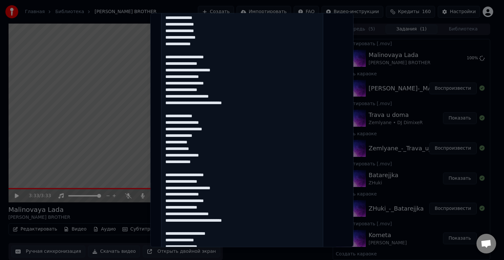
click at [174, 208] on textarea "**********" at bounding box center [242, 139] width 162 height 294
paste textarea
click at [171, 214] on textarea "**********" at bounding box center [242, 139] width 162 height 294
paste textarea
click at [172, 221] on textarea "**********" at bounding box center [242, 139] width 162 height 294
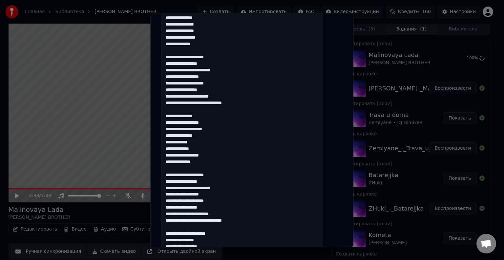
paste
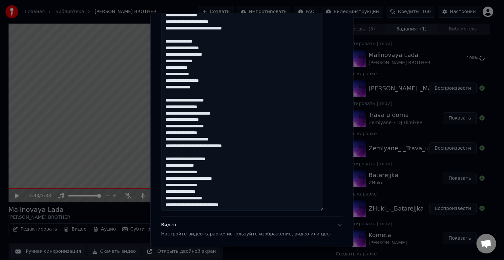
scroll to position [262, 0]
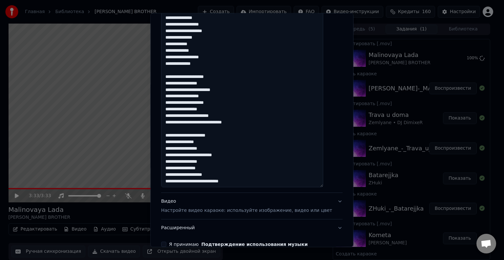
click at [173, 135] on textarea "**********" at bounding box center [242, 41] width 162 height 294
click at [173, 141] on textarea "**********" at bounding box center [242, 41] width 162 height 294
click at [173, 147] on textarea "**********" at bounding box center [242, 41] width 162 height 294
click at [172, 154] on textarea "**********" at bounding box center [242, 41] width 162 height 294
drag, startPoint x: 174, startPoint y: 161, endPoint x: 174, endPoint y: 165, distance: 3.9
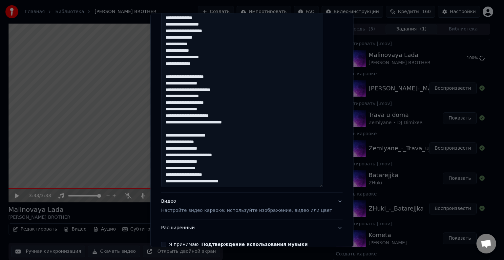
click at [173, 161] on textarea "**********" at bounding box center [242, 41] width 162 height 294
click at [173, 169] on textarea "**********" at bounding box center [242, 41] width 162 height 294
click at [173, 174] on textarea "**********" at bounding box center [242, 41] width 162 height 294
click at [172, 181] on textarea "**********" at bounding box center [242, 41] width 162 height 294
type textarea "**********"
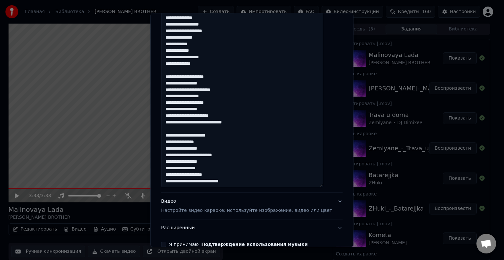
click at [325, 199] on button "Видео Настройте видео караоке: используйте изображение, видео или цвет" at bounding box center [251, 206] width 181 height 26
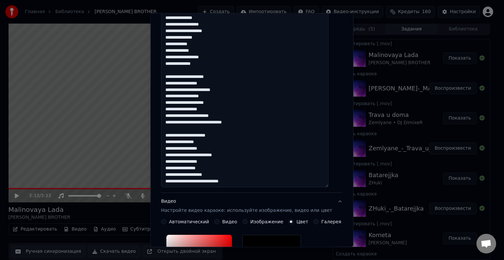
scroll to position [122, 0]
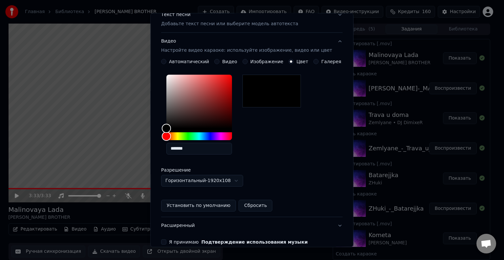
click at [330, 43] on button "Видео Настройте видео караоке: используйте изображение, видео или цвет" at bounding box center [251, 46] width 181 height 26
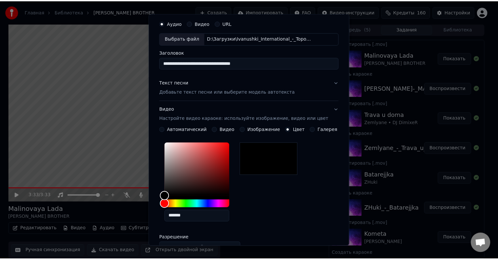
scroll to position [0, 0]
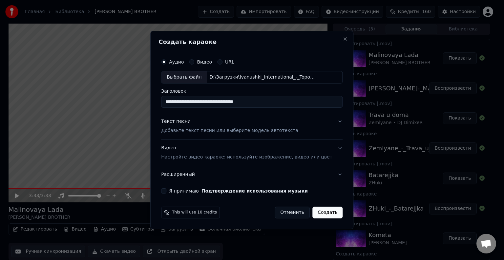
click at [330, 174] on button "Расширенный" at bounding box center [251, 174] width 181 height 17
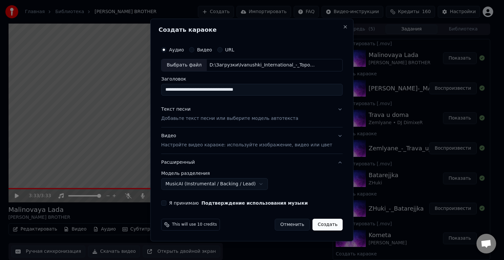
click at [166, 201] on button "Я принимаю Подтверждение использования музыки" at bounding box center [163, 203] width 5 height 5
click at [312, 224] on button "Создать" at bounding box center [327, 225] width 30 height 12
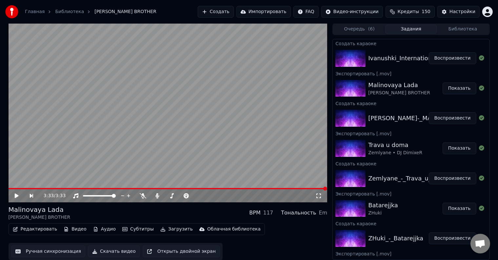
click at [446, 62] on button "Воспроизвести" at bounding box center [453, 58] width 48 height 12
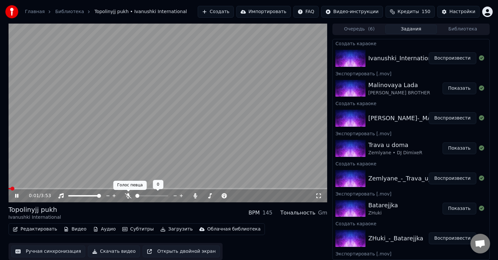
click at [130, 196] on icon at bounding box center [128, 196] width 7 height 5
click at [21, 189] on span at bounding box center [16, 188] width 14 height 1
click at [28, 189] on span at bounding box center [168, 188] width 319 height 1
click at [17, 194] on icon at bounding box center [21, 196] width 15 height 5
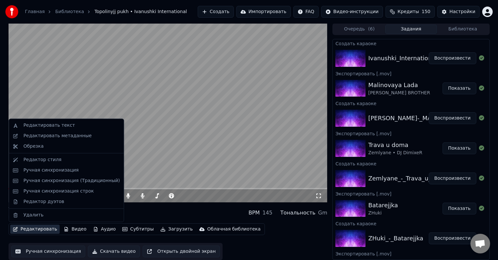
click at [43, 229] on button "Редактировать" at bounding box center [35, 229] width 50 height 9
click at [59, 168] on div "Ручная синхронизация" at bounding box center [50, 170] width 55 height 7
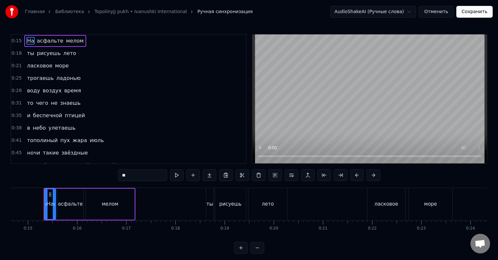
scroll to position [0, 667]
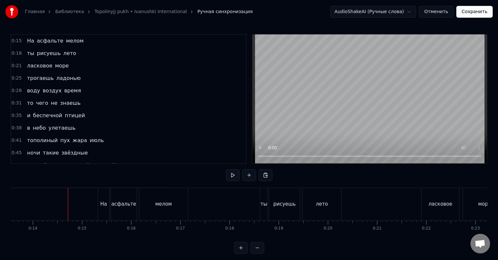
click at [101, 207] on div "На" at bounding box center [103, 205] width 7 height 8
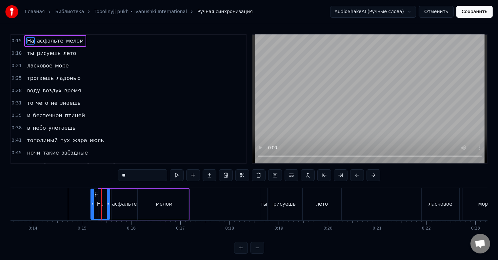
drag, startPoint x: 98, startPoint y: 209, endPoint x: 91, endPoint y: 209, distance: 7.9
click at [91, 209] on div at bounding box center [92, 205] width 3 height 30
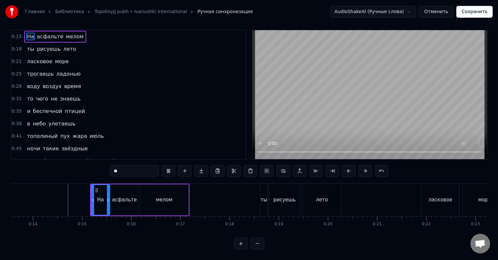
scroll to position [10, 0]
drag, startPoint x: 107, startPoint y: 202, endPoint x: 103, endPoint y: 202, distance: 4.6
click at [103, 202] on div at bounding box center [103, 200] width 3 height 30
click at [115, 199] on div "асфальте" at bounding box center [125, 200] width 26 height 31
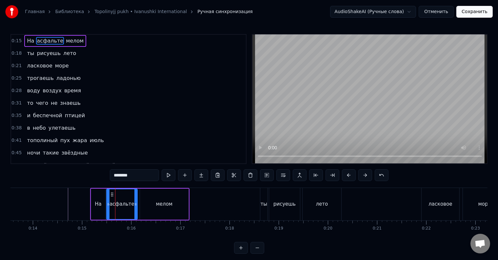
drag, startPoint x: 114, startPoint y: 199, endPoint x: 108, endPoint y: 200, distance: 5.9
click at [108, 200] on div at bounding box center [108, 205] width 3 height 30
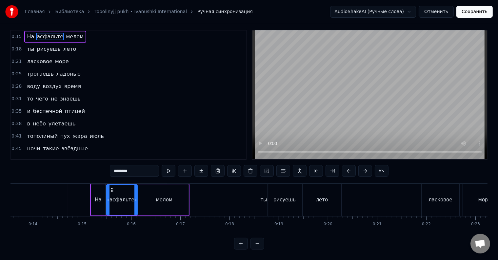
scroll to position [10, 0]
click at [134, 199] on div at bounding box center [135, 200] width 3 height 30
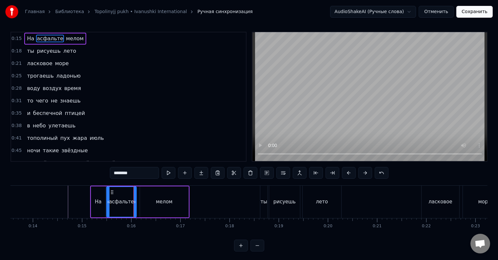
scroll to position [0, 0]
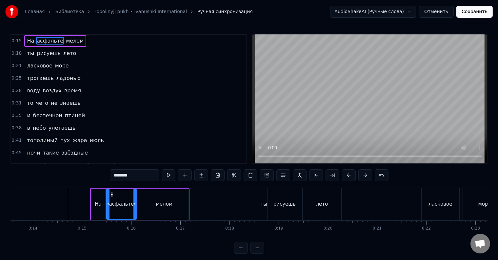
click at [143, 198] on div "мелом" at bounding box center [164, 204] width 49 height 31
type input "*****"
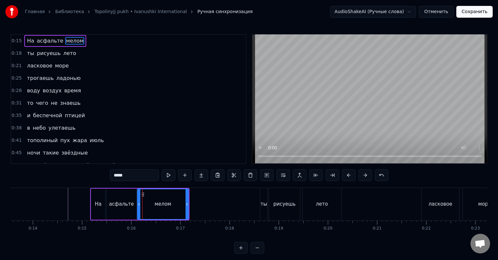
click at [138, 203] on icon at bounding box center [139, 204] width 3 height 5
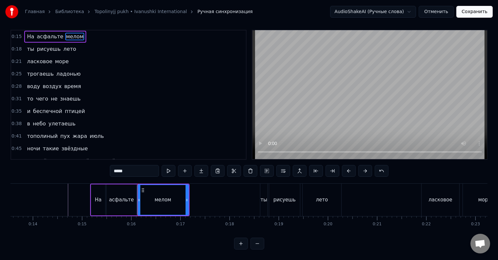
scroll to position [10, 0]
click at [184, 199] on div at bounding box center [184, 200] width 3 height 30
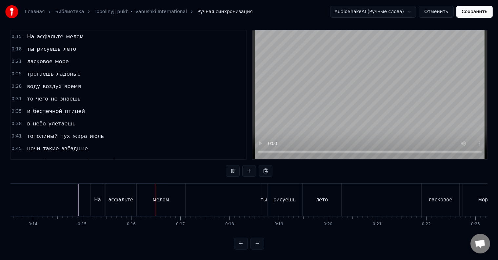
click at [427, 198] on div "ласковое" at bounding box center [441, 200] width 38 height 32
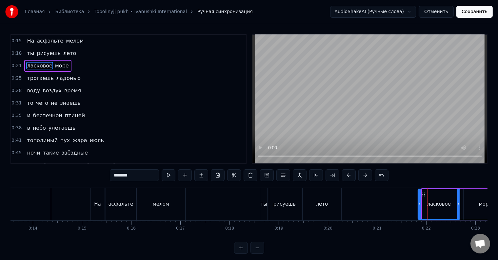
drag, startPoint x: 422, startPoint y: 204, endPoint x: 418, endPoint y: 204, distance: 4.3
click at [419, 204] on icon at bounding box center [420, 204] width 3 height 5
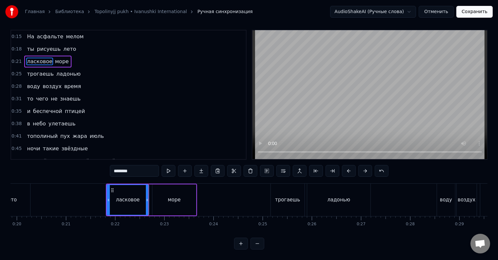
scroll to position [0, 1083]
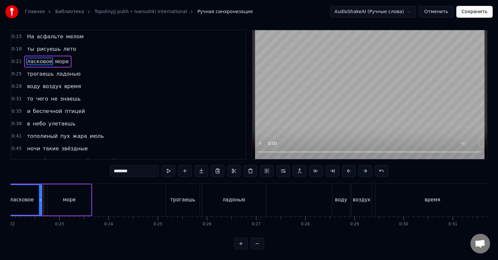
click at [39, 197] on div at bounding box center [40, 200] width 3 height 30
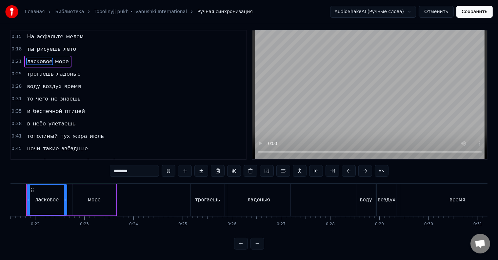
scroll to position [0, 1040]
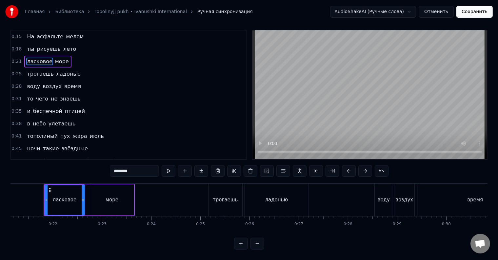
click at [97, 195] on div "море" at bounding box center [112, 200] width 44 height 31
type input "****"
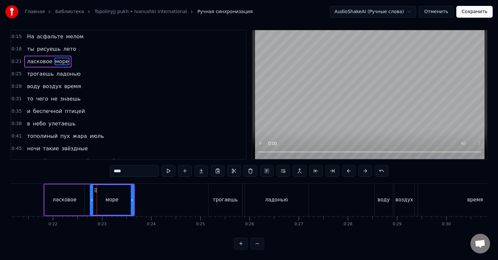
scroll to position [0, 0]
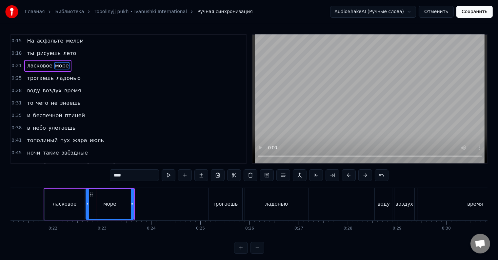
drag, startPoint x: 92, startPoint y: 202, endPoint x: 88, endPoint y: 203, distance: 4.3
click at [88, 203] on icon at bounding box center [87, 204] width 3 height 5
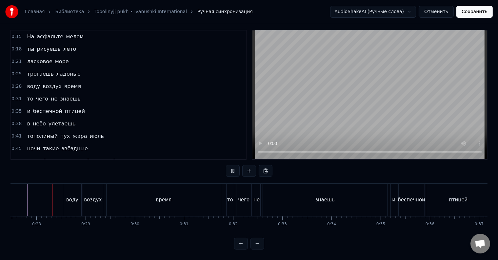
scroll to position [0, 1346]
click at [222, 193] on div "время" at bounding box center [169, 200] width 114 height 32
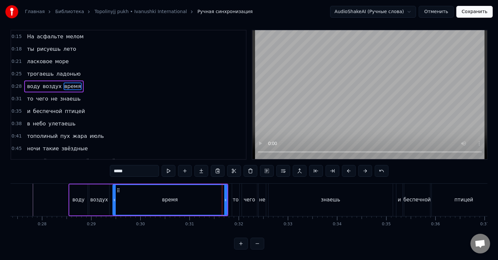
scroll to position [0, 0]
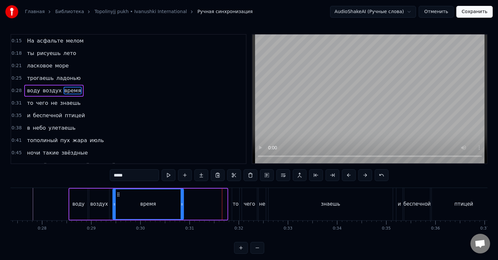
drag, startPoint x: 226, startPoint y: 201, endPoint x: 182, endPoint y: 203, distance: 43.7
click at [182, 203] on div at bounding box center [182, 205] width 3 height 30
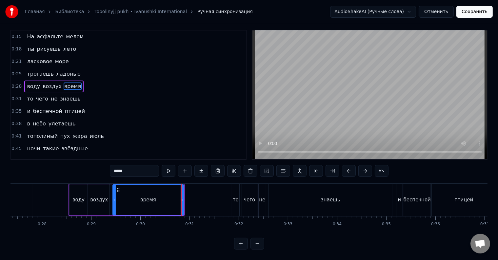
scroll to position [10, 0]
drag, startPoint x: 182, startPoint y: 203, endPoint x: 167, endPoint y: 202, distance: 15.5
click at [167, 202] on div at bounding box center [166, 200] width 3 height 30
drag, startPoint x: 167, startPoint y: 202, endPoint x: 161, endPoint y: 202, distance: 5.9
click at [161, 202] on div at bounding box center [160, 200] width 3 height 30
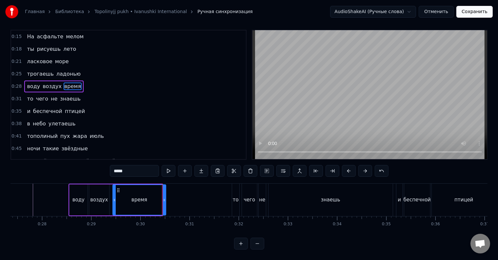
drag, startPoint x: 161, startPoint y: 202, endPoint x: 164, endPoint y: 202, distance: 3.6
click at [164, 202] on div at bounding box center [164, 200] width 3 height 30
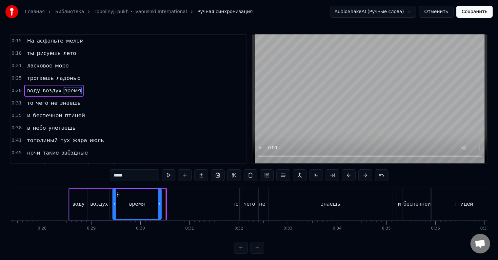
drag, startPoint x: 164, startPoint y: 202, endPoint x: 160, endPoint y: 202, distance: 4.6
click at [160, 202] on icon at bounding box center [159, 204] width 3 height 5
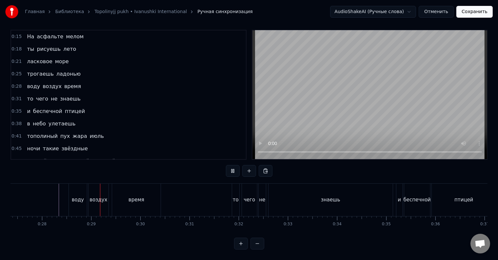
click at [240, 197] on div "то" at bounding box center [242, 201] width 6 height 8
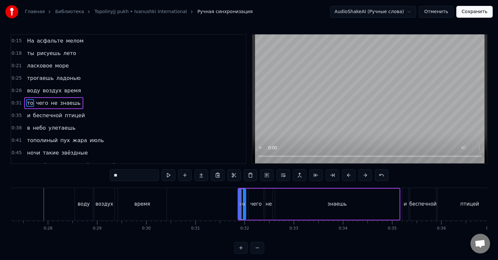
scroll to position [2, 0]
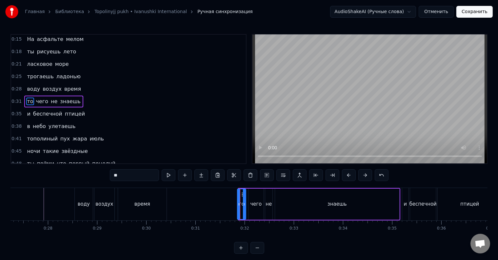
click at [238, 199] on div at bounding box center [239, 205] width 3 height 30
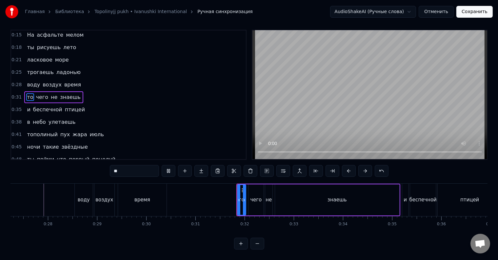
scroll to position [10, 0]
click at [235, 200] on div at bounding box center [236, 200] width 3 height 30
click at [237, 200] on div at bounding box center [238, 200] width 3 height 30
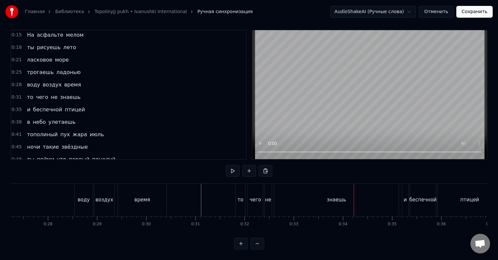
click at [390, 198] on div "знаешь" at bounding box center [337, 200] width 124 height 32
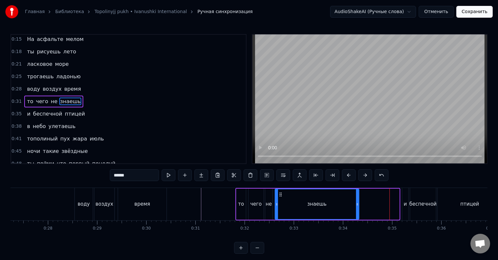
drag, startPoint x: 398, startPoint y: 206, endPoint x: 357, endPoint y: 210, distance: 40.5
click at [357, 210] on div at bounding box center [357, 205] width 3 height 30
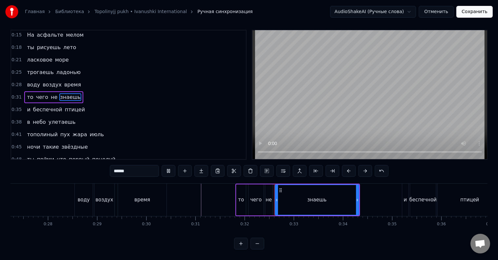
scroll to position [10, 0]
drag, startPoint x: 358, startPoint y: 204, endPoint x: 328, endPoint y: 205, distance: 29.9
click at [328, 205] on div at bounding box center [327, 200] width 3 height 30
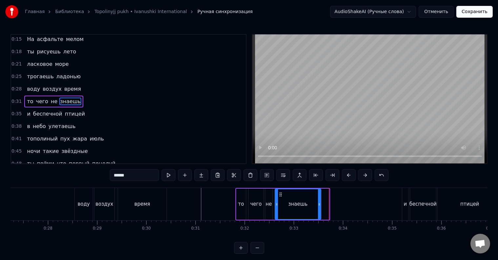
drag, startPoint x: 328, startPoint y: 205, endPoint x: 320, endPoint y: 206, distance: 8.4
click at [320, 206] on icon at bounding box center [319, 204] width 3 height 5
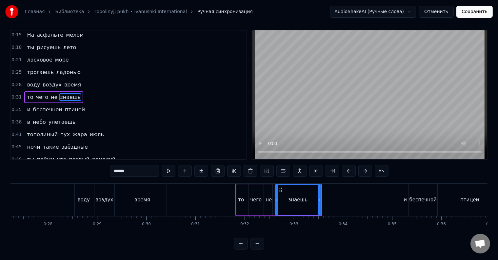
scroll to position [10, 0]
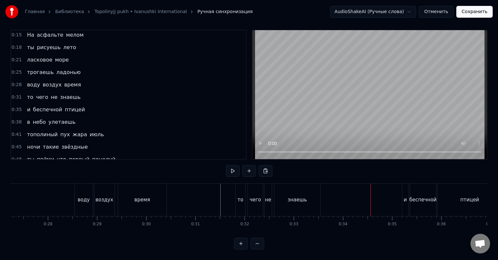
click at [308, 195] on div "знаешь" at bounding box center [298, 200] width 46 height 32
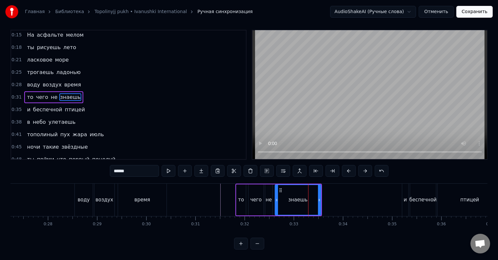
scroll to position [0, 0]
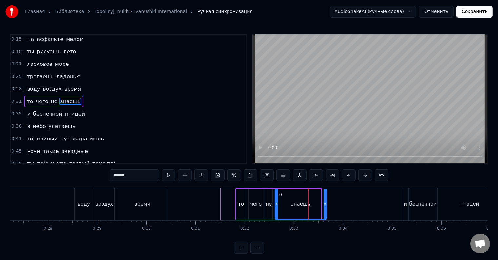
drag, startPoint x: 319, startPoint y: 199, endPoint x: 324, endPoint y: 201, distance: 5.8
click at [324, 201] on div at bounding box center [325, 205] width 3 height 30
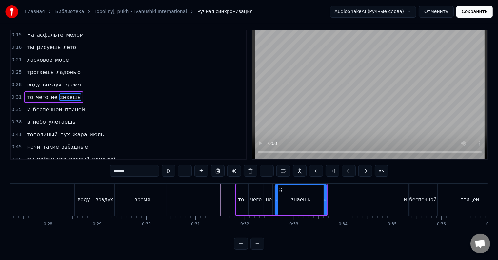
scroll to position [10, 0]
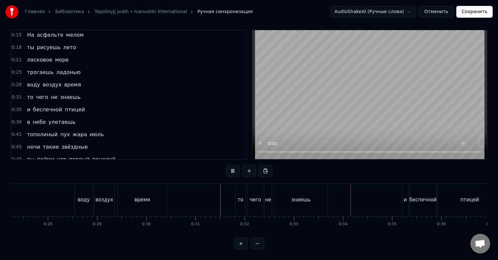
click at [319, 200] on div "знаешь" at bounding box center [301, 200] width 53 height 32
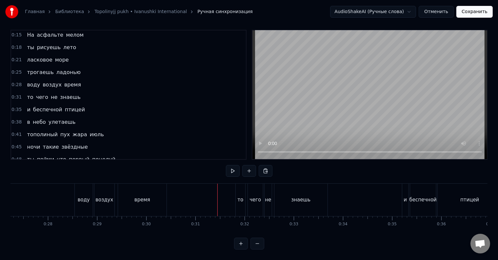
click at [218, 192] on div at bounding box center [218, 200] width 0 height 32
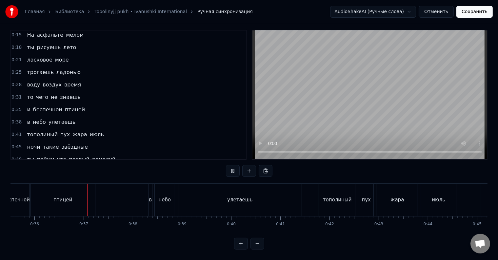
scroll to position [0, 1761]
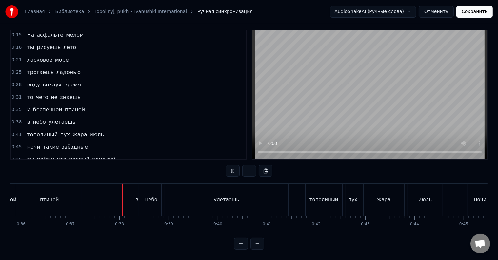
click at [58, 197] on div "птицей" at bounding box center [49, 200] width 64 height 32
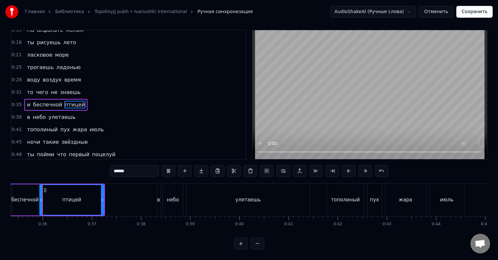
scroll to position [0, 1734]
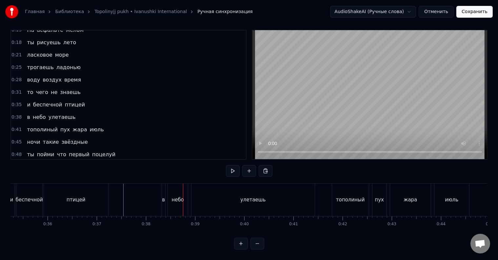
click at [163, 197] on div "в" at bounding box center [163, 201] width 3 height 8
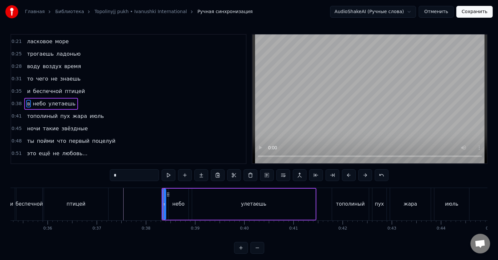
scroll to position [26, 0]
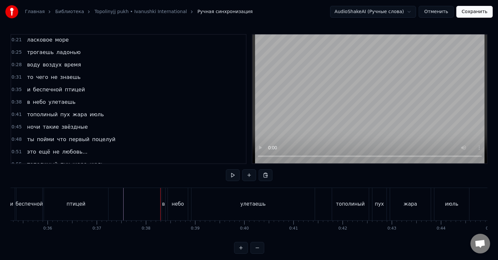
click at [163, 203] on div "в" at bounding box center [163, 205] width 3 height 8
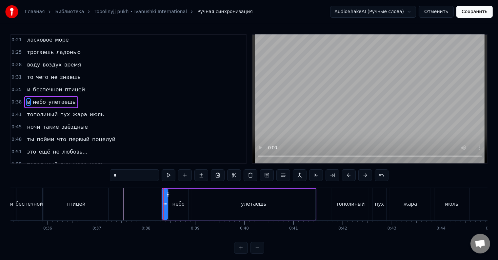
click at [165, 206] on icon at bounding box center [166, 204] width 3 height 5
click at [162, 206] on div "в небо улетаешь" at bounding box center [239, 204] width 155 height 32
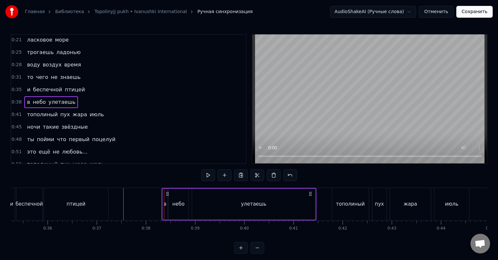
click at [164, 206] on div "в" at bounding box center [165, 205] width 3 height 8
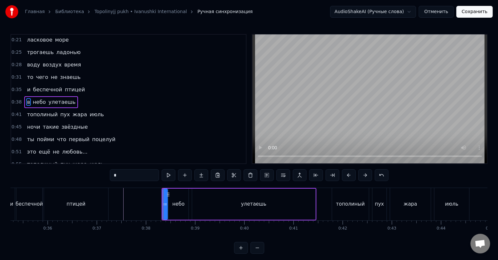
click at [163, 208] on div at bounding box center [163, 204] width 0 height 32
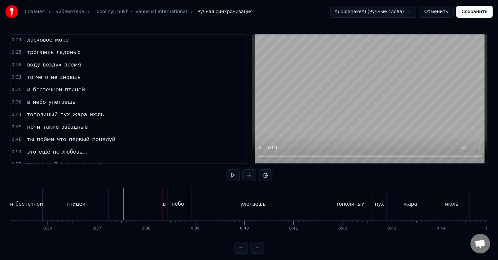
click at [164, 205] on div "в" at bounding box center [164, 205] width 3 height 8
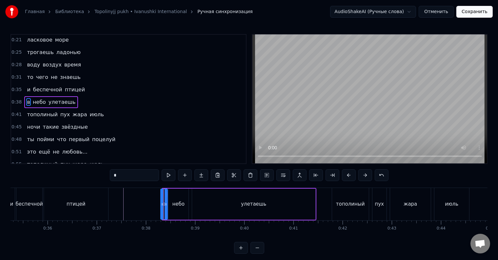
click at [161, 203] on icon at bounding box center [162, 204] width 3 height 5
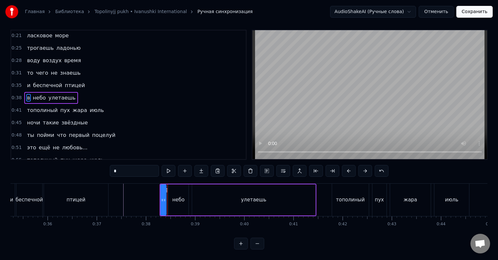
click at [163, 200] on div at bounding box center [164, 200] width 3 height 30
click at [171, 198] on div "небо" at bounding box center [179, 200] width 20 height 31
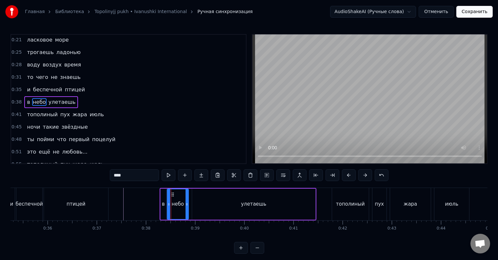
click at [168, 201] on div at bounding box center [169, 205] width 3 height 30
click at [164, 205] on div "в" at bounding box center [163, 205] width 3 height 8
type input "*"
click at [164, 206] on icon at bounding box center [163, 204] width 3 height 5
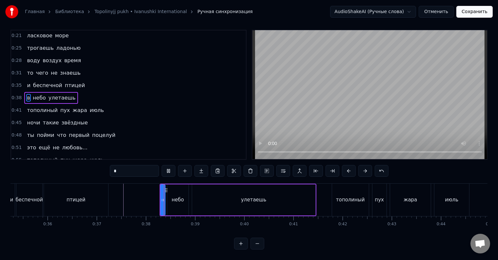
scroll to position [10, 0]
click at [166, 199] on div "в небо улетаешь" at bounding box center [238, 200] width 157 height 32
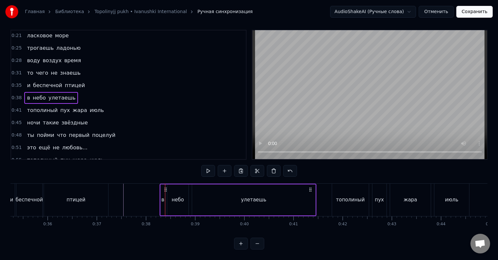
click at [169, 200] on div "небо" at bounding box center [177, 200] width 21 height 31
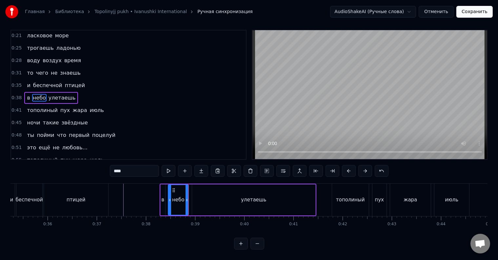
click at [170, 201] on div at bounding box center [170, 200] width 3 height 30
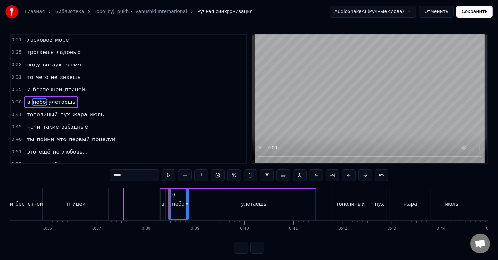
click at [163, 202] on div "в" at bounding box center [162, 205] width 3 height 8
type input "*"
click at [165, 203] on icon at bounding box center [165, 204] width 3 height 5
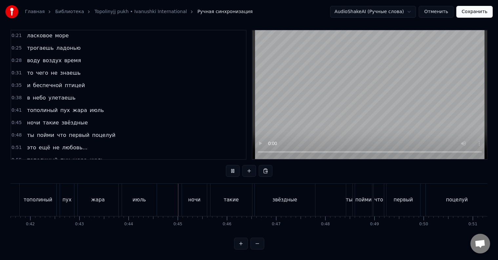
scroll to position [0, 2154]
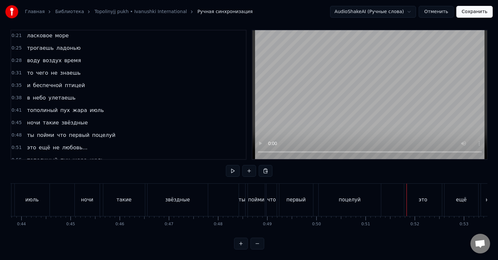
click at [349, 197] on div "поцелуй" at bounding box center [350, 201] width 22 height 8
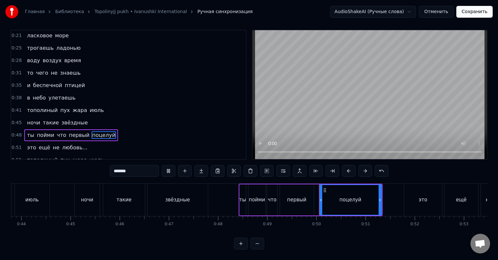
scroll to position [10, 0]
drag, startPoint x: 381, startPoint y: 196, endPoint x: 388, endPoint y: 197, distance: 8.0
click at [389, 197] on div at bounding box center [388, 200] width 3 height 30
drag, startPoint x: 388, startPoint y: 197, endPoint x: 383, endPoint y: 197, distance: 4.6
click at [383, 197] on div at bounding box center [384, 200] width 3 height 30
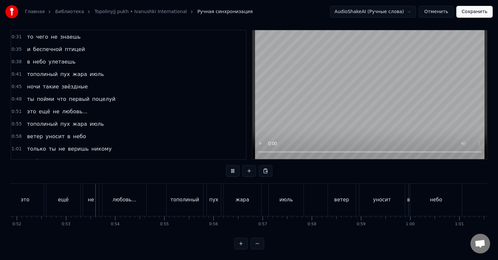
scroll to position [0, 2571]
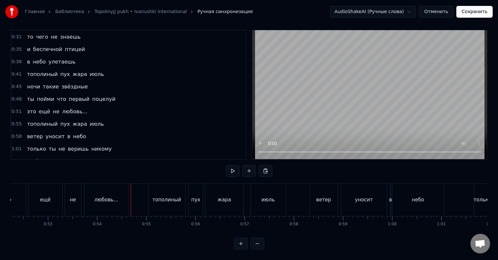
click at [23, 195] on div "это" at bounding box center [7, 200] width 38 height 32
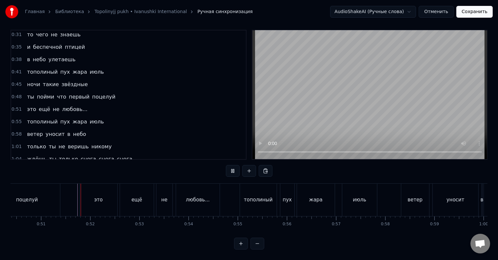
scroll to position [10, 0]
click at [88, 195] on div "это" at bounding box center [99, 200] width 38 height 32
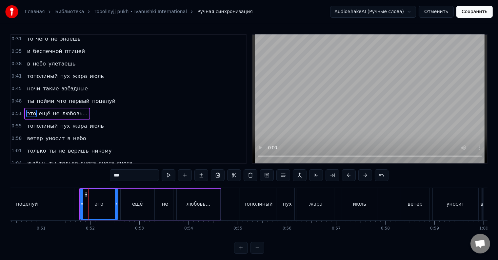
scroll to position [74, 0]
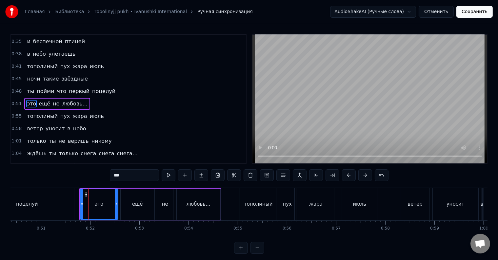
click at [53, 98] on div "это ещё не любовь..." at bounding box center [57, 104] width 66 height 12
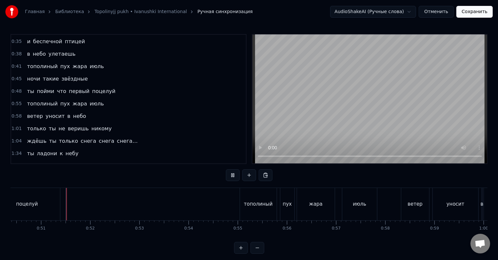
scroll to position [10, 0]
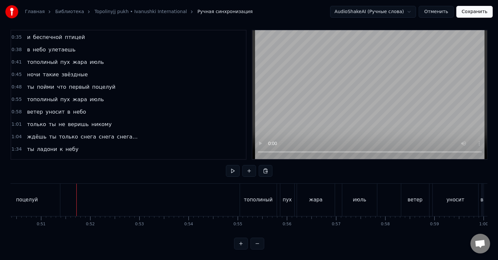
click at [42, 197] on div "поцелуй" at bounding box center [27, 200] width 66 height 32
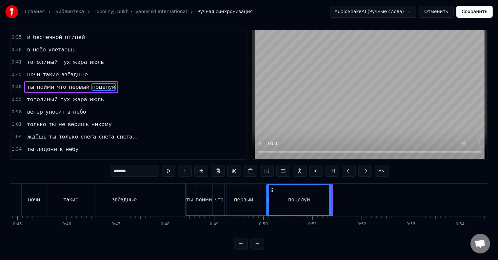
scroll to position [0, 2214]
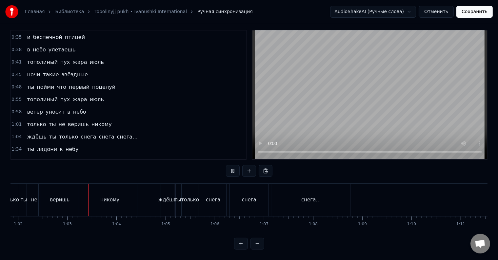
scroll to position [0, 3056]
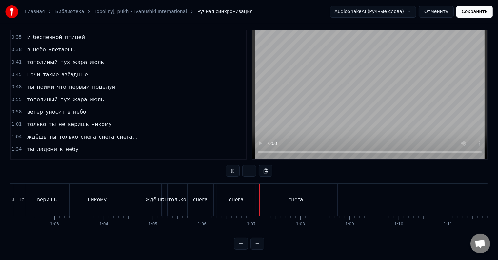
click at [123, 197] on div "никому" at bounding box center [97, 200] width 55 height 32
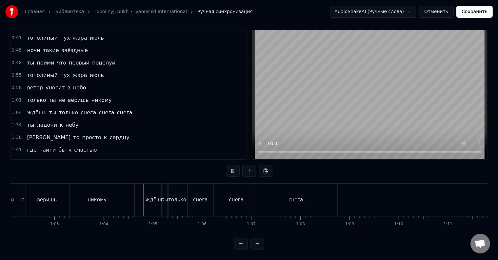
scroll to position [10, 0]
click at [150, 197] on div "ждёшь" at bounding box center [155, 201] width 18 height 8
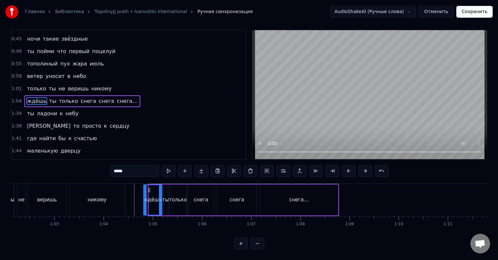
drag, startPoint x: 149, startPoint y: 199, endPoint x: 144, endPoint y: 199, distance: 5.2
click at [144, 199] on div at bounding box center [145, 200] width 3 height 30
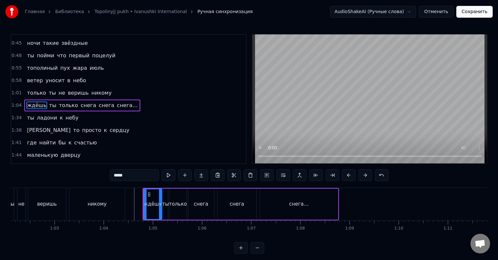
scroll to position [110, 0]
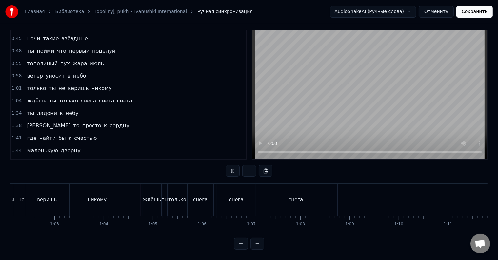
click at [152, 199] on div "ждёшь" at bounding box center [152, 200] width 18 height 32
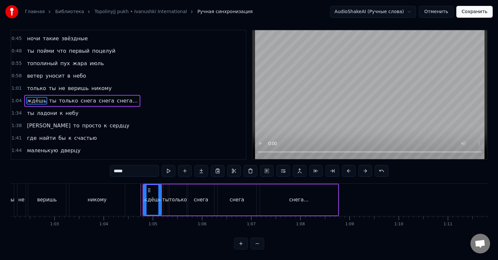
click at [160, 201] on div at bounding box center [159, 200] width 3 height 30
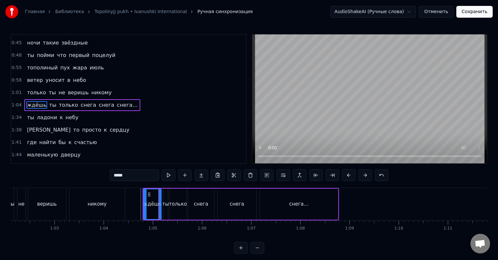
click at [165, 202] on div "ты" at bounding box center [165, 205] width 7 height 8
click at [162, 205] on icon at bounding box center [163, 204] width 3 height 5
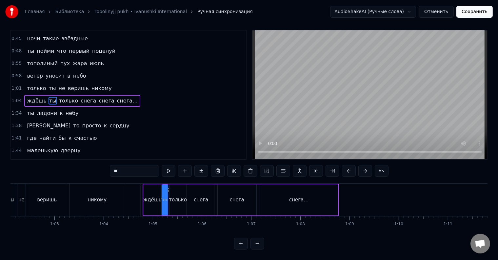
click at [173, 201] on div "только" at bounding box center [178, 200] width 17 height 31
type input "******"
click at [169, 201] on div at bounding box center [170, 200] width 3 height 30
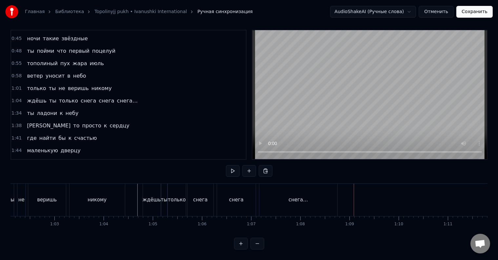
click at [302, 197] on div "снега…" at bounding box center [298, 201] width 19 height 8
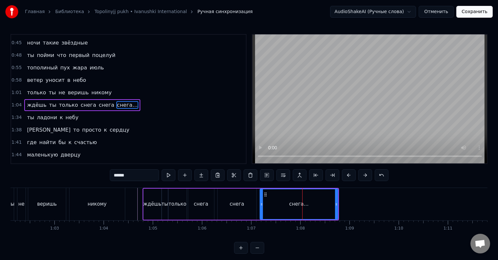
click at [142, 175] on input "******" at bounding box center [134, 176] width 49 height 12
type input "*****"
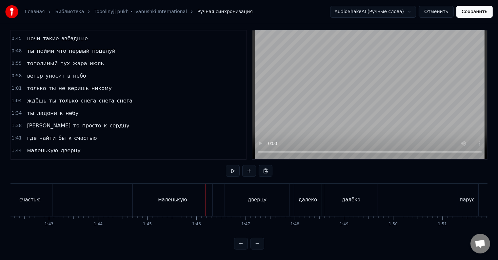
scroll to position [0, 5023]
click at [149, 197] on div "маленькую" at bounding box center [179, 200] width 80 height 32
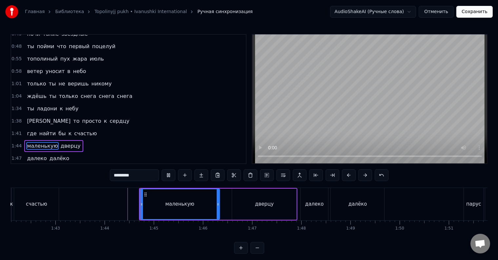
scroll to position [10, 0]
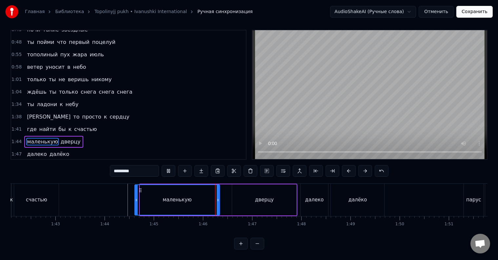
drag, startPoint x: 141, startPoint y: 198, endPoint x: 136, endPoint y: 198, distance: 5.2
click at [136, 198] on div at bounding box center [136, 200] width 3 height 30
drag, startPoint x: 219, startPoint y: 198, endPoint x: 174, endPoint y: 200, distance: 45.3
click at [174, 200] on div at bounding box center [173, 200] width 3 height 30
click at [173, 200] on div at bounding box center [172, 200] width 3 height 30
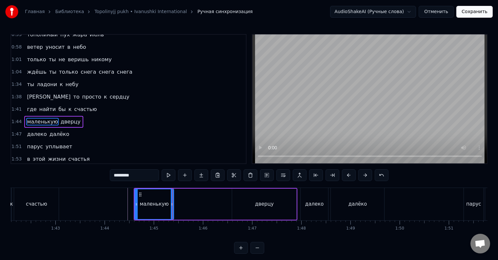
scroll to position [159, 0]
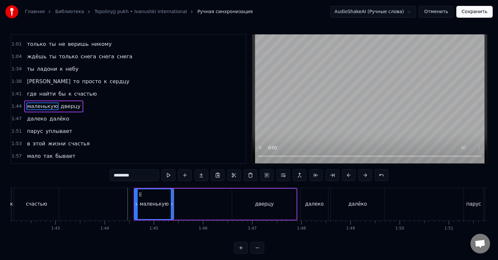
click at [241, 199] on div "дверцу" at bounding box center [264, 204] width 64 height 31
type input "******"
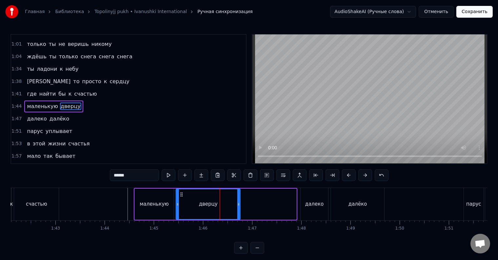
drag, startPoint x: 237, startPoint y: 195, endPoint x: 181, endPoint y: 196, distance: 56.1
click at [181, 196] on icon at bounding box center [181, 194] width 5 height 5
drag, startPoint x: 239, startPoint y: 205, endPoint x: 217, endPoint y: 206, distance: 22.7
click at [217, 206] on icon at bounding box center [216, 204] width 3 height 5
drag, startPoint x: 217, startPoint y: 206, endPoint x: 226, endPoint y: 206, distance: 9.8
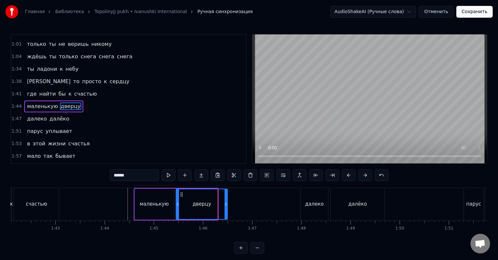
click at [226, 206] on icon at bounding box center [226, 204] width 3 height 5
click at [223, 207] on icon at bounding box center [223, 204] width 3 height 5
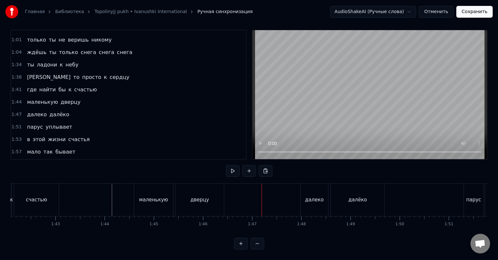
click at [201, 199] on div "дверцу" at bounding box center [200, 200] width 49 height 32
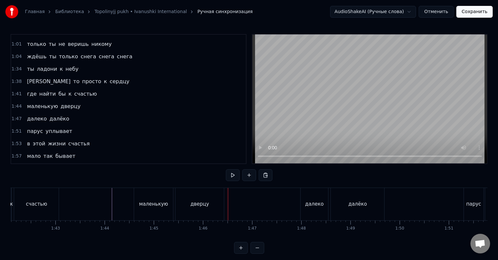
click at [218, 205] on div "дверцу" at bounding box center [200, 204] width 49 height 32
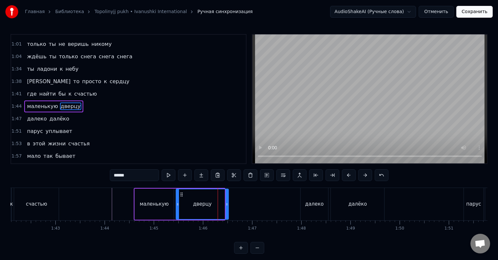
drag, startPoint x: 223, startPoint y: 206, endPoint x: 227, endPoint y: 206, distance: 4.0
click at [227, 206] on icon at bounding box center [227, 204] width 3 height 5
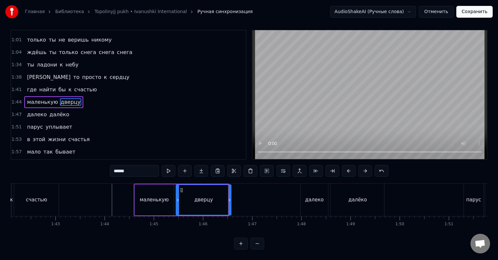
drag, startPoint x: 226, startPoint y: 206, endPoint x: 232, endPoint y: 207, distance: 6.3
click at [231, 207] on div at bounding box center [229, 200] width 3 height 30
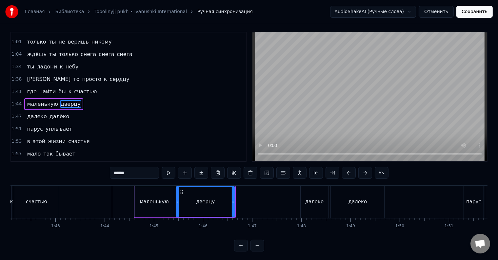
scroll to position [0, 0]
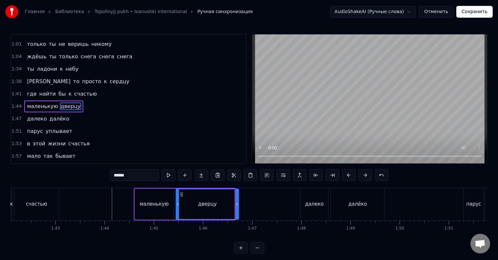
drag, startPoint x: 232, startPoint y: 207, endPoint x: 236, endPoint y: 207, distance: 3.9
click at [236, 207] on div at bounding box center [237, 205] width 3 height 30
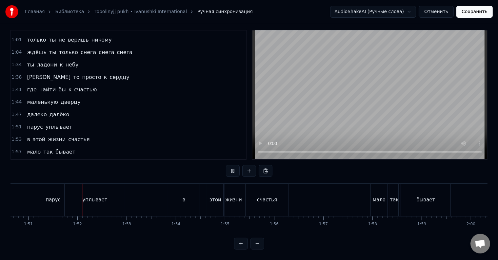
scroll to position [0, 5445]
click at [71, 198] on div "уплывает" at bounding box center [94, 200] width 60 height 32
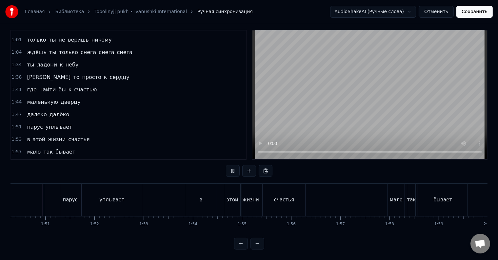
scroll to position [0, 5427]
click at [129, 199] on div "уплывает" at bounding box center [112, 200] width 60 height 32
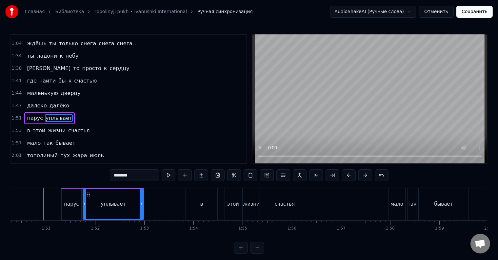
scroll to position [183, 0]
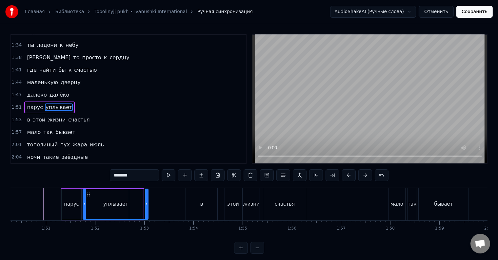
drag, startPoint x: 142, startPoint y: 202, endPoint x: 147, endPoint y: 203, distance: 5.2
click at [147, 203] on icon at bounding box center [146, 204] width 3 height 5
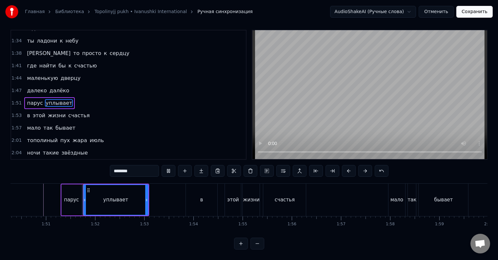
scroll to position [10, 0]
drag, startPoint x: 147, startPoint y: 203, endPoint x: 157, endPoint y: 204, distance: 9.5
click at [157, 204] on div at bounding box center [156, 200] width 3 height 30
click at [155, 204] on div at bounding box center [154, 200] width 3 height 30
click at [29, 192] on div at bounding box center [335, 200] width 11503 height 32
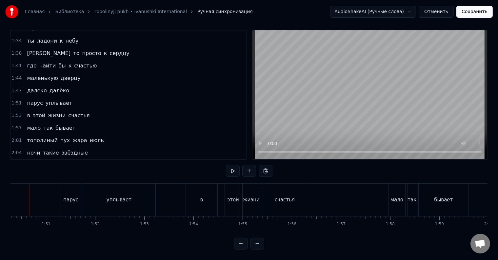
scroll to position [0, 5412]
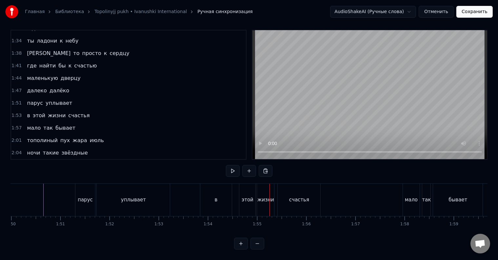
click at [250, 197] on div "этой" at bounding box center [248, 201] width 12 height 8
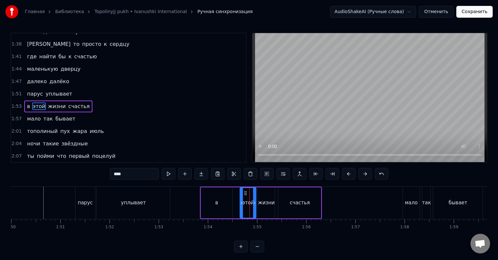
scroll to position [10, 0]
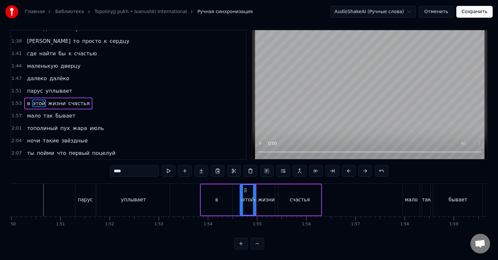
click at [304, 197] on div "счастья" at bounding box center [300, 201] width 20 height 8
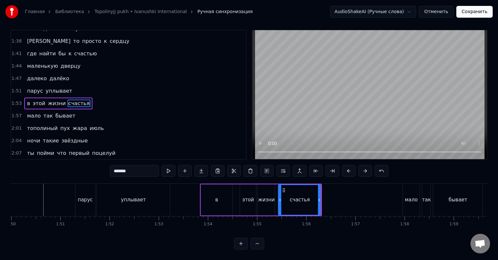
click at [266, 197] on div "жизни" at bounding box center [266, 201] width 17 height 8
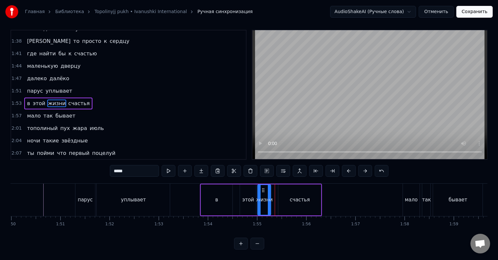
drag, startPoint x: 272, startPoint y: 195, endPoint x: 268, endPoint y: 196, distance: 4.0
click at [268, 198] on icon at bounding box center [269, 200] width 3 height 5
click at [280, 196] on div "счастья" at bounding box center [300, 200] width 43 height 31
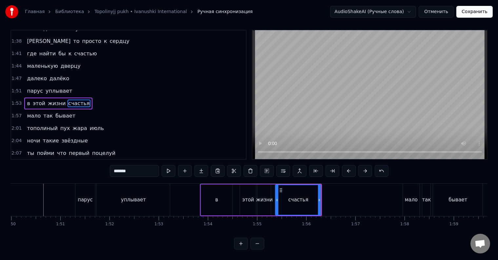
click at [277, 198] on div at bounding box center [277, 200] width 3 height 30
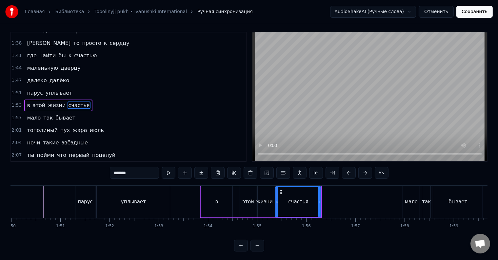
scroll to position [0, 0]
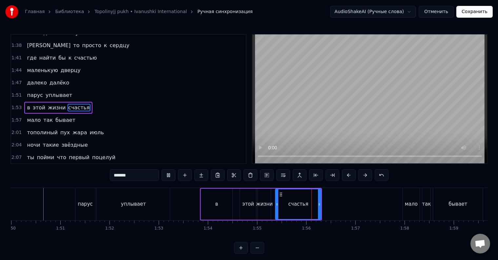
click at [261, 203] on div "жизни" at bounding box center [264, 205] width 17 height 8
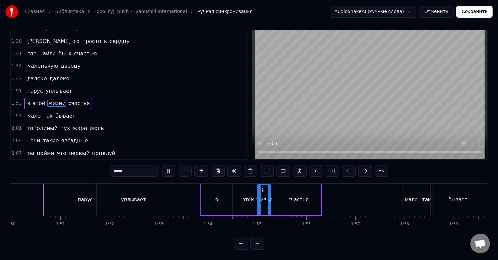
scroll to position [10, 0]
click at [272, 200] on div at bounding box center [272, 200] width 3 height 30
click at [252, 200] on div "этой" at bounding box center [248, 200] width 16 height 31
type input "****"
drag, startPoint x: 241, startPoint y: 197, endPoint x: 236, endPoint y: 198, distance: 5.6
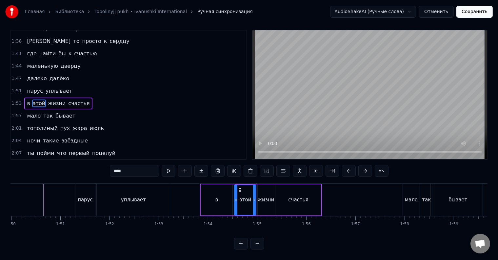
click at [236, 198] on div at bounding box center [236, 200] width 3 height 30
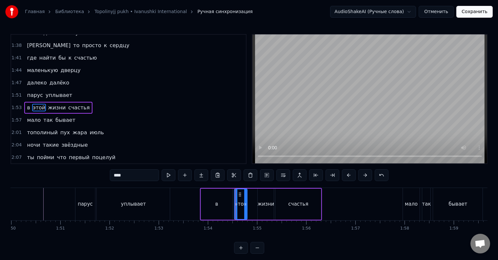
drag, startPoint x: 255, startPoint y: 201, endPoint x: 246, endPoint y: 201, distance: 8.9
click at [246, 201] on div at bounding box center [245, 205] width 3 height 30
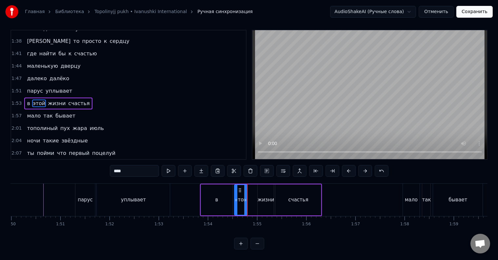
click at [253, 199] on div "в этой жизни счастья" at bounding box center [261, 200] width 122 height 32
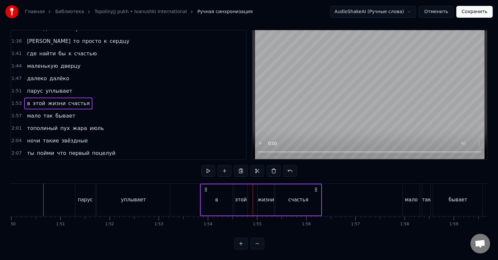
click at [264, 197] on div "жизни" at bounding box center [266, 201] width 17 height 8
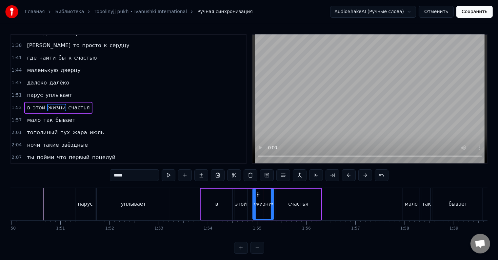
drag, startPoint x: 259, startPoint y: 198, endPoint x: 255, endPoint y: 199, distance: 5.0
click at [255, 199] on div at bounding box center [254, 205] width 3 height 30
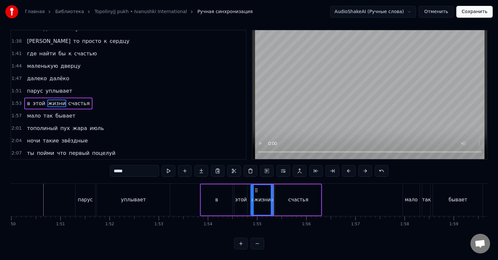
click at [252, 197] on div at bounding box center [252, 200] width 3 height 30
click at [250, 198] on div at bounding box center [250, 200] width 3 height 30
drag, startPoint x: 272, startPoint y: 198, endPoint x: 266, endPoint y: 198, distance: 5.6
click at [266, 198] on div at bounding box center [266, 200] width 3 height 30
click at [277, 196] on div "счастья" at bounding box center [299, 200] width 46 height 31
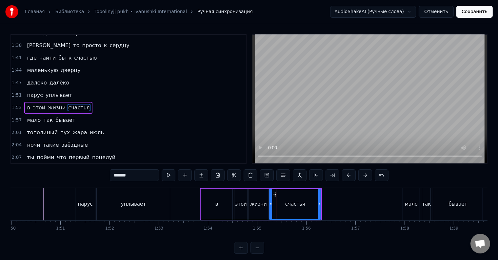
drag, startPoint x: 277, startPoint y: 200, endPoint x: 270, endPoint y: 200, distance: 6.2
click at [270, 200] on div at bounding box center [271, 205] width 3 height 30
click at [260, 206] on div "жизни" at bounding box center [258, 205] width 17 height 8
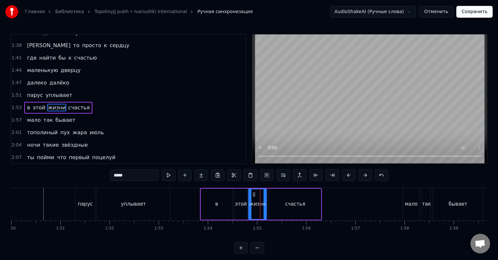
click at [265, 207] on div at bounding box center [265, 205] width 3 height 30
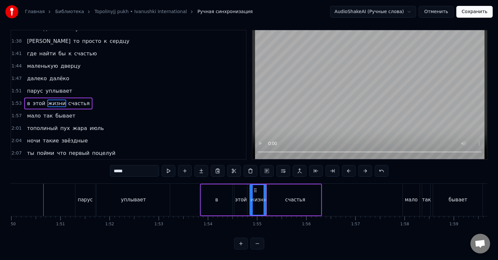
click at [252, 197] on div at bounding box center [251, 200] width 3 height 30
click at [276, 196] on div "счастья" at bounding box center [295, 200] width 52 height 31
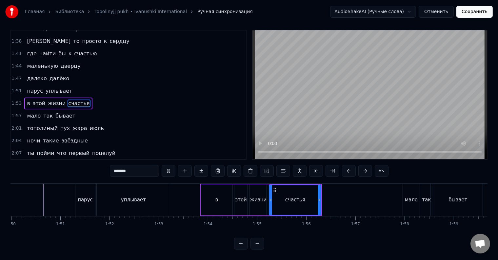
click at [240, 197] on div "этой" at bounding box center [241, 201] width 12 height 8
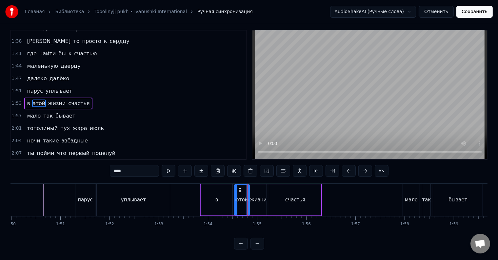
click at [248, 197] on div at bounding box center [248, 200] width 3 height 30
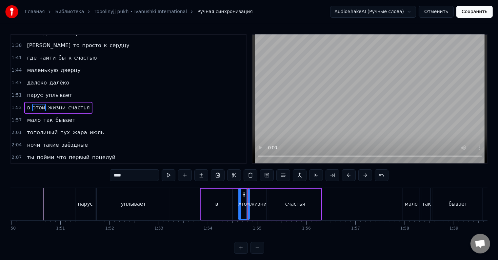
drag, startPoint x: 236, startPoint y: 199, endPoint x: 240, endPoint y: 200, distance: 4.0
click at [240, 200] on div at bounding box center [240, 205] width 3 height 30
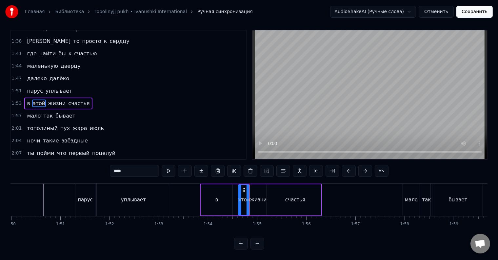
click at [218, 199] on div "в" at bounding box center [217, 200] width 32 height 31
type input "*"
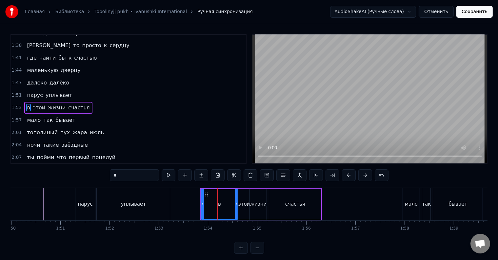
drag, startPoint x: 231, startPoint y: 202, endPoint x: 236, endPoint y: 202, distance: 5.6
click at [236, 202] on icon at bounding box center [236, 204] width 3 height 5
drag, startPoint x: 201, startPoint y: 203, endPoint x: 232, endPoint y: 203, distance: 30.8
click at [232, 203] on icon at bounding box center [233, 204] width 3 height 5
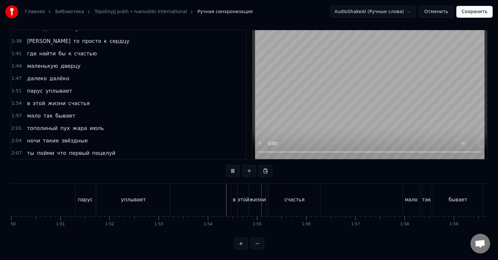
click at [207, 200] on div at bounding box center [349, 200] width 11503 height 32
click at [198, 199] on div at bounding box center [349, 200] width 11503 height 32
click at [235, 199] on div "в" at bounding box center [234, 200] width 7 height 32
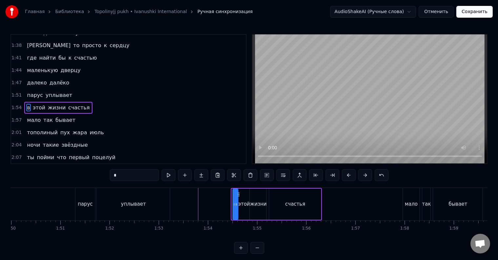
click at [234, 204] on icon at bounding box center [234, 204] width 3 height 5
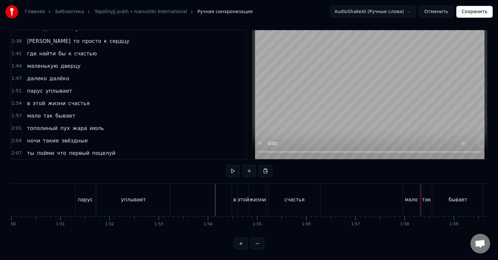
click at [408, 197] on div "мало" at bounding box center [411, 201] width 13 height 8
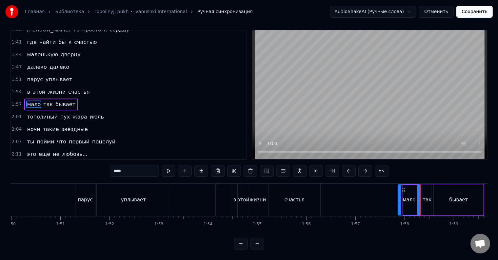
drag, startPoint x: 404, startPoint y: 199, endPoint x: 398, endPoint y: 199, distance: 5.6
click at [399, 199] on div at bounding box center [400, 200] width 3 height 30
click at [418, 198] on div at bounding box center [417, 200] width 3 height 30
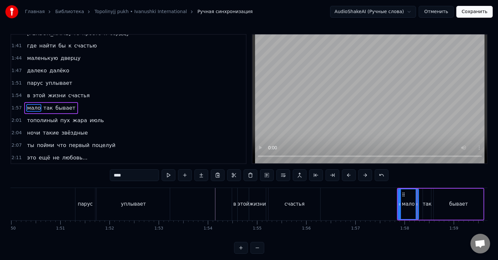
drag, startPoint x: 423, startPoint y: 197, endPoint x: 426, endPoint y: 197, distance: 4.0
click at [426, 197] on div "мало так бывает" at bounding box center [441, 204] width 88 height 32
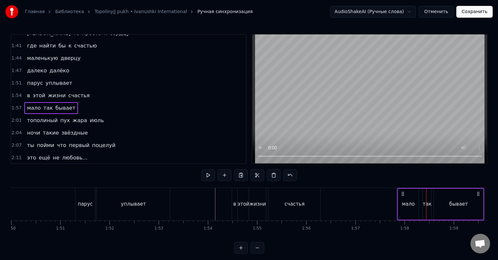
click at [424, 198] on div "так" at bounding box center [427, 204] width 8 height 31
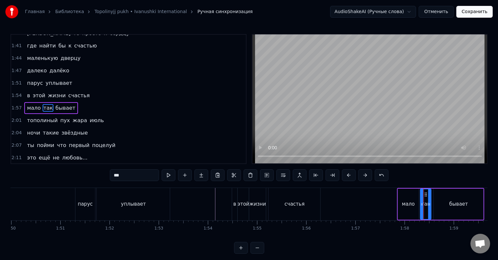
click at [422, 205] on icon at bounding box center [422, 204] width 3 height 5
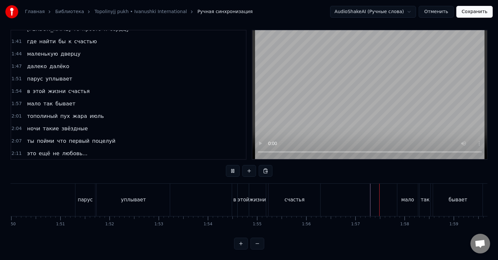
scroll to position [10, 0]
click at [370, 198] on div at bounding box center [349, 200] width 11503 height 32
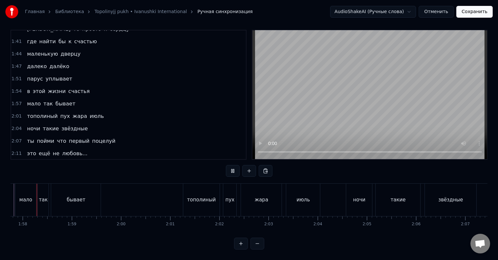
scroll to position [0, 5774]
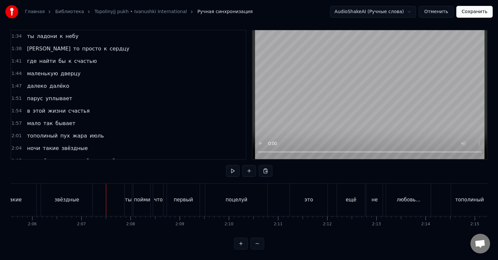
scroll to position [197, 0]
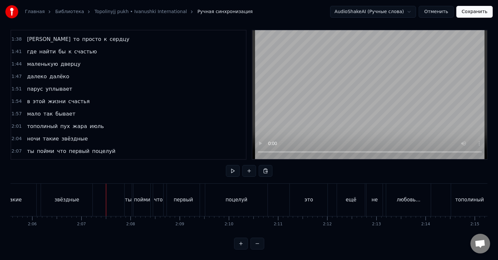
click at [72, 197] on div "звёздные" at bounding box center [66, 201] width 25 height 8
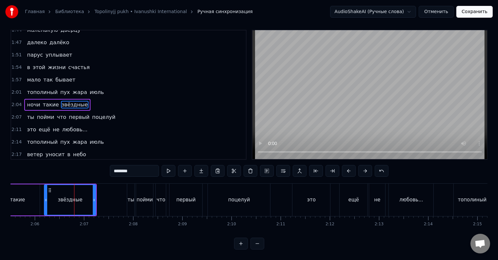
scroll to position [10, 0]
drag, startPoint x: 139, startPoint y: 167, endPoint x: 112, endPoint y: 165, distance: 27.6
click at [112, 165] on input "********" at bounding box center [134, 171] width 49 height 12
click at [26, 194] on div "такие" at bounding box center [17, 200] width 45 height 31
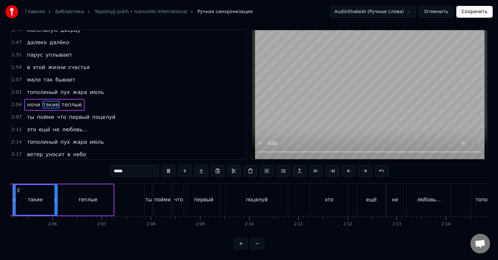
scroll to position [0, 6127]
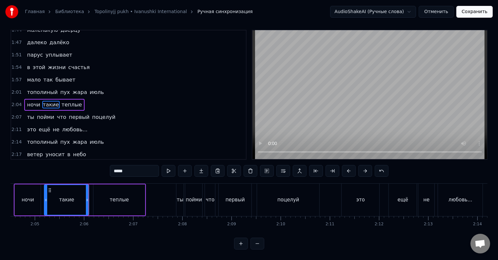
click at [109, 197] on div "теплые" at bounding box center [119, 200] width 52 height 31
type input "******"
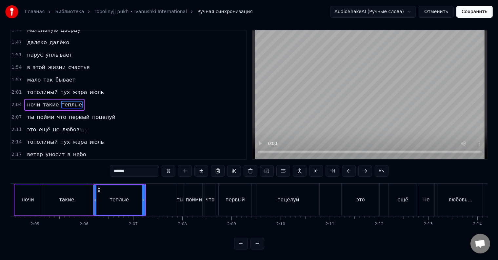
scroll to position [10, 0]
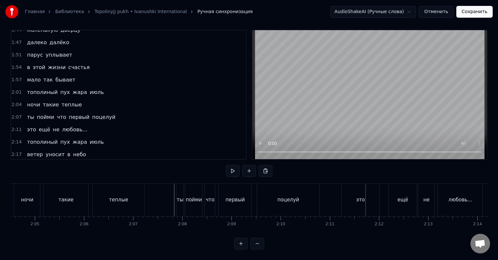
click at [348, 185] on div "это" at bounding box center [361, 200] width 38 height 32
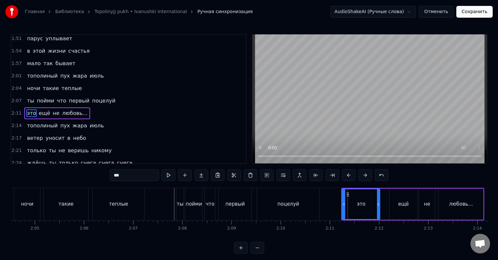
scroll to position [255, 0]
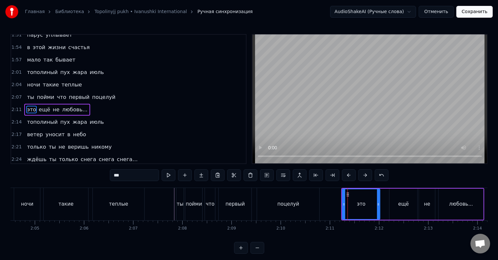
click at [52, 106] on span "не" at bounding box center [56, 110] width 8 height 8
type input "**"
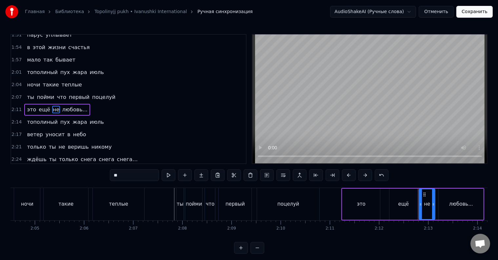
click at [59, 104] on div "это ещё не любовь..." at bounding box center [57, 110] width 66 height 12
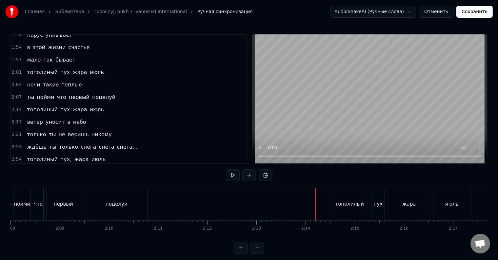
scroll to position [0, 6215]
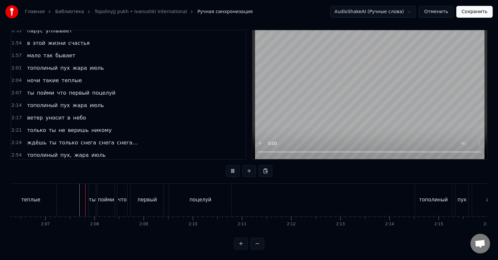
scroll to position [10, 0]
click at [221, 196] on div "поцелуй" at bounding box center [200, 200] width 62 height 32
click at [206, 199] on div "снега…" at bounding box center [217, 200] width 80 height 32
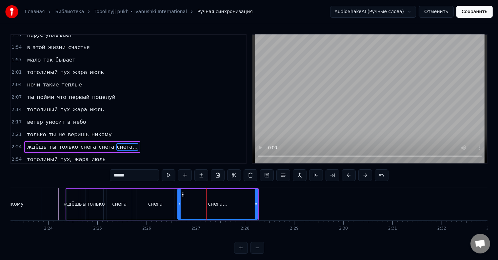
scroll to position [291, 0]
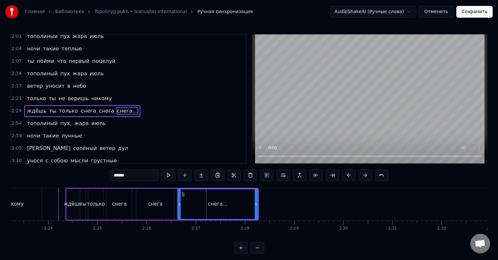
click at [134, 178] on input "******" at bounding box center [134, 176] width 49 height 12
type input "*****"
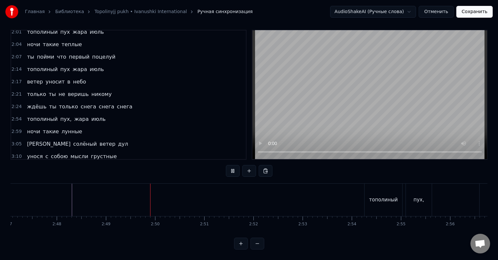
scroll to position [0, 8298]
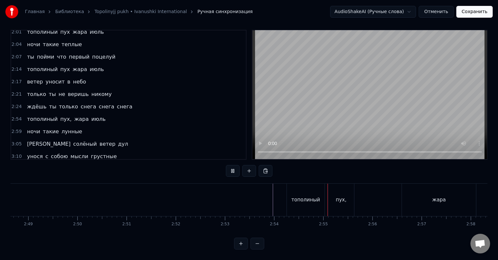
click at [340, 201] on div "пух," at bounding box center [341, 200] width 26 height 32
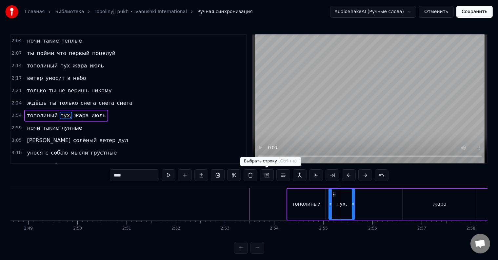
scroll to position [303, 0]
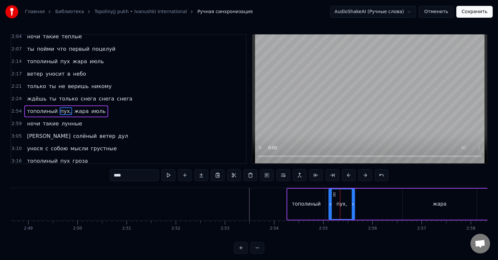
click at [139, 175] on input "****" at bounding box center [134, 176] width 49 height 12
type input "***"
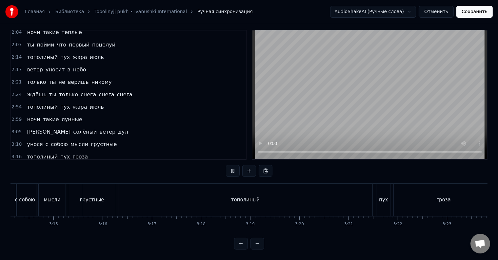
scroll to position [0, 9553]
click at [188, 198] on div "тополиный" at bounding box center [245, 200] width 254 height 32
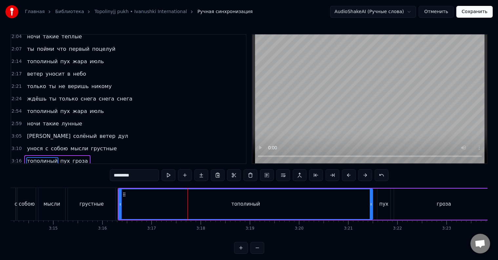
scroll to position [329, 0]
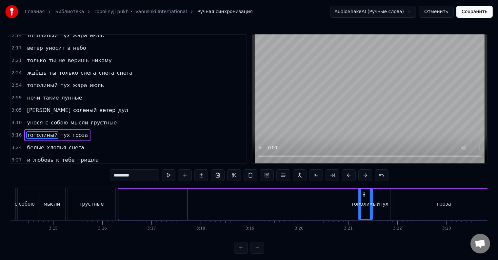
drag, startPoint x: 118, startPoint y: 204, endPoint x: 358, endPoint y: 202, distance: 239.8
click at [359, 202] on div "тополиный" at bounding box center [366, 205] width 14 height 30
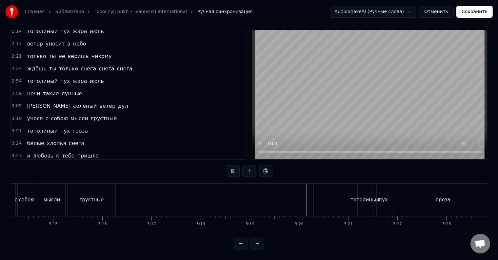
scroll to position [10, 0]
click at [106, 193] on div "грустные" at bounding box center [92, 200] width 48 height 32
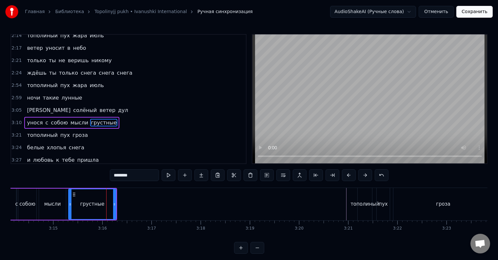
click at [79, 119] on span "мысли" at bounding box center [79, 123] width 19 height 8
type input "*****"
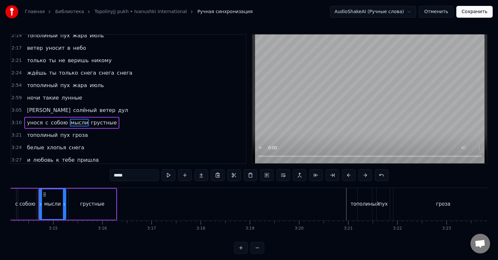
scroll to position [0, 9548]
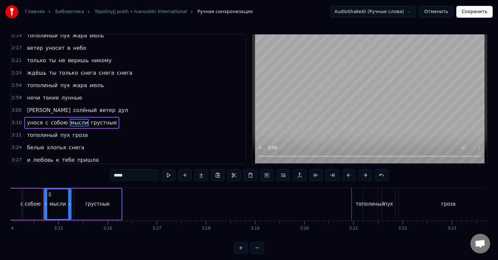
click at [81, 117] on div "унося с собою мысли грустные" at bounding box center [71, 123] width 95 height 12
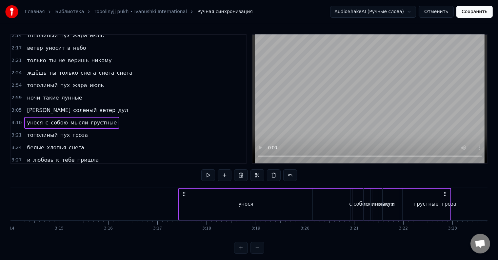
scroll to position [0, 9549]
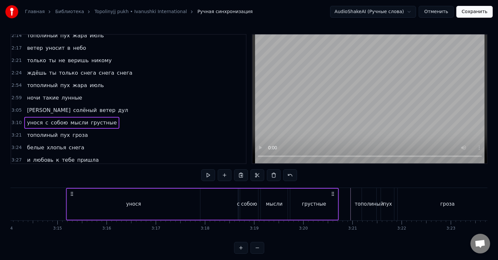
drag, startPoint x: 310, startPoint y: 194, endPoint x: 332, endPoint y: 203, distance: 24.7
click at [332, 203] on div "унося с собою мысли грустные" at bounding box center [202, 204] width 273 height 32
click at [316, 207] on div "грустные" at bounding box center [314, 205] width 24 height 8
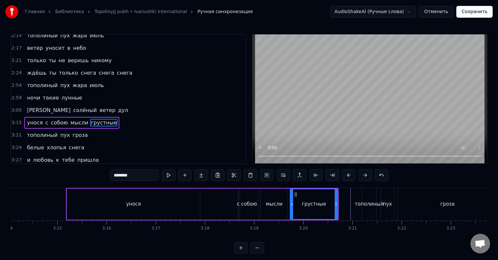
click at [295, 207] on div "грустные" at bounding box center [314, 205] width 47 height 30
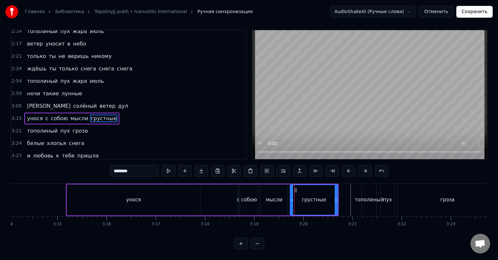
scroll to position [10, 0]
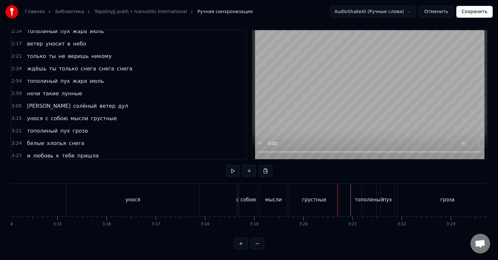
click at [327, 199] on div "грустные" at bounding box center [314, 200] width 49 height 32
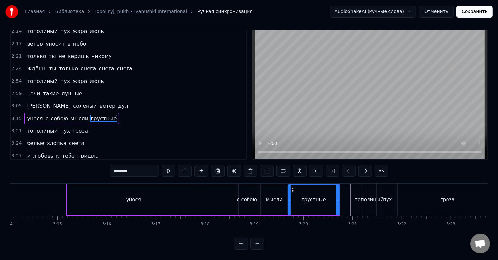
click at [289, 197] on div at bounding box center [289, 200] width 3 height 30
drag, startPoint x: 337, startPoint y: 197, endPoint x: 341, endPoint y: 197, distance: 3.6
click at [341, 197] on div at bounding box center [341, 200] width 3 height 30
drag, startPoint x: 342, startPoint y: 197, endPoint x: 337, endPoint y: 198, distance: 4.5
click at [337, 198] on div at bounding box center [337, 200] width 3 height 30
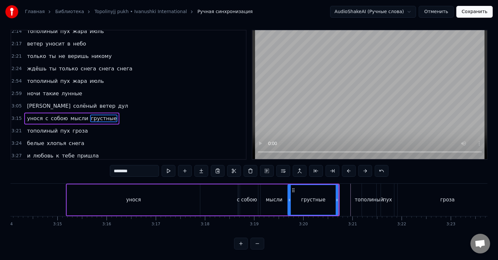
click at [272, 200] on div "мысли" at bounding box center [274, 200] width 27 height 31
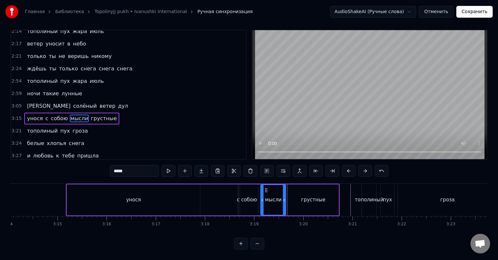
click at [283, 198] on icon at bounding box center [284, 200] width 3 height 5
click at [292, 197] on div "грустные" at bounding box center [313, 200] width 51 height 31
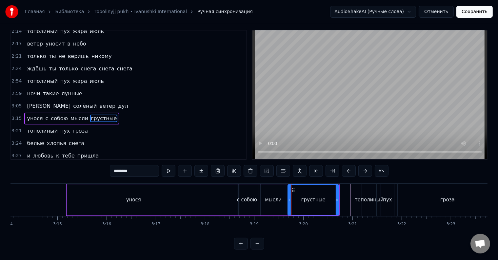
scroll to position [0, 0]
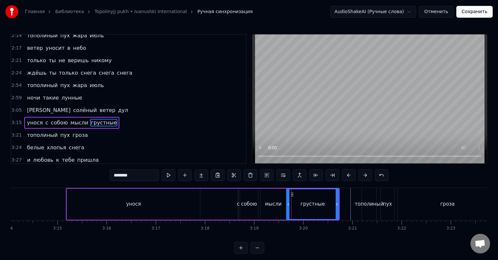
click at [287, 200] on div at bounding box center [288, 205] width 3 height 30
click at [273, 203] on div "мысли" at bounding box center [273, 205] width 17 height 8
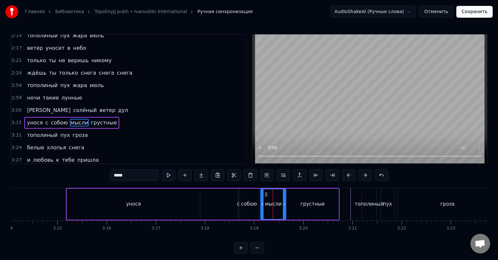
scroll to position [10, 0]
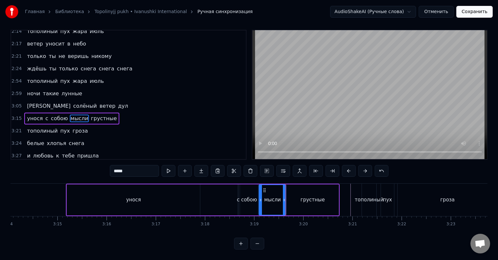
click at [260, 200] on div at bounding box center [260, 200] width 3 height 30
click at [249, 200] on div "собою" at bounding box center [249, 200] width 18 height 31
type input "*****"
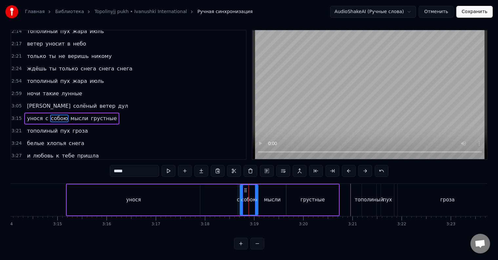
scroll to position [0, 0]
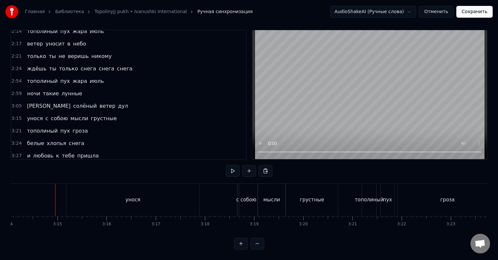
scroll to position [10, 0]
click at [169, 197] on div "унося" at bounding box center [132, 200] width 133 height 32
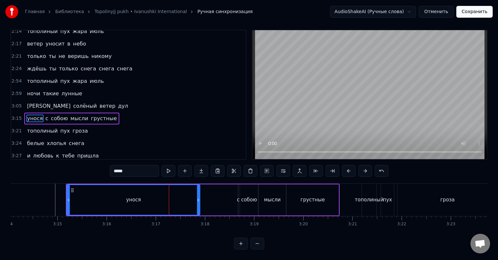
scroll to position [0, 0]
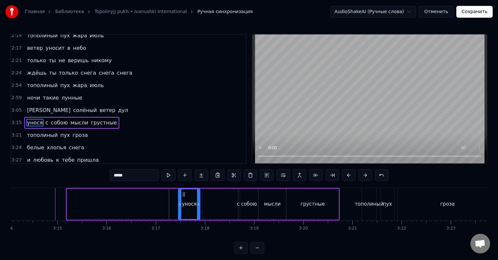
drag, startPoint x: 68, startPoint y: 203, endPoint x: 180, endPoint y: 205, distance: 111.6
click at [180, 205] on icon at bounding box center [180, 204] width 3 height 5
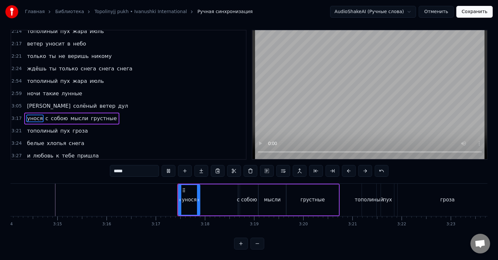
scroll to position [10, 0]
drag, startPoint x: 197, startPoint y: 201, endPoint x: 193, endPoint y: 201, distance: 4.9
click at [193, 201] on div at bounding box center [193, 200] width 3 height 30
click at [191, 201] on div at bounding box center [192, 200] width 3 height 30
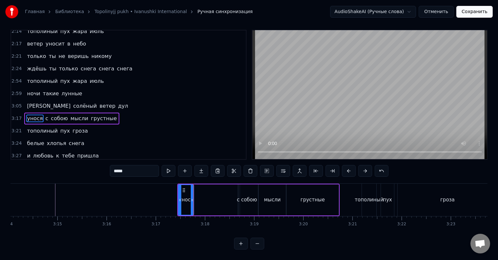
click at [199, 199] on div "унося с собою мысли грустные" at bounding box center [258, 200] width 162 height 32
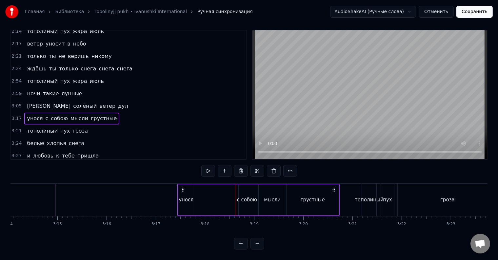
click at [238, 201] on div "с" at bounding box center [238, 200] width 1 height 31
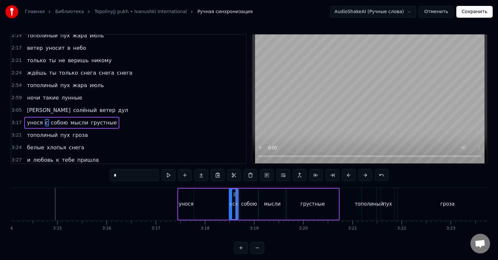
drag, startPoint x: 238, startPoint y: 201, endPoint x: 230, endPoint y: 201, distance: 8.5
click at [230, 201] on div at bounding box center [231, 205] width 3 height 30
drag, startPoint x: 234, startPoint y: 194, endPoint x: 201, endPoint y: 194, distance: 32.8
click at [201, 194] on icon at bounding box center [200, 194] width 5 height 5
click at [202, 204] on icon at bounding box center [202, 204] width 3 height 5
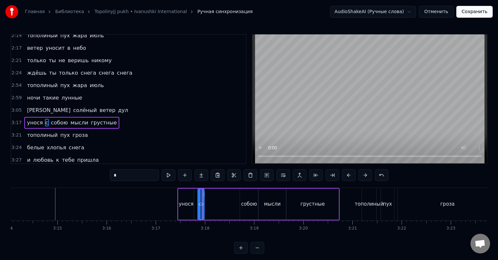
click at [199, 207] on icon at bounding box center [199, 204] width 3 height 5
click at [190, 210] on div "унося" at bounding box center [185, 204] width 15 height 31
click at [196, 209] on div at bounding box center [195, 205] width 3 height 30
click at [201, 208] on div "с" at bounding box center [201, 205] width 3 height 8
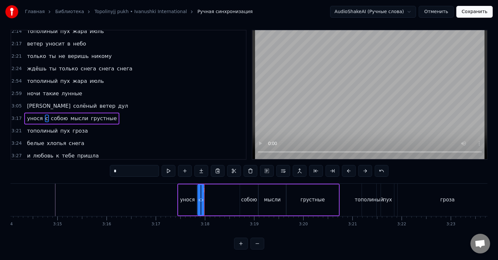
click at [194, 203] on div "унося" at bounding box center [187, 200] width 18 height 31
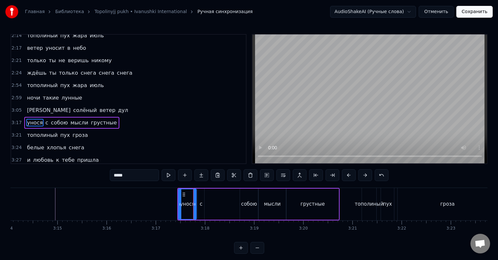
click at [201, 204] on div "с" at bounding box center [201, 205] width 3 height 8
click at [200, 205] on icon at bounding box center [200, 204] width 3 height 5
click at [193, 207] on div "унося" at bounding box center [187, 205] width 15 height 8
click at [197, 207] on icon at bounding box center [196, 204] width 3 height 5
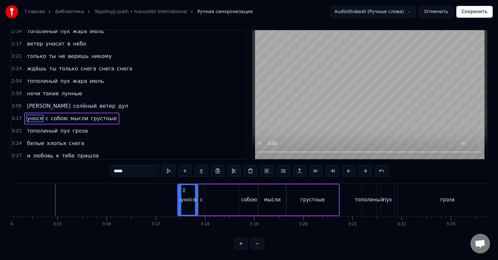
click at [201, 203] on div "с" at bounding box center [201, 200] width 6 height 31
click at [246, 197] on div "собою" at bounding box center [249, 201] width 16 height 8
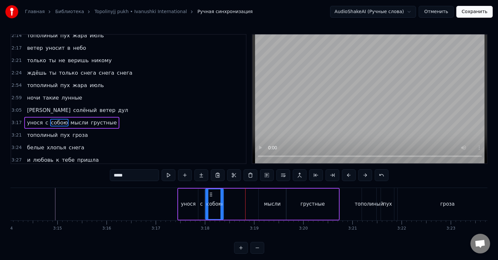
drag, startPoint x: 245, startPoint y: 194, endPoint x: 210, endPoint y: 197, distance: 34.9
click at [210, 197] on div "собою" at bounding box center [214, 205] width 17 height 30
drag, startPoint x: 222, startPoint y: 205, endPoint x: 228, endPoint y: 205, distance: 6.2
click at [228, 205] on icon at bounding box center [228, 204] width 3 height 5
click at [231, 205] on icon at bounding box center [230, 204] width 3 height 5
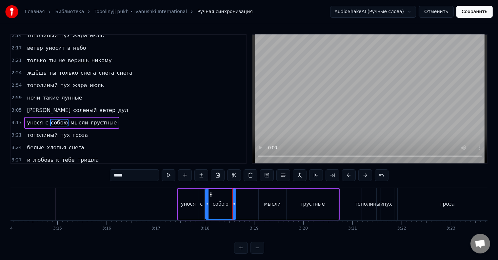
click at [234, 205] on icon at bounding box center [234, 204] width 3 height 5
click at [237, 205] on icon at bounding box center [237, 204] width 3 height 5
click at [239, 205] on icon at bounding box center [239, 204] width 3 height 5
click at [238, 205] on icon at bounding box center [238, 204] width 3 height 5
click at [262, 205] on div "мысли" at bounding box center [272, 204] width 27 height 31
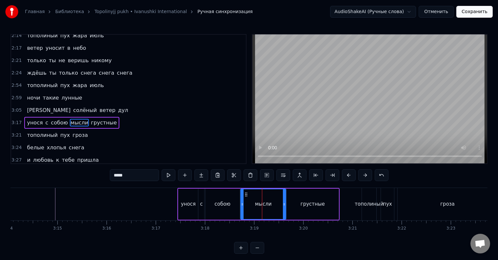
drag, startPoint x: 262, startPoint y: 205, endPoint x: 242, endPoint y: 205, distance: 19.7
click at [242, 205] on icon at bounding box center [242, 204] width 3 height 5
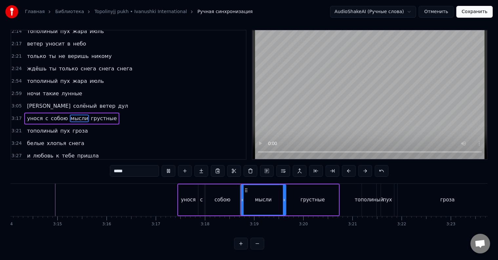
scroll to position [10, 0]
click at [217, 198] on div "собою" at bounding box center [223, 200] width 34 height 31
type input "*****"
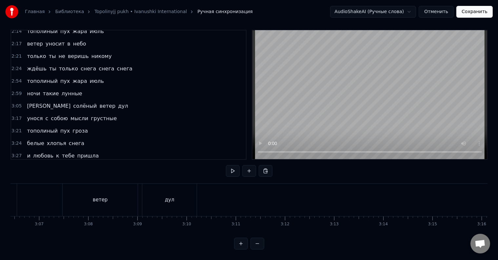
scroll to position [0, 9225]
click at [129, 184] on div "дул" at bounding box center [118, 200] width 54 height 32
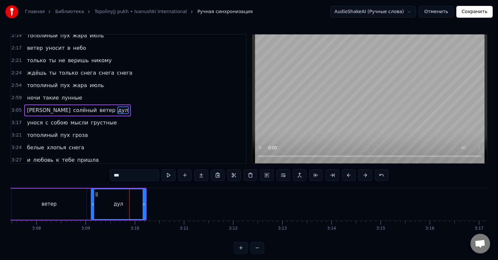
scroll to position [328, 0]
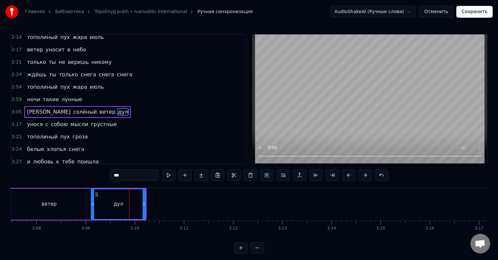
click at [66, 106] on div "а солёный ветер дул" at bounding box center [77, 112] width 106 height 12
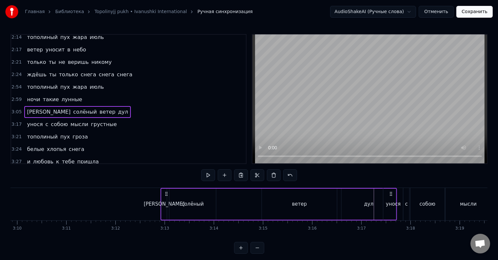
scroll to position [0, 9343]
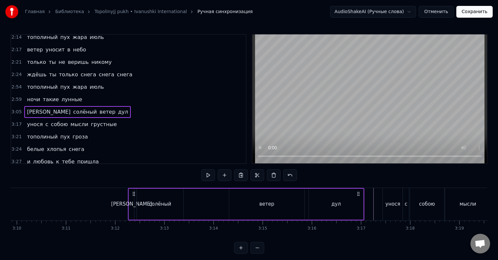
drag, startPoint x: 274, startPoint y: 193, endPoint x: 358, endPoint y: 199, distance: 84.2
click at [358, 199] on div "а солёный ветер дул" at bounding box center [246, 204] width 237 height 32
click at [348, 208] on div "дул" at bounding box center [336, 204] width 54 height 31
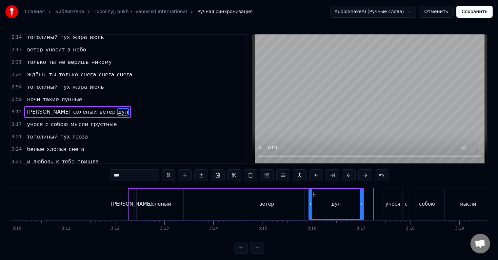
scroll to position [10, 0]
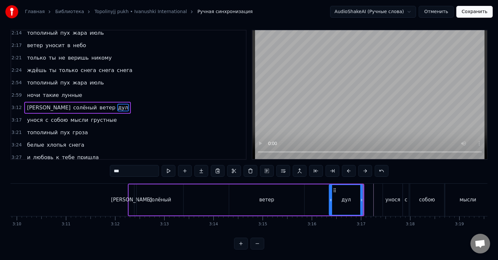
drag, startPoint x: 309, startPoint y: 196, endPoint x: 330, endPoint y: 197, distance: 20.4
click at [330, 198] on icon at bounding box center [331, 200] width 3 height 5
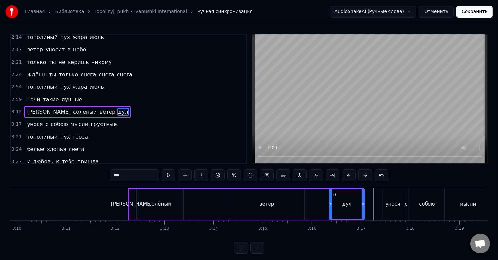
click at [363, 204] on icon at bounding box center [363, 204] width 3 height 5
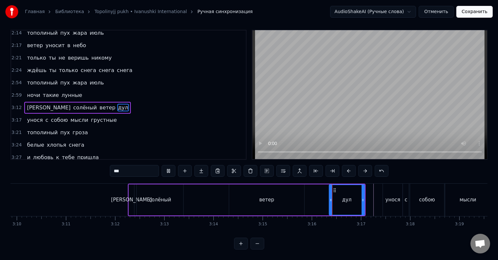
scroll to position [10, 0]
drag, startPoint x: 330, startPoint y: 198, endPoint x: 325, endPoint y: 199, distance: 4.3
click at [325, 199] on div at bounding box center [326, 200] width 3 height 30
drag, startPoint x: 326, startPoint y: 202, endPoint x: 321, endPoint y: 202, distance: 5.3
click at [322, 202] on div at bounding box center [323, 200] width 3 height 30
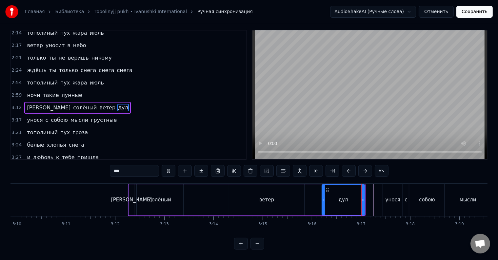
click at [323, 202] on div at bounding box center [323, 200] width 3 height 30
click at [286, 199] on div "ветер" at bounding box center [266, 200] width 75 height 31
type input "*****"
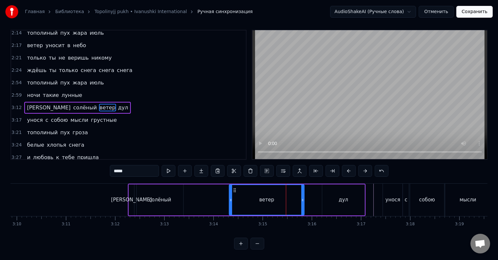
scroll to position [0, 0]
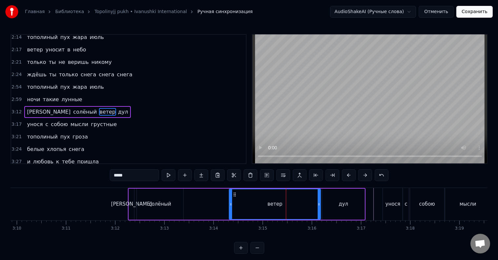
drag, startPoint x: 303, startPoint y: 204, endPoint x: 319, endPoint y: 203, distance: 16.4
click at [319, 203] on icon at bounding box center [319, 204] width 3 height 5
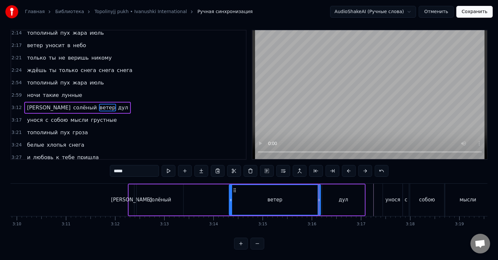
scroll to position [10, 0]
drag, startPoint x: 230, startPoint y: 195, endPoint x: 281, endPoint y: 195, distance: 51.2
click at [281, 198] on icon at bounding box center [282, 200] width 3 height 5
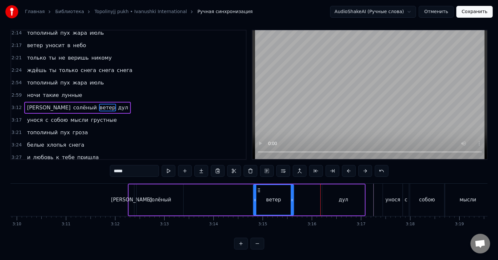
drag, startPoint x: 285, startPoint y: 184, endPoint x: 259, endPoint y: 186, distance: 27.0
click at [259, 188] on icon at bounding box center [259, 190] width 5 height 5
click at [290, 198] on icon at bounding box center [289, 200] width 3 height 5
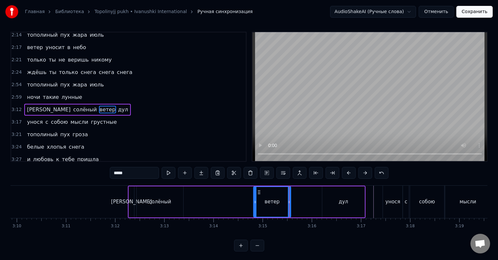
scroll to position [0, 0]
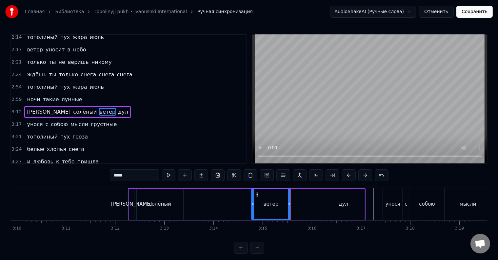
click at [252, 203] on icon at bounding box center [253, 204] width 3 height 5
click at [250, 203] on icon at bounding box center [251, 204] width 3 height 5
click at [249, 203] on icon at bounding box center [250, 204] width 3 height 5
click at [247, 203] on icon at bounding box center [248, 204] width 3 height 5
drag, startPoint x: 247, startPoint y: 203, endPoint x: 252, endPoint y: 203, distance: 5.6
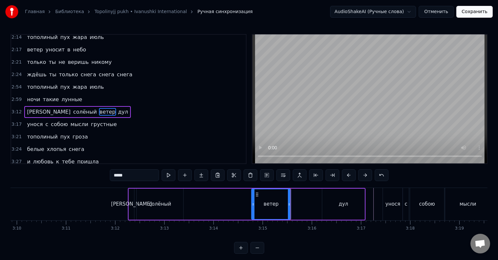
click at [252, 203] on icon at bounding box center [253, 204] width 3 height 5
click at [251, 204] on icon at bounding box center [252, 204] width 3 height 5
click at [186, 176] on button at bounding box center [185, 176] width 14 height 12
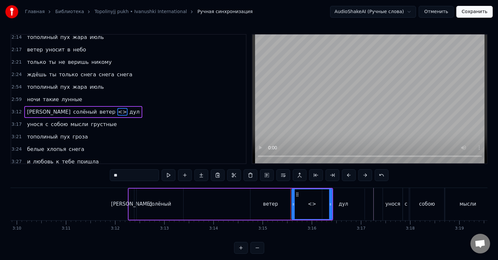
drag, startPoint x: 122, startPoint y: 175, endPoint x: 108, endPoint y: 175, distance: 14.1
click at [108, 175] on div "0:15 На асфальте мелом 0:18 ты рисуешь лето 0:21 ласковое море 0:25 трогаешь ла…" at bounding box center [248, 144] width 477 height 220
drag, startPoint x: 331, startPoint y: 204, endPoint x: 321, endPoint y: 205, distance: 10.5
click at [321, 205] on icon at bounding box center [320, 204] width 3 height 5
click at [273, 208] on div "ветер" at bounding box center [270, 205] width 15 height 8
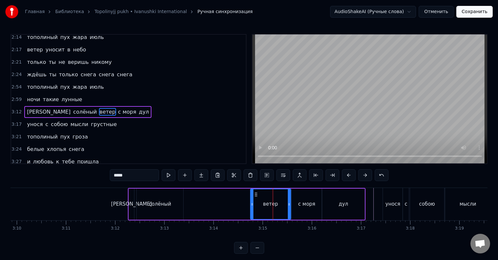
scroll to position [10, 0]
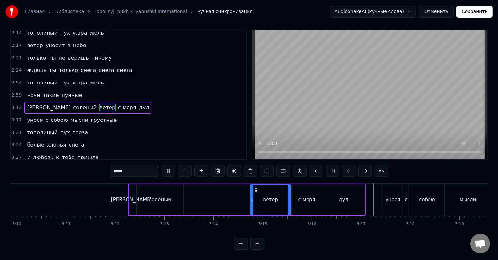
click at [298, 199] on div "с моря" at bounding box center [307, 200] width 30 height 31
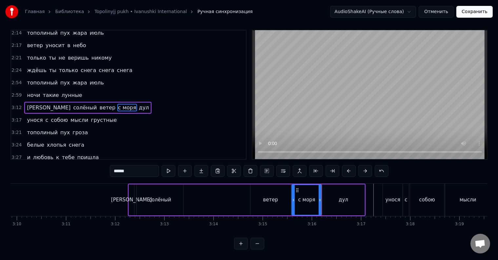
click at [299, 198] on div "с моря" at bounding box center [307, 201] width 17 height 8
click at [267, 199] on div "ветер" at bounding box center [271, 200] width 40 height 31
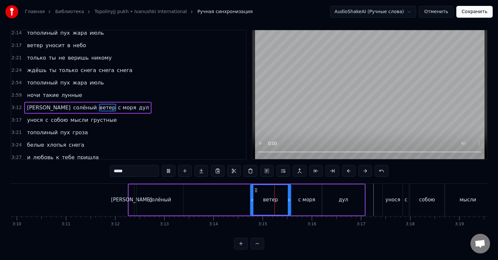
click at [295, 198] on div "с моря" at bounding box center [307, 200] width 30 height 31
type input "******"
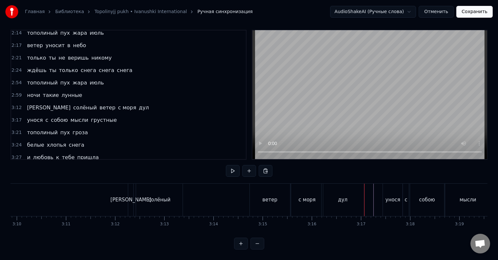
click at [326, 197] on div "дул" at bounding box center [343, 200] width 42 height 32
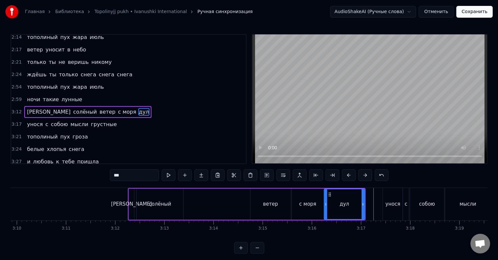
click at [325, 199] on div at bounding box center [326, 205] width 3 height 30
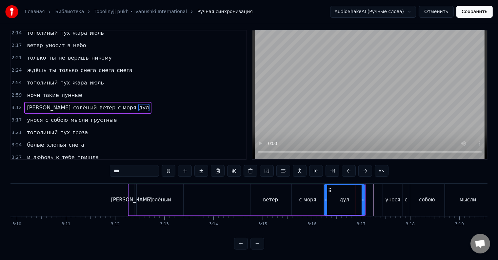
click at [318, 199] on div "с моря" at bounding box center [308, 200] width 32 height 31
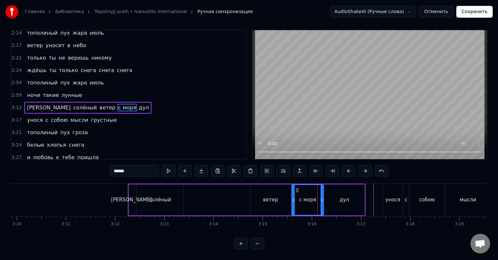
scroll to position [10, 0]
click at [329, 197] on div "дул" at bounding box center [344, 200] width 40 height 31
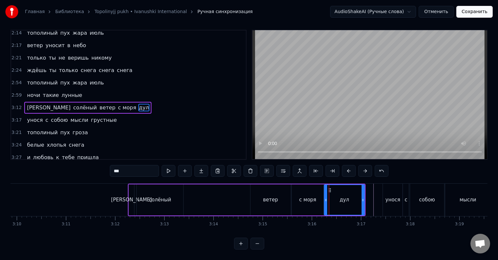
scroll to position [0, 0]
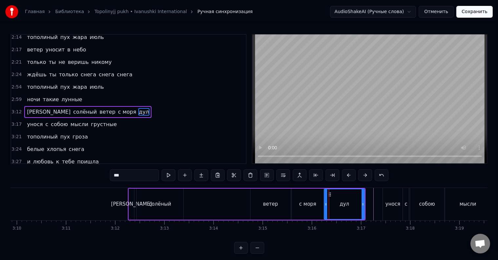
click at [280, 204] on div "ветер" at bounding box center [271, 204] width 40 height 31
type input "*****"
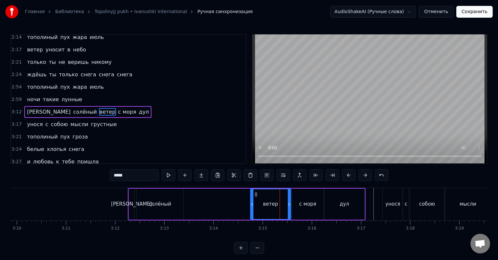
click at [236, 210] on div "а солёный ветер с моря дул" at bounding box center [247, 204] width 238 height 32
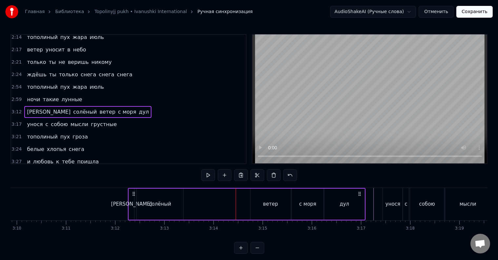
click at [164, 209] on div "солёный" at bounding box center [160, 204] width 47 height 31
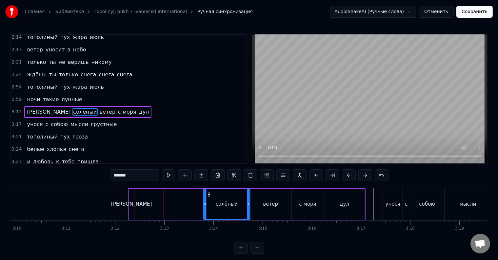
drag, startPoint x: 141, startPoint y: 193, endPoint x: 208, endPoint y: 192, distance: 66.6
click at [208, 192] on icon at bounding box center [208, 194] width 5 height 5
drag, startPoint x: 205, startPoint y: 203, endPoint x: 230, endPoint y: 201, distance: 25.3
click at [230, 201] on div at bounding box center [230, 205] width 3 height 30
click at [228, 210] on div at bounding box center [228, 205] width 3 height 30
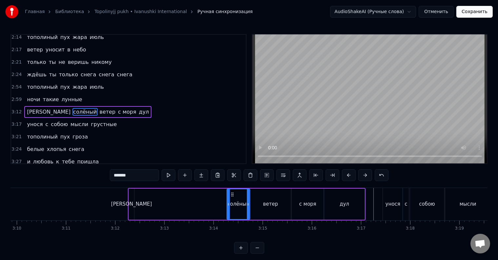
click at [131, 208] on div "[PERSON_NAME]" at bounding box center [131, 205] width 41 height 8
type input "*"
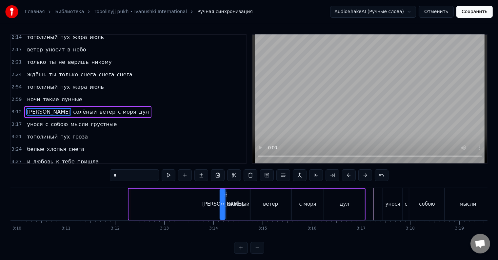
drag, startPoint x: 134, startPoint y: 195, endPoint x: 225, endPoint y: 197, distance: 91.2
click at [225, 197] on div "а солёный ветер с моря дул" at bounding box center [247, 204] width 238 height 32
click at [219, 206] on icon at bounding box center [220, 204] width 3 height 5
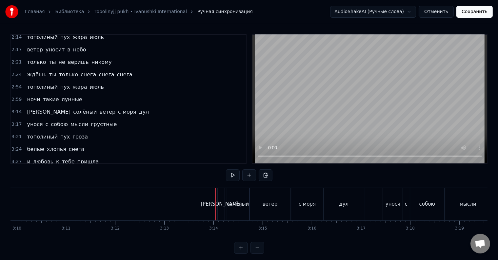
click at [224, 206] on div "[PERSON_NAME]" at bounding box center [222, 204] width 8 height 32
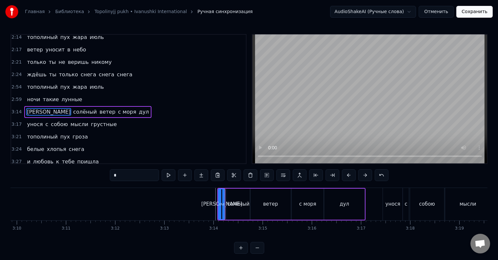
click at [226, 209] on div "а солёный ветер с моря дул" at bounding box center [292, 204] width 148 height 32
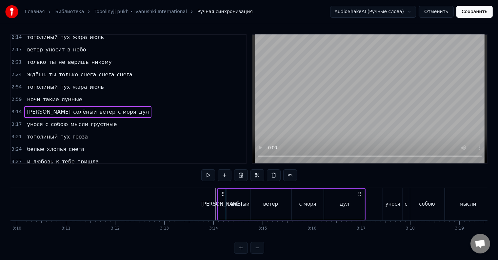
click at [226, 209] on div "а солёный ветер с моря дул" at bounding box center [292, 204] width 148 height 32
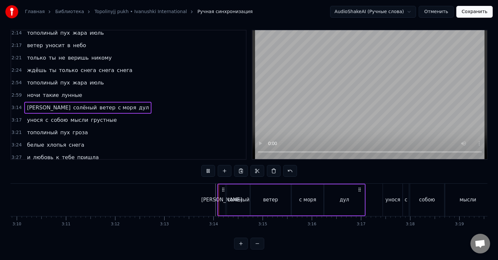
scroll to position [10, 0]
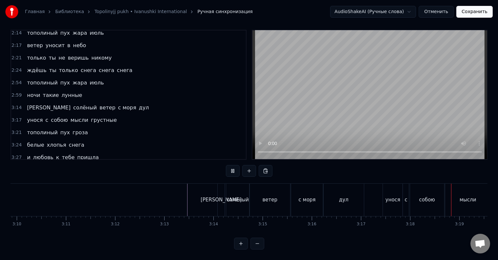
click at [218, 200] on div "[PERSON_NAME]" at bounding box center [222, 200] width 8 height 32
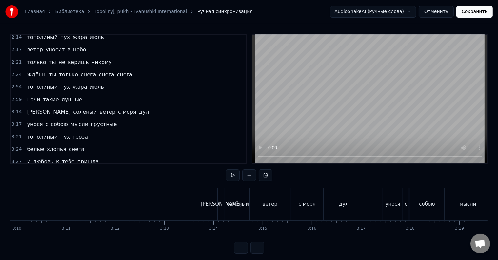
click at [212, 201] on div at bounding box center [212, 204] width 0 height 32
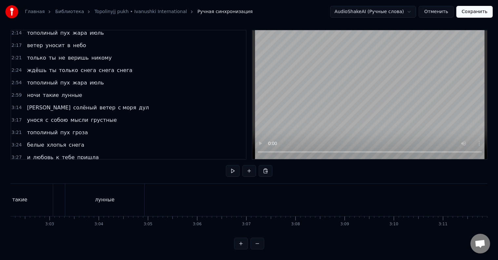
scroll to position [0, 8947]
click at [101, 184] on div "лунные" at bounding box center [124, 200] width 79 height 32
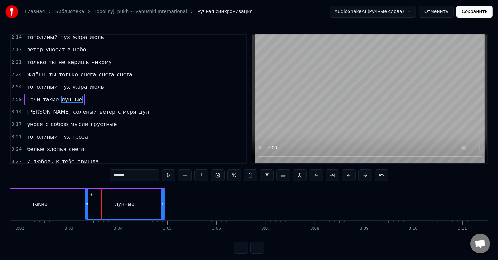
scroll to position [316, 0]
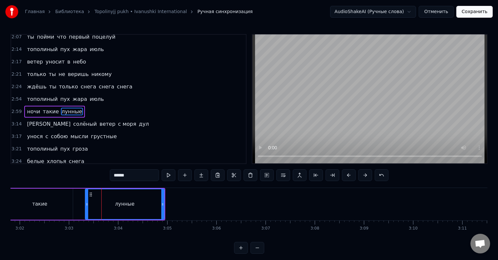
click at [52, 106] on div "ночи такие лунные" at bounding box center [54, 112] width 60 height 12
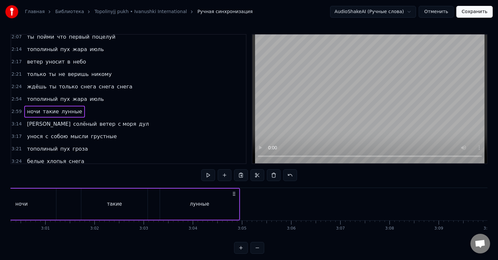
scroll to position [0, 8814]
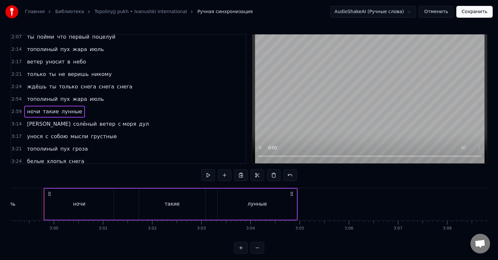
click at [52, 108] on span "такие" at bounding box center [50, 112] width 17 height 8
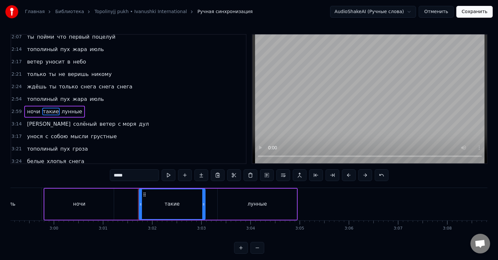
click at [53, 106] on div "ночи такие лунные" at bounding box center [54, 112] width 60 height 12
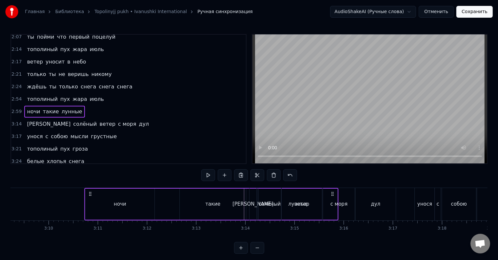
scroll to position [0, 9314]
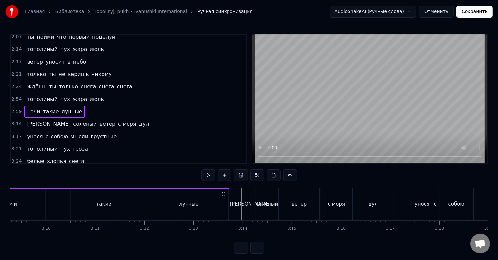
drag, startPoint x: 292, startPoint y: 193, endPoint x: 223, endPoint y: 201, distance: 69.0
click at [223, 201] on div "ночи такие лунные" at bounding box center [102, 204] width 254 height 32
click at [212, 207] on div "лунные" at bounding box center [188, 204] width 79 height 31
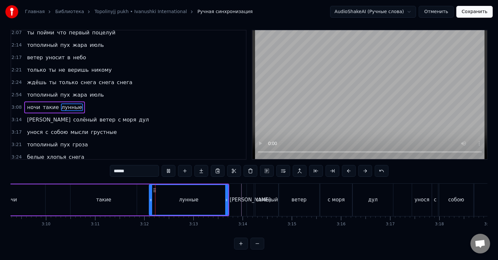
scroll to position [10, 0]
drag, startPoint x: 150, startPoint y: 196, endPoint x: 173, endPoint y: 196, distance: 23.3
click at [173, 198] on icon at bounding box center [174, 200] width 3 height 5
drag, startPoint x: 174, startPoint y: 199, endPoint x: 167, endPoint y: 199, distance: 7.2
click at [167, 199] on div at bounding box center [168, 200] width 3 height 30
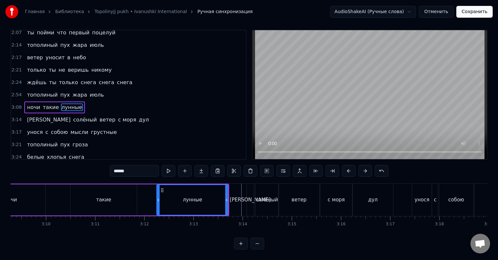
drag, startPoint x: 166, startPoint y: 199, endPoint x: 158, endPoint y: 199, distance: 8.6
click at [158, 199] on div at bounding box center [158, 200] width 3 height 30
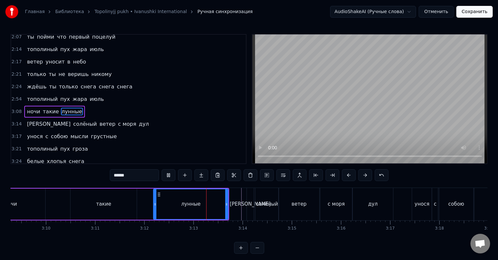
drag, startPoint x: 159, startPoint y: 199, endPoint x: 155, endPoint y: 199, distance: 3.9
click at [155, 199] on div at bounding box center [155, 205] width 3 height 30
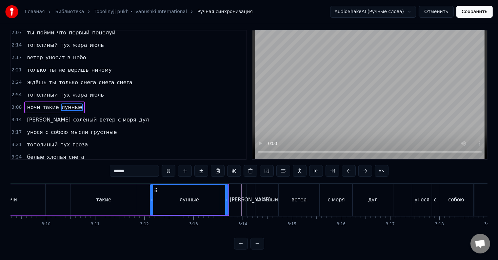
click at [152, 199] on div at bounding box center [152, 200] width 3 height 30
click at [150, 200] on div at bounding box center [149, 200] width 3 height 30
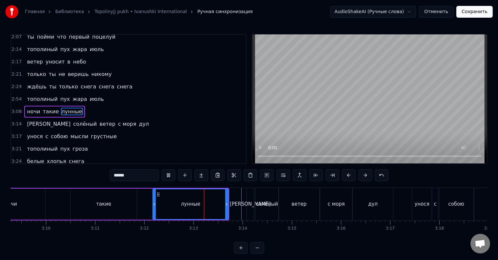
drag, startPoint x: 149, startPoint y: 205, endPoint x: 155, endPoint y: 204, distance: 5.9
click at [155, 204] on icon at bounding box center [154, 204] width 3 height 5
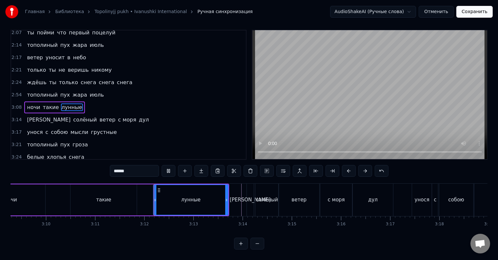
scroll to position [10, 0]
drag, startPoint x: 154, startPoint y: 205, endPoint x: 157, endPoint y: 204, distance: 4.0
click at [157, 204] on div at bounding box center [158, 200] width 3 height 30
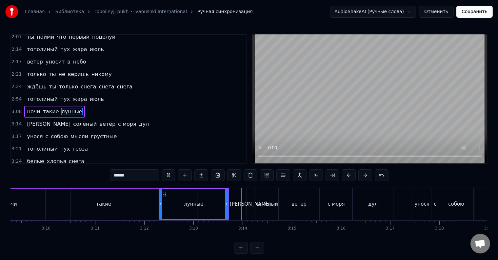
click at [160, 205] on icon at bounding box center [160, 204] width 3 height 5
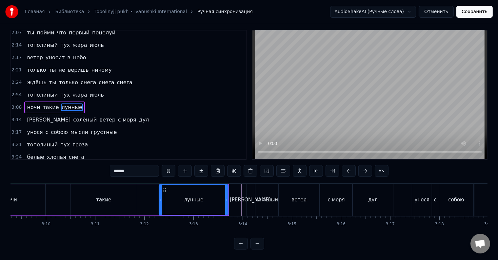
scroll to position [10, 0]
click at [162, 204] on div at bounding box center [162, 200] width 3 height 30
click at [165, 202] on div at bounding box center [165, 200] width 3 height 30
drag, startPoint x: 226, startPoint y: 198, endPoint x: 222, endPoint y: 198, distance: 4.6
click at [222, 198] on div at bounding box center [223, 200] width 3 height 30
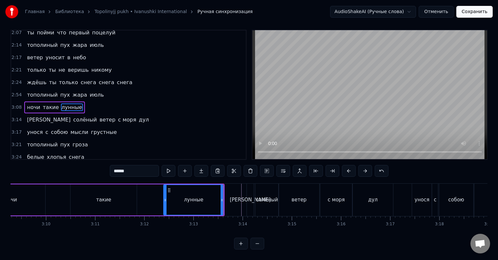
click at [165, 203] on div at bounding box center [165, 200] width 3 height 30
click at [118, 198] on div "такие" at bounding box center [104, 200] width 66 height 31
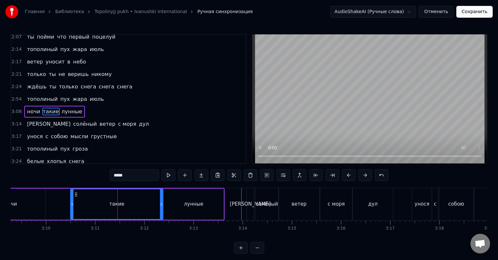
drag, startPoint x: 135, startPoint y: 200, endPoint x: 161, endPoint y: 198, distance: 26.3
click at [161, 198] on div at bounding box center [161, 205] width 3 height 30
drag, startPoint x: 71, startPoint y: 201, endPoint x: 115, endPoint y: 201, distance: 44.6
click at [115, 201] on div at bounding box center [116, 205] width 3 height 30
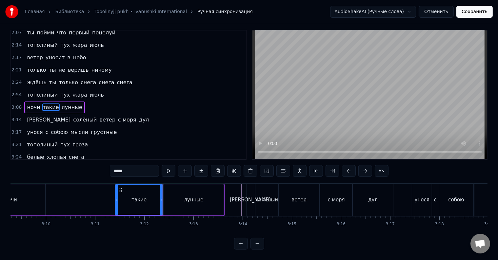
click at [38, 199] on div "ночи" at bounding box center [10, 200] width 69 height 31
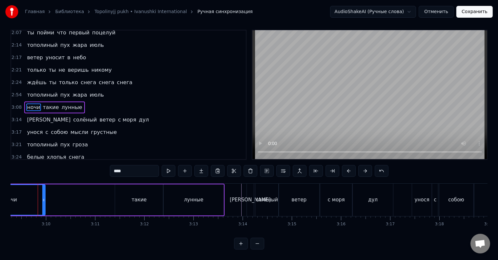
scroll to position [0, 0]
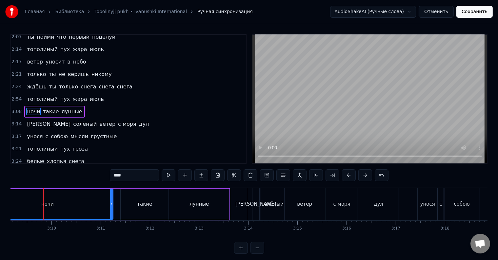
drag, startPoint x: 50, startPoint y: 202, endPoint x: 113, endPoint y: 200, distance: 62.4
click at [113, 200] on div at bounding box center [111, 205] width 3 height 30
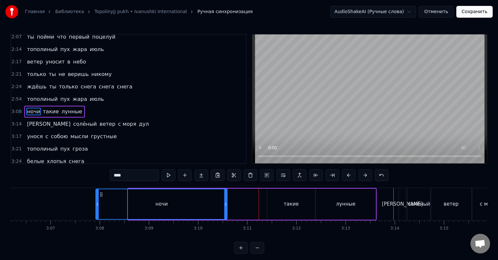
scroll to position [0, 9160]
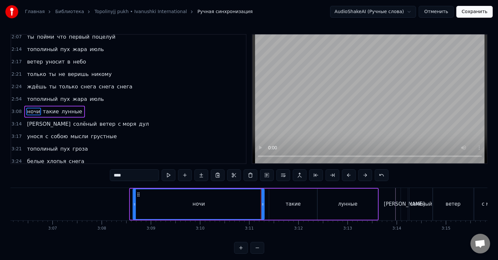
drag, startPoint x: 84, startPoint y: 194, endPoint x: 138, endPoint y: 197, distance: 54.5
click at [138, 197] on icon at bounding box center [138, 194] width 5 height 5
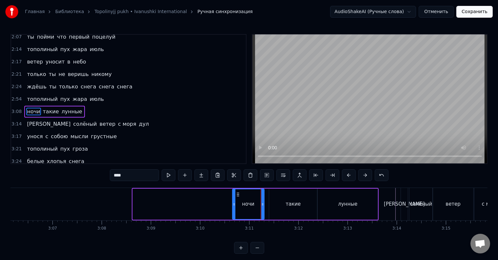
drag, startPoint x: 134, startPoint y: 199, endPoint x: 233, endPoint y: 200, distance: 99.4
click at [233, 200] on div at bounding box center [234, 205] width 3 height 30
click at [261, 204] on icon at bounding box center [261, 204] width 3 height 5
click at [272, 205] on div "такие" at bounding box center [293, 204] width 48 height 31
type input "*****"
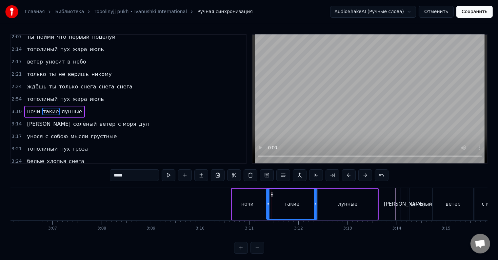
click at [268, 206] on icon at bounding box center [268, 204] width 3 height 5
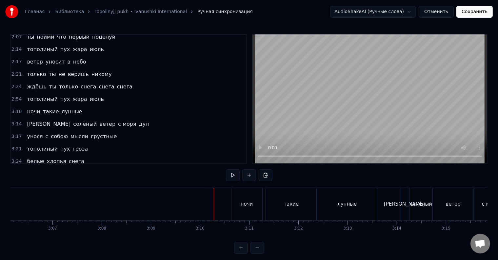
click at [236, 204] on div "ночи" at bounding box center [247, 204] width 31 height 32
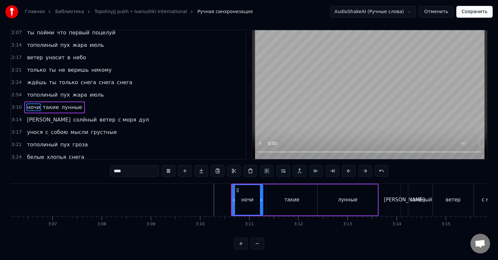
scroll to position [10, 0]
click at [265, 198] on div "ночи такие лунные" at bounding box center [305, 200] width 148 height 32
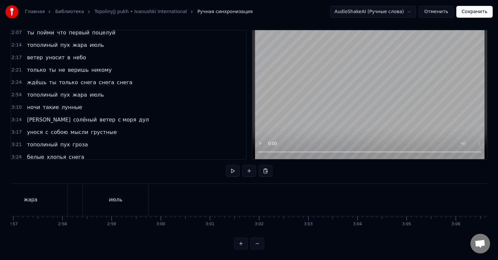
scroll to position [0, 8655]
click at [187, 184] on div "июль" at bounding box center [167, 200] width 65 height 32
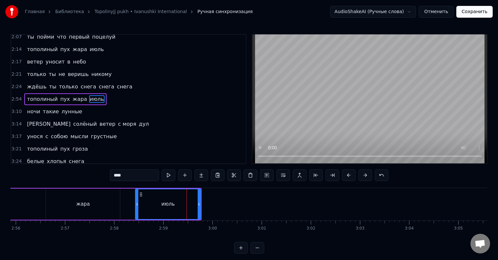
scroll to position [303, 0]
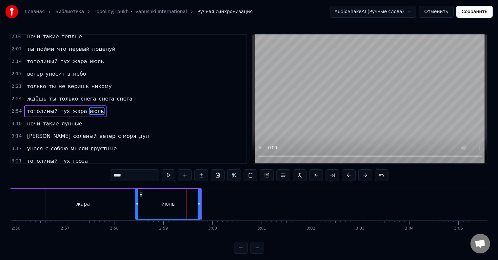
click at [75, 106] on div "тополиный пух жара июль" at bounding box center [65, 112] width 82 height 12
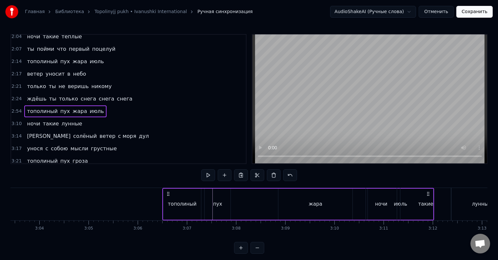
scroll to position [0, 9038]
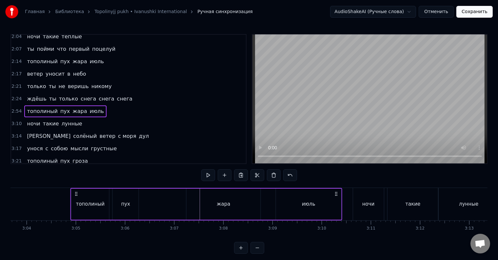
drag, startPoint x: 310, startPoint y: 194, endPoint x: 337, endPoint y: 208, distance: 30.1
click at [337, 208] on div "тополиный пух жара июль" at bounding box center [206, 204] width 272 height 32
click at [308, 210] on div "июль" at bounding box center [308, 204] width 65 height 31
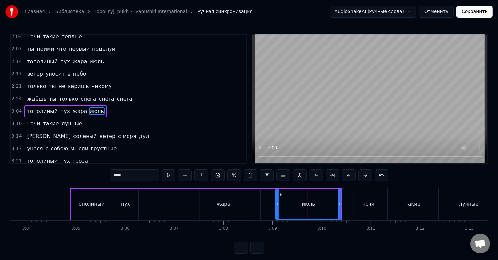
scroll to position [10, 0]
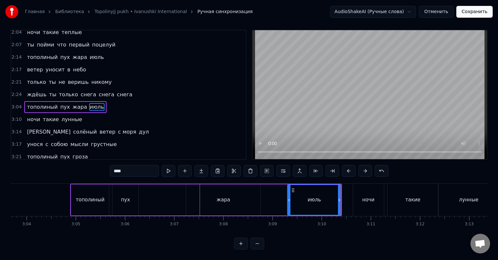
drag, startPoint x: 276, startPoint y: 197, endPoint x: 288, endPoint y: 197, distance: 11.8
click at [288, 197] on div at bounding box center [289, 200] width 3 height 30
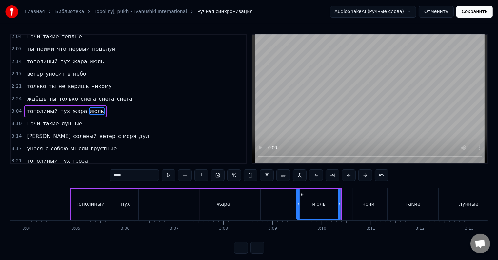
drag, startPoint x: 290, startPoint y: 202, endPoint x: 299, endPoint y: 203, distance: 9.2
click at [299, 203] on icon at bounding box center [298, 204] width 3 height 5
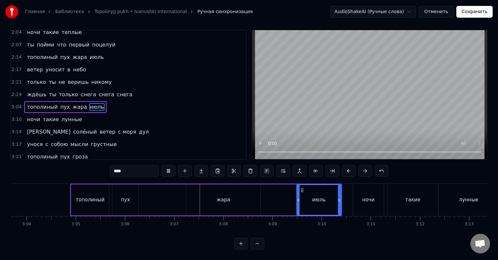
scroll to position [10, 0]
click at [298, 203] on div at bounding box center [298, 200] width 3 height 30
click at [300, 202] on div at bounding box center [300, 200] width 3 height 30
click at [216, 199] on div "жара" at bounding box center [223, 200] width 74 height 31
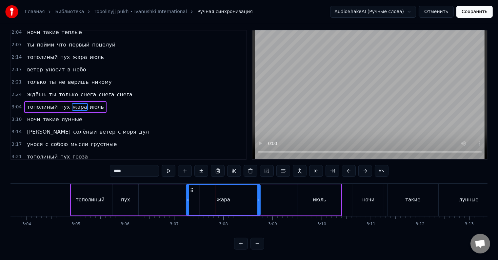
scroll to position [0, 0]
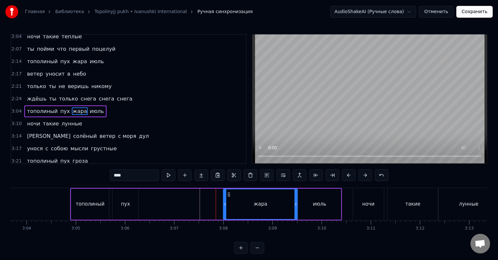
drag, startPoint x: 193, startPoint y: 194, endPoint x: 230, endPoint y: 194, distance: 37.1
click at [230, 194] on icon at bounding box center [228, 194] width 5 height 5
drag, startPoint x: 224, startPoint y: 202, endPoint x: 274, endPoint y: 201, distance: 50.2
click at [274, 201] on div at bounding box center [275, 205] width 3 height 30
drag, startPoint x: 275, startPoint y: 202, endPoint x: 272, endPoint y: 203, distance: 3.7
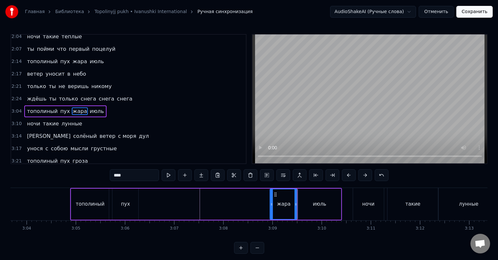
click at [272, 203] on icon at bounding box center [271, 204] width 3 height 5
drag, startPoint x: 272, startPoint y: 203, endPoint x: 266, endPoint y: 203, distance: 5.3
click at [266, 203] on icon at bounding box center [266, 204] width 3 height 5
click at [263, 204] on icon at bounding box center [263, 204] width 3 height 5
drag, startPoint x: 263, startPoint y: 204, endPoint x: 259, endPoint y: 205, distance: 5.0
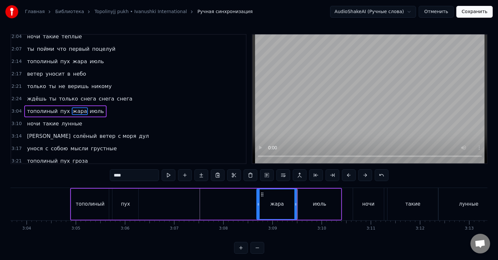
click at [259, 205] on icon at bounding box center [258, 204] width 3 height 5
click at [257, 205] on icon at bounding box center [257, 204] width 3 height 5
drag, startPoint x: 257, startPoint y: 205, endPoint x: 253, endPoint y: 205, distance: 3.7
click at [253, 205] on icon at bounding box center [253, 204] width 3 height 5
click at [253, 206] on icon at bounding box center [252, 204] width 3 height 5
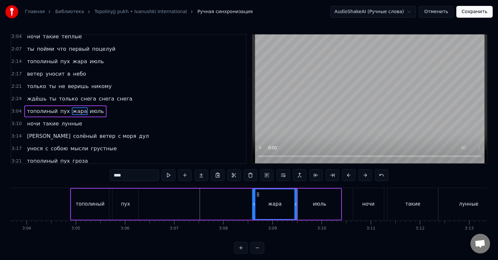
click at [254, 206] on icon at bounding box center [254, 204] width 3 height 5
click at [255, 206] on icon at bounding box center [255, 204] width 3 height 5
click at [257, 206] on icon at bounding box center [257, 204] width 3 height 5
drag, startPoint x: 296, startPoint y: 203, endPoint x: 291, endPoint y: 204, distance: 4.4
click at [291, 204] on icon at bounding box center [291, 204] width 3 height 5
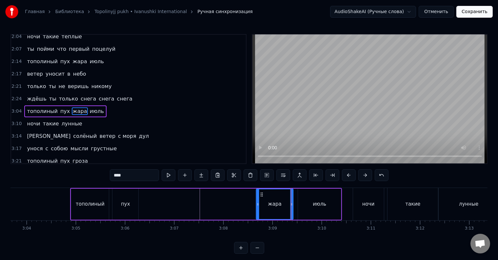
click at [301, 205] on div "июль" at bounding box center [319, 204] width 43 height 31
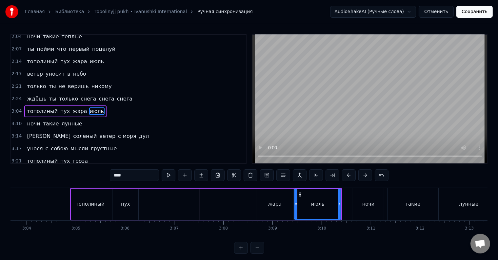
drag, startPoint x: 299, startPoint y: 205, endPoint x: 296, endPoint y: 205, distance: 3.3
click at [296, 205] on icon at bounding box center [296, 204] width 3 height 5
click at [285, 206] on div "жара" at bounding box center [274, 204] width 37 height 31
type input "****"
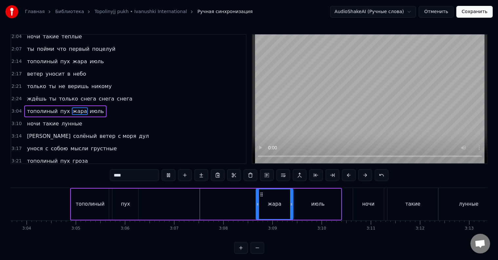
scroll to position [10, 0]
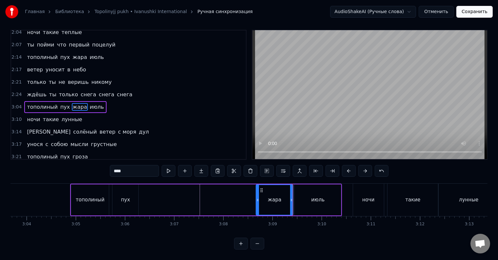
click at [180, 197] on div "тополиный пух жара июль" at bounding box center [206, 200] width 272 height 32
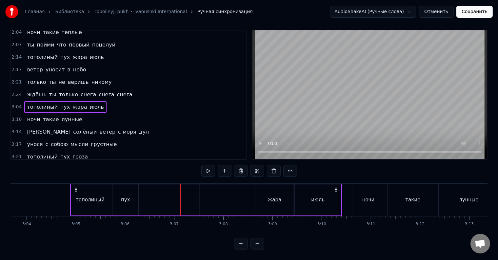
click at [129, 197] on div "пух" at bounding box center [125, 201] width 9 height 8
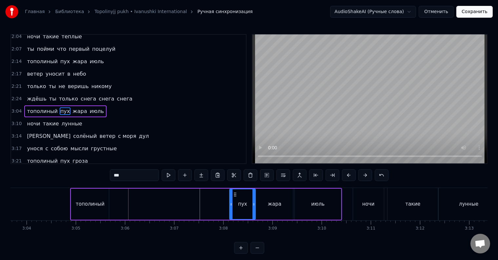
drag, startPoint x: 117, startPoint y: 193, endPoint x: 234, endPoint y: 189, distance: 117.2
click at [234, 190] on div "пух" at bounding box center [242, 205] width 25 height 30
drag, startPoint x: 230, startPoint y: 203, endPoint x: 237, endPoint y: 203, distance: 6.9
click at [237, 203] on icon at bounding box center [238, 204] width 3 height 5
click at [235, 207] on div at bounding box center [236, 205] width 3 height 30
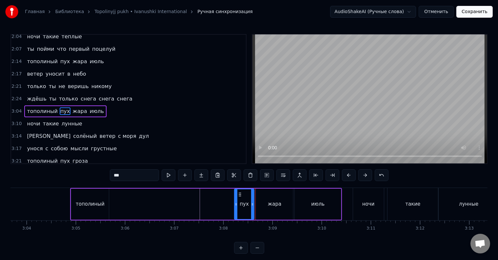
click at [252, 206] on icon at bounding box center [252, 204] width 3 height 5
click at [261, 205] on div "жара" at bounding box center [274, 204] width 37 height 31
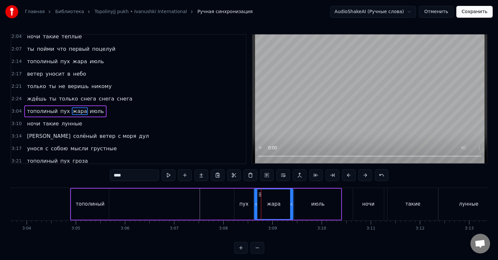
click at [256, 206] on icon at bounding box center [256, 204] width 3 height 5
click at [236, 209] on div "пух" at bounding box center [244, 204] width 19 height 31
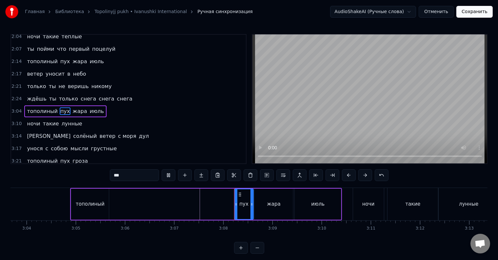
scroll to position [10, 0]
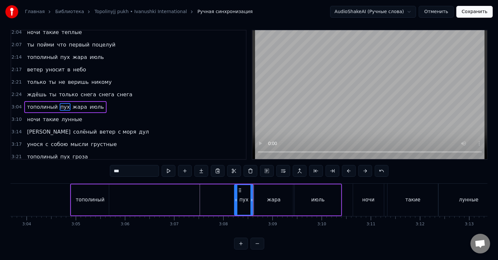
click at [92, 197] on div "тополиный" at bounding box center [90, 201] width 29 height 8
type input "*********"
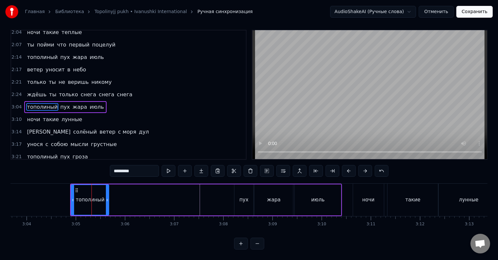
scroll to position [0, 0]
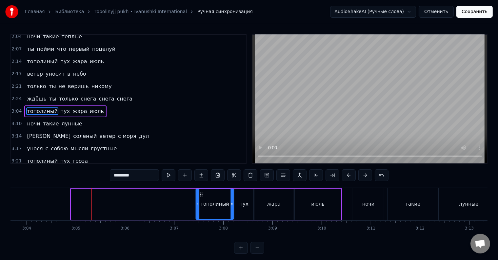
drag, startPoint x: 77, startPoint y: 193, endPoint x: 201, endPoint y: 193, distance: 124.7
click at [201, 193] on icon at bounding box center [201, 194] width 5 height 5
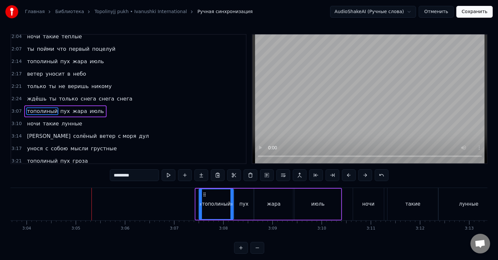
click at [199, 204] on icon at bounding box center [200, 204] width 3 height 5
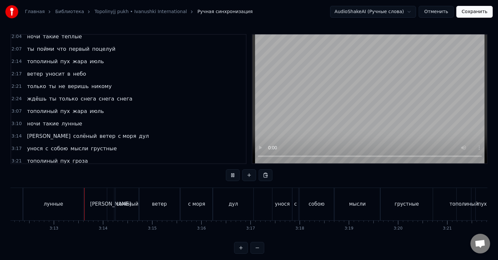
scroll to position [10, 0]
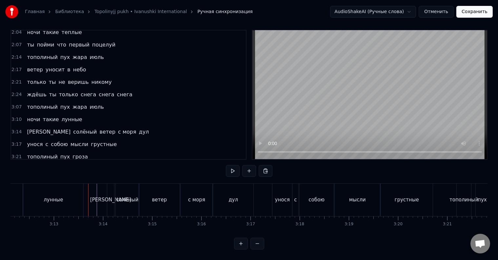
click at [93, 190] on div at bounding box center [93, 200] width 0 height 32
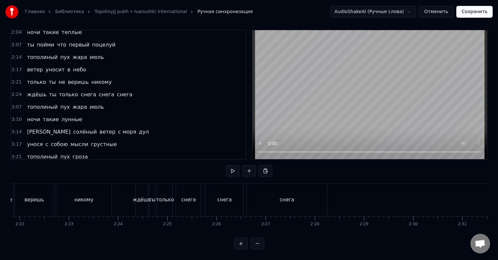
click at [143, 198] on div "ждёшь" at bounding box center [142, 200] width 12 height 32
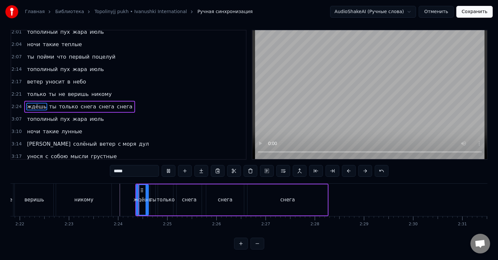
scroll to position [10, 0]
drag, startPoint x: 136, startPoint y: 200, endPoint x: 131, endPoint y: 201, distance: 5.9
click at [131, 201] on div at bounding box center [132, 200] width 3 height 30
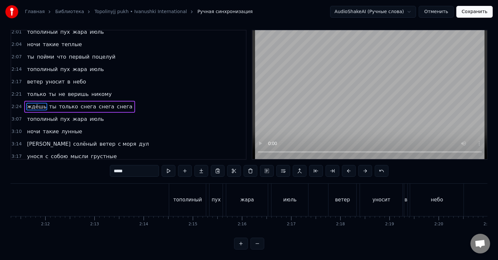
scroll to position [0, 6415]
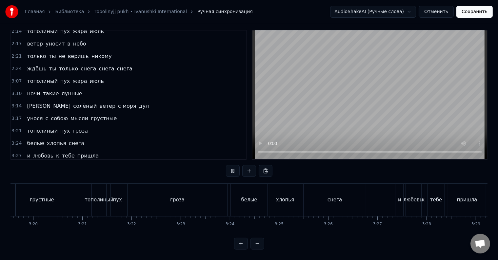
scroll to position [0, 9754]
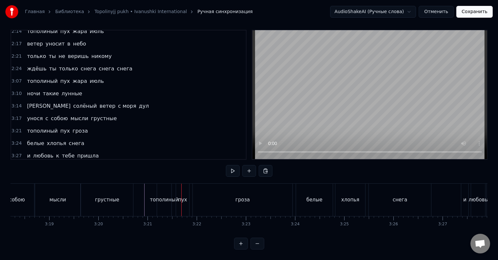
click at [158, 197] on div "тополиный" at bounding box center [164, 201] width 29 height 8
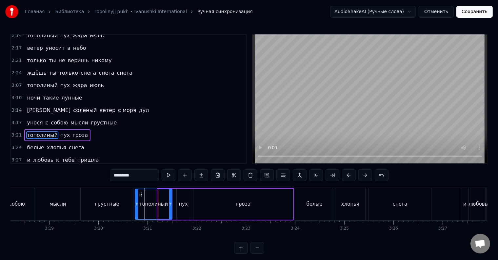
drag, startPoint x: 159, startPoint y: 203, endPoint x: 137, endPoint y: 203, distance: 22.6
click at [137, 204] on circle at bounding box center [137, 204] width 0 height 0
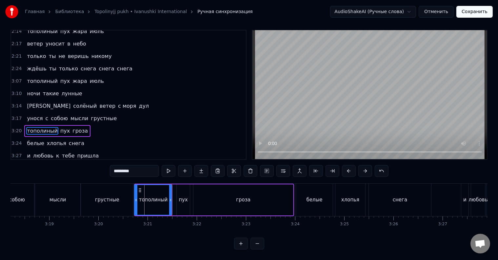
click at [136, 203] on div at bounding box center [136, 200] width 3 height 30
click at [122, 202] on div "грустные" at bounding box center [107, 200] width 52 height 32
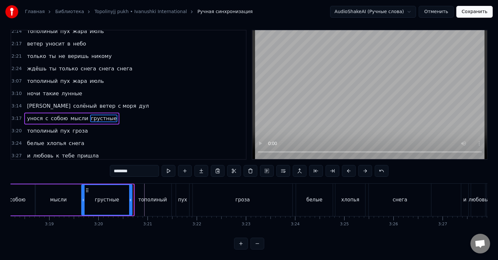
click at [130, 199] on div at bounding box center [130, 200] width 3 height 30
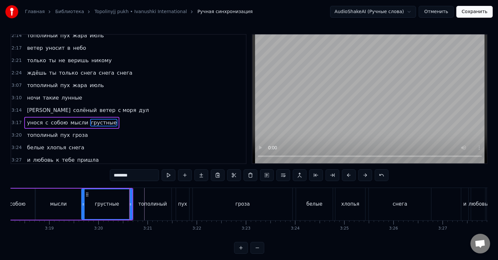
click at [139, 199] on div "тополиный" at bounding box center [153, 204] width 38 height 32
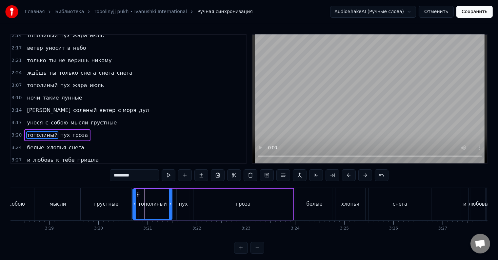
click at [134, 204] on icon at bounding box center [134, 204] width 3 height 5
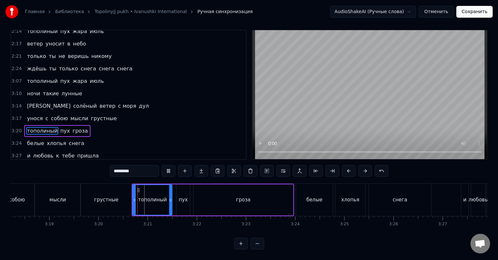
scroll to position [10, 0]
click at [178, 197] on div "пух" at bounding box center [183, 200] width 13 height 31
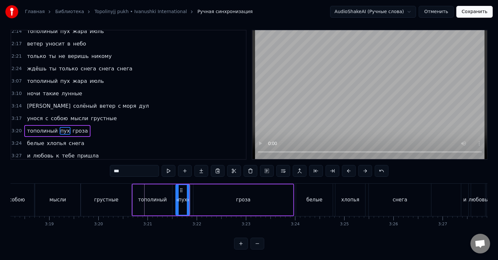
click at [176, 201] on div at bounding box center [177, 200] width 3 height 30
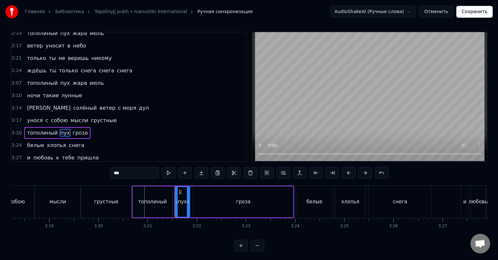
scroll to position [0, 0]
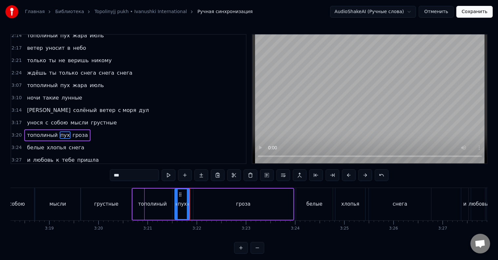
click at [203, 200] on div "гроза" at bounding box center [244, 204] width 100 height 31
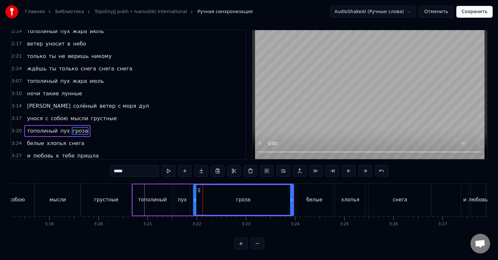
scroll to position [10, 0]
click at [193, 202] on div "гроза" at bounding box center [243, 200] width 100 height 31
click at [194, 204] on div at bounding box center [193, 200] width 3 height 30
click at [194, 202] on div at bounding box center [194, 200] width 3 height 30
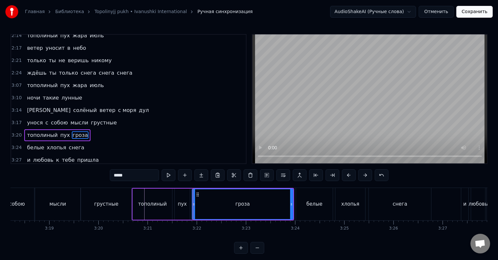
click at [185, 203] on div "пух" at bounding box center [182, 205] width 9 height 8
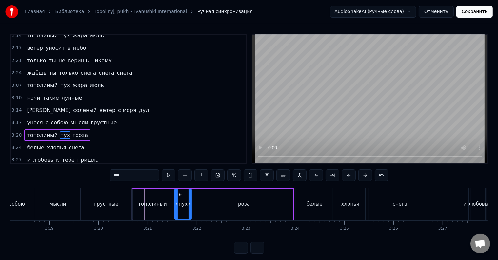
drag, startPoint x: 186, startPoint y: 203, endPoint x: 191, endPoint y: 205, distance: 4.9
click at [191, 205] on icon at bounding box center [190, 204] width 3 height 5
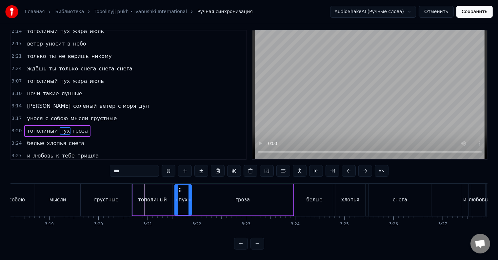
scroll to position [10, 0]
click at [124, 200] on div "грустные" at bounding box center [106, 200] width 51 height 32
type input "********"
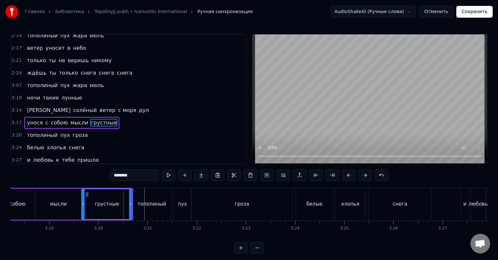
click at [124, 200] on div at bounding box center [124, 204] width 0 height 32
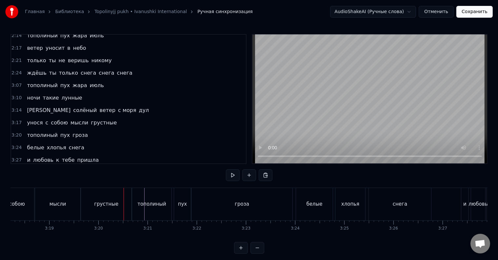
click at [124, 200] on div at bounding box center [124, 204] width 0 height 32
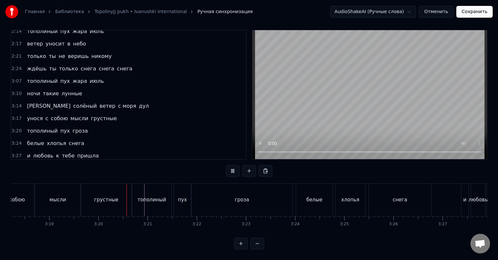
scroll to position [10, 0]
click at [296, 194] on div "белые" at bounding box center [314, 200] width 37 height 32
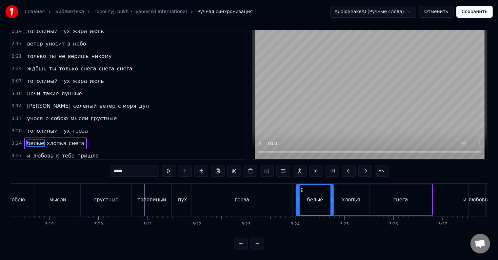
click at [274, 200] on div "гроза" at bounding box center [242, 200] width 101 height 32
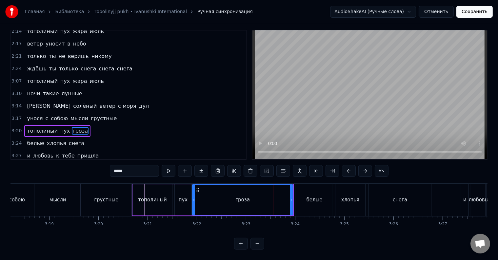
scroll to position [0, 0]
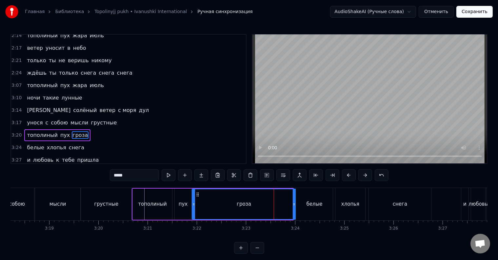
click at [295, 204] on icon at bounding box center [294, 204] width 3 height 5
click at [125, 205] on div "грустные" at bounding box center [106, 204] width 51 height 32
type input "********"
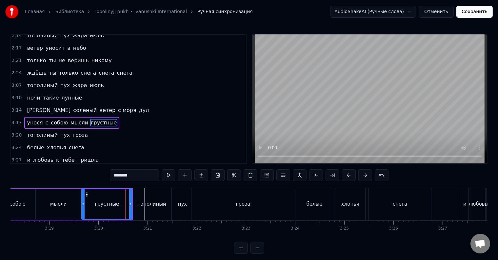
click at [125, 205] on div at bounding box center [125, 204] width 0 height 32
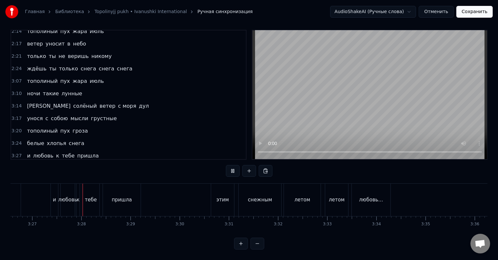
scroll to position [0, 10172]
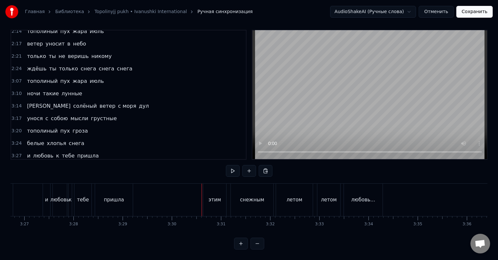
click at [110, 197] on div "пришла" at bounding box center [114, 201] width 20 height 8
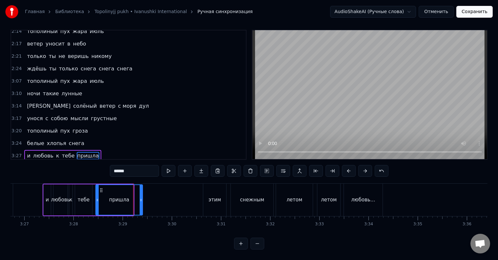
drag, startPoint x: 131, startPoint y: 199, endPoint x: 140, endPoint y: 200, distance: 9.3
click at [140, 200] on div at bounding box center [141, 200] width 3 height 30
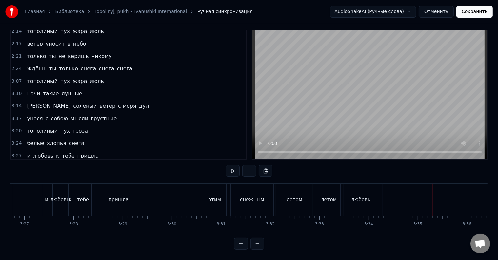
click at [365, 199] on div "любовь…" at bounding box center [363, 200] width 39 height 32
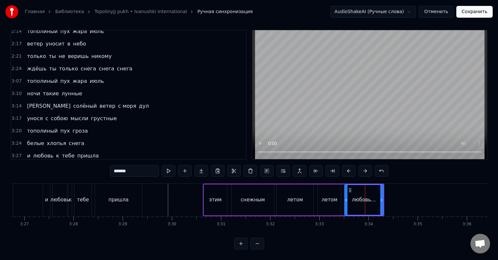
click at [146, 165] on input "*******" at bounding box center [134, 171] width 49 height 12
type input "******"
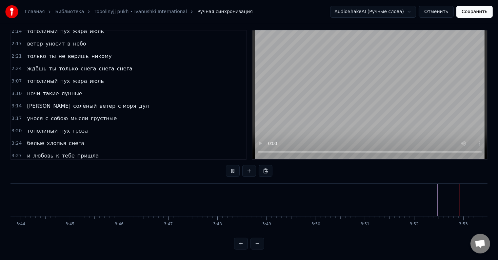
scroll to position [0, 11025]
click at [475, 11] on button "Сохранить" at bounding box center [475, 12] width 36 height 12
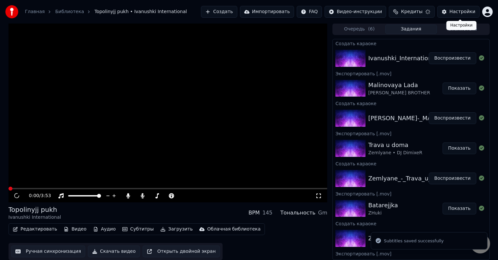
scroll to position [0, 0]
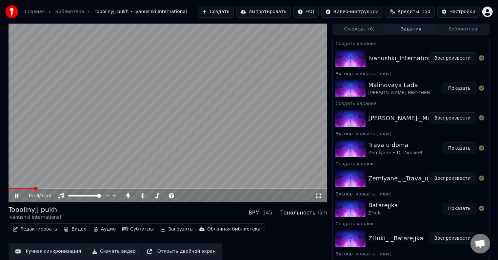
click at [26, 188] on span at bounding box center [22, 188] width 26 height 1
click at [124, 195] on div "0:36 / 3:53" at bounding box center [172, 196] width 287 height 7
click at [126, 197] on icon at bounding box center [128, 196] width 7 height 5
click at [43, 188] on video at bounding box center [168, 112] width 319 height 179
click at [49, 189] on span at bounding box center [36, 188] width 55 height 1
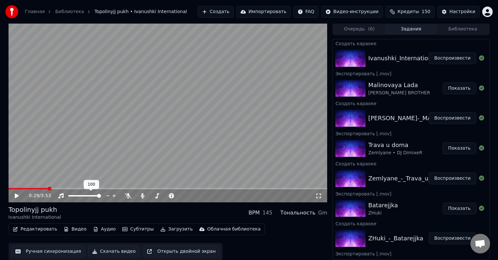
click at [18, 197] on icon at bounding box center [21, 196] width 15 height 5
click at [128, 197] on icon at bounding box center [128, 196] width 7 height 5
click at [81, 189] on span at bounding box center [46, 188] width 75 height 1
click at [77, 190] on div "0:53 / 3:53" at bounding box center [168, 196] width 319 height 13
click at [77, 189] on span at bounding box center [45, 188] width 73 height 1
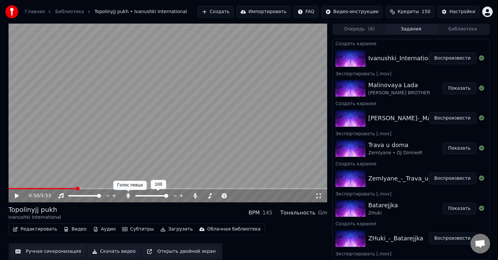
click at [128, 197] on icon at bounding box center [129, 196] width 4 height 5
click at [16, 194] on icon at bounding box center [17, 196] width 4 height 5
click at [129, 197] on icon at bounding box center [128, 196] width 7 height 5
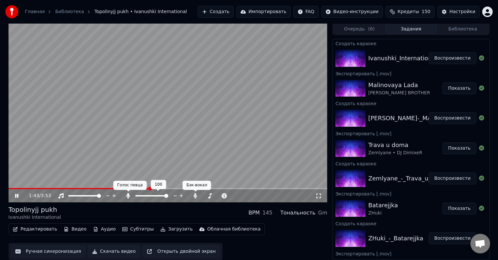
click at [128, 197] on icon at bounding box center [129, 196] width 4 height 5
click at [129, 197] on icon at bounding box center [128, 196] width 7 height 5
click at [129, 197] on icon at bounding box center [129, 196] width 4 height 5
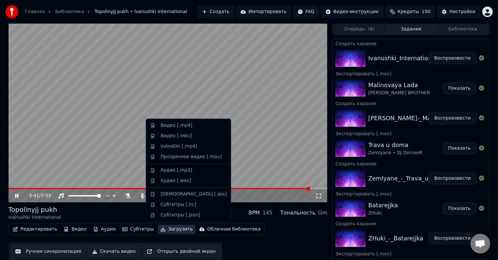
click at [160, 230] on button "Загрузить" at bounding box center [177, 229] width 38 height 9
click at [173, 154] on div "Прозрачное видео [.mov]" at bounding box center [189, 157] width 82 height 10
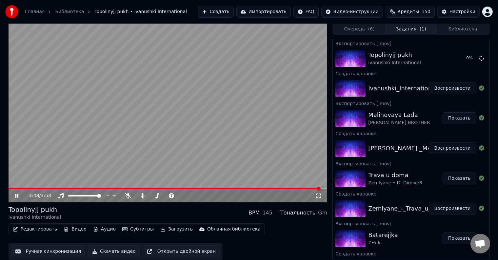
click at [17, 198] on icon at bounding box center [21, 196] width 15 height 5
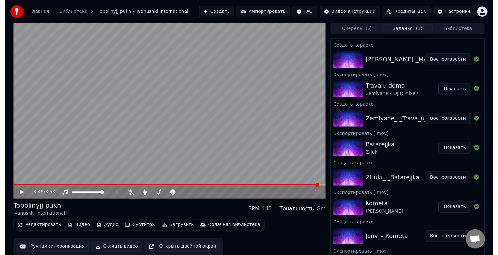
scroll to position [0, 0]
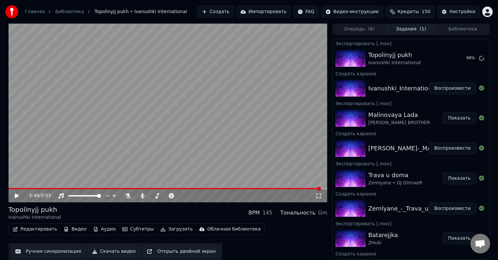
click at [459, 30] on button "Библиотека" at bounding box center [463, 30] width 52 height 10
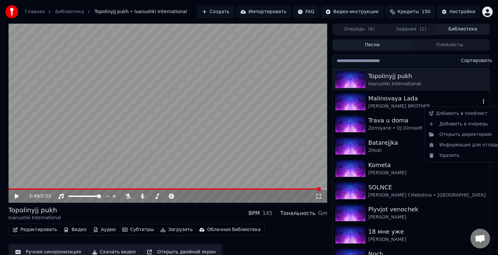
click at [481, 102] on icon "button" at bounding box center [484, 101] width 7 height 5
click at [470, 146] on div "Информация для отладки" at bounding box center [465, 145] width 79 height 10
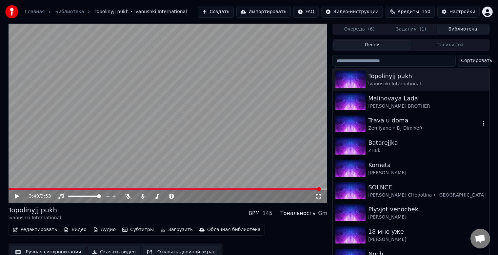
click at [481, 124] on icon "button" at bounding box center [484, 123] width 7 height 5
click at [493, 73] on div "3:49 / 3:53 Topolinyjj pukh Ivanushki International BPM 145 Тональность Gm Реда…" at bounding box center [249, 141] width 492 height 237
click at [407, 28] on button "Задания ( 1 )" at bounding box center [411, 30] width 52 height 10
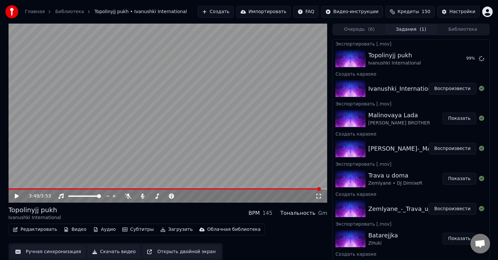
click at [459, 28] on button "Библиотека" at bounding box center [463, 30] width 52 height 10
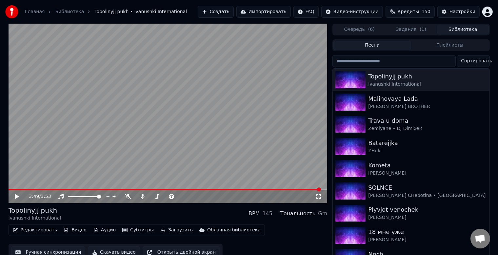
click at [409, 30] on button "Задания ( 1 )" at bounding box center [411, 30] width 52 height 10
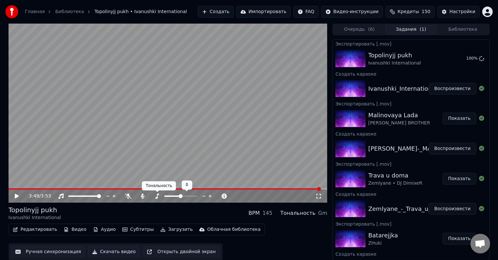
click at [158, 197] on icon at bounding box center [157, 196] width 7 height 5
click at [168, 198] on span at bounding box center [169, 197] width 4 height 4
click at [17, 196] on icon at bounding box center [17, 196] width 4 height 5
drag, startPoint x: 12, startPoint y: 190, endPoint x: 16, endPoint y: 190, distance: 4.3
click at [13, 190] on div "3:51 / 3:53" at bounding box center [168, 196] width 319 height 13
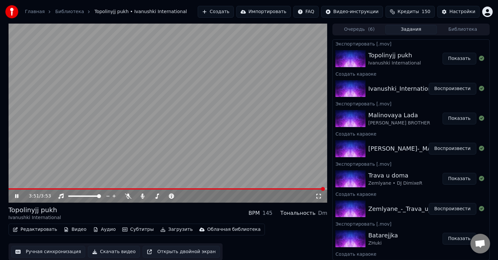
click at [18, 187] on video at bounding box center [168, 113] width 319 height 179
click at [17, 189] on span at bounding box center [167, 189] width 317 height 1
click at [18, 194] on icon at bounding box center [21, 196] width 15 height 5
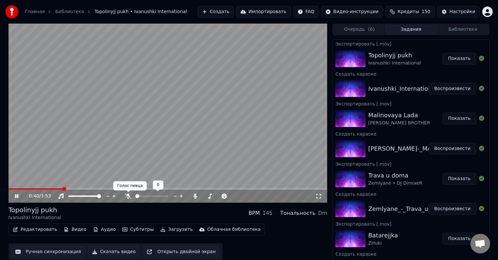
click at [130, 198] on icon at bounding box center [128, 196] width 7 height 5
click at [180, 197] on div at bounding box center [186, 196] width 53 height 7
click at [179, 196] on span at bounding box center [180, 196] width 33 height 1
click at [181, 196] on span at bounding box center [181, 197] width 4 height 4
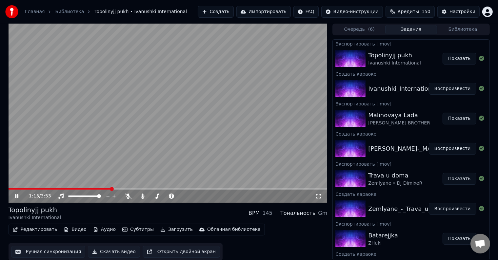
click at [16, 196] on icon at bounding box center [21, 196] width 15 height 5
